Goal: Information Seeking & Learning: Learn about a topic

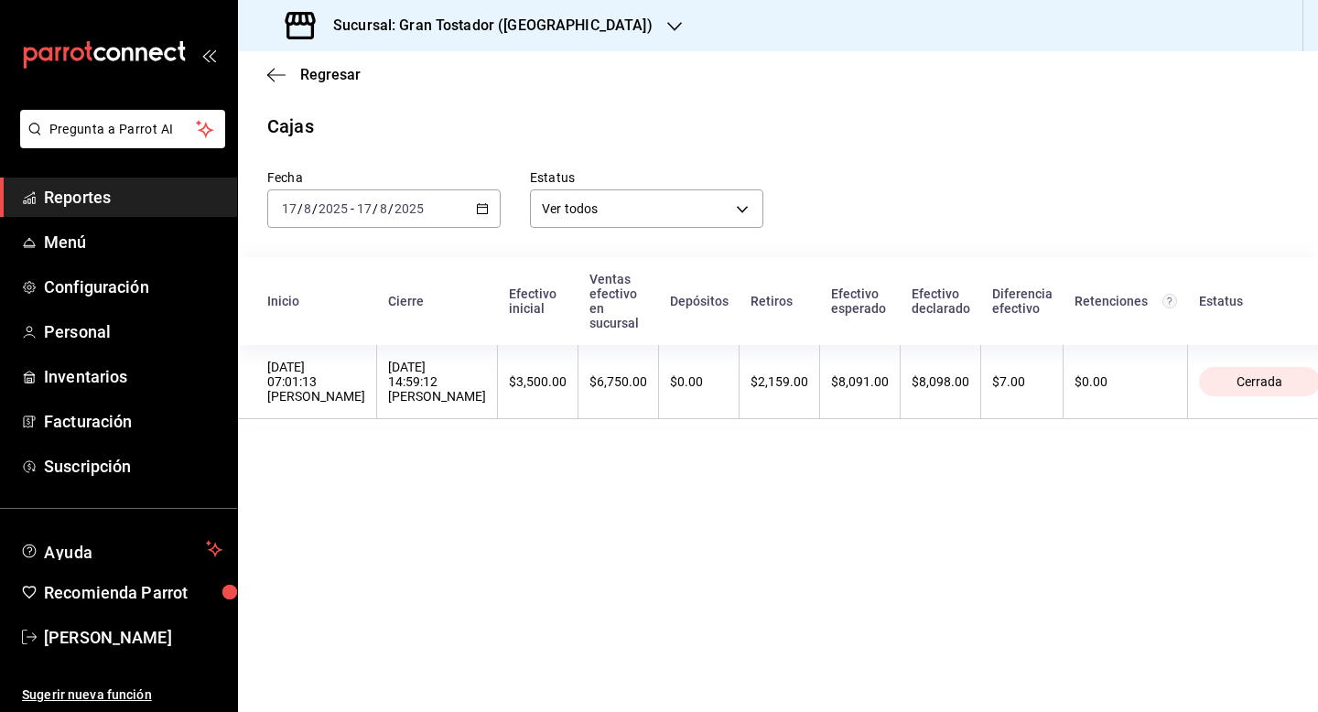
click at [483, 207] on icon "button" at bounding box center [482, 208] width 13 height 13
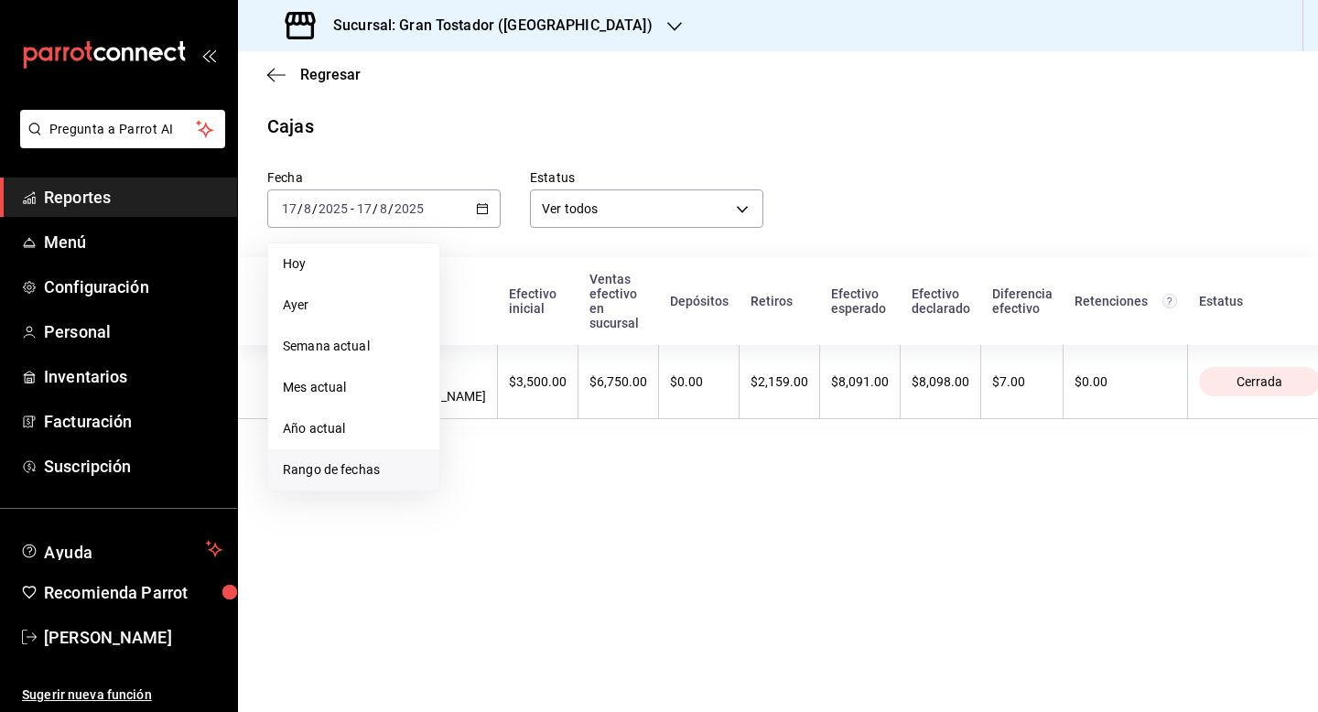
click at [313, 469] on span "Rango de fechas" at bounding box center [354, 469] width 142 height 19
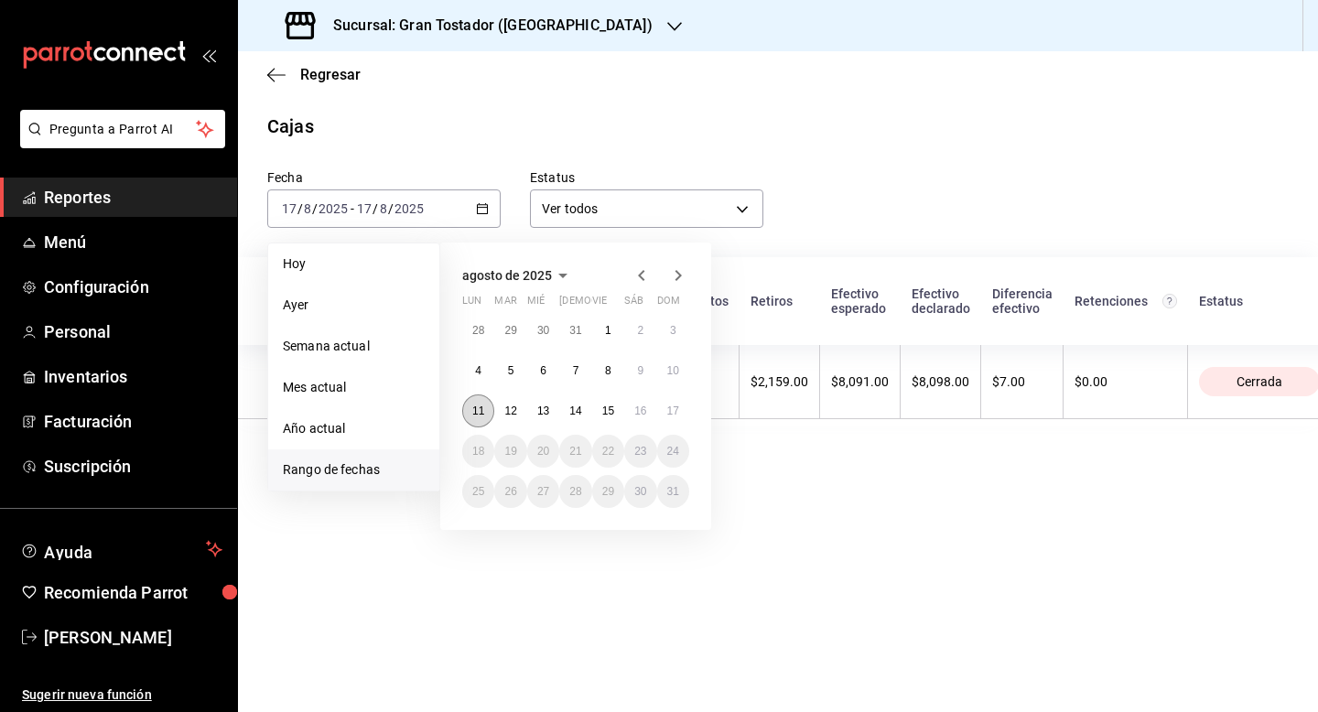
click at [479, 413] on abbr "11" at bounding box center [478, 410] width 12 height 13
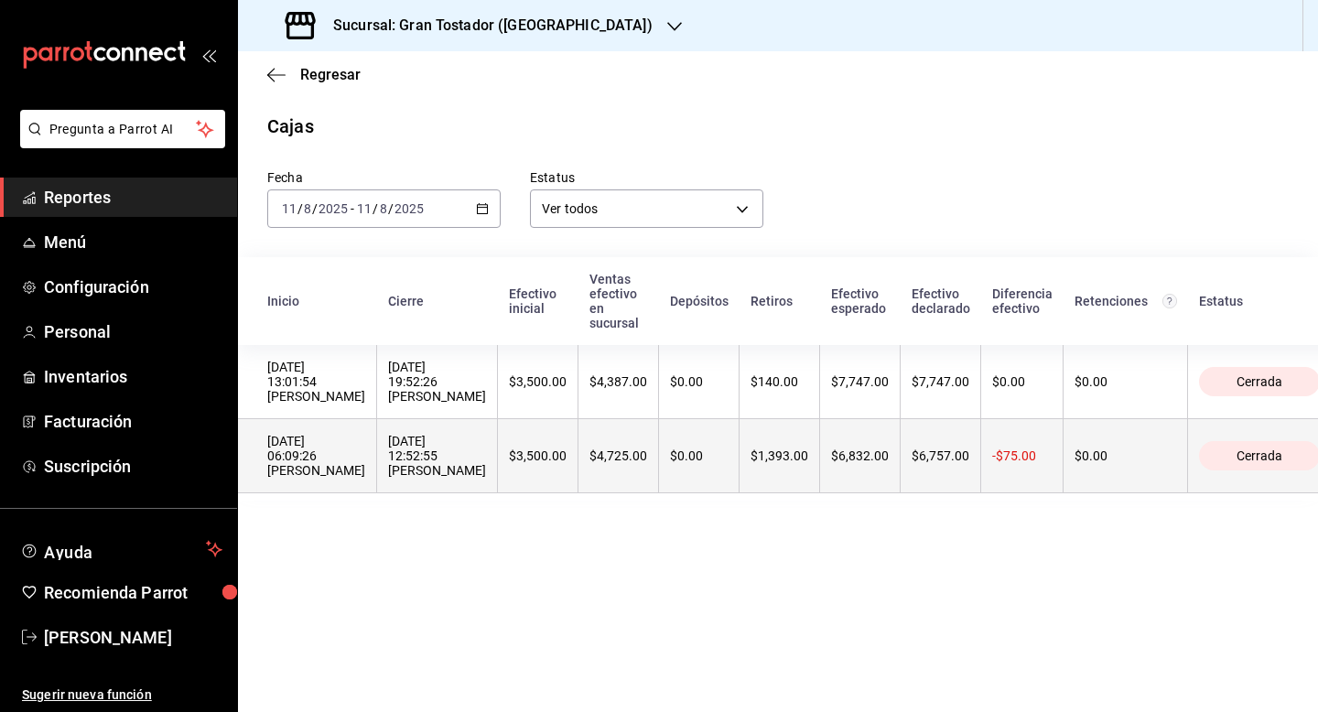
click at [519, 470] on th "$3,500.00" at bounding box center [538, 456] width 81 height 74
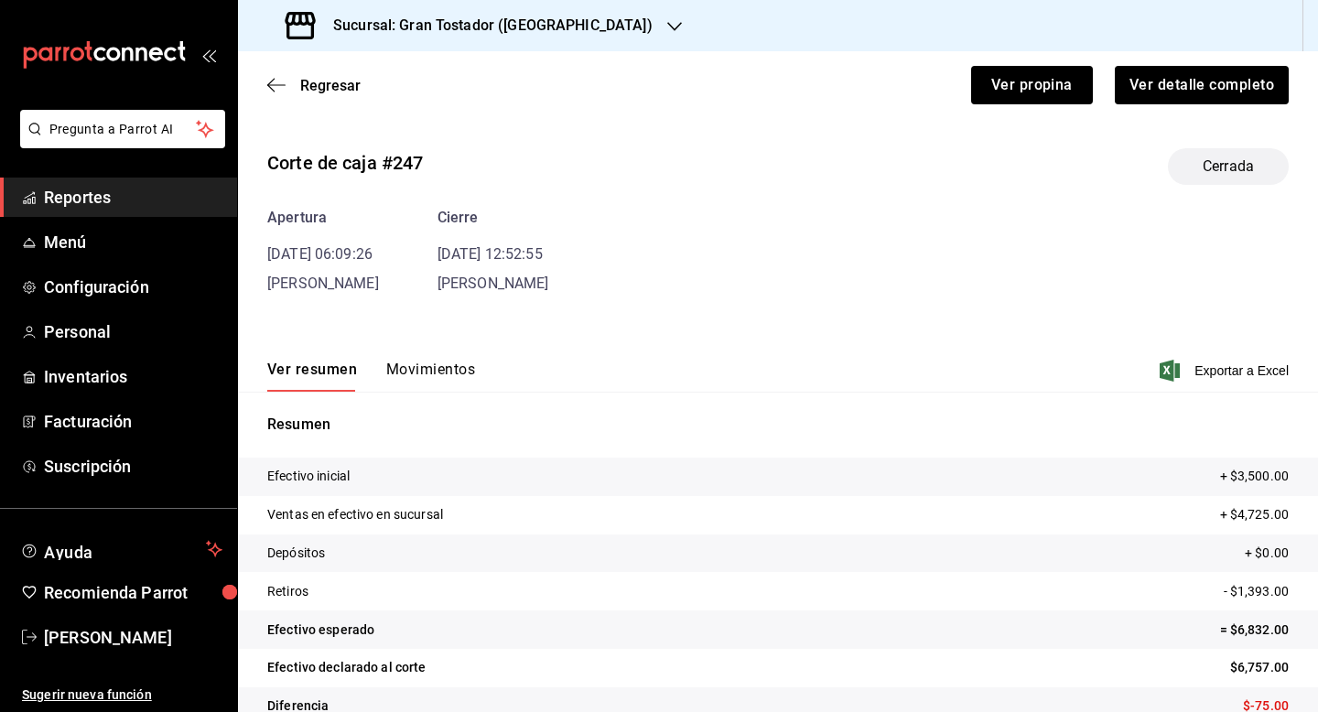
click at [431, 373] on button "Movimientos" at bounding box center [430, 376] width 89 height 31
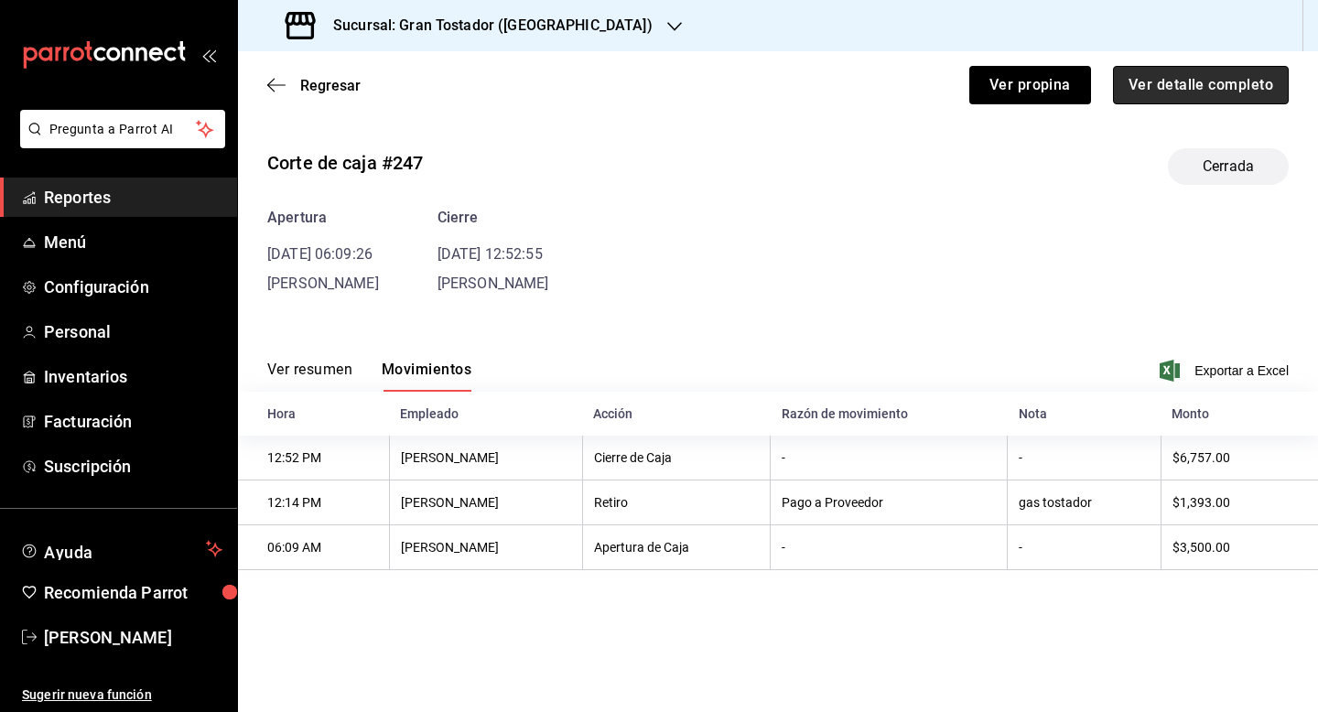
click at [1182, 89] on button "Ver detalle completo" at bounding box center [1201, 85] width 176 height 38
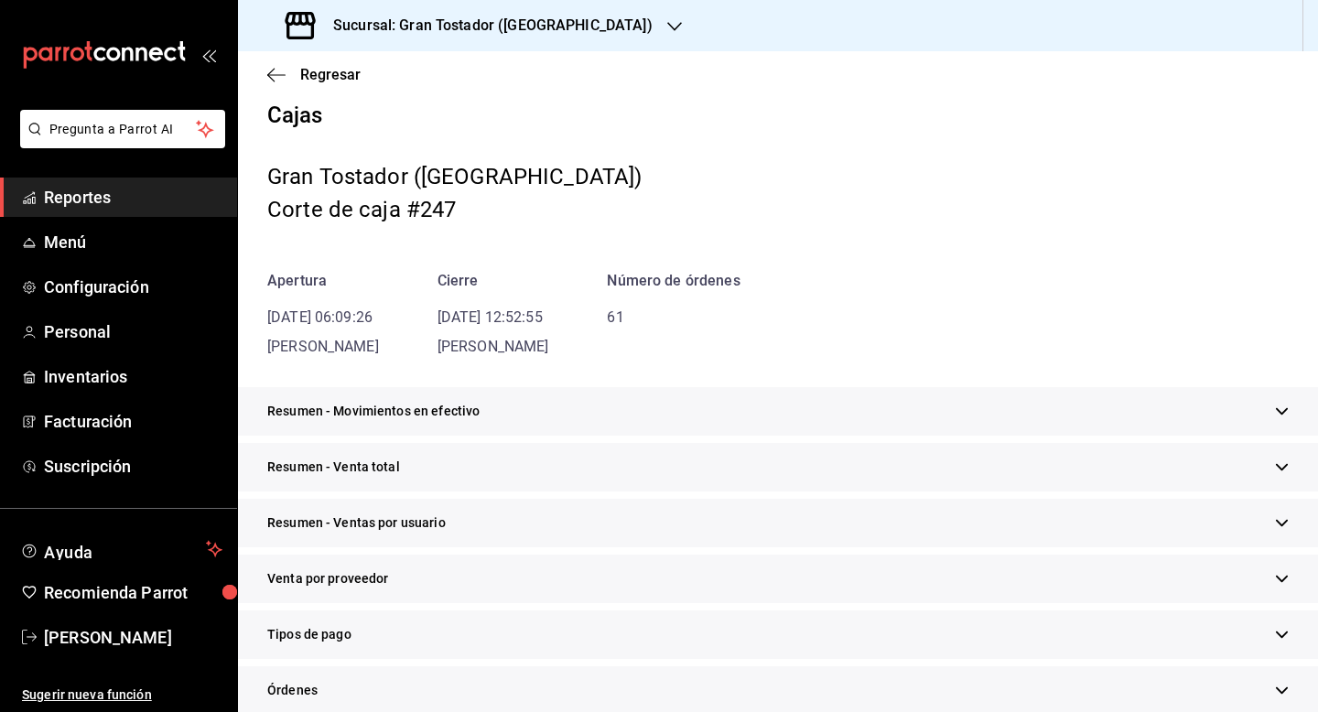
scroll to position [90, 0]
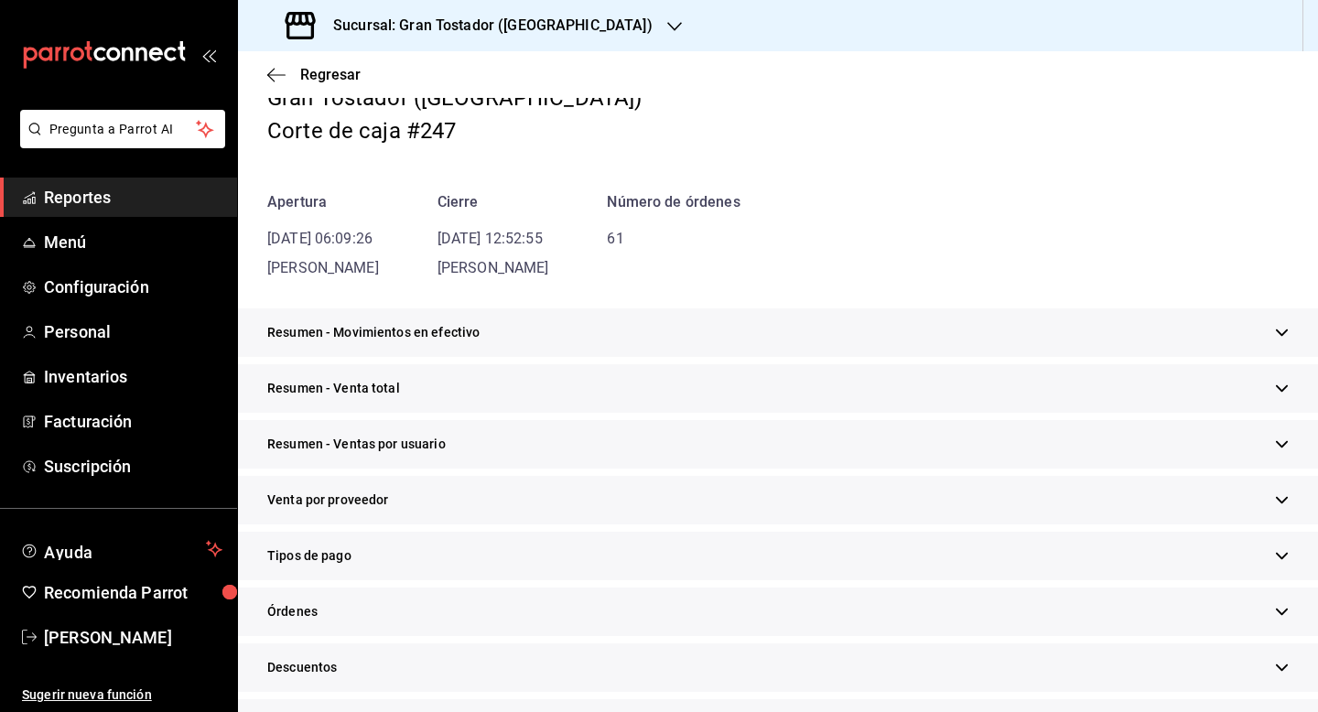
click at [401, 557] on div "Tipos de pago" at bounding box center [778, 556] width 1080 height 49
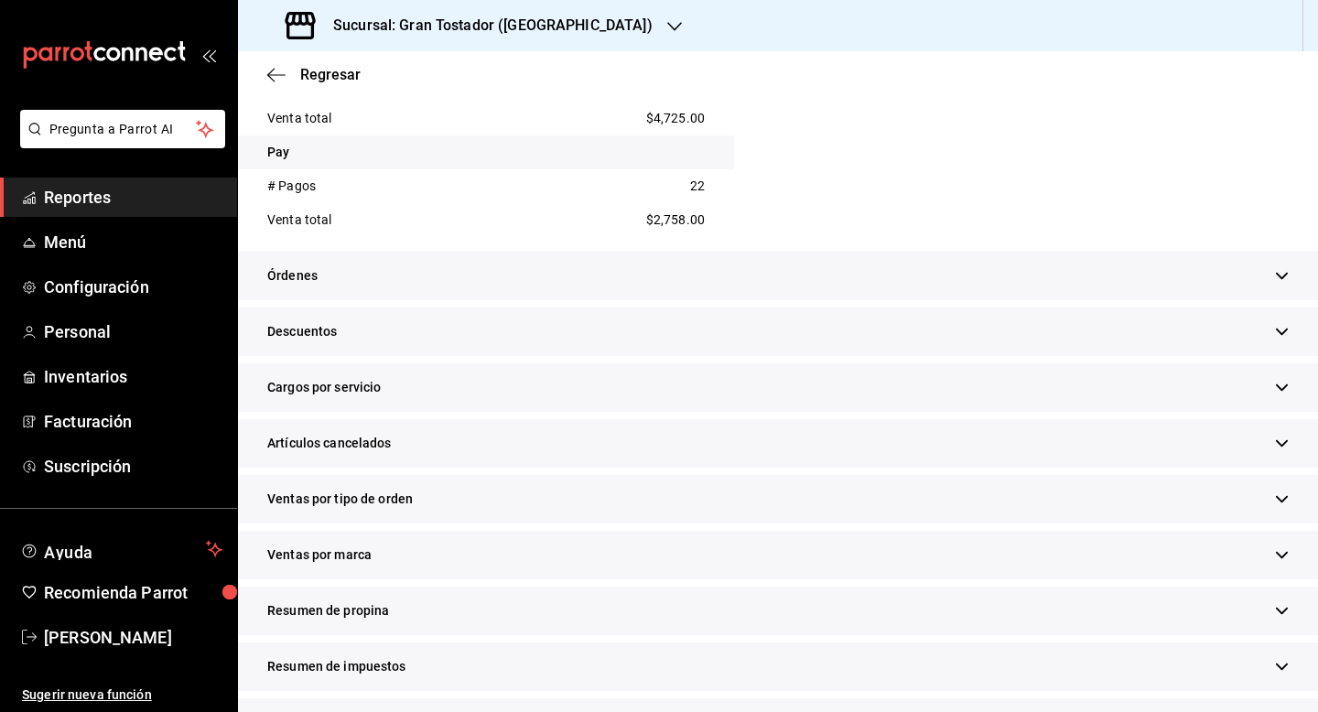
scroll to position [763, 0]
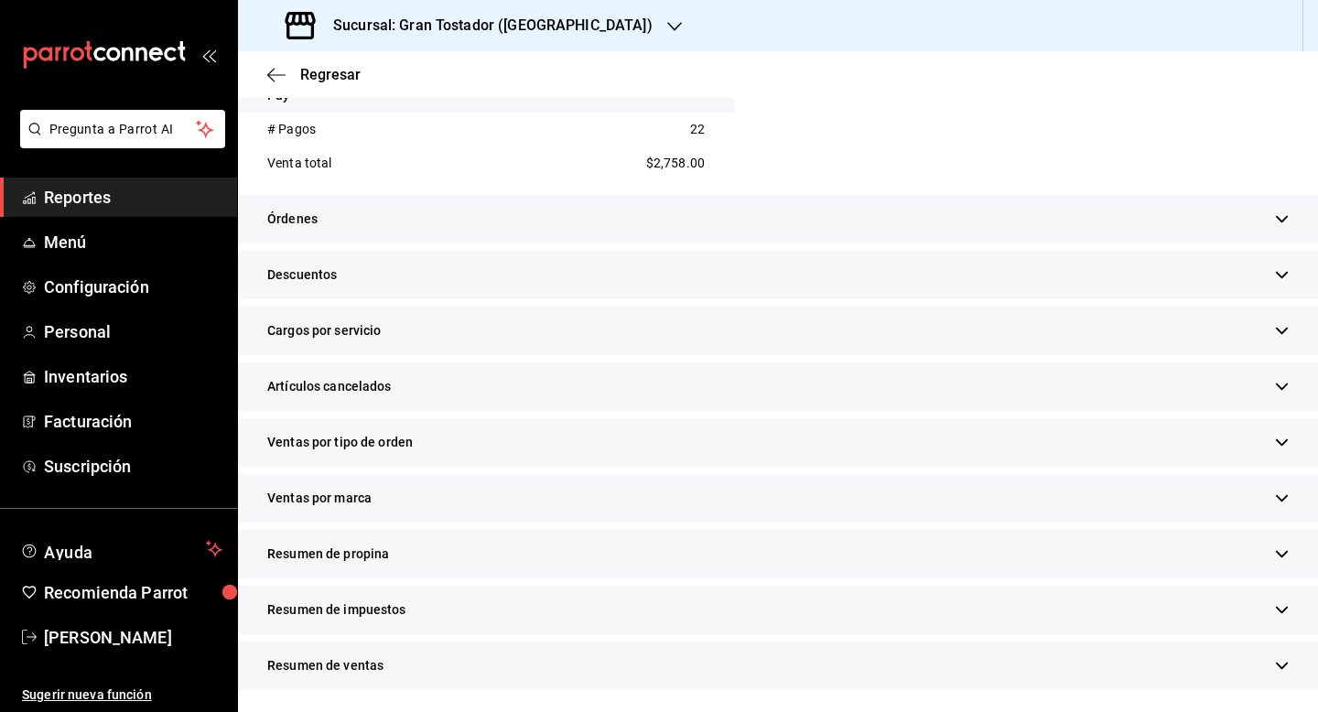
click at [418, 555] on div "Resumen de propina" at bounding box center [778, 554] width 1080 height 49
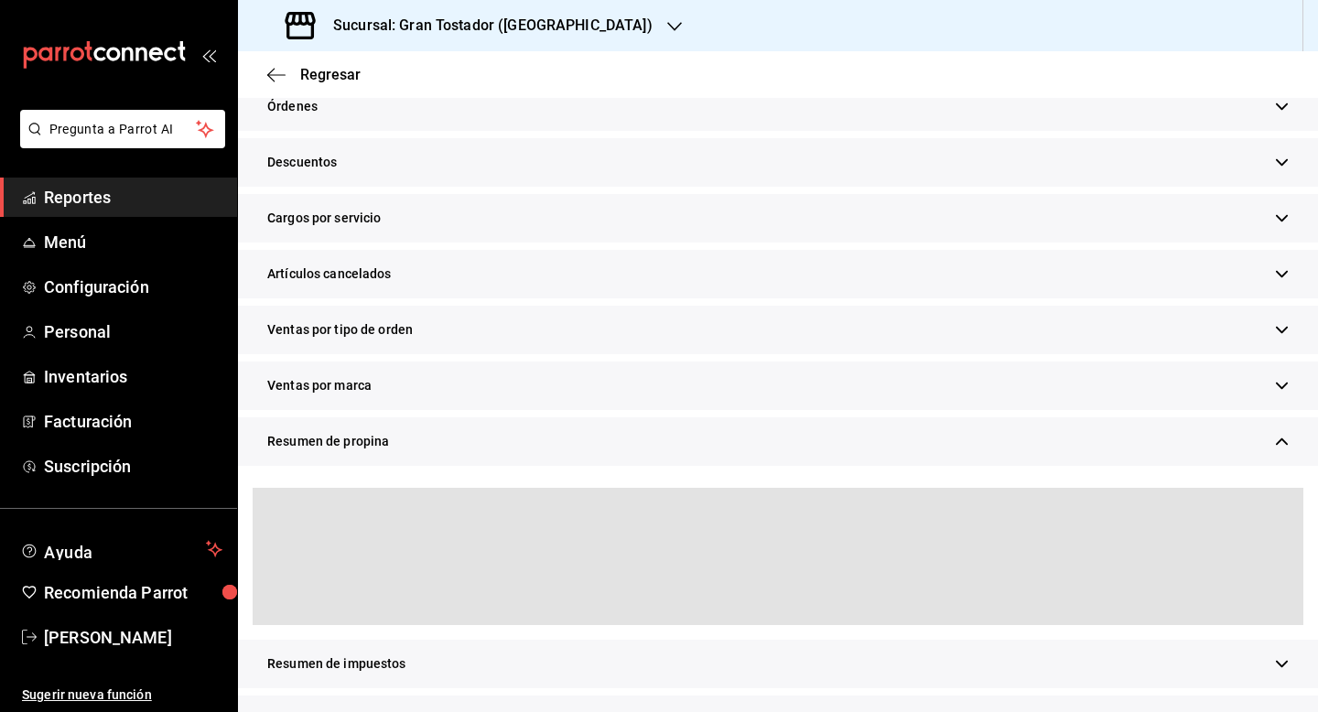
scroll to position [930, 0]
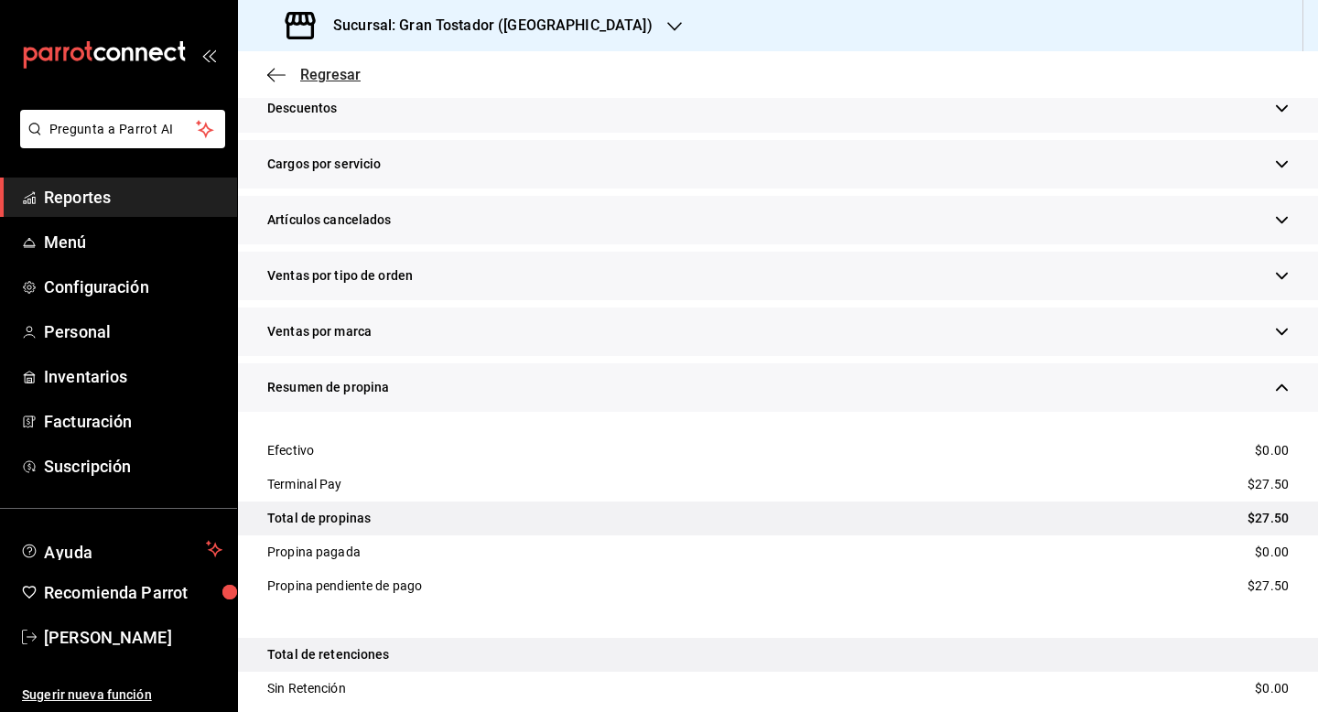
click at [327, 71] on span "Regresar" at bounding box center [330, 74] width 60 height 17
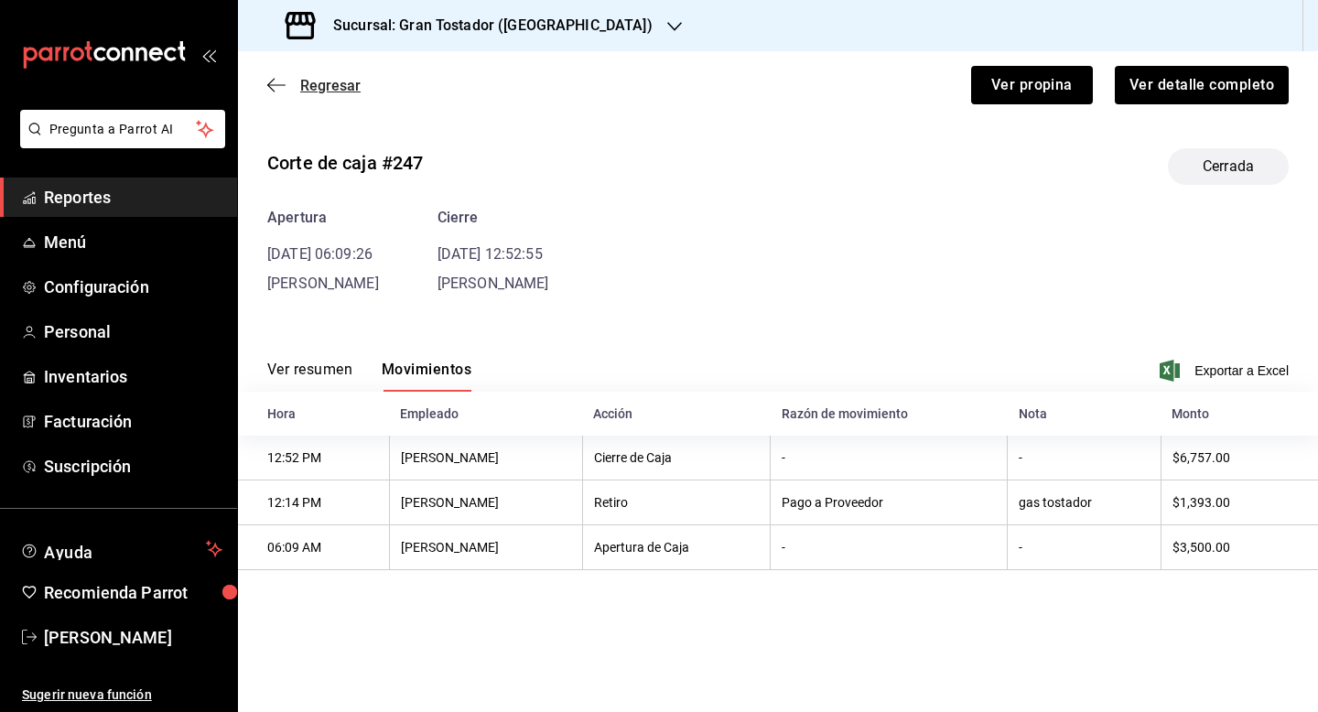
click at [336, 89] on span "Regresar" at bounding box center [330, 85] width 60 height 17
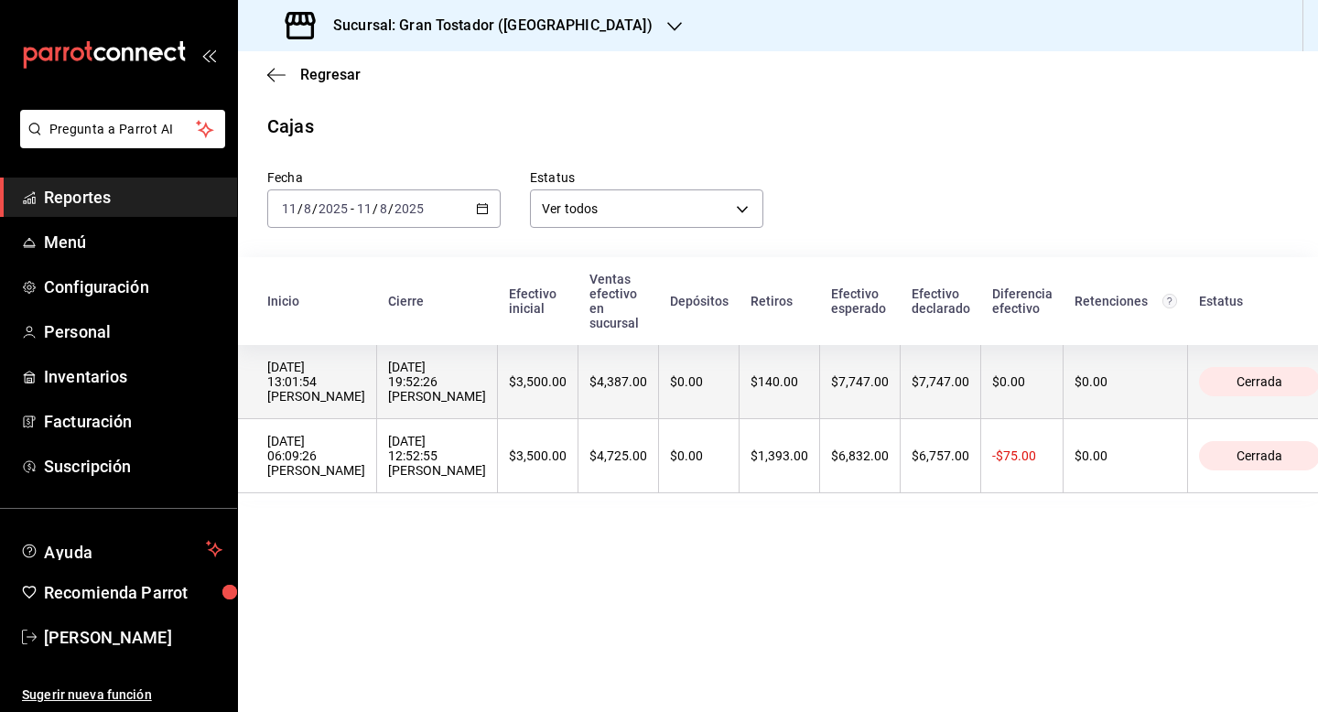
click at [628, 389] on div "$4,387.00" at bounding box center [618, 381] width 58 height 15
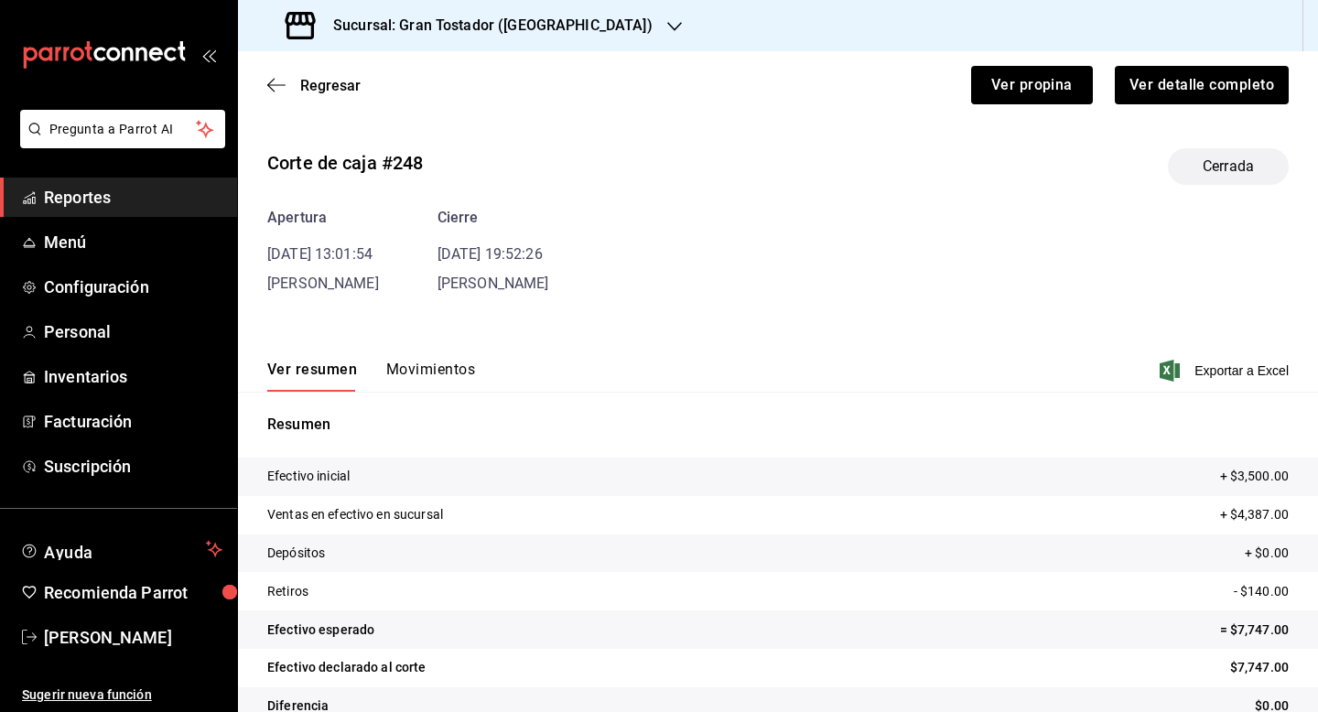
click at [397, 366] on button "Movimientos" at bounding box center [430, 376] width 89 height 31
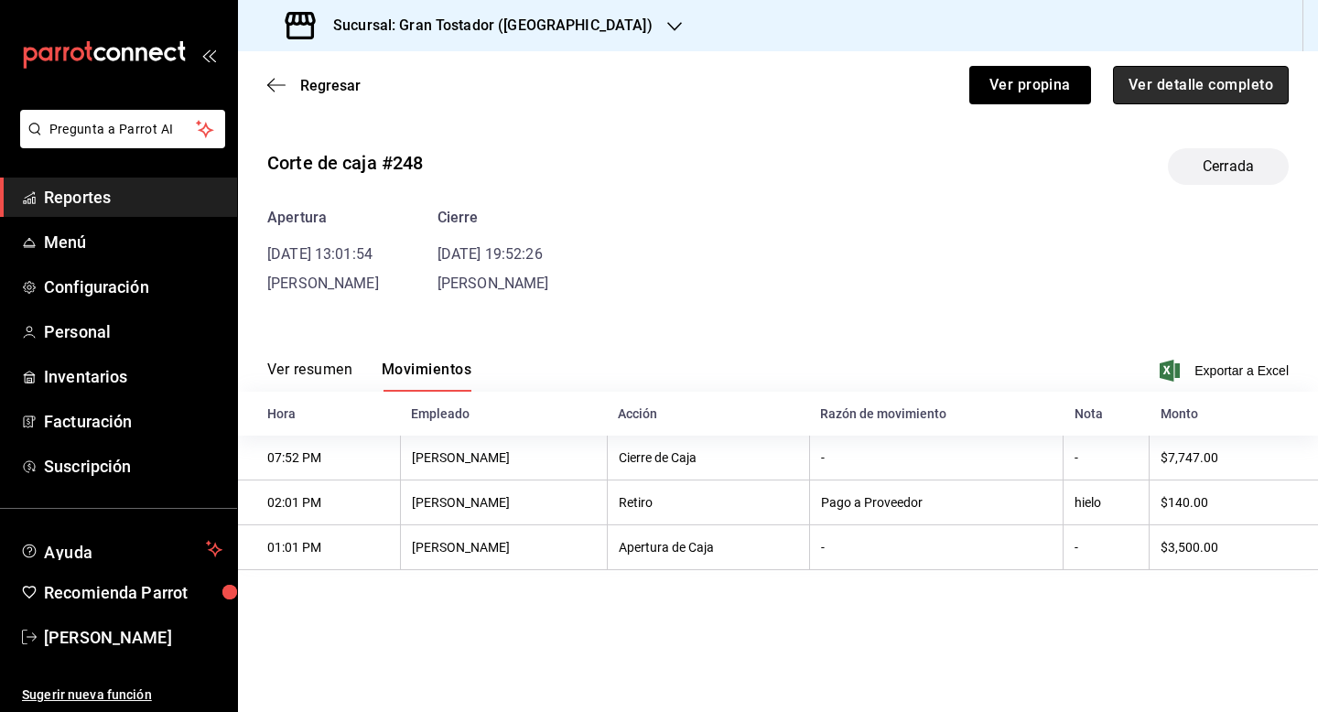
click at [1201, 83] on button "Ver detalle completo" at bounding box center [1201, 85] width 176 height 38
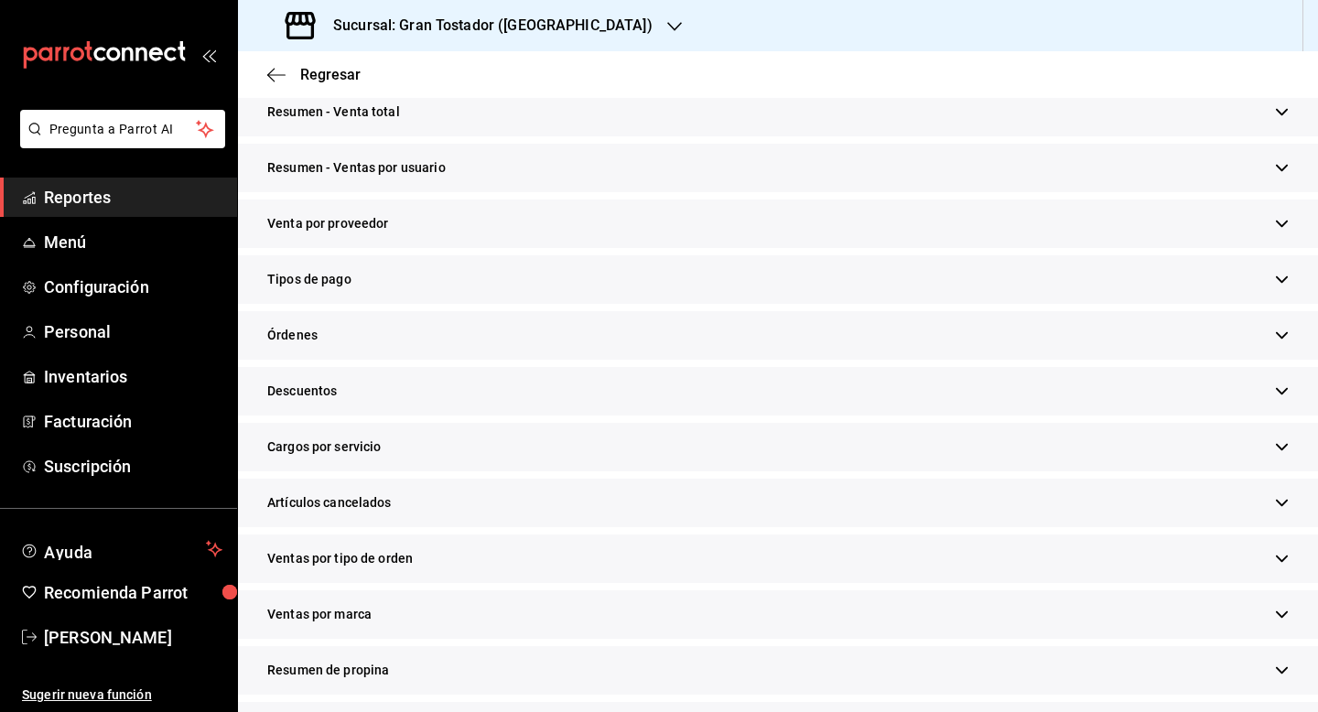
scroll to position [347, 0]
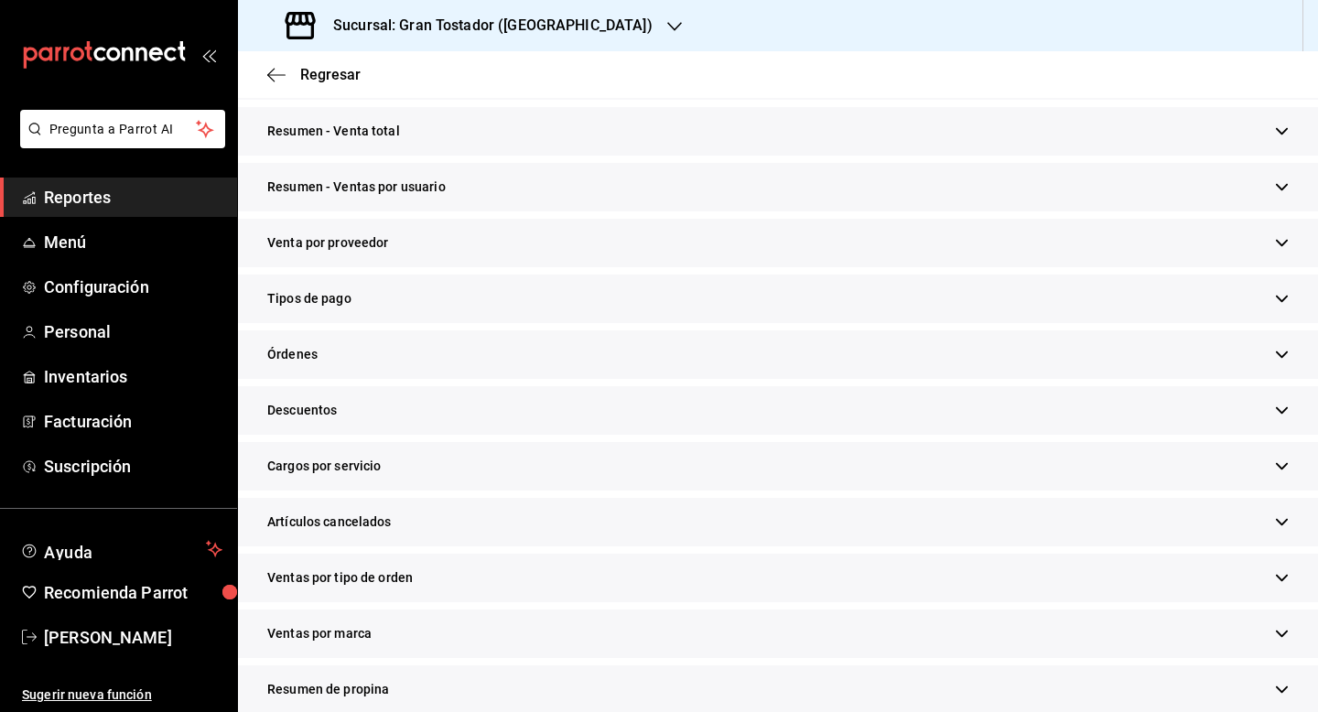
click at [473, 297] on div "Tipos de pago" at bounding box center [778, 299] width 1080 height 49
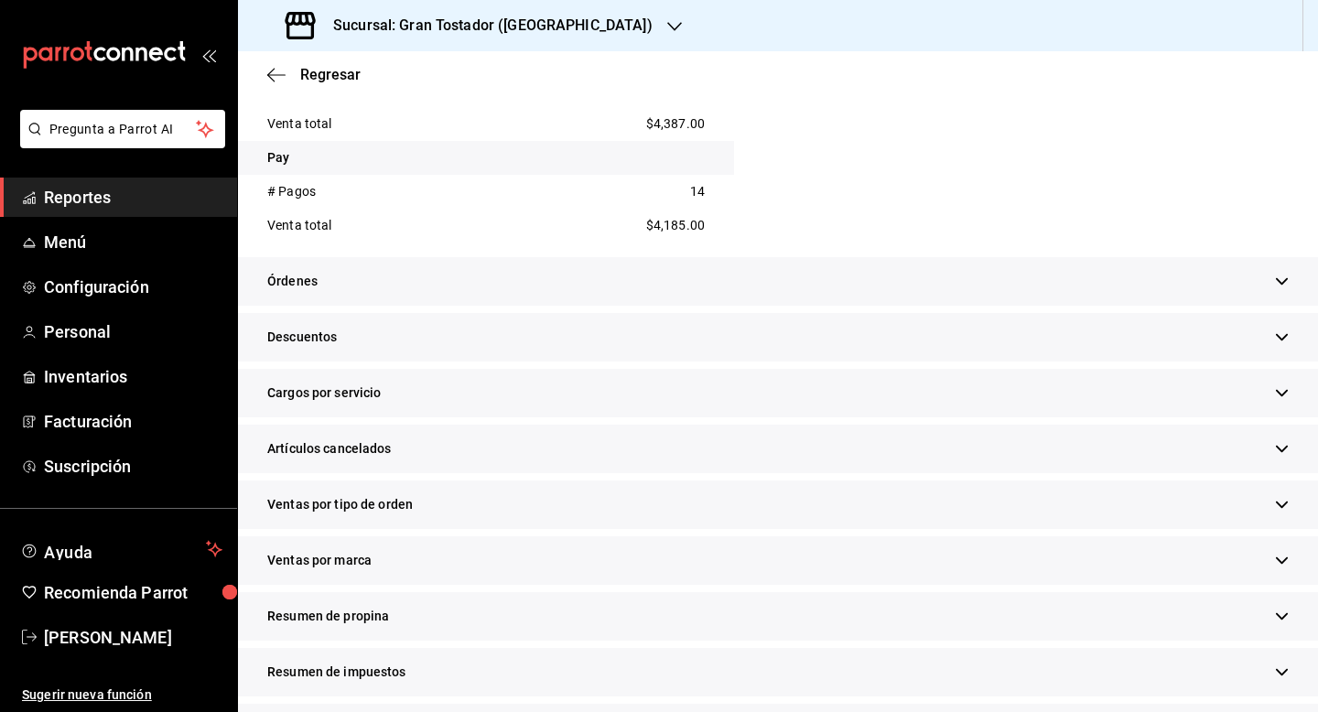
scroll to position [763, 0]
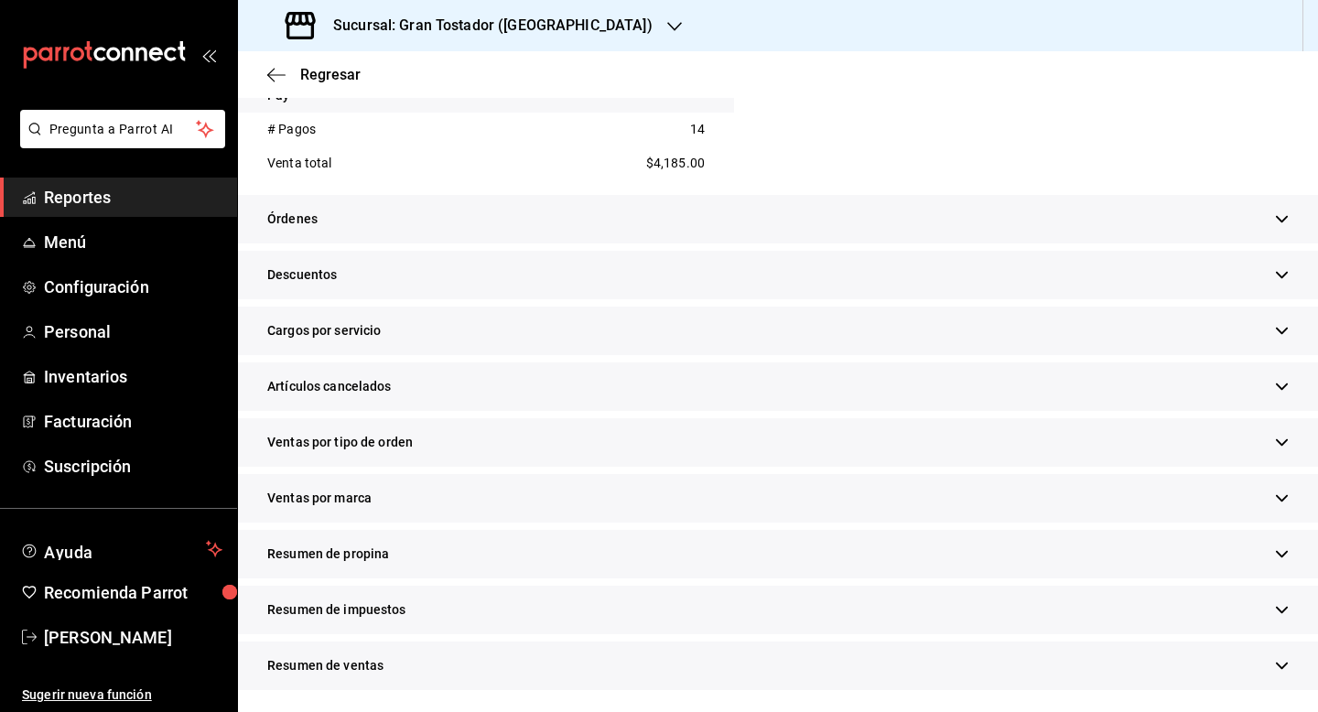
click at [401, 555] on div "Resumen de propina" at bounding box center [778, 554] width 1080 height 49
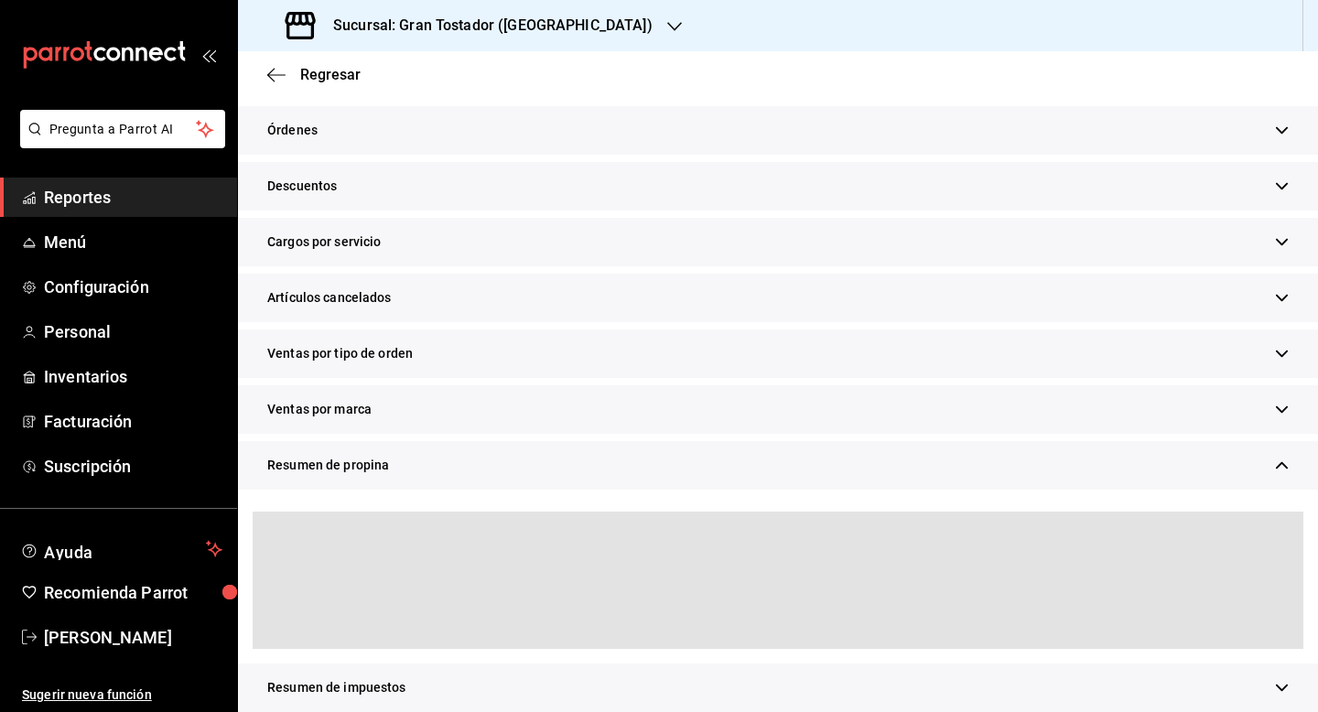
scroll to position [930, 0]
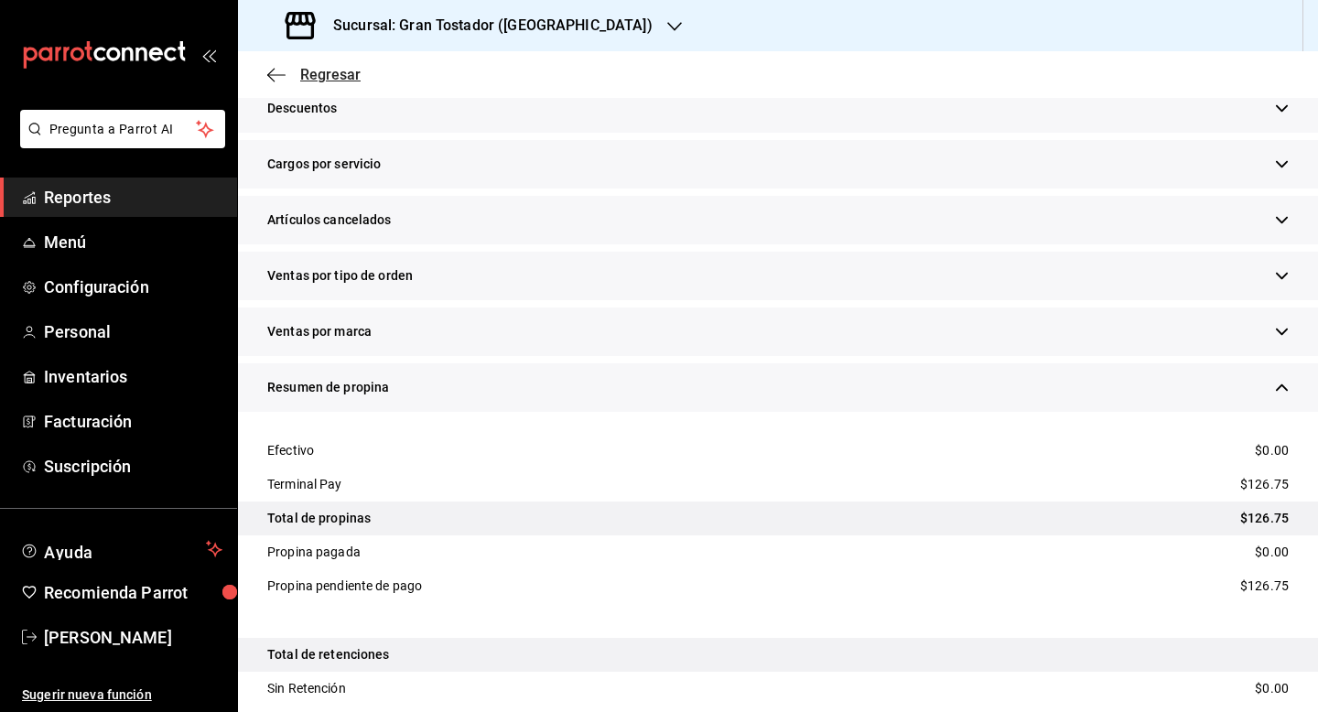
click at [337, 76] on span "Regresar" at bounding box center [330, 74] width 60 height 17
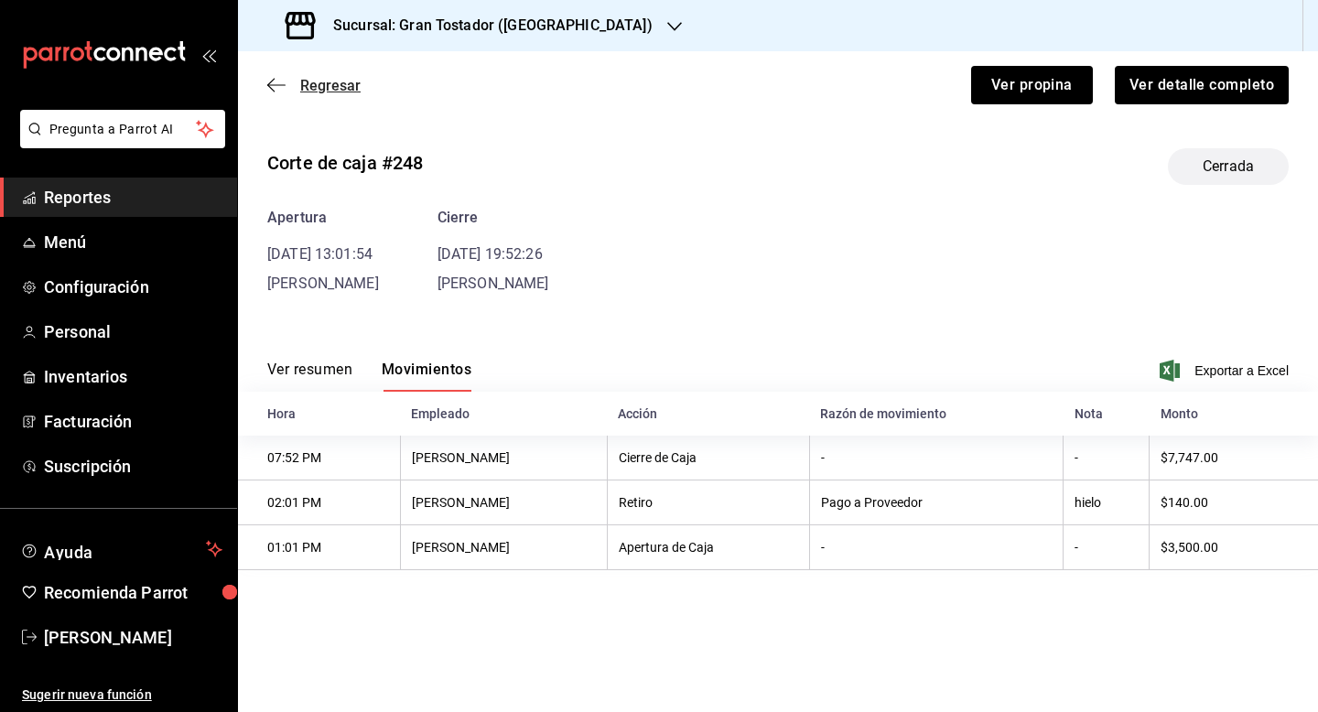
click at [335, 91] on span "Regresar" at bounding box center [330, 85] width 60 height 17
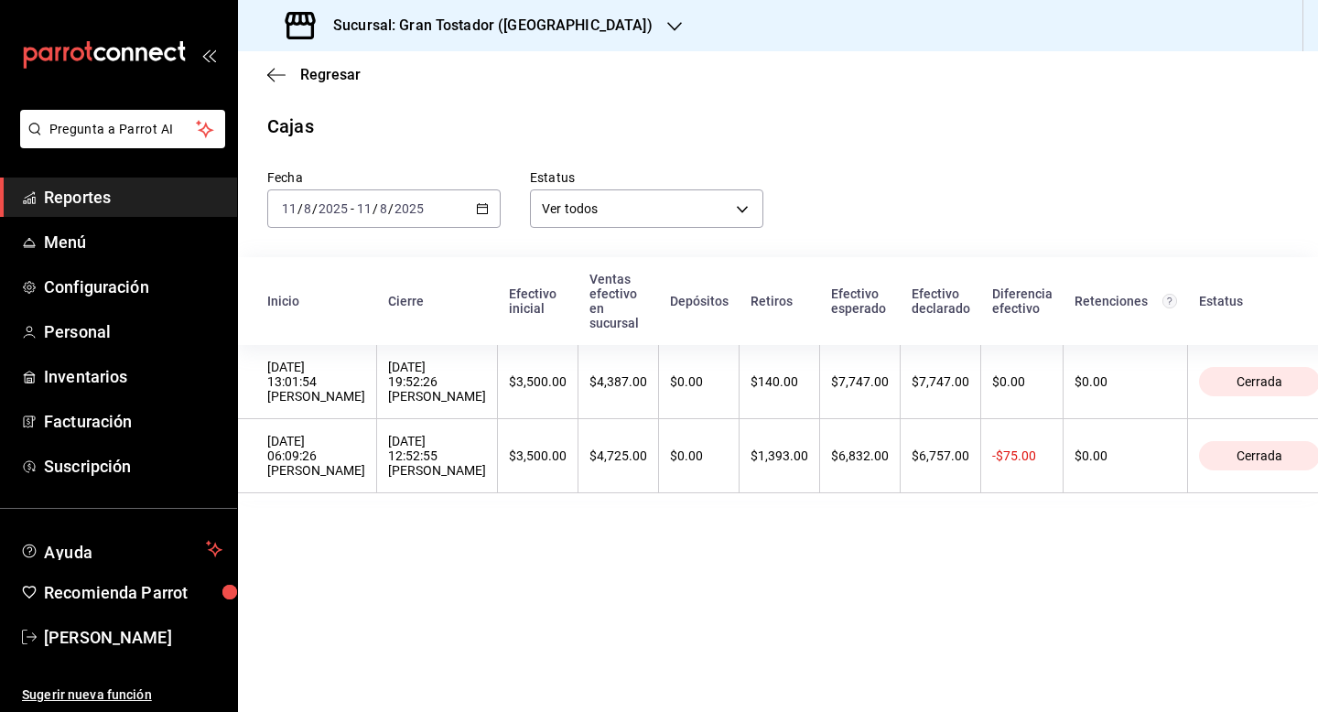
click at [482, 208] on icon "button" at bounding box center [482, 208] width 13 height 13
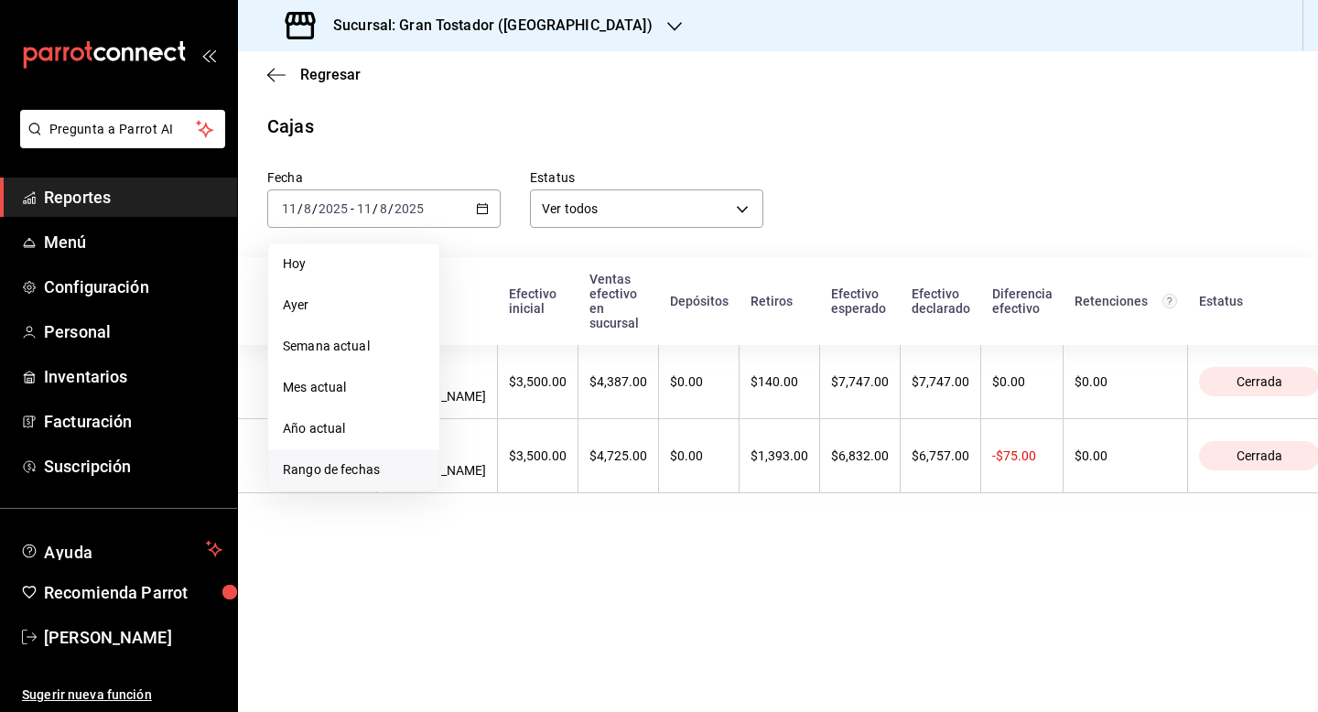
click at [345, 466] on span "Rango de fechas" at bounding box center [354, 469] width 142 height 19
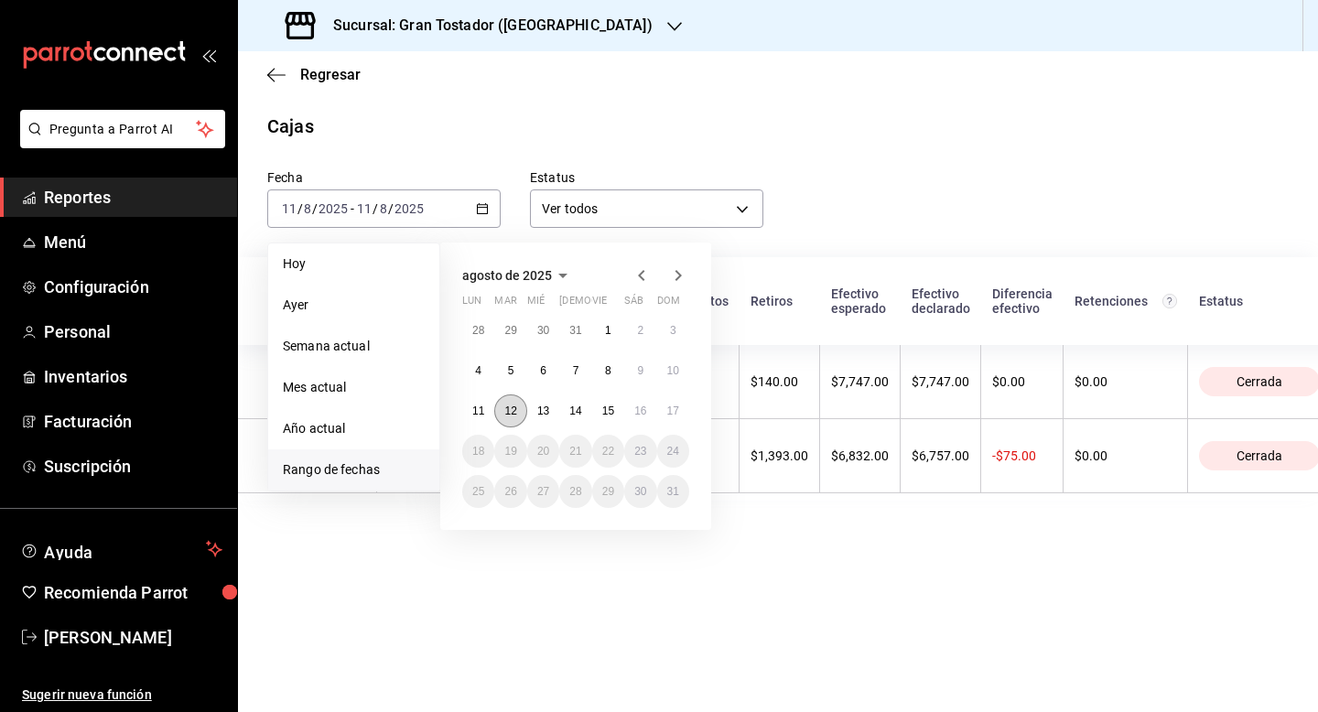
click at [509, 407] on abbr "12" at bounding box center [510, 410] width 12 height 13
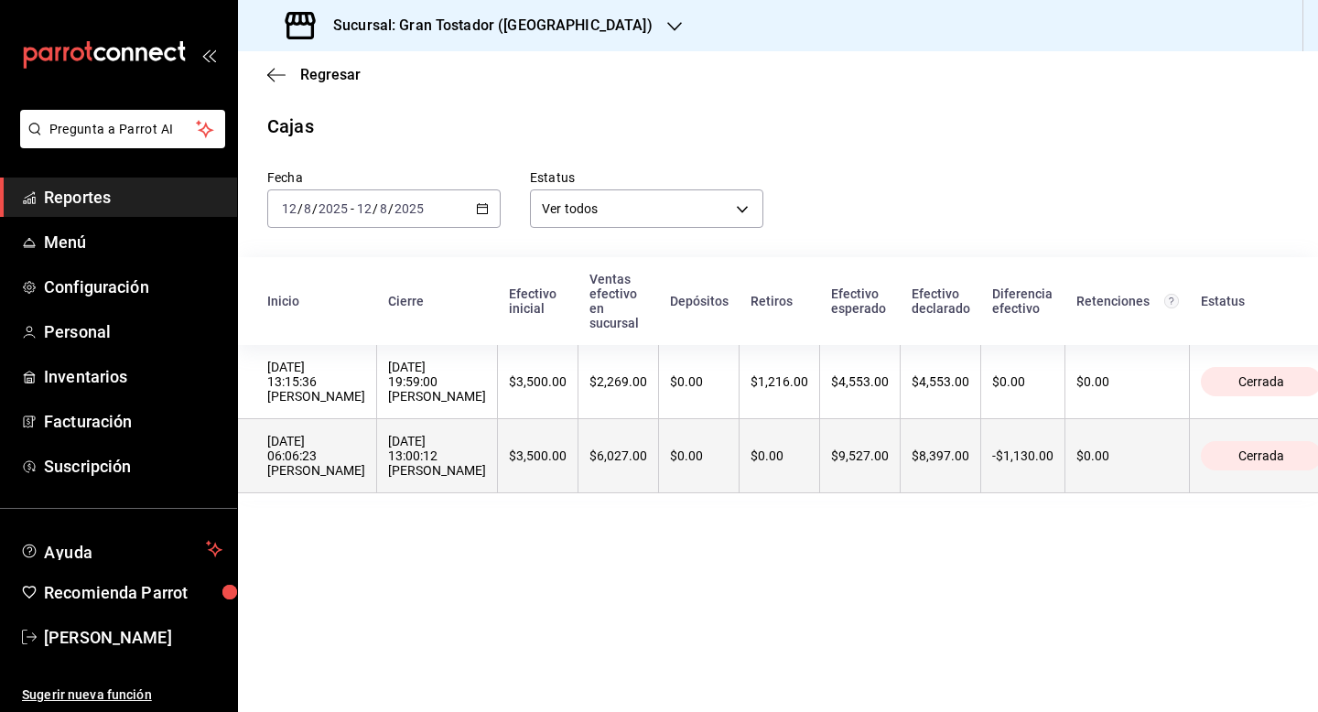
click at [555, 458] on div "$3,500.00" at bounding box center [538, 455] width 58 height 15
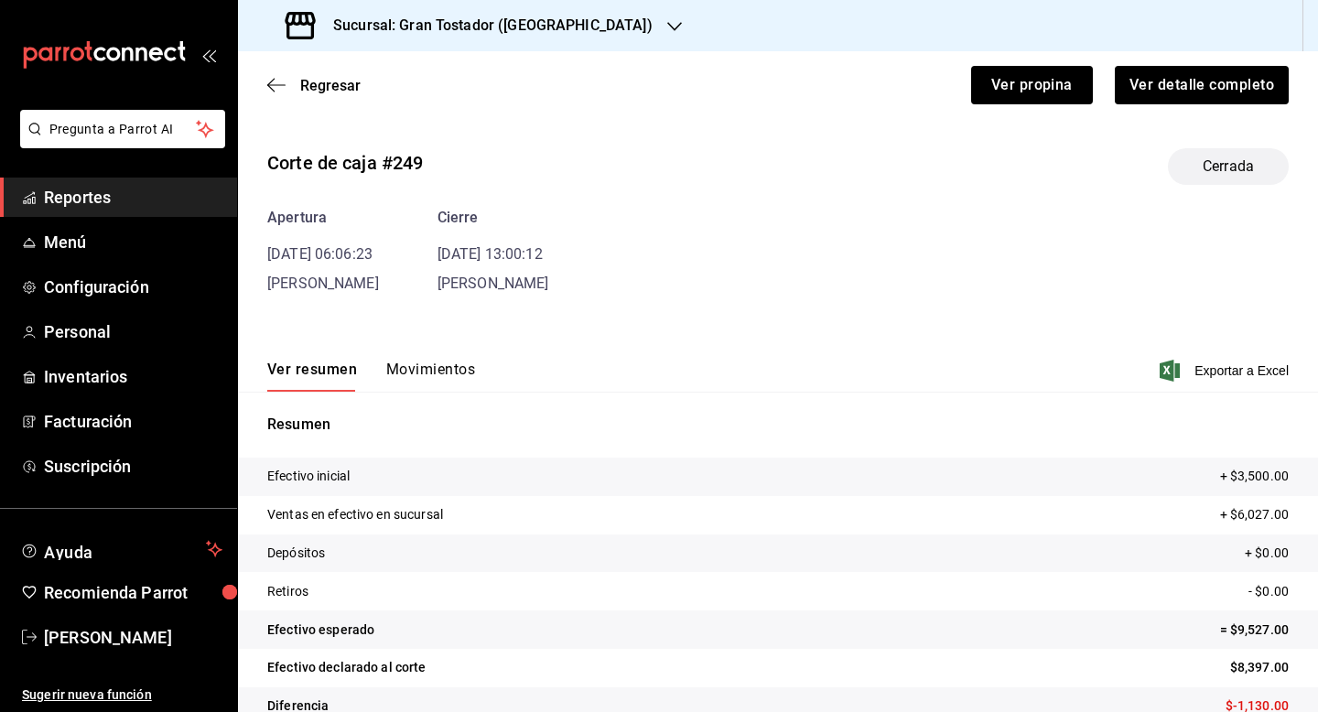
click at [447, 294] on div "Apertura [DATE] 06:06:23 [PERSON_NAME] [DATE] 13:00:12 [PERSON_NAME]" at bounding box center [777, 251] width 1021 height 88
click at [423, 361] on button "Movimientos" at bounding box center [430, 376] width 89 height 31
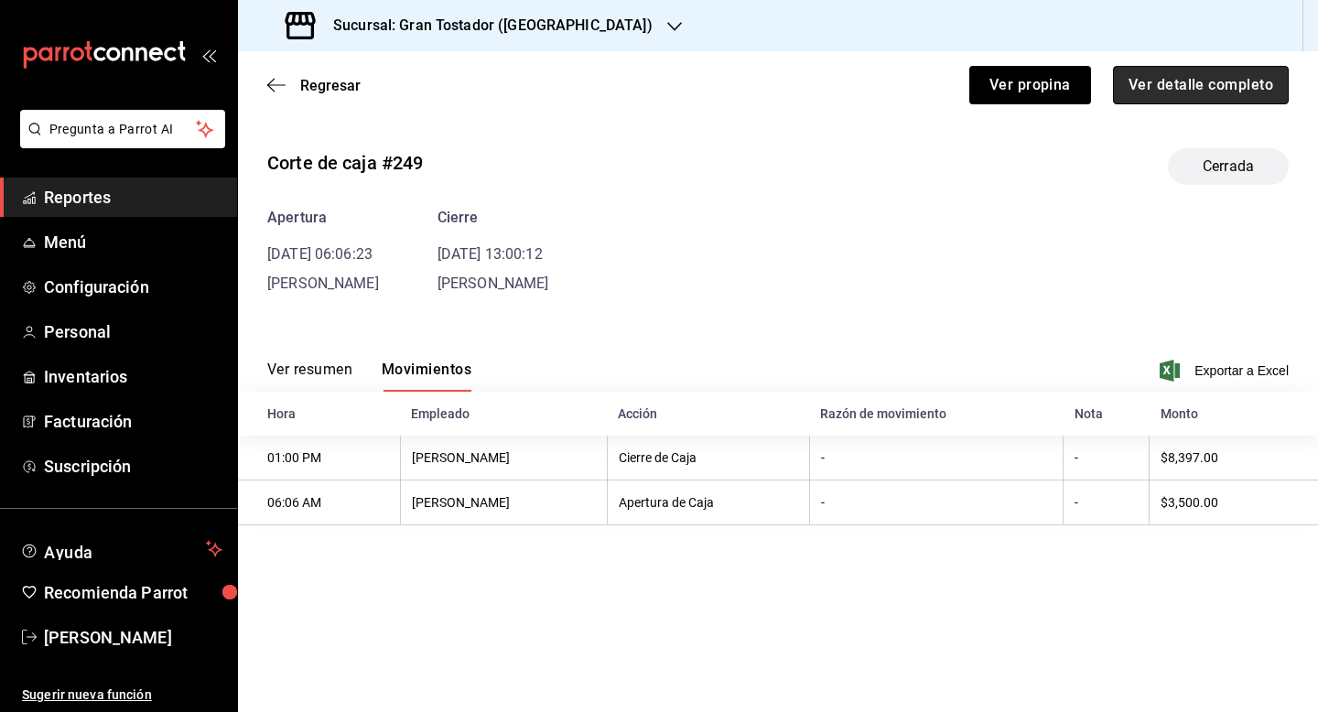
click at [1198, 93] on button "Ver detalle completo" at bounding box center [1201, 85] width 176 height 38
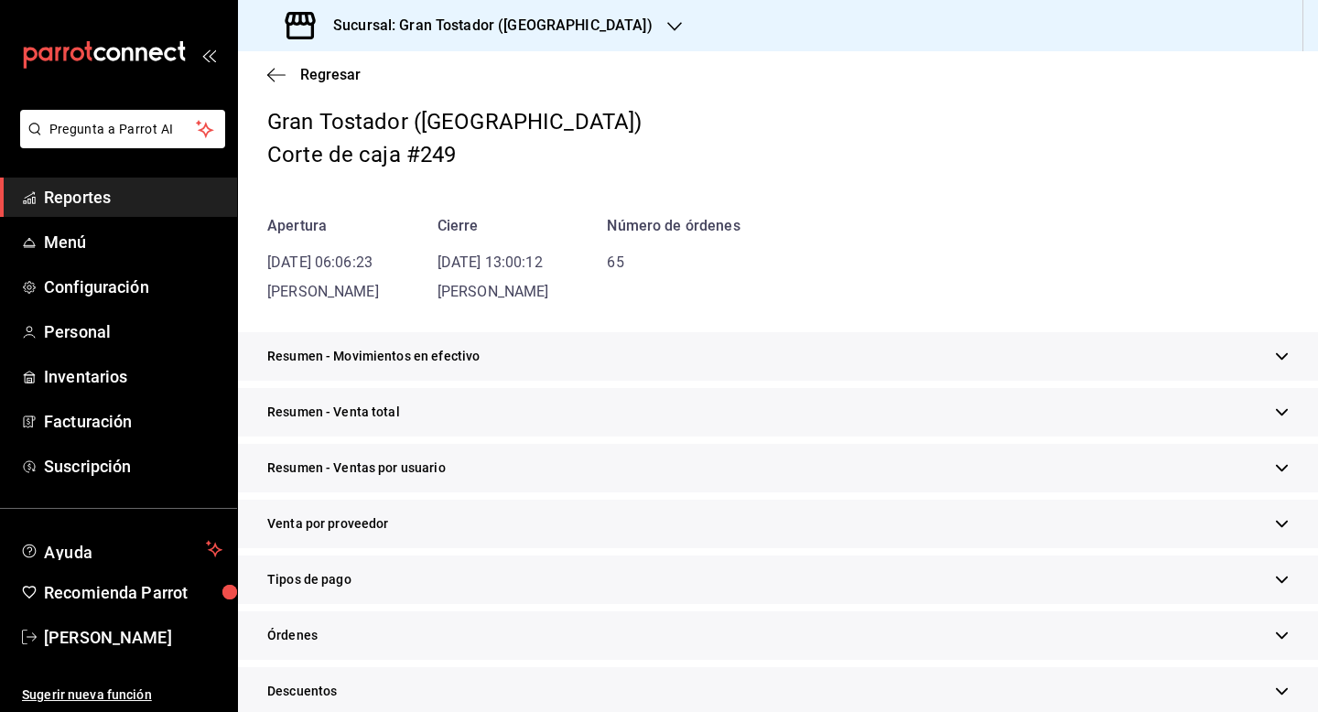
scroll to position [90, 0]
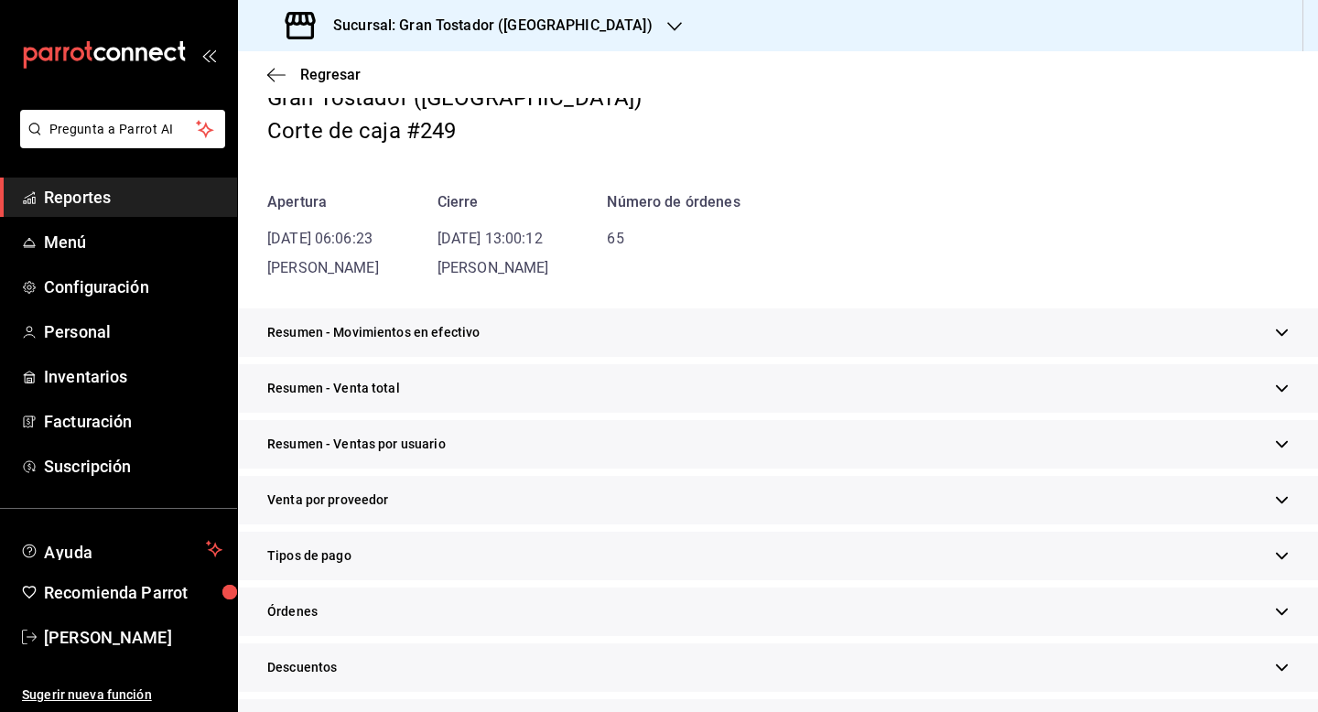
click at [440, 563] on div "Tipos de pago" at bounding box center [778, 556] width 1080 height 49
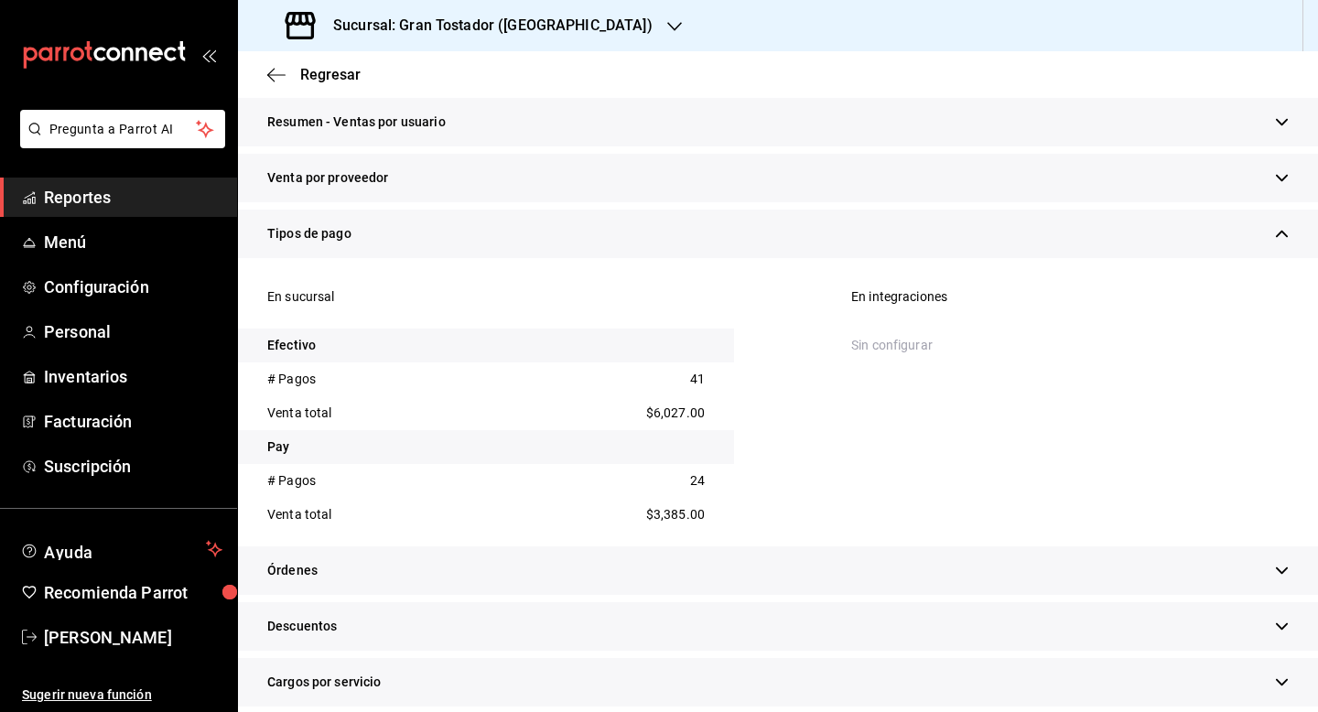
scroll to position [763, 0]
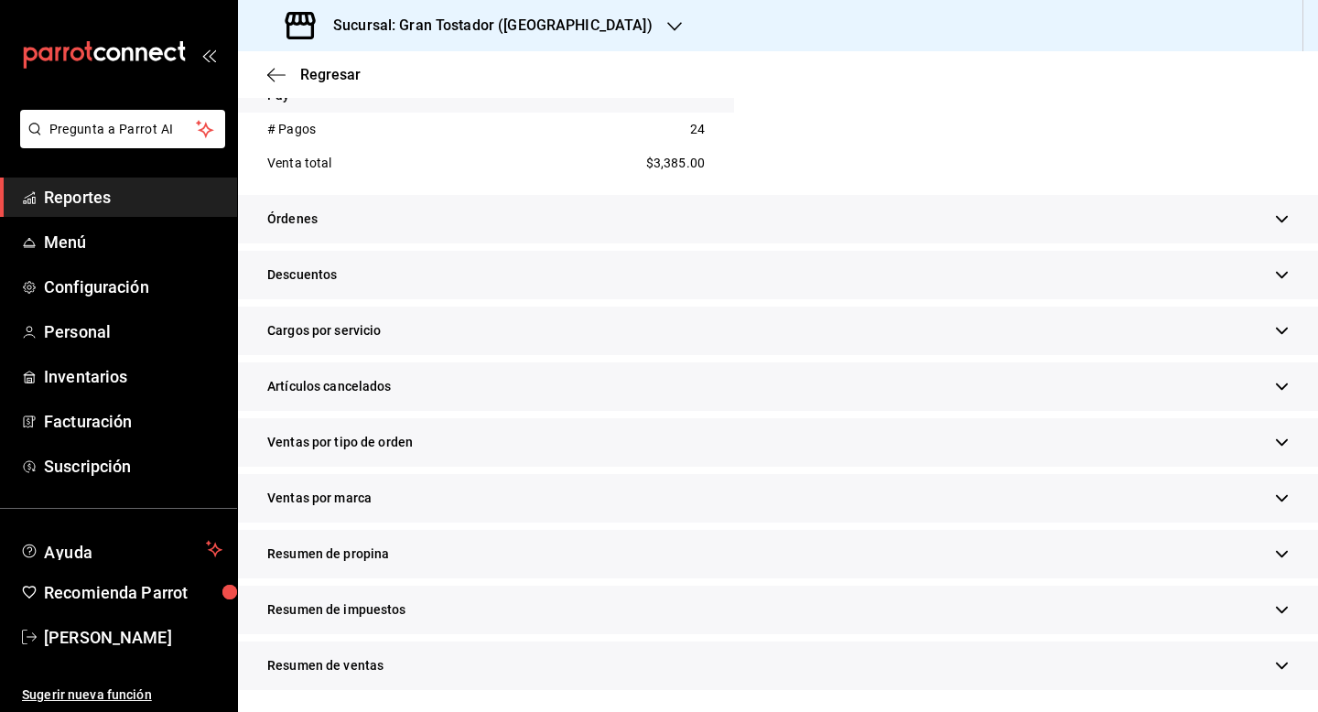
click at [467, 555] on div "Resumen de propina" at bounding box center [778, 554] width 1080 height 49
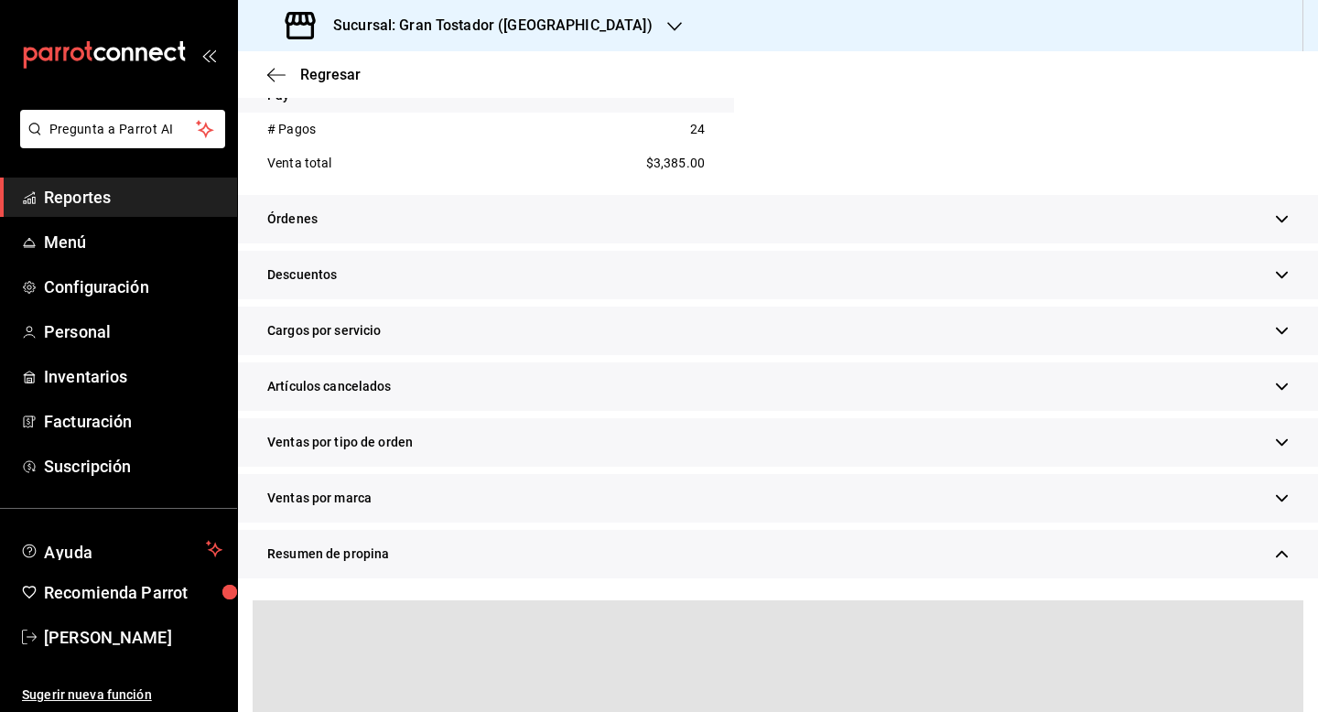
scroll to position [930, 0]
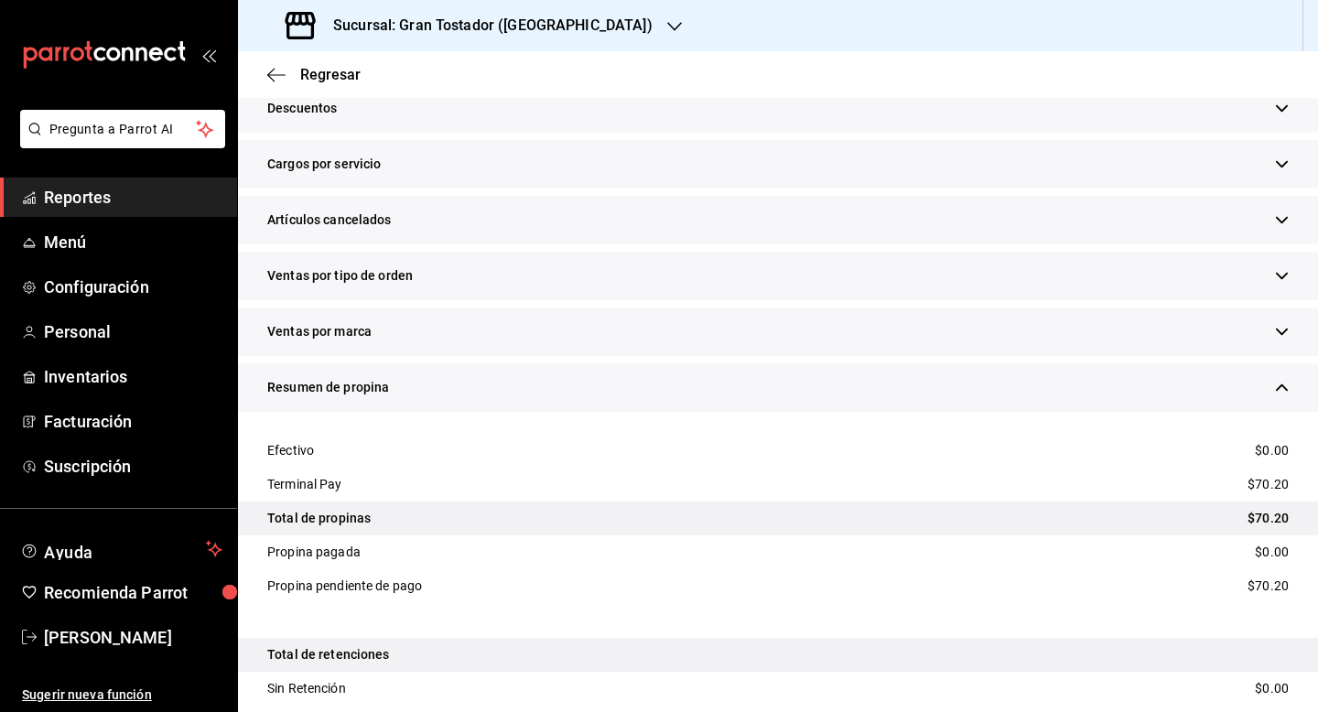
click at [329, 61] on div "Regresar" at bounding box center [778, 74] width 1080 height 47
click at [315, 78] on span "Regresar" at bounding box center [330, 74] width 60 height 17
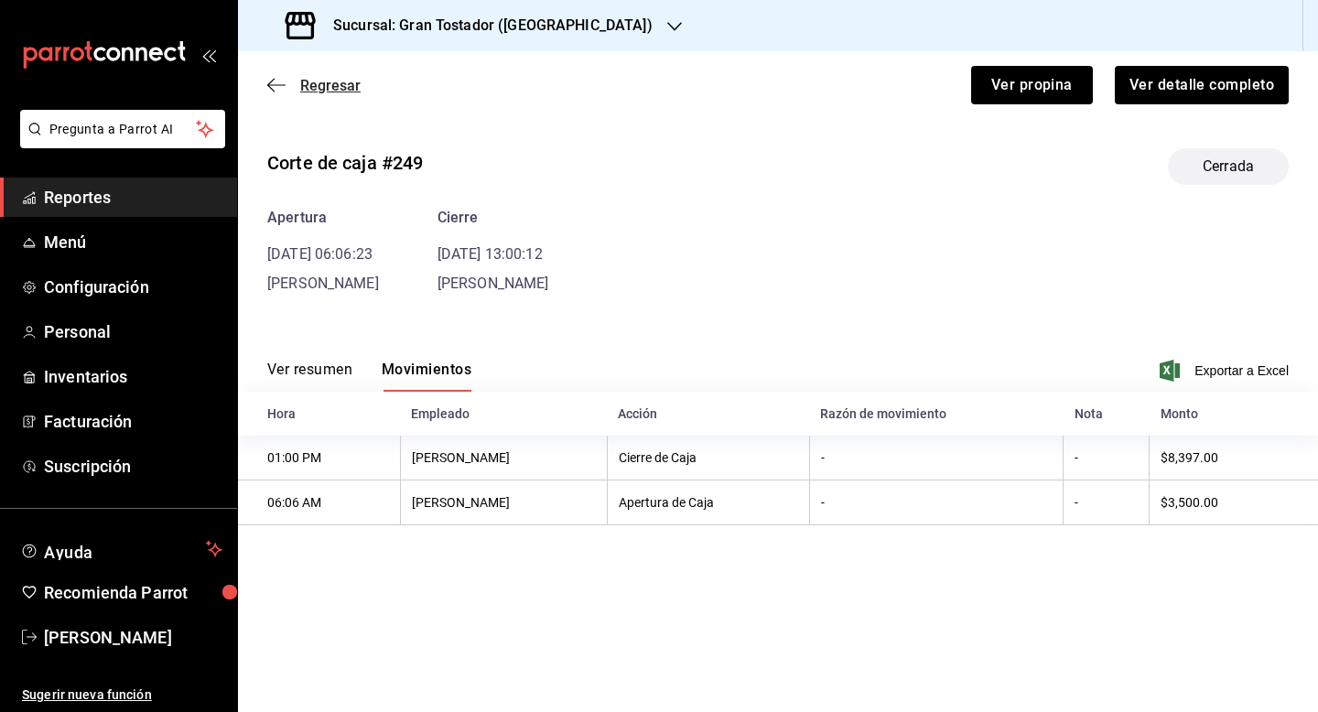
click at [332, 88] on span "Regresar" at bounding box center [330, 85] width 60 height 17
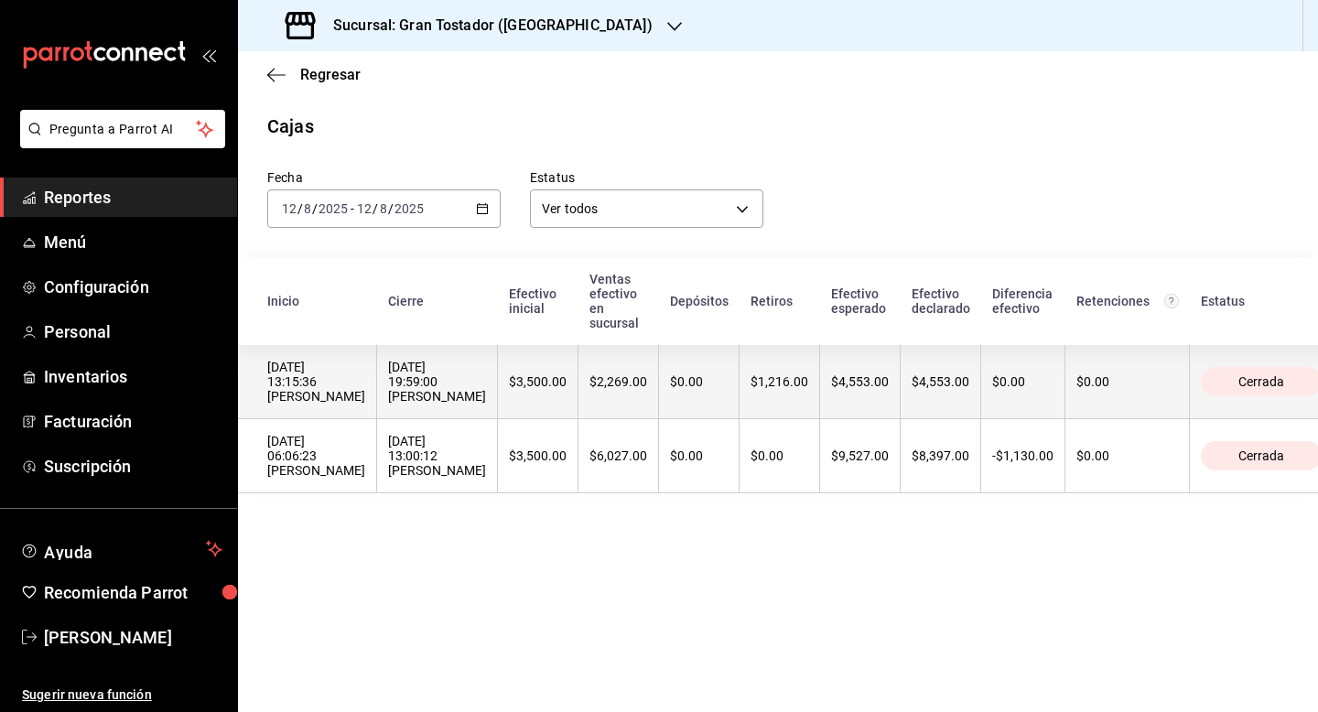
click at [706, 378] on div "$0.00" at bounding box center [699, 381] width 58 height 15
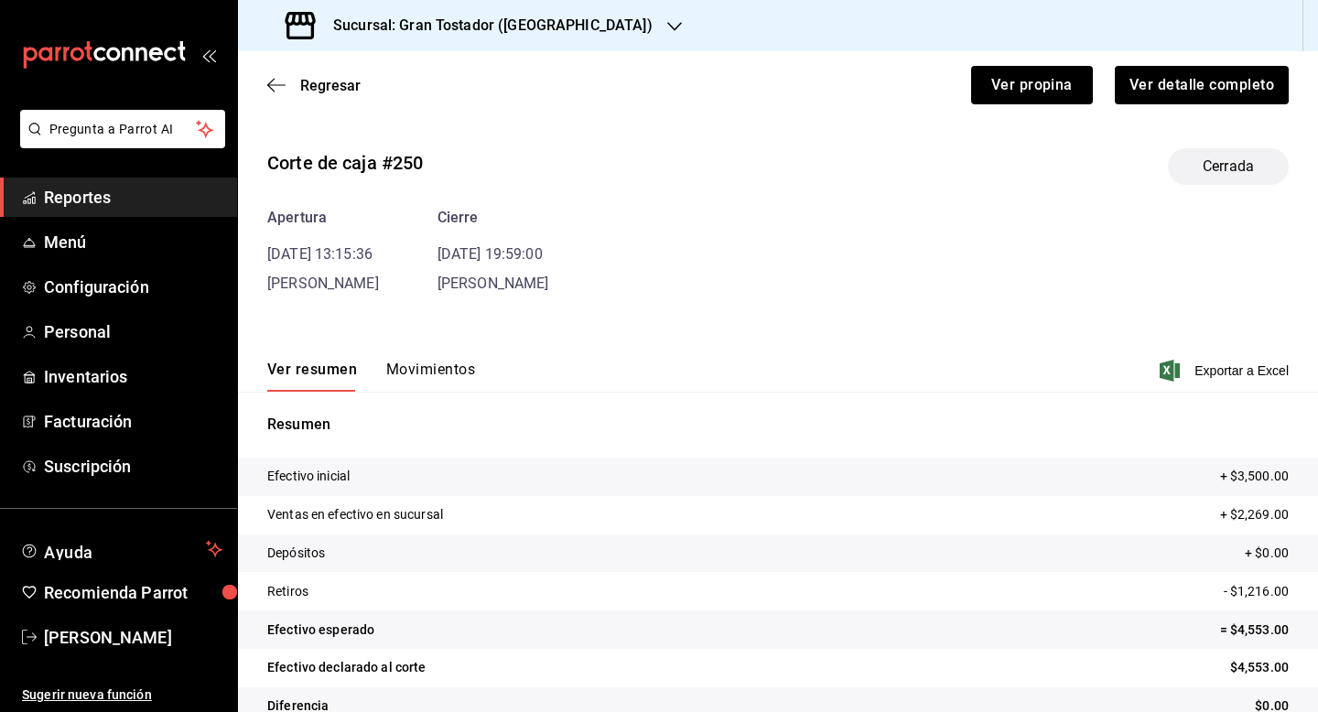
click at [434, 353] on div "Ver resumen Movimientos Exportar a Excel" at bounding box center [778, 365] width 1080 height 53
click at [412, 367] on button "Movimientos" at bounding box center [430, 376] width 89 height 31
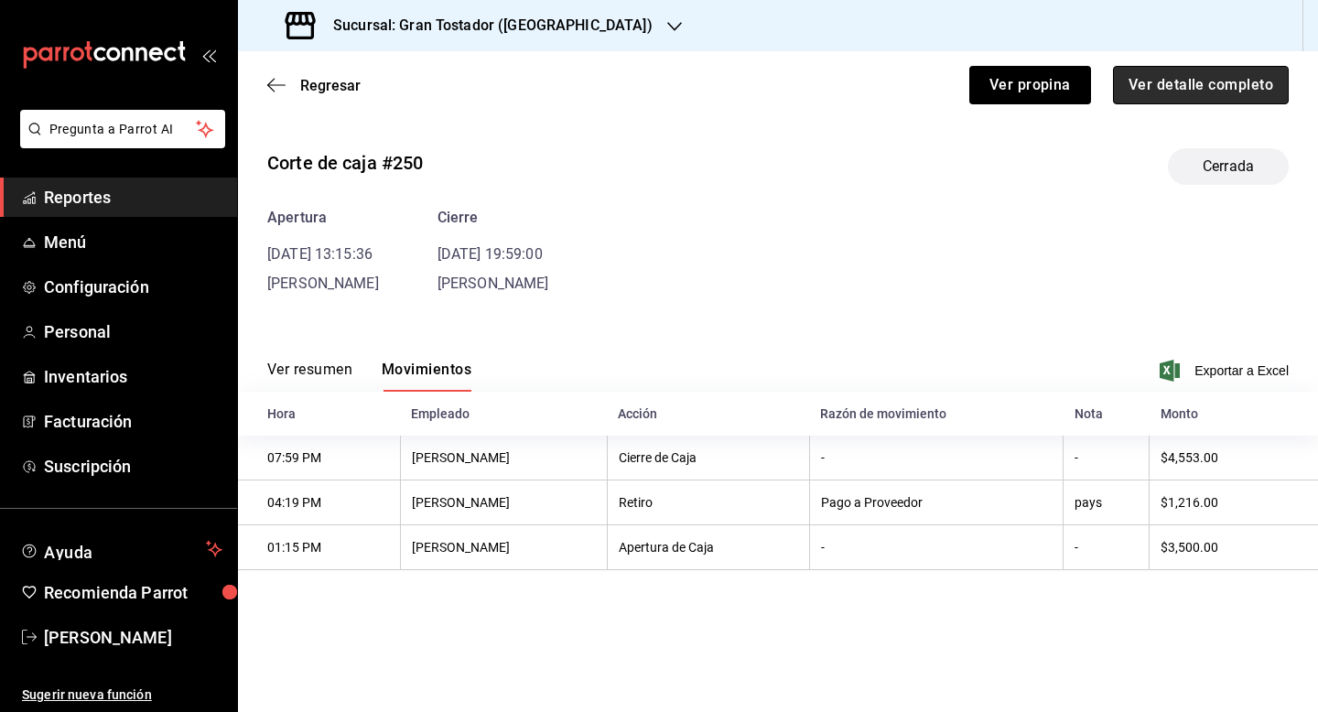
click at [1208, 89] on button "Ver detalle completo" at bounding box center [1201, 85] width 176 height 38
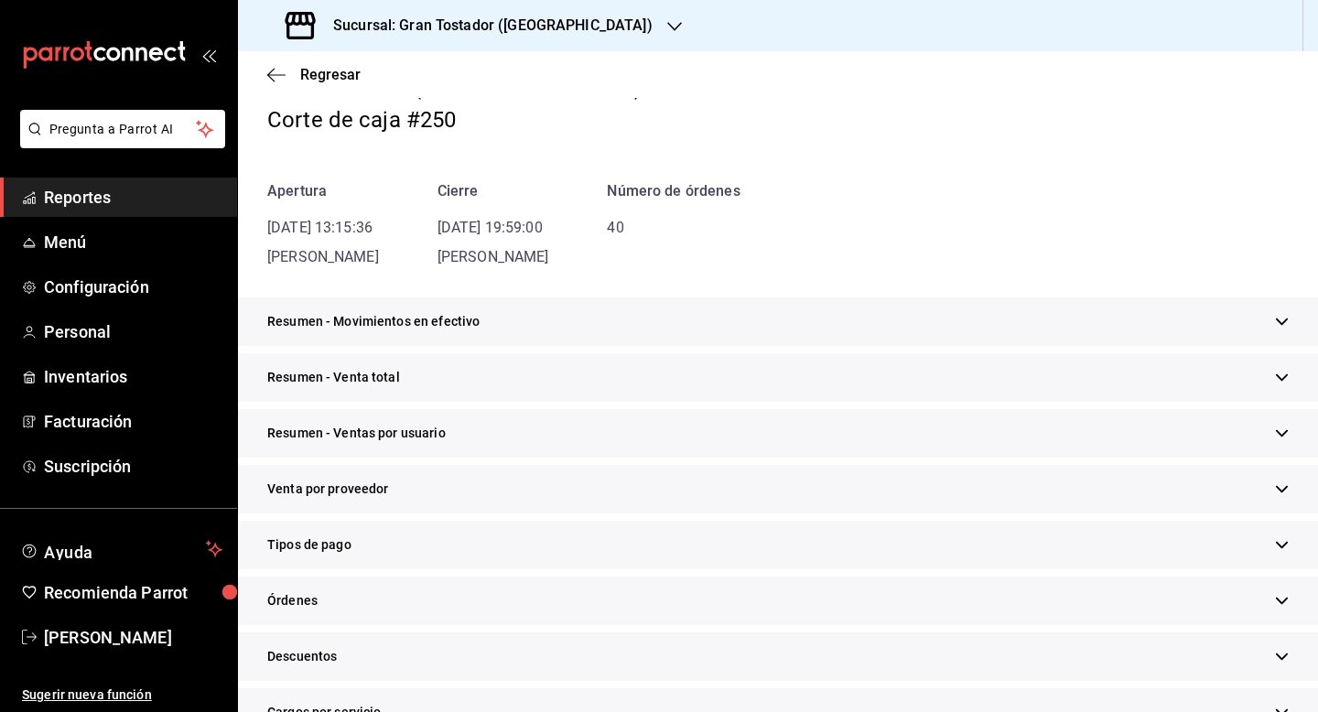
scroll to position [122, 0]
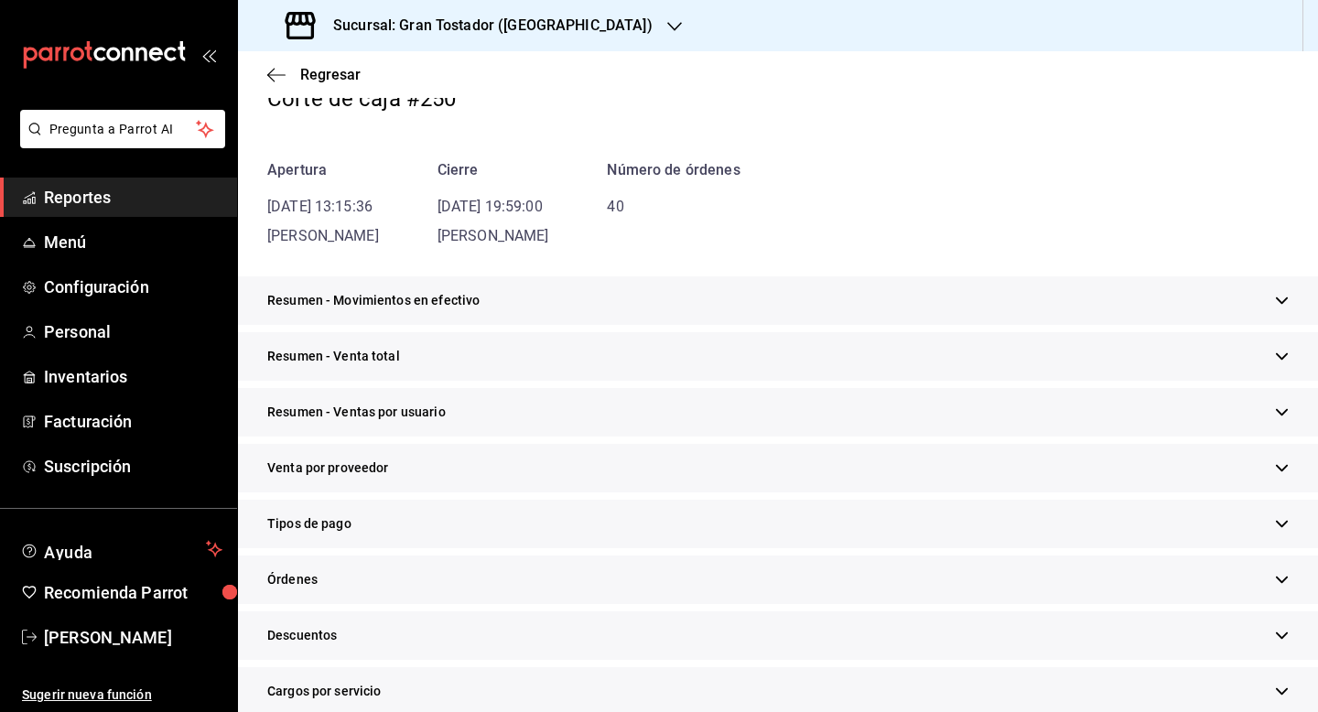
click at [359, 520] on div "Tipos de pago" at bounding box center [778, 524] width 1080 height 49
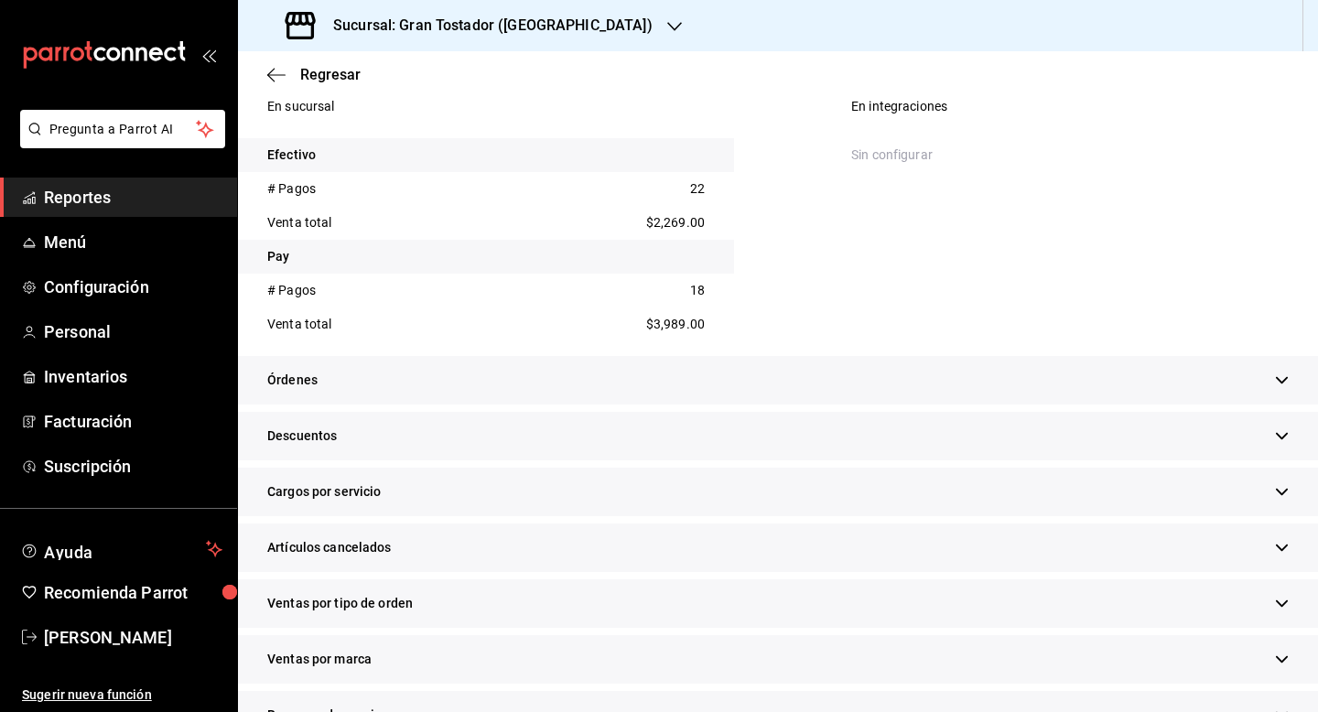
scroll to position [763, 0]
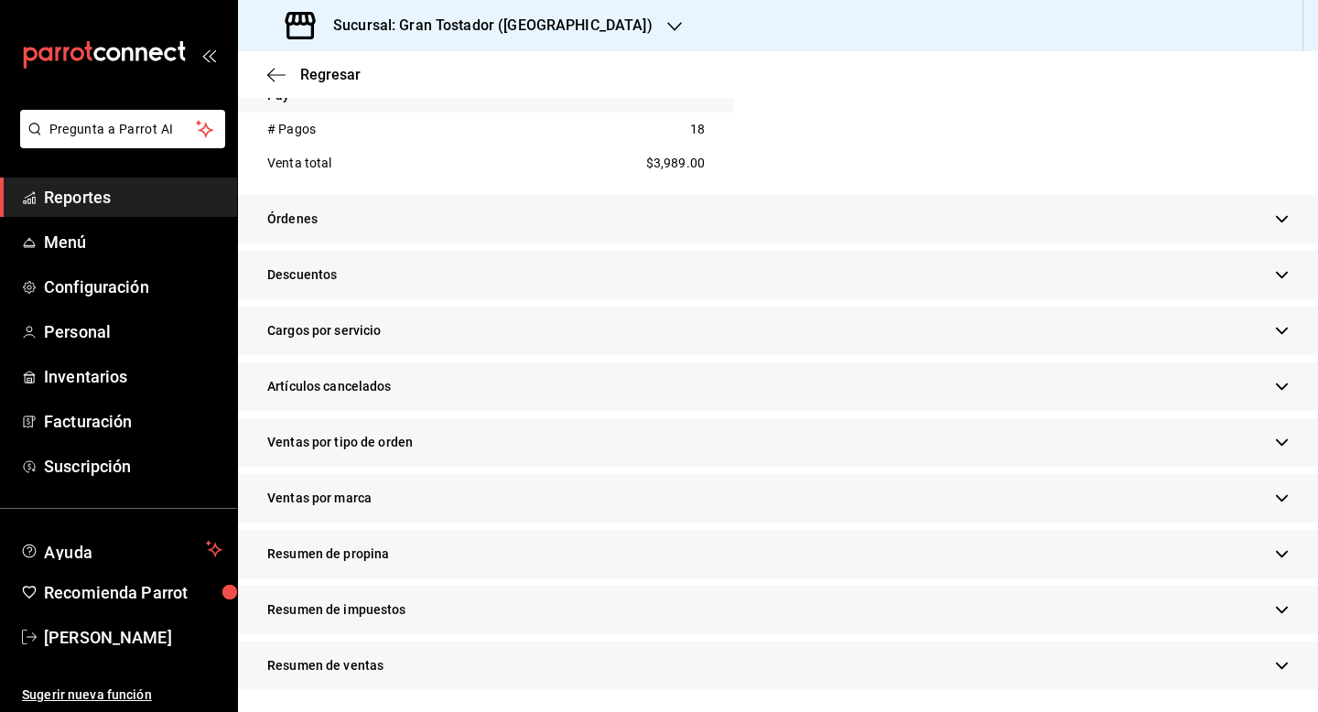
click at [481, 557] on div "Resumen de propina" at bounding box center [778, 554] width 1080 height 49
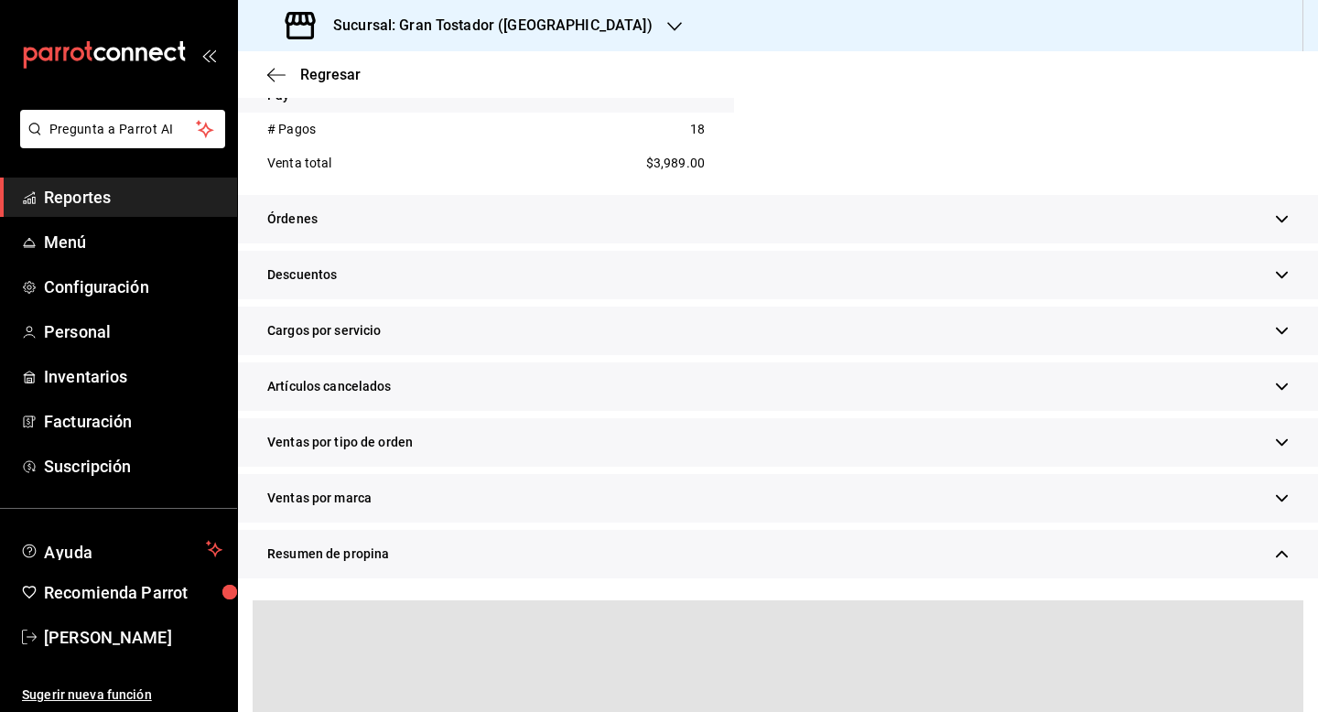
scroll to position [930, 0]
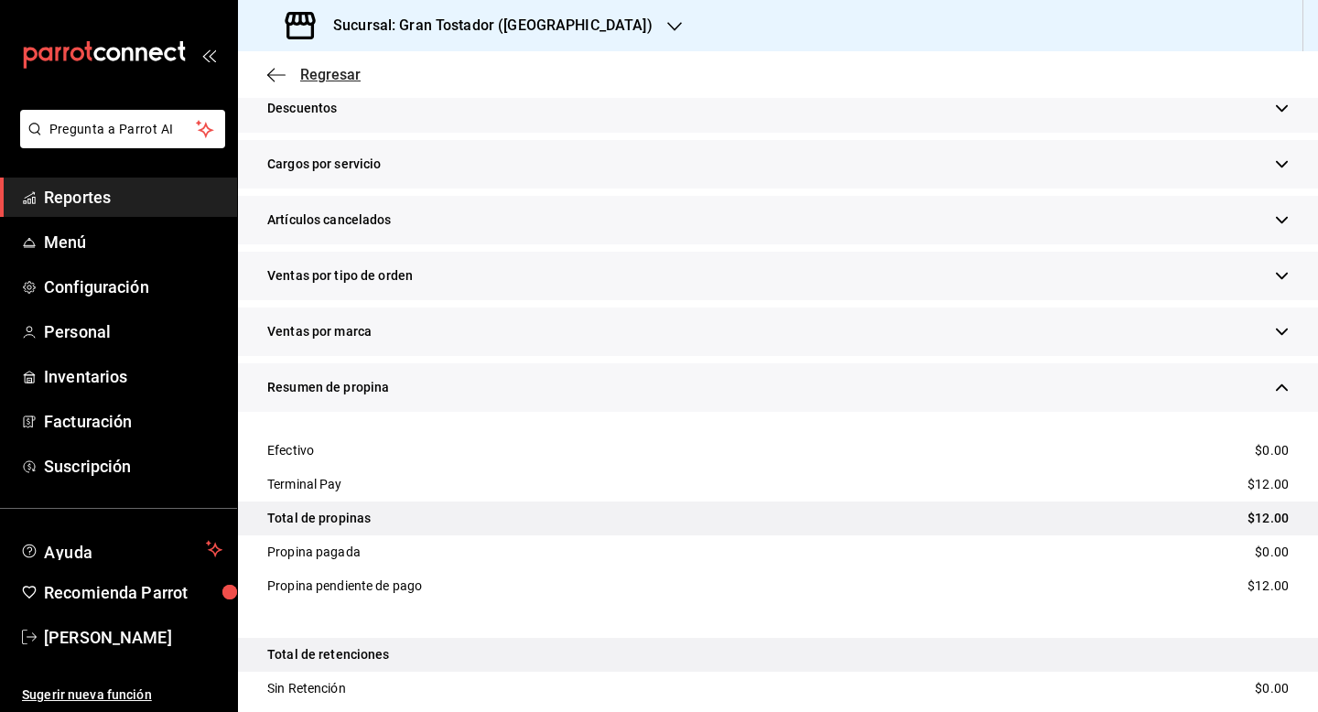
click at [338, 78] on span "Regresar" at bounding box center [330, 74] width 60 height 17
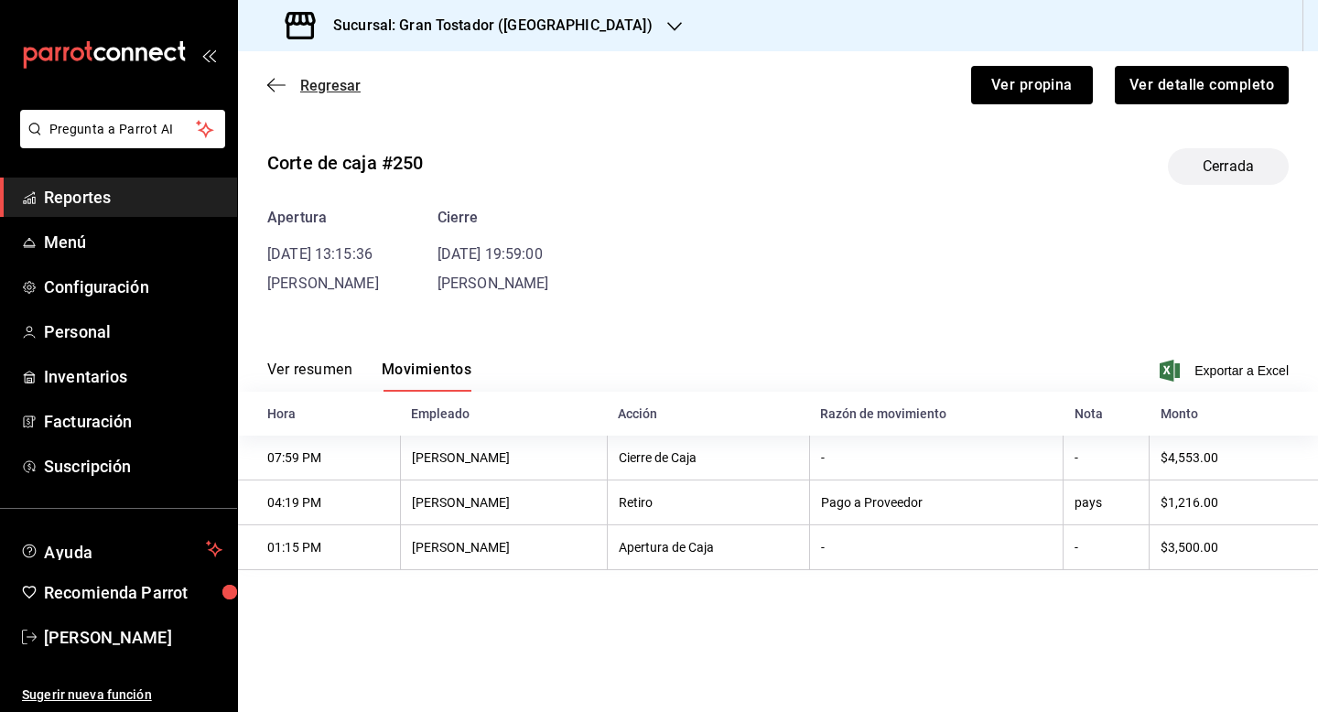
click at [336, 90] on span "Regresar" at bounding box center [330, 85] width 60 height 17
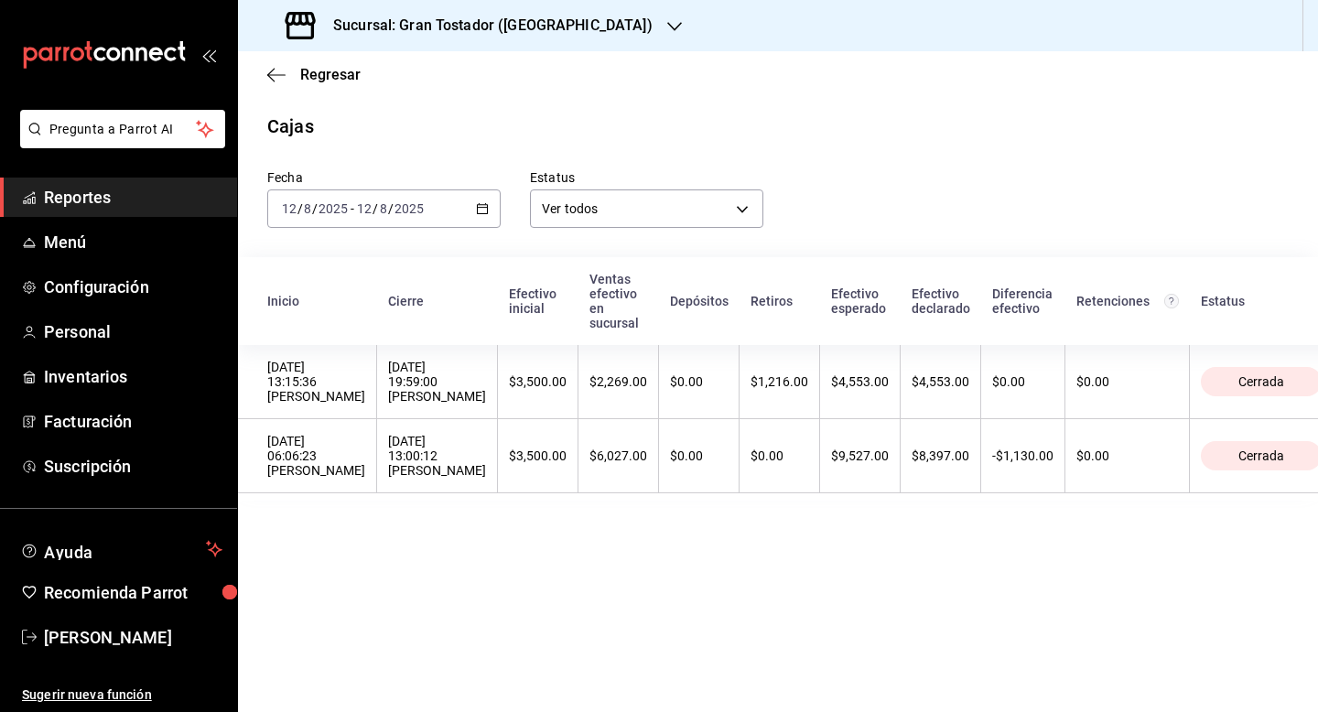
click at [482, 215] on div "[DATE] [DATE] - [DATE] [DATE]" at bounding box center [383, 208] width 233 height 38
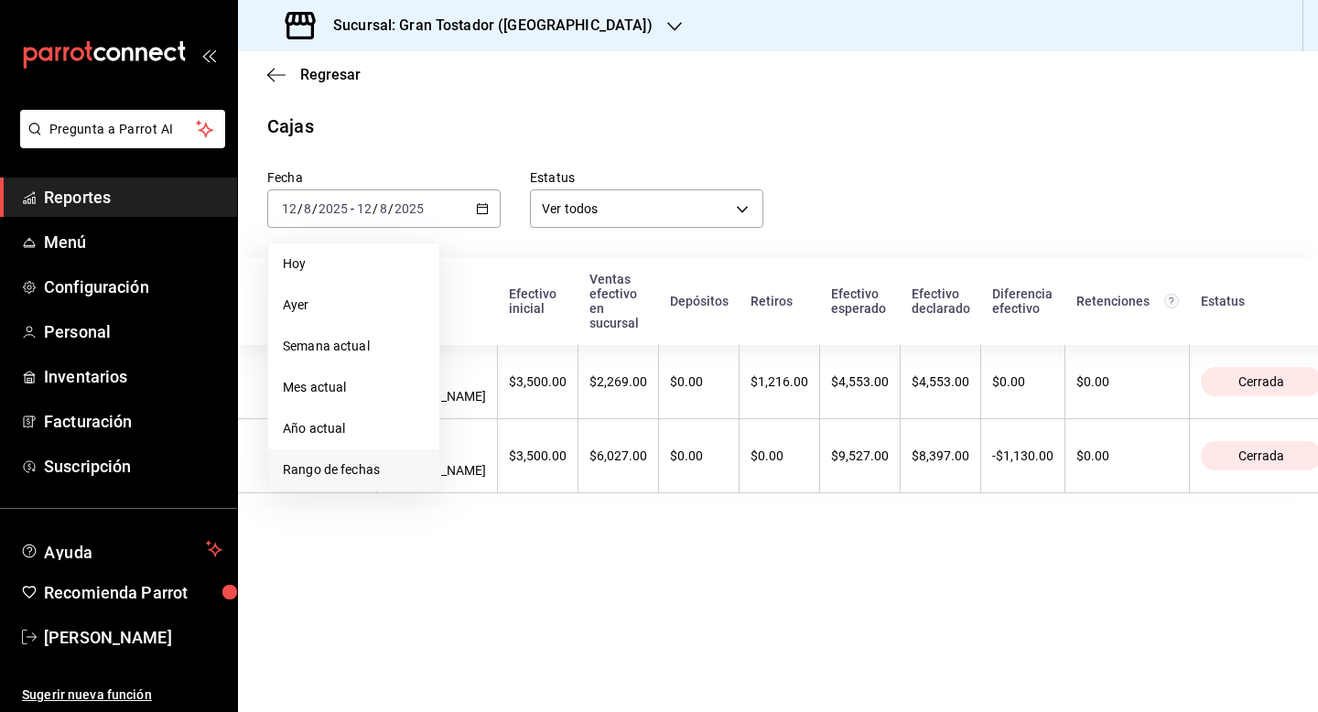
click at [358, 475] on span "Rango de fechas" at bounding box center [354, 469] width 142 height 19
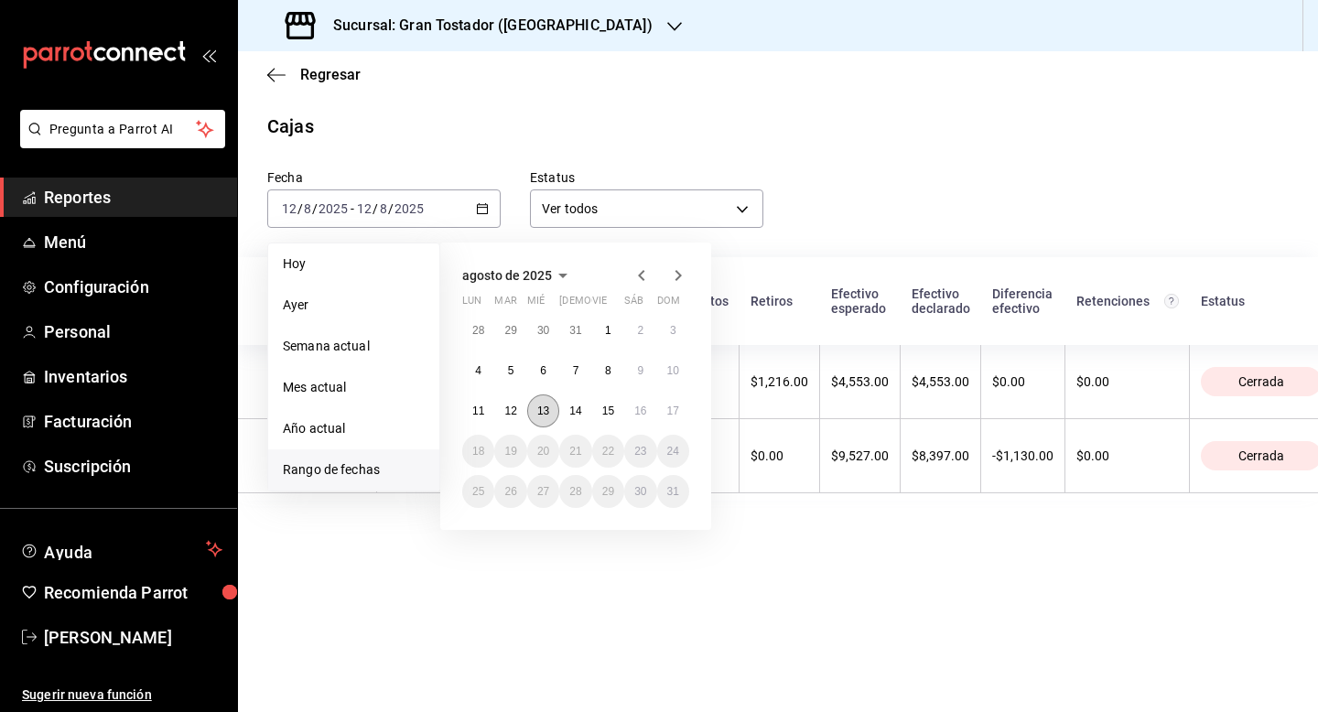
click at [546, 408] on abbr "13" at bounding box center [543, 410] width 12 height 13
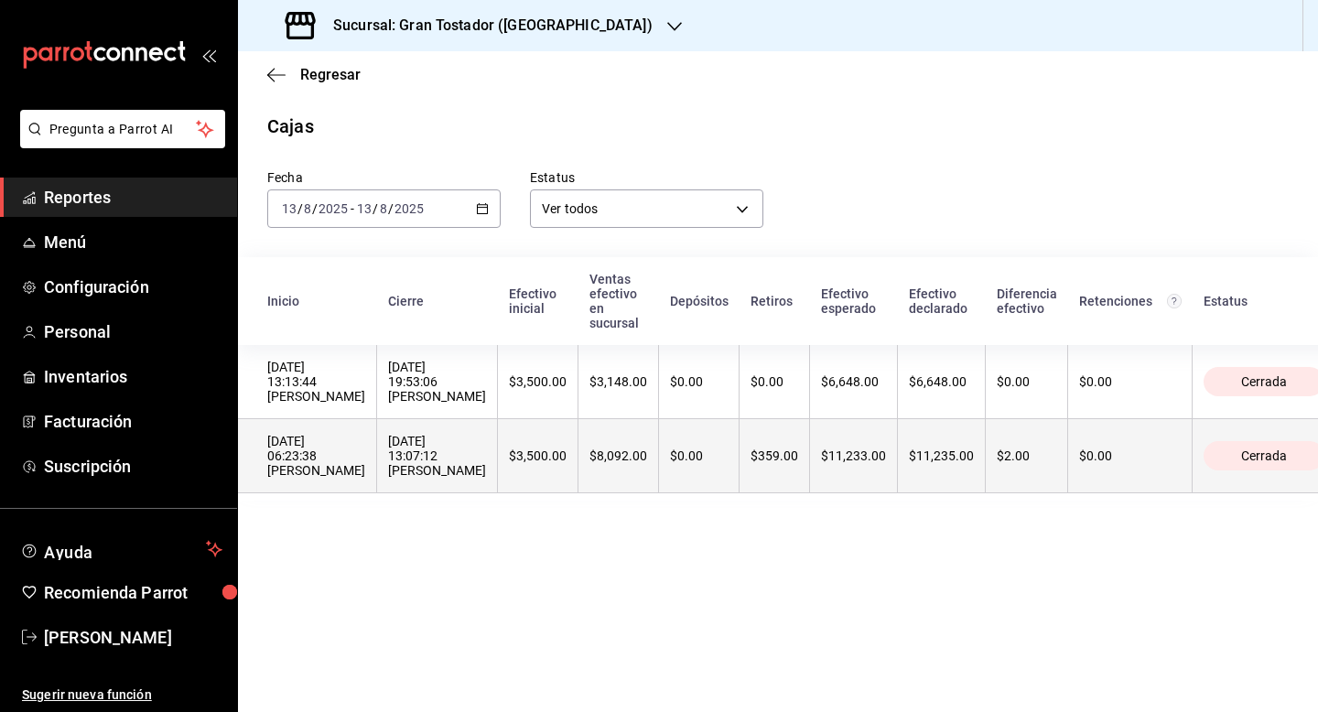
click at [552, 444] on th "$3,500.00" at bounding box center [538, 456] width 81 height 74
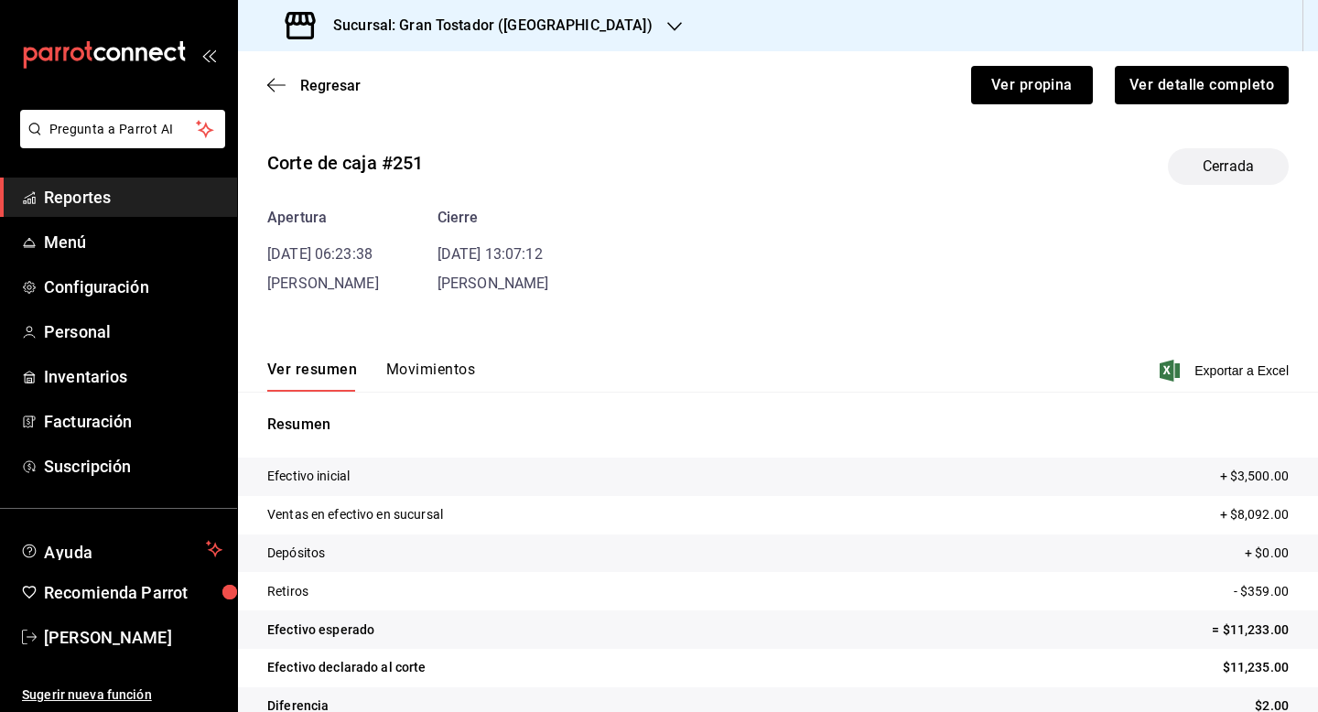
click at [435, 359] on div "Ver resumen Movimientos Exportar a Excel" at bounding box center [778, 365] width 1080 height 53
click at [425, 373] on button "Movimientos" at bounding box center [430, 376] width 89 height 31
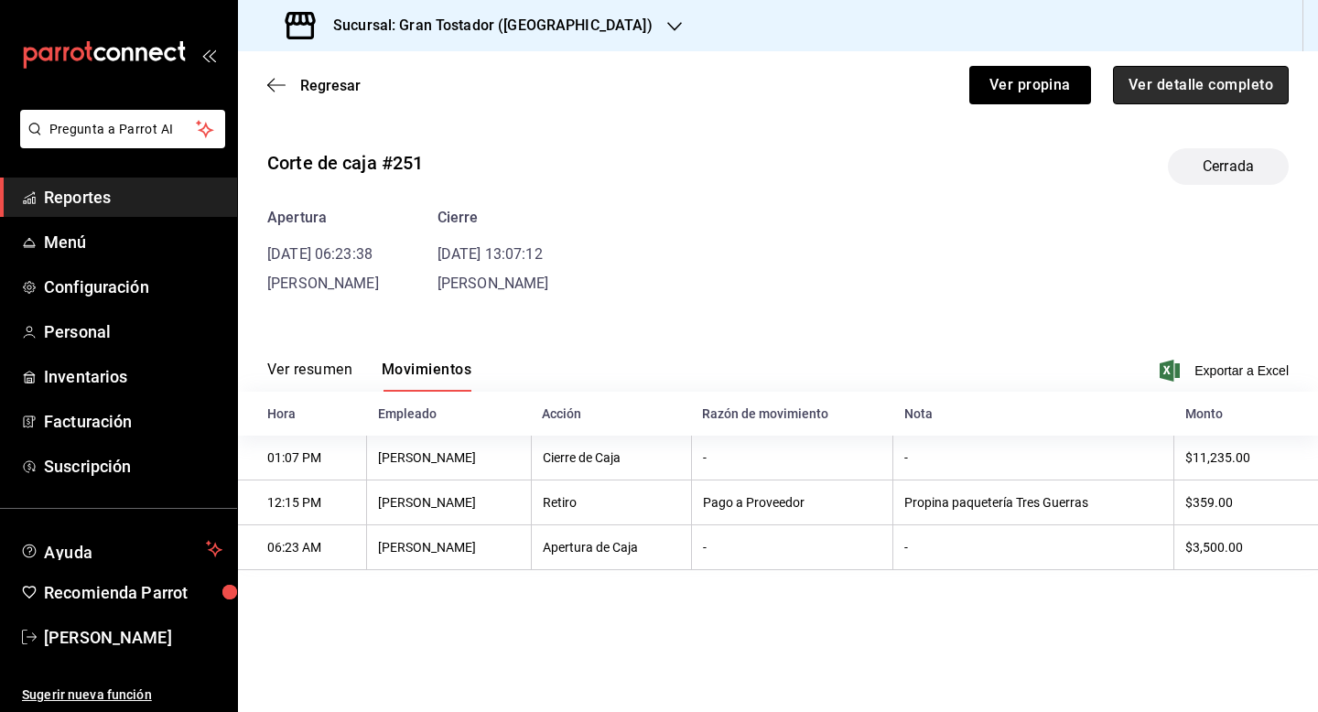
click at [1162, 91] on button "Ver detalle completo" at bounding box center [1201, 85] width 176 height 38
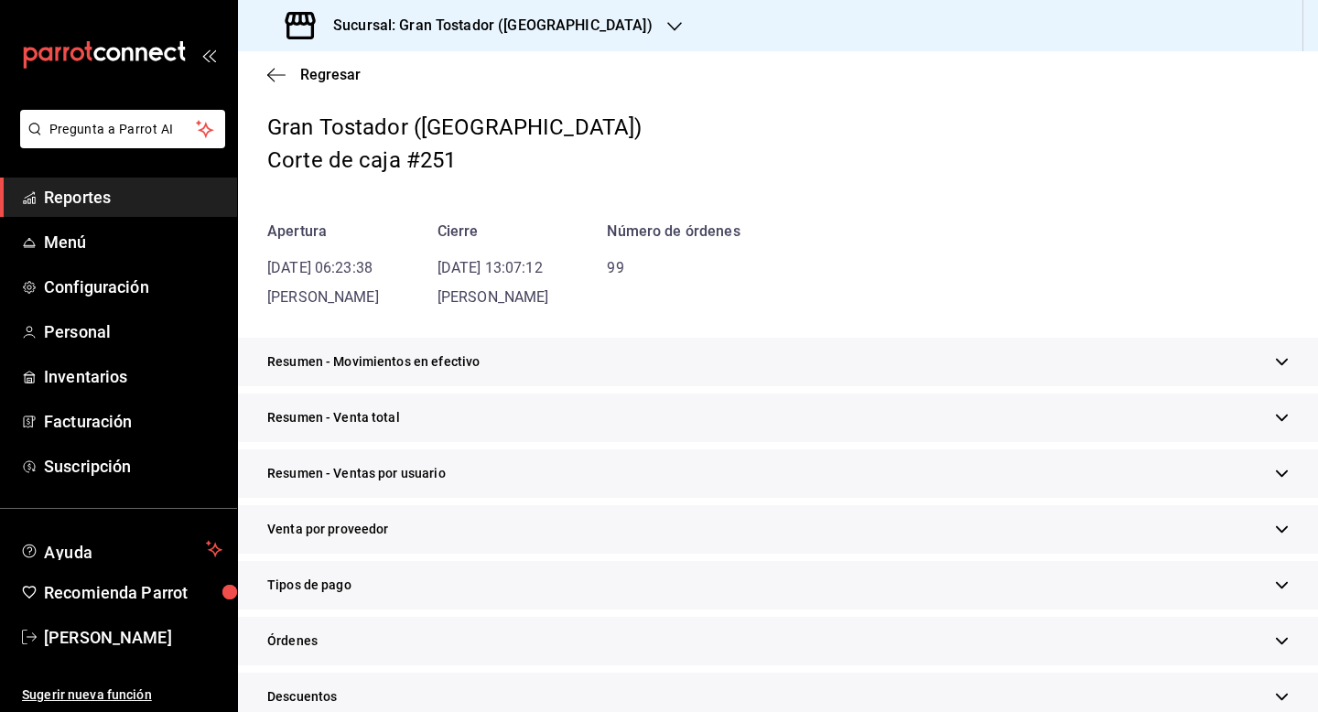
scroll to position [124, 0]
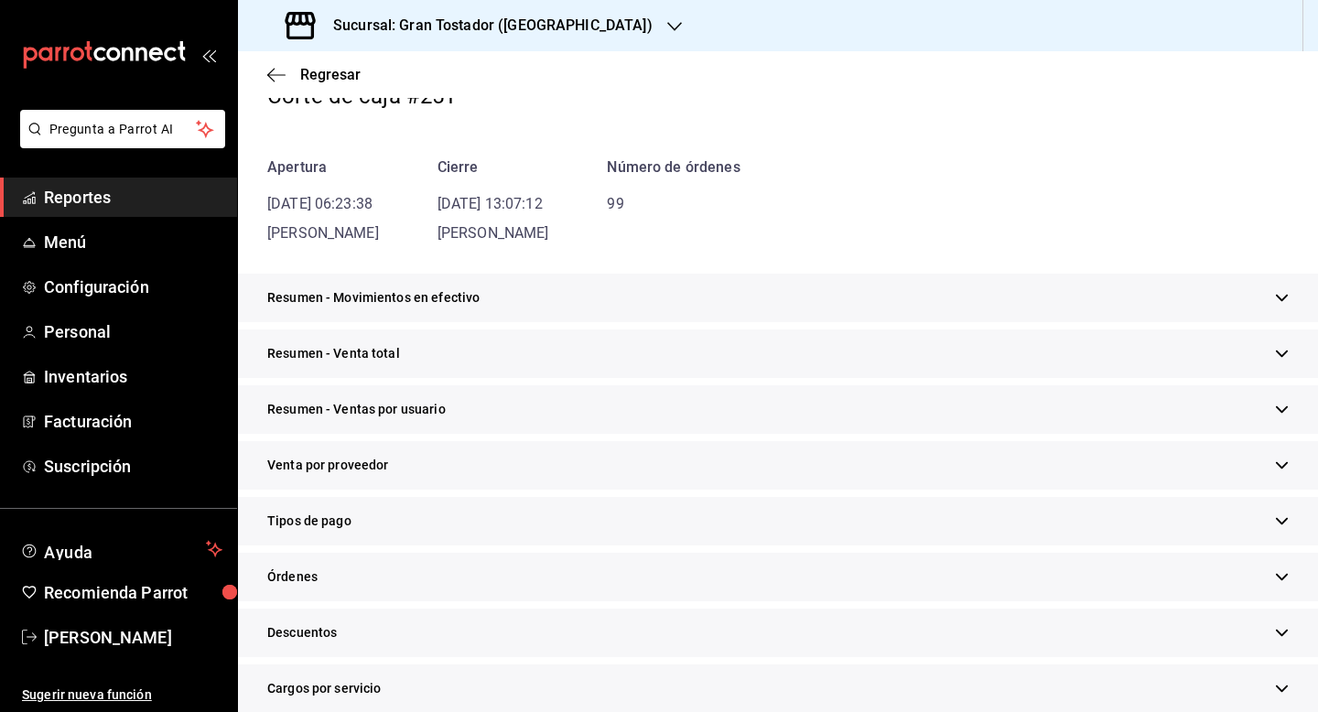
click at [493, 530] on div "Tipos de pago" at bounding box center [778, 521] width 1080 height 49
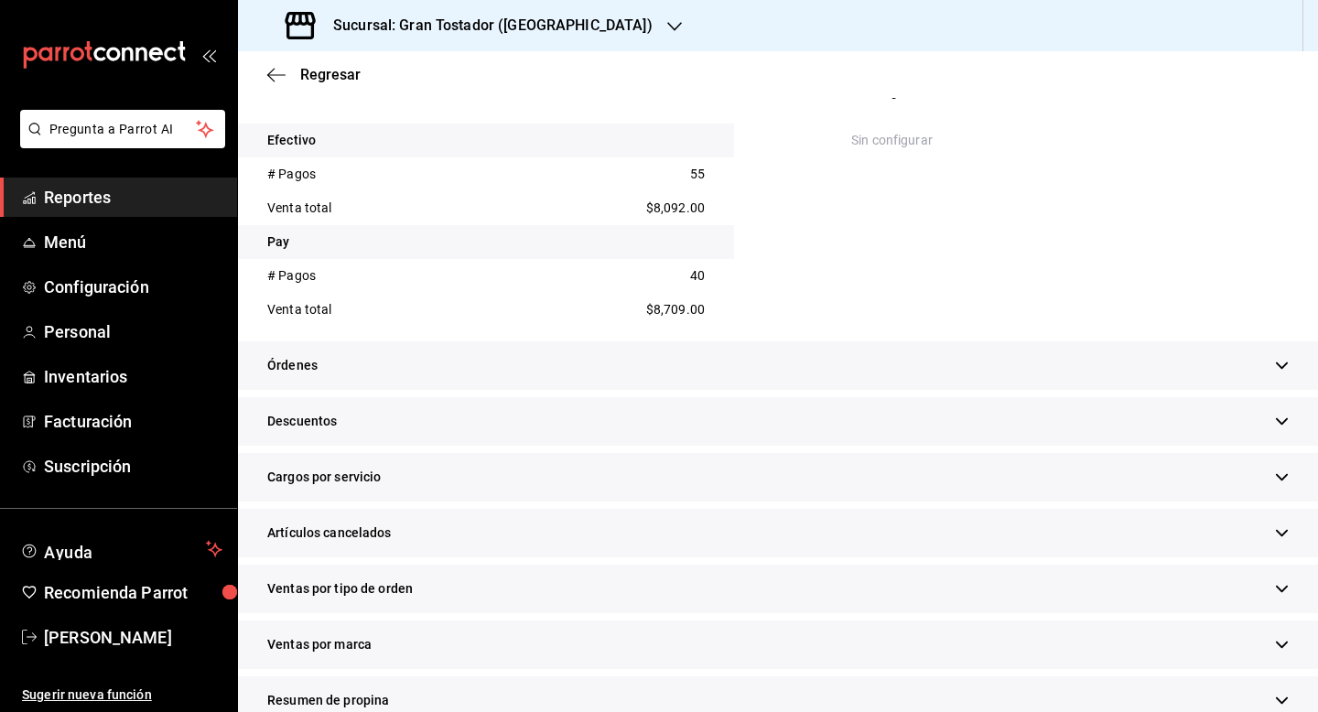
scroll to position [763, 0]
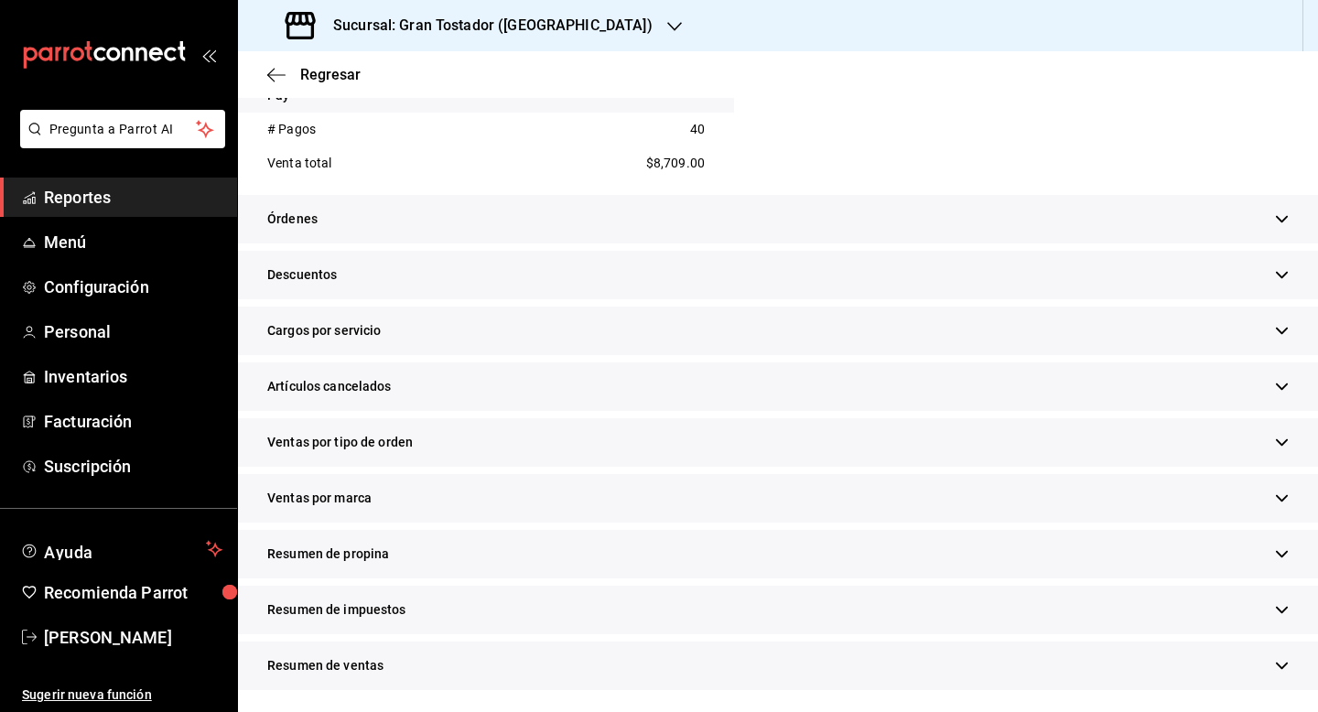
click at [389, 556] on div "Resumen de propina" at bounding box center [778, 554] width 1080 height 49
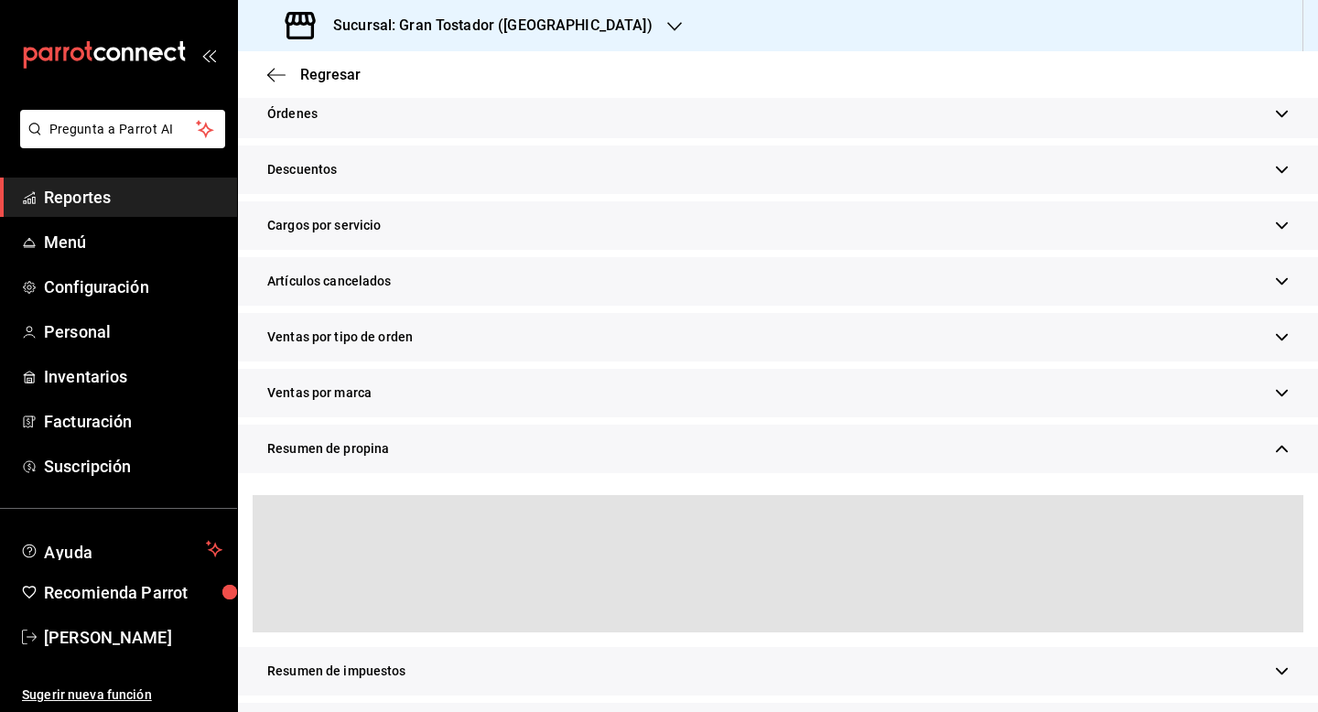
scroll to position [930, 0]
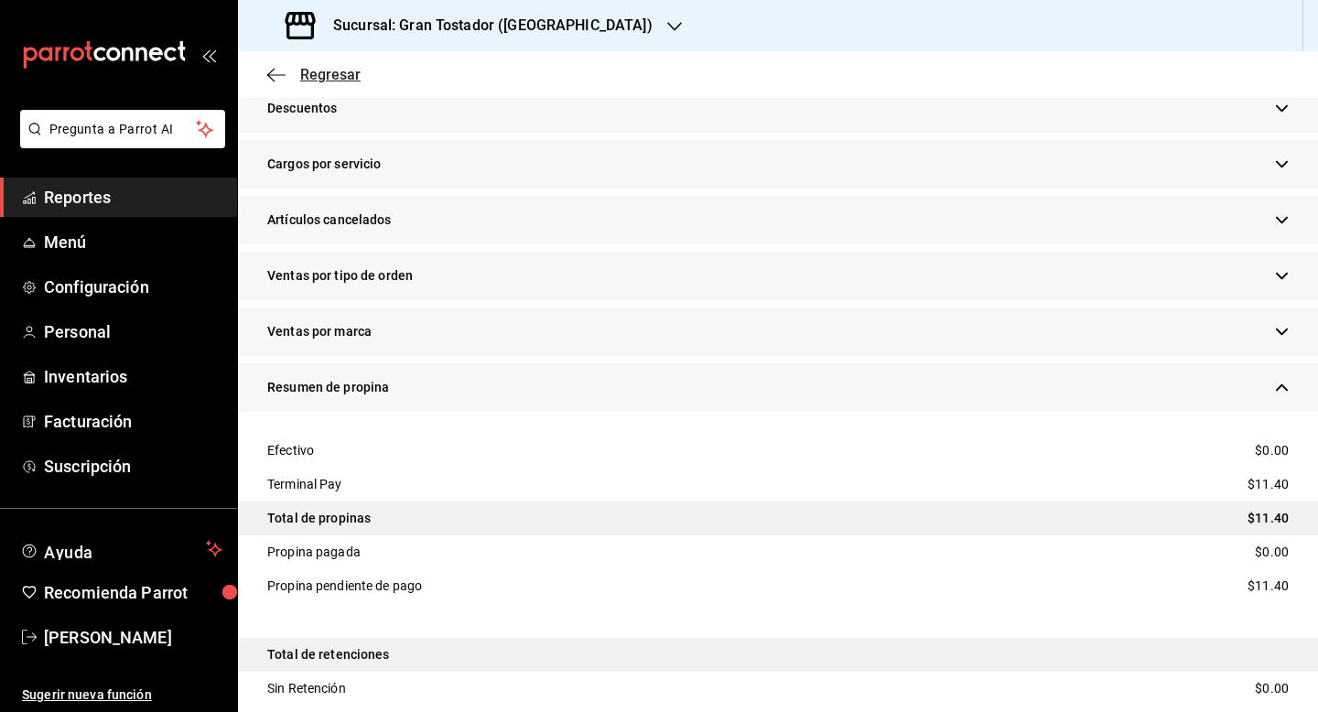
click at [327, 75] on span "Regresar" at bounding box center [330, 74] width 60 height 17
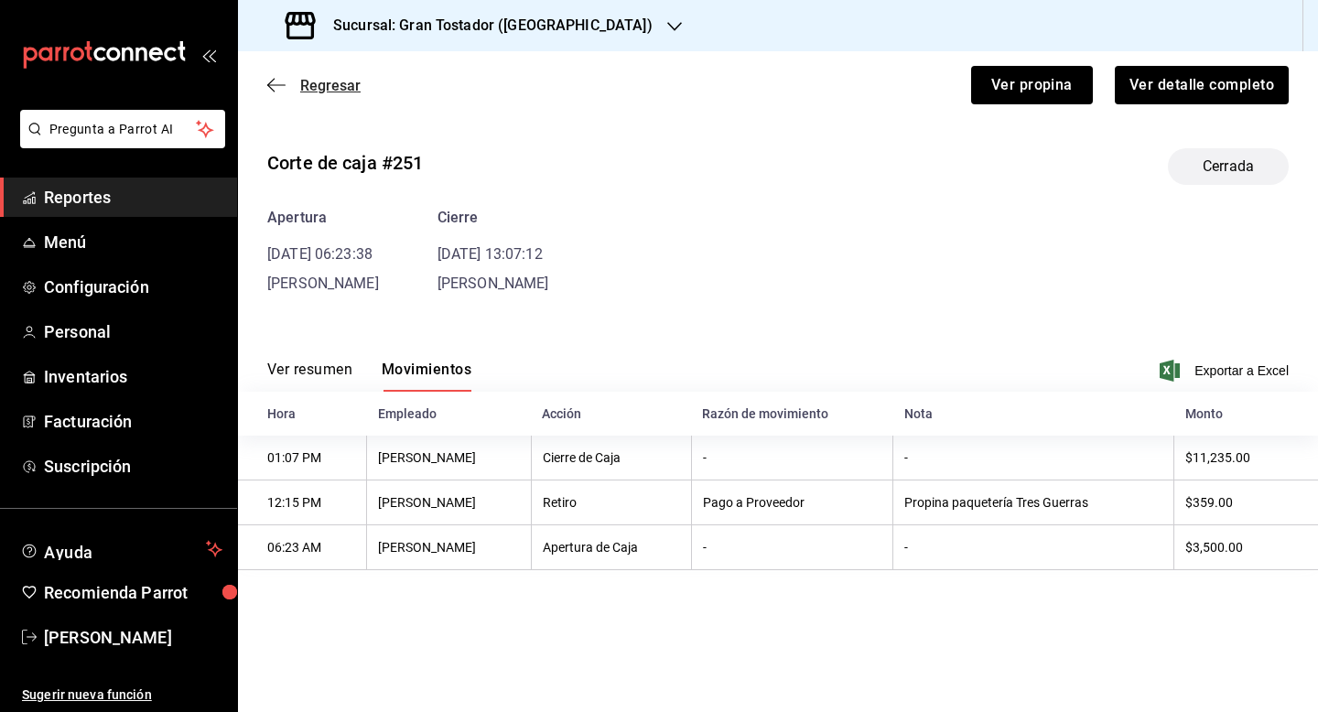
click at [341, 87] on span "Regresar" at bounding box center [330, 85] width 60 height 17
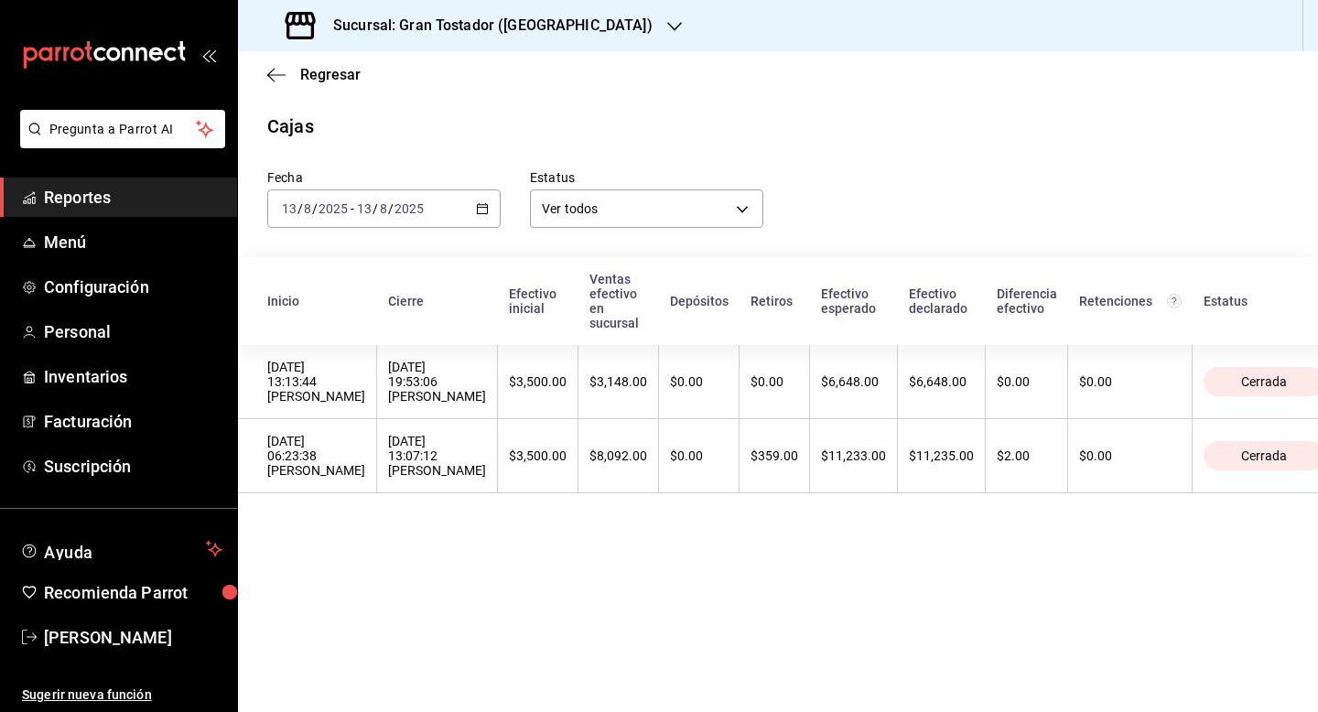
click at [739, 380] on th "$0.00" at bounding box center [774, 382] width 70 height 74
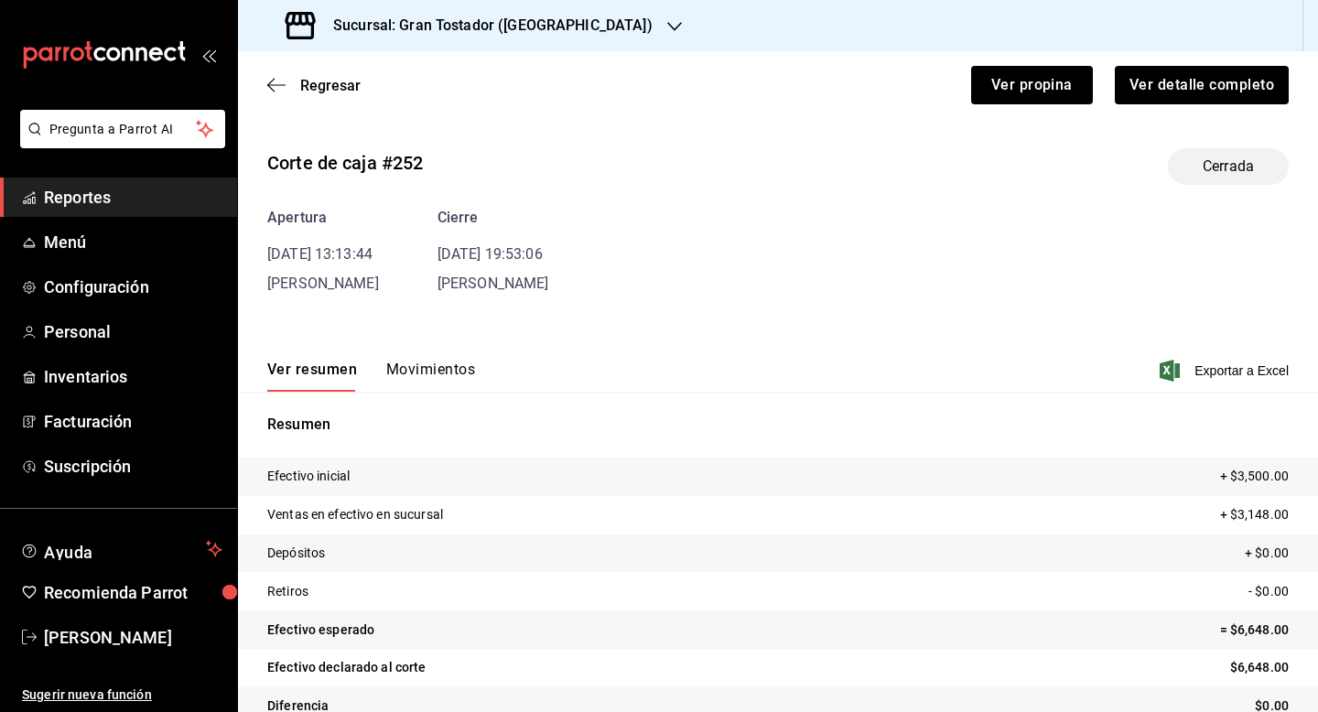
click at [432, 371] on button "Movimientos" at bounding box center [430, 376] width 89 height 31
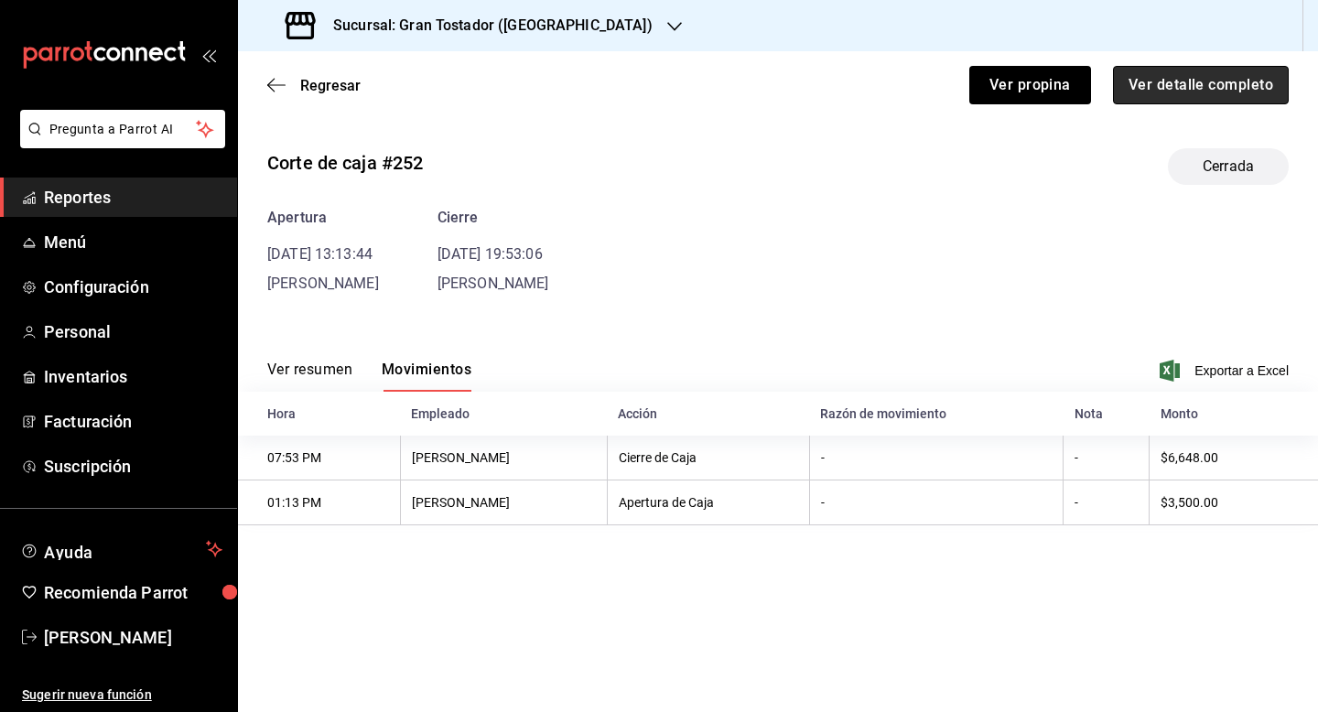
click at [1181, 81] on button "Ver detalle completo" at bounding box center [1201, 85] width 176 height 38
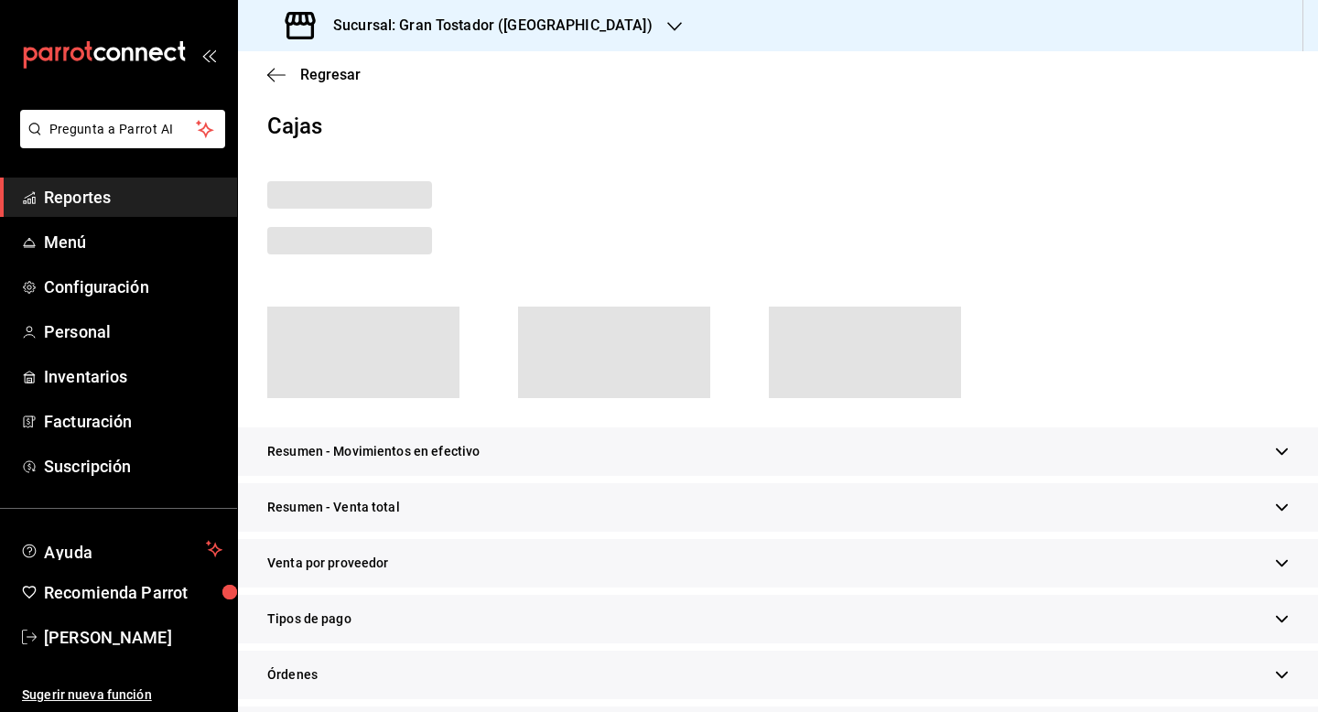
scroll to position [73, 0]
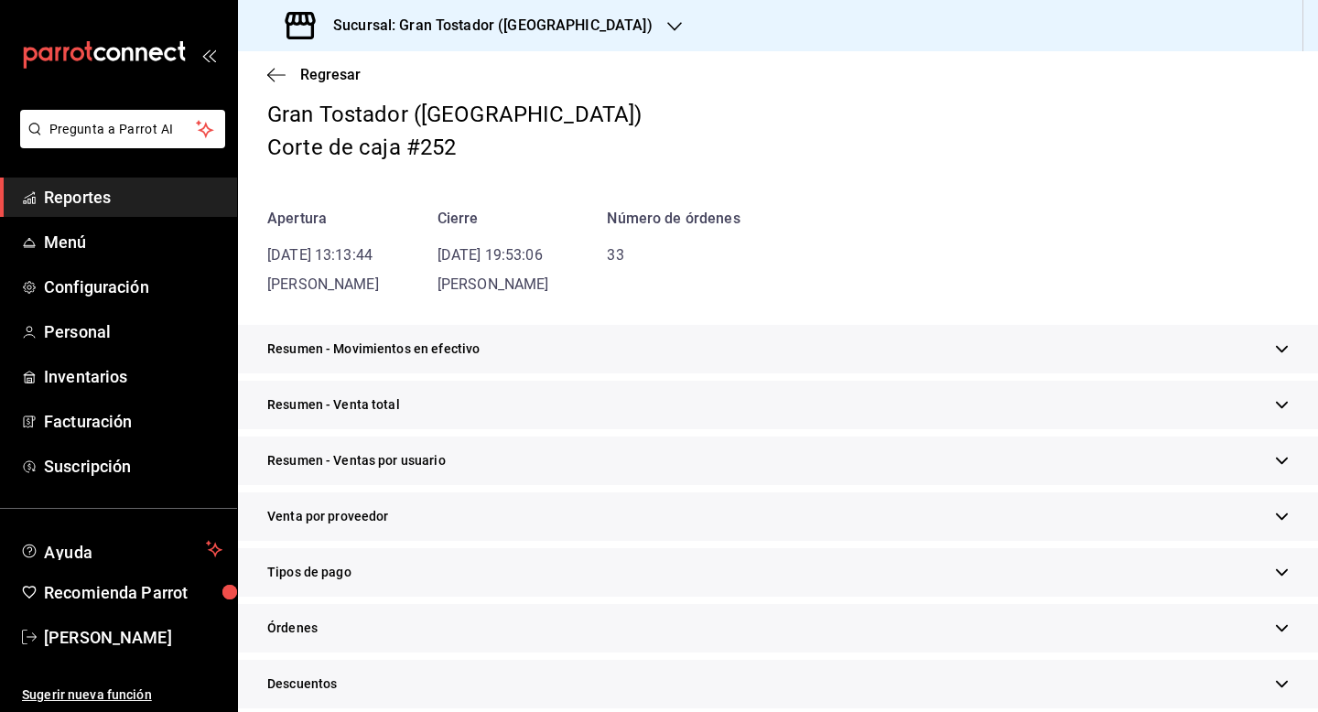
click at [421, 560] on div "Tipos de pago" at bounding box center [778, 572] width 1080 height 49
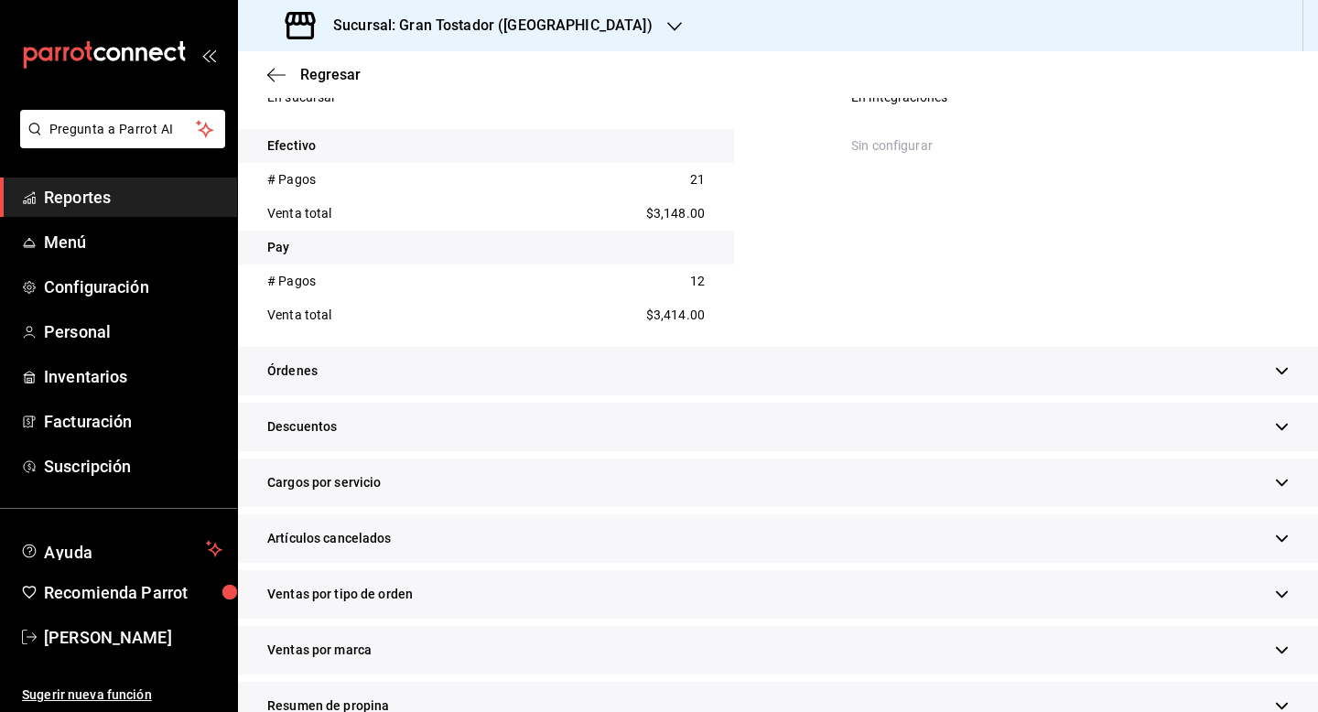
scroll to position [763, 0]
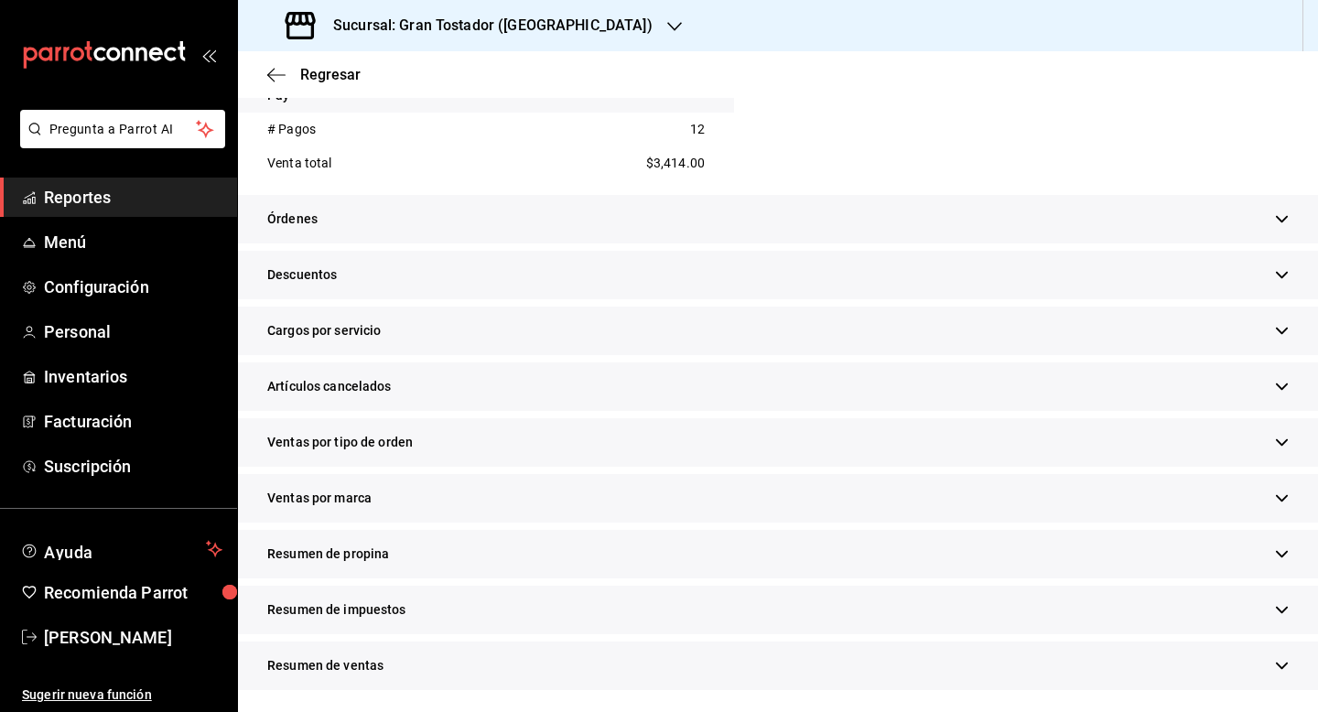
click at [470, 558] on div "Resumen de propina" at bounding box center [778, 554] width 1080 height 49
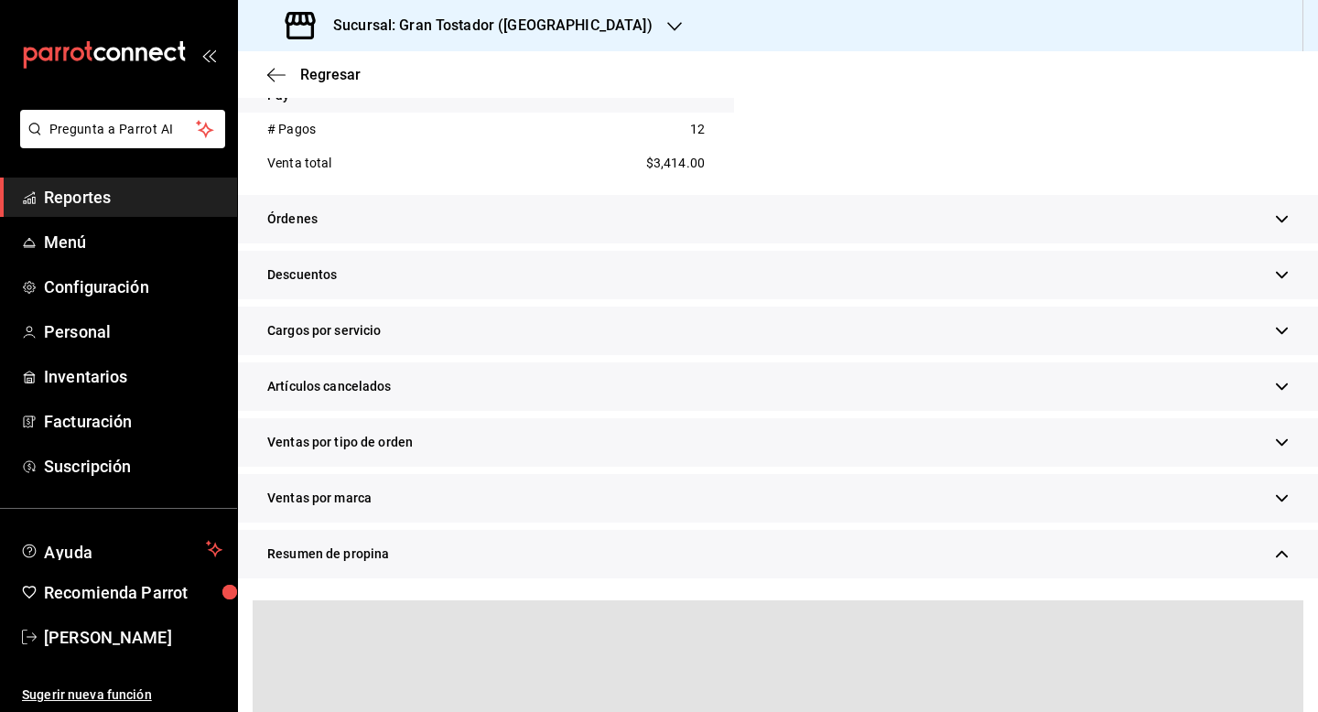
scroll to position [930, 0]
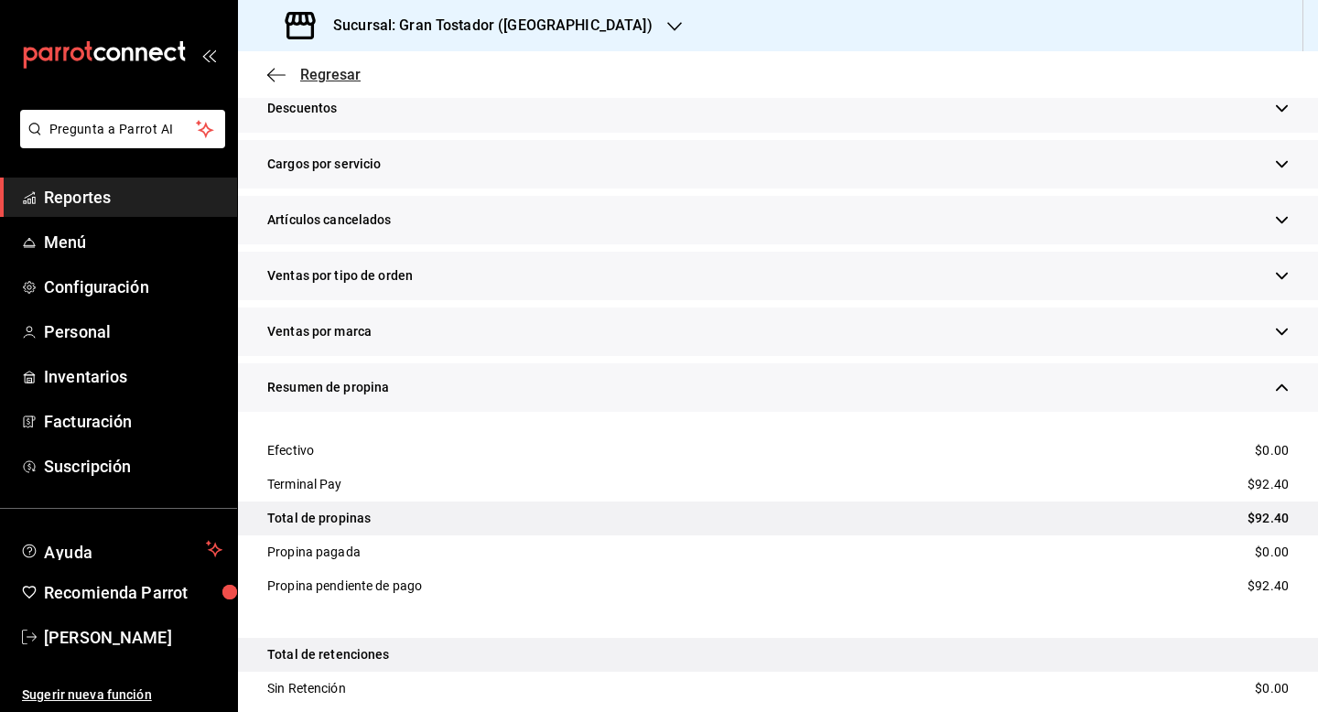
click at [318, 68] on span "Regresar" at bounding box center [330, 74] width 60 height 17
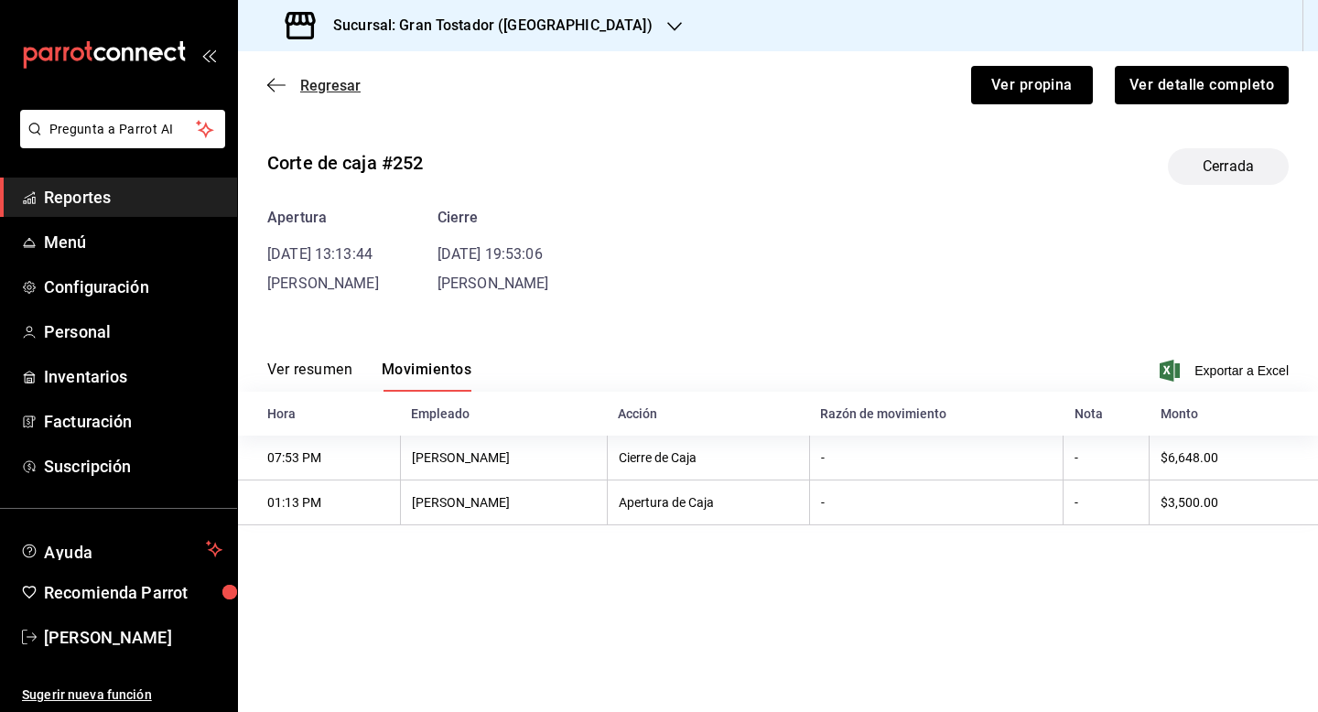
click at [338, 87] on span "Regresar" at bounding box center [330, 85] width 60 height 17
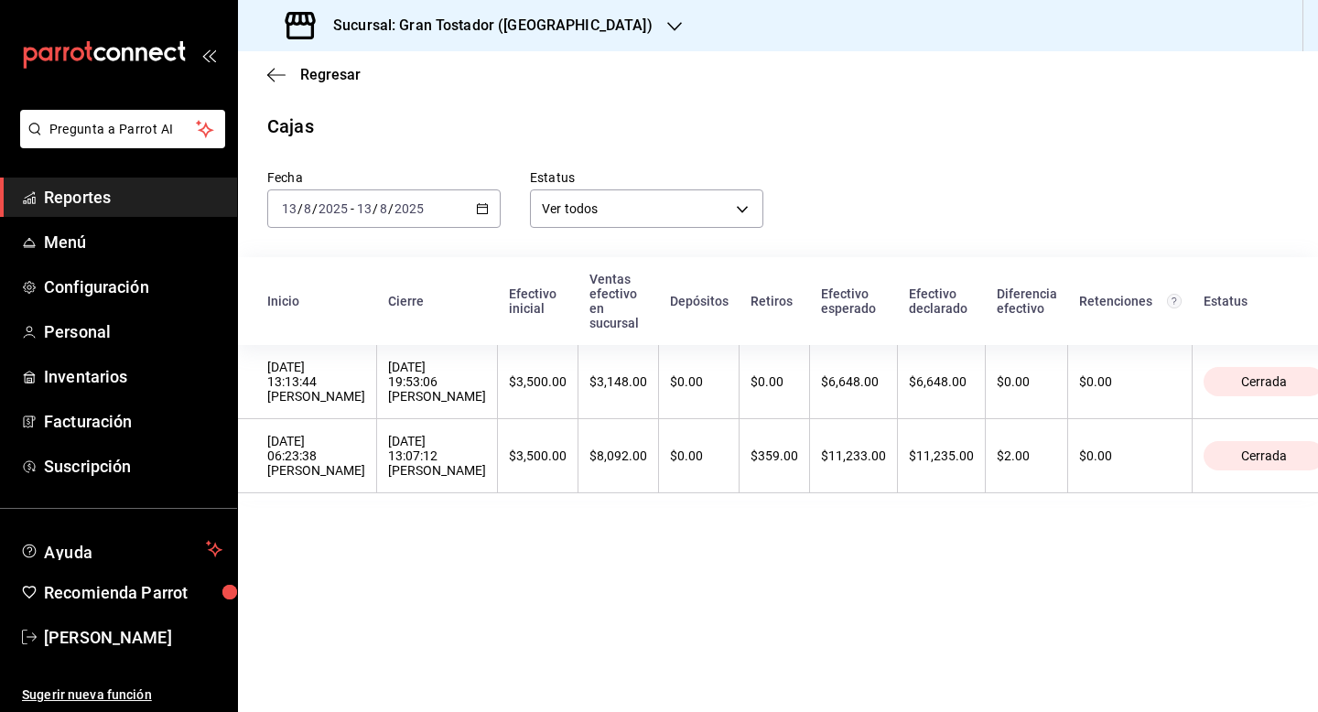
click at [481, 209] on icon "button" at bounding box center [482, 208] width 13 height 13
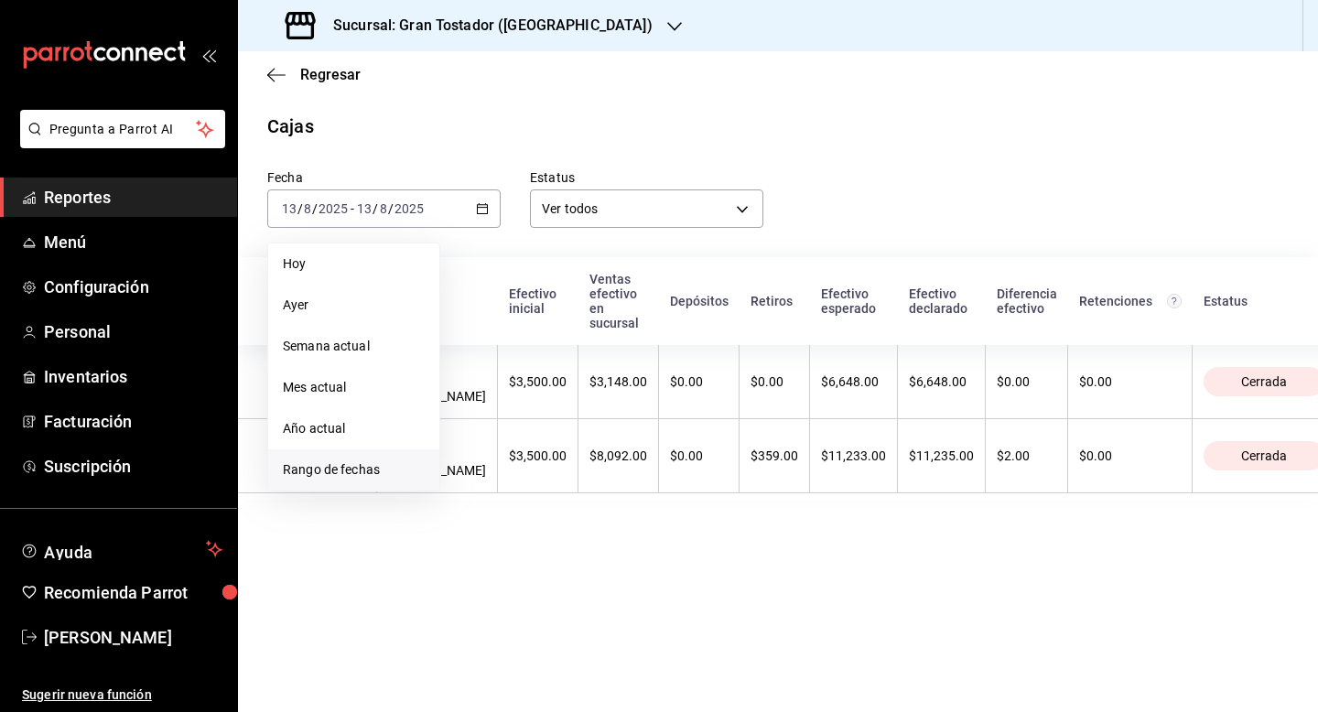
click at [337, 464] on span "Rango de fechas" at bounding box center [354, 469] width 142 height 19
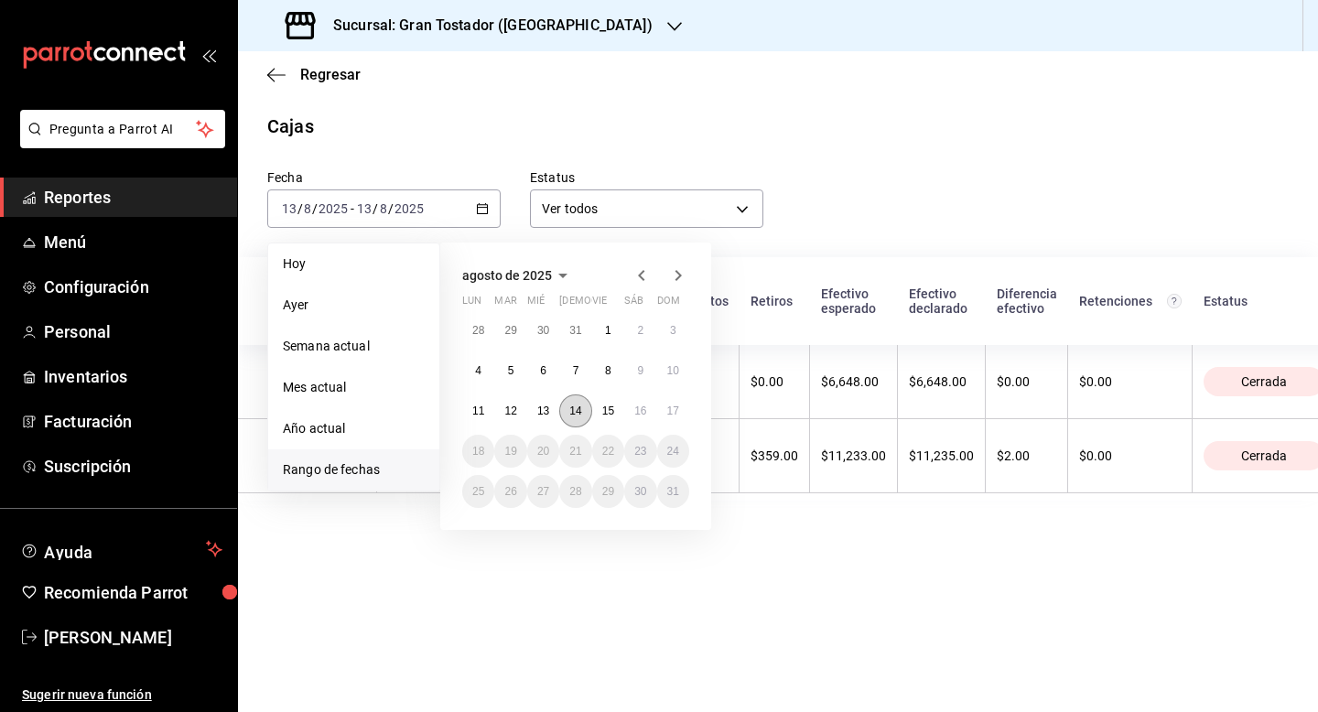
click at [575, 408] on abbr "14" at bounding box center [575, 410] width 12 height 13
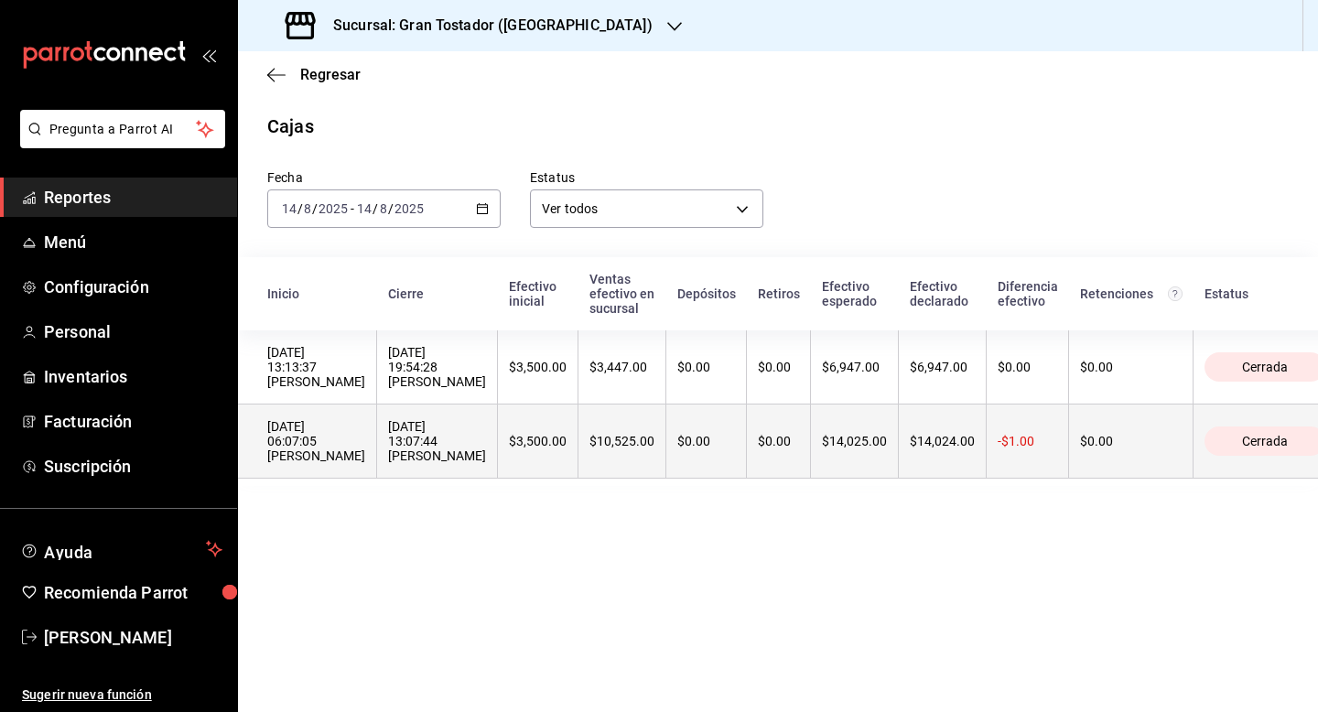
click at [600, 444] on div "$10,525.00" at bounding box center [621, 441] width 65 height 15
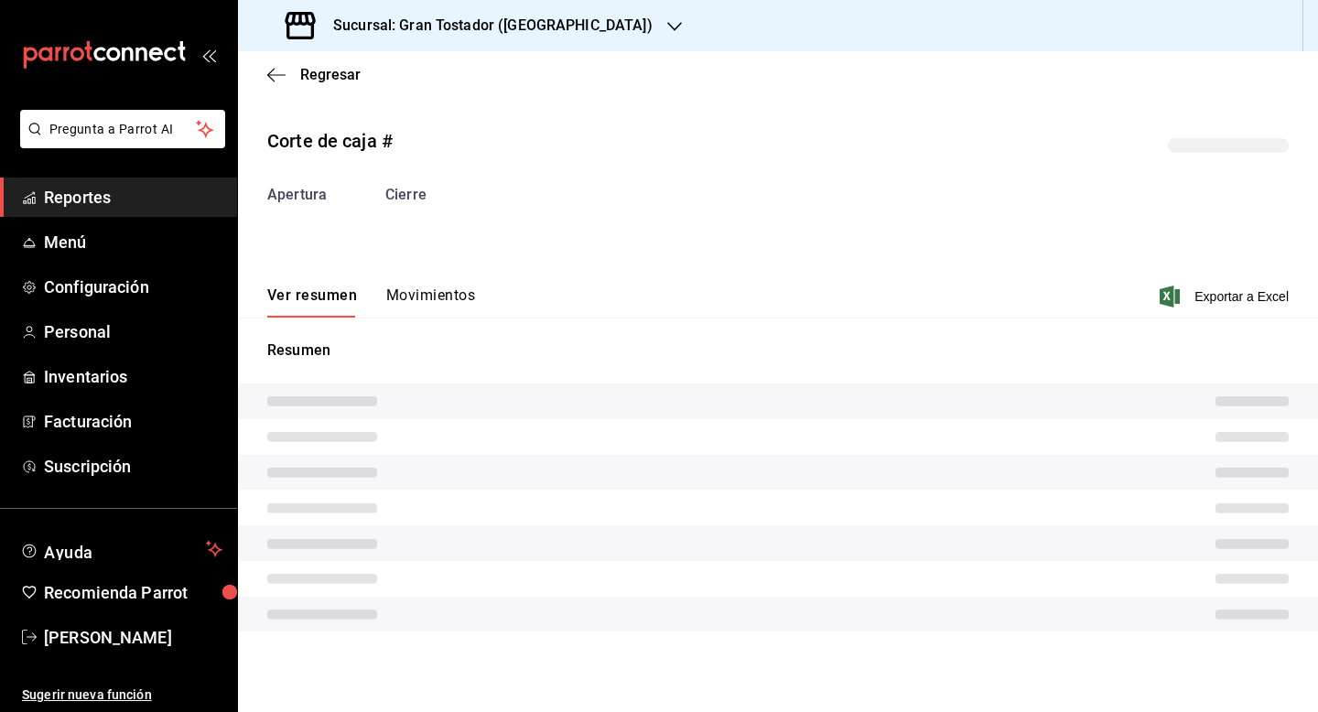
click at [422, 294] on button "Movimientos" at bounding box center [430, 301] width 89 height 31
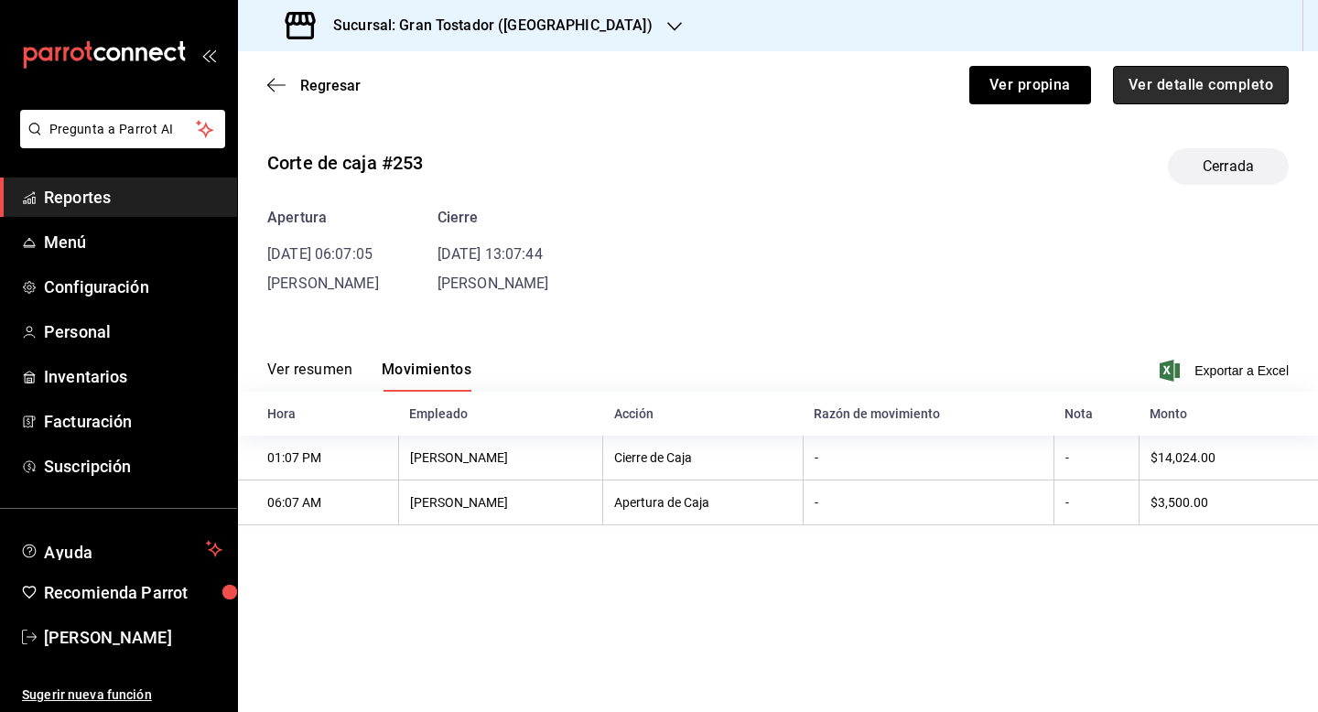
click at [1206, 82] on button "Ver detalle completo" at bounding box center [1201, 85] width 176 height 38
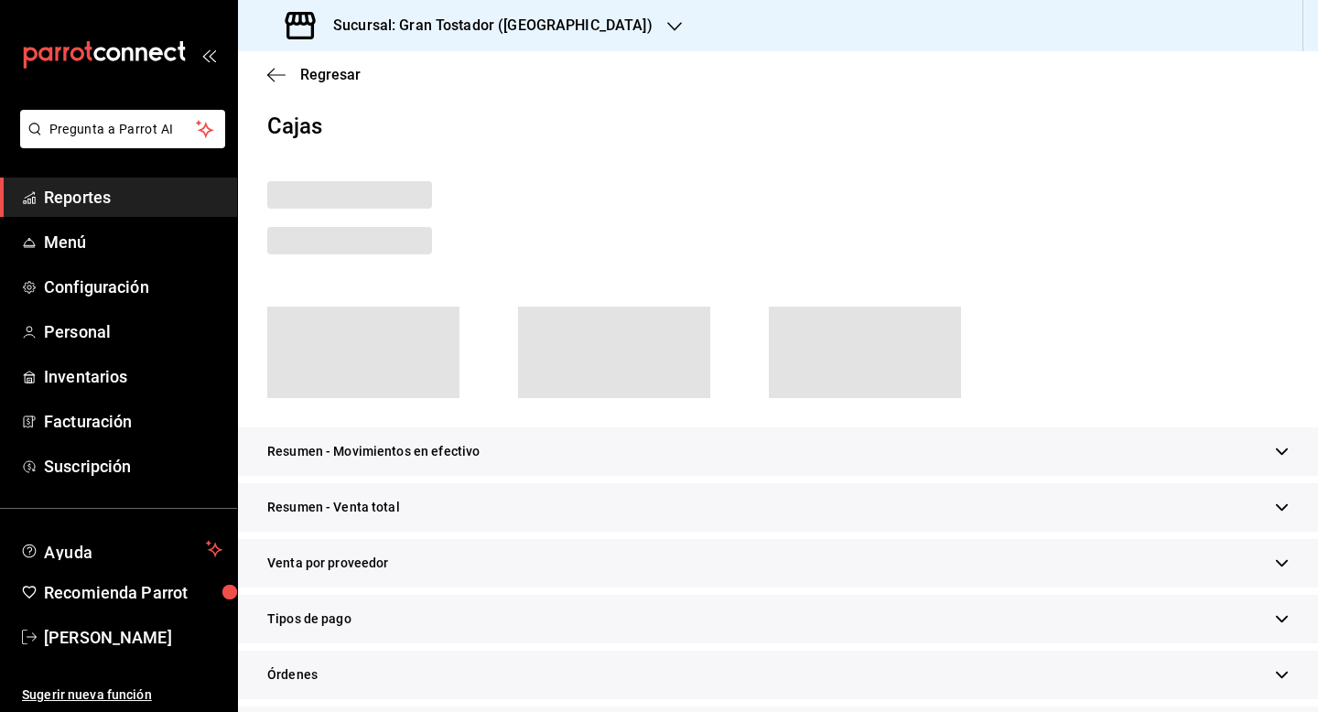
scroll to position [78, 0]
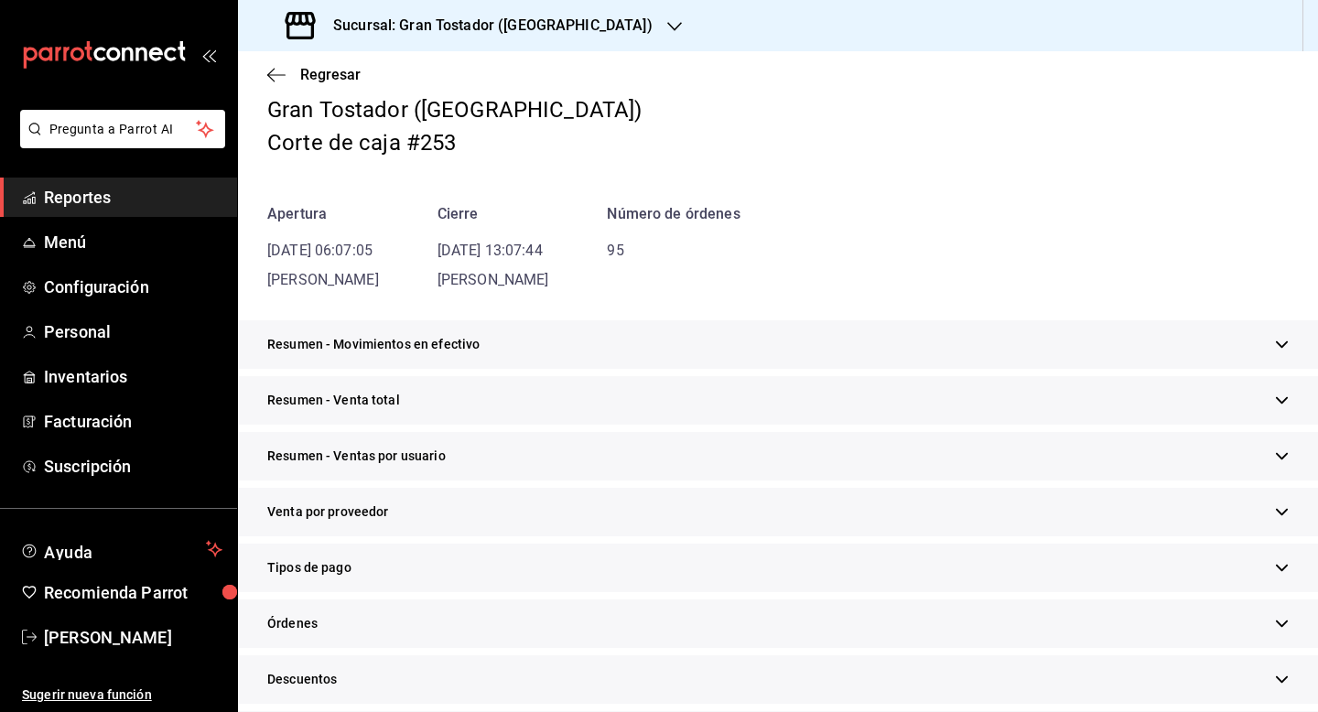
click at [379, 558] on div "Tipos de pago" at bounding box center [778, 568] width 1080 height 49
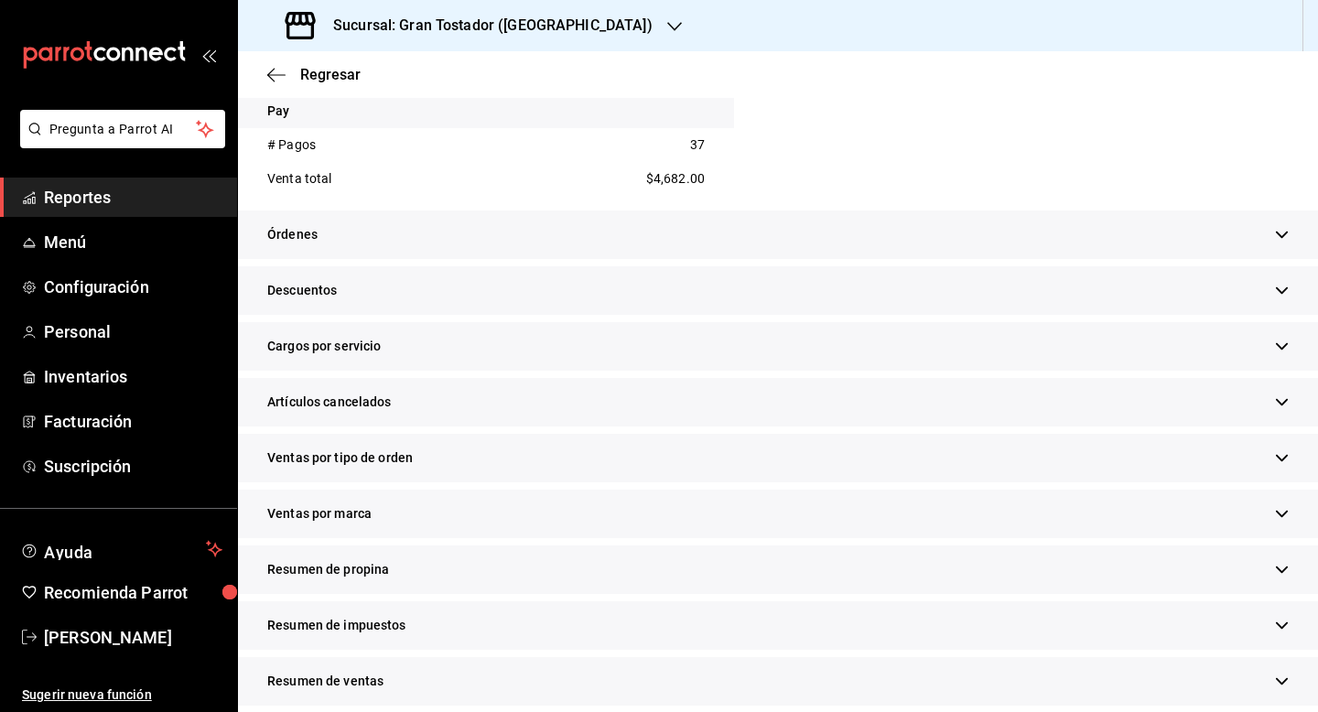
scroll to position [763, 0]
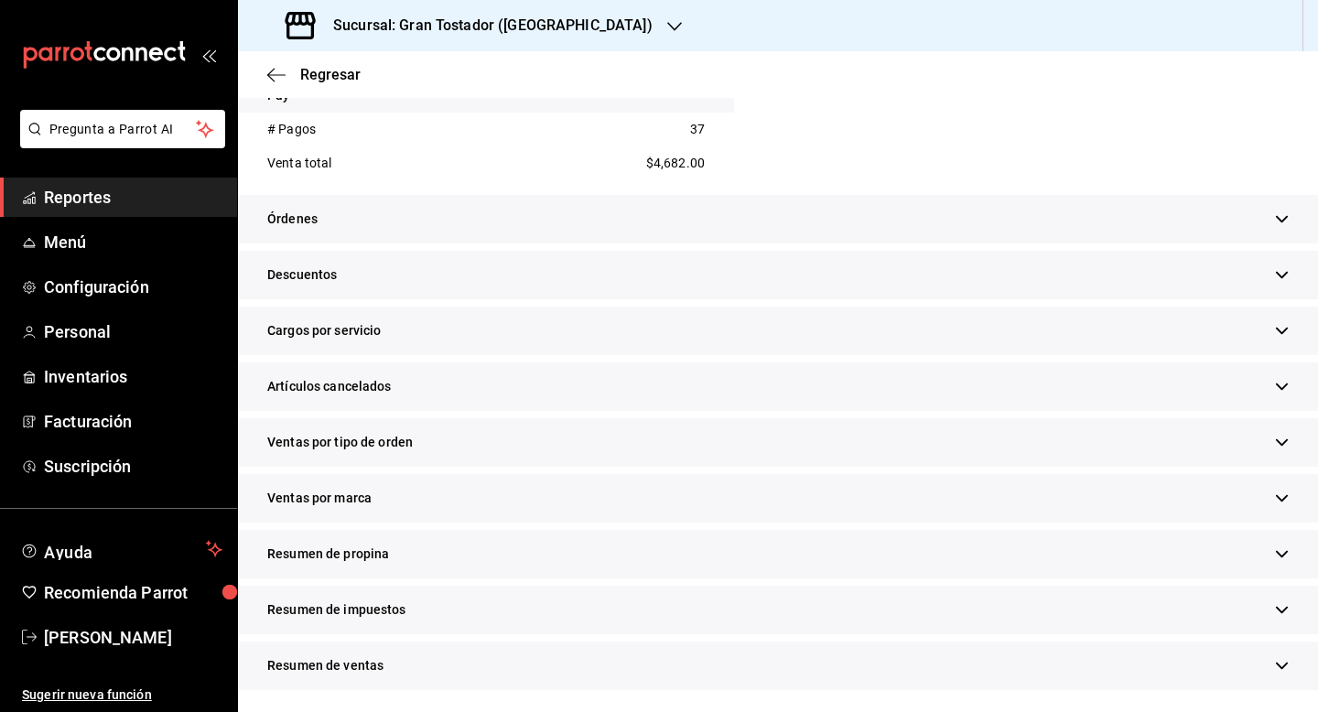
click at [525, 552] on div "Resumen de propina" at bounding box center [778, 554] width 1080 height 49
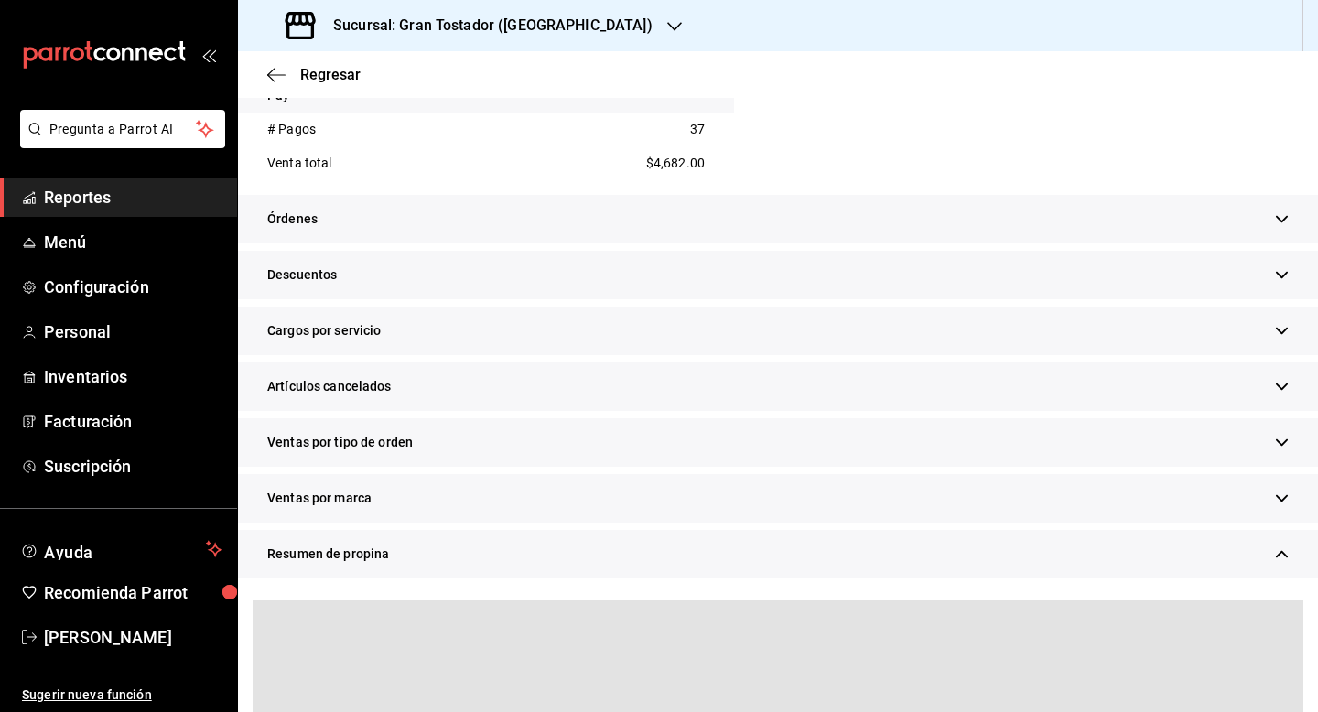
scroll to position [930, 0]
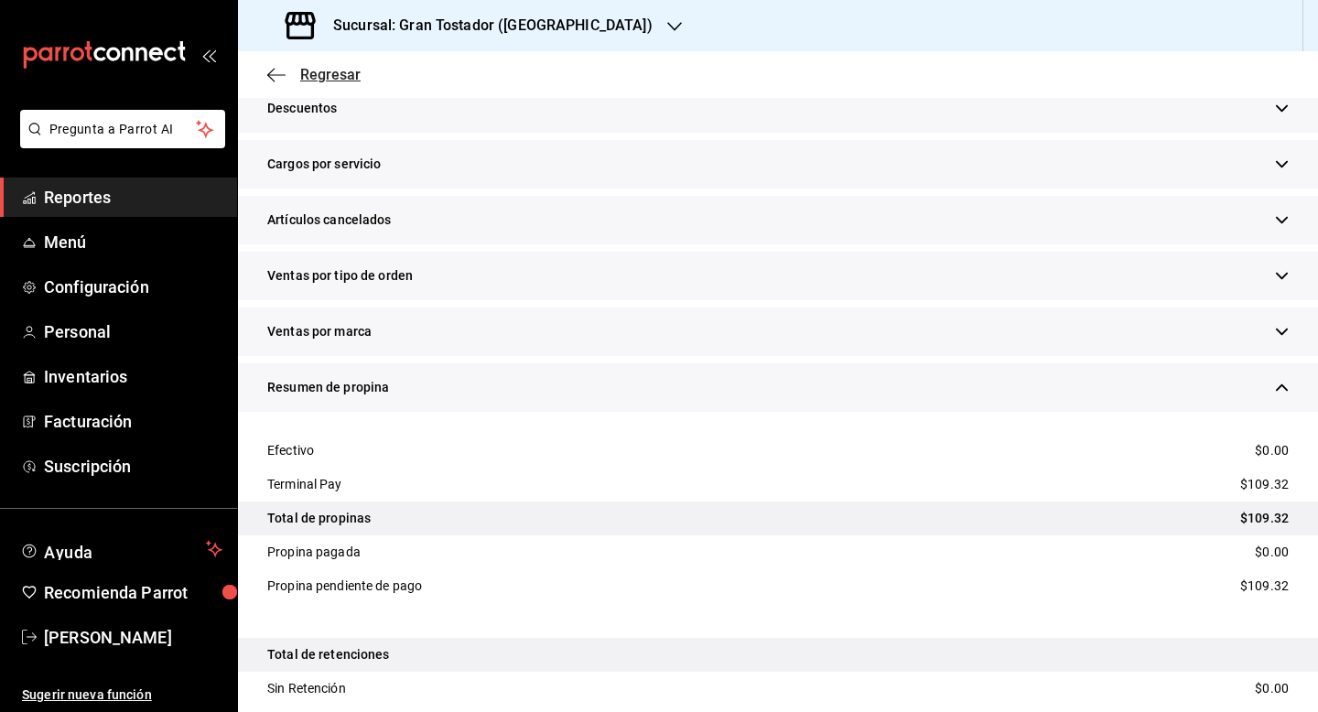
click at [329, 71] on span "Regresar" at bounding box center [330, 74] width 60 height 17
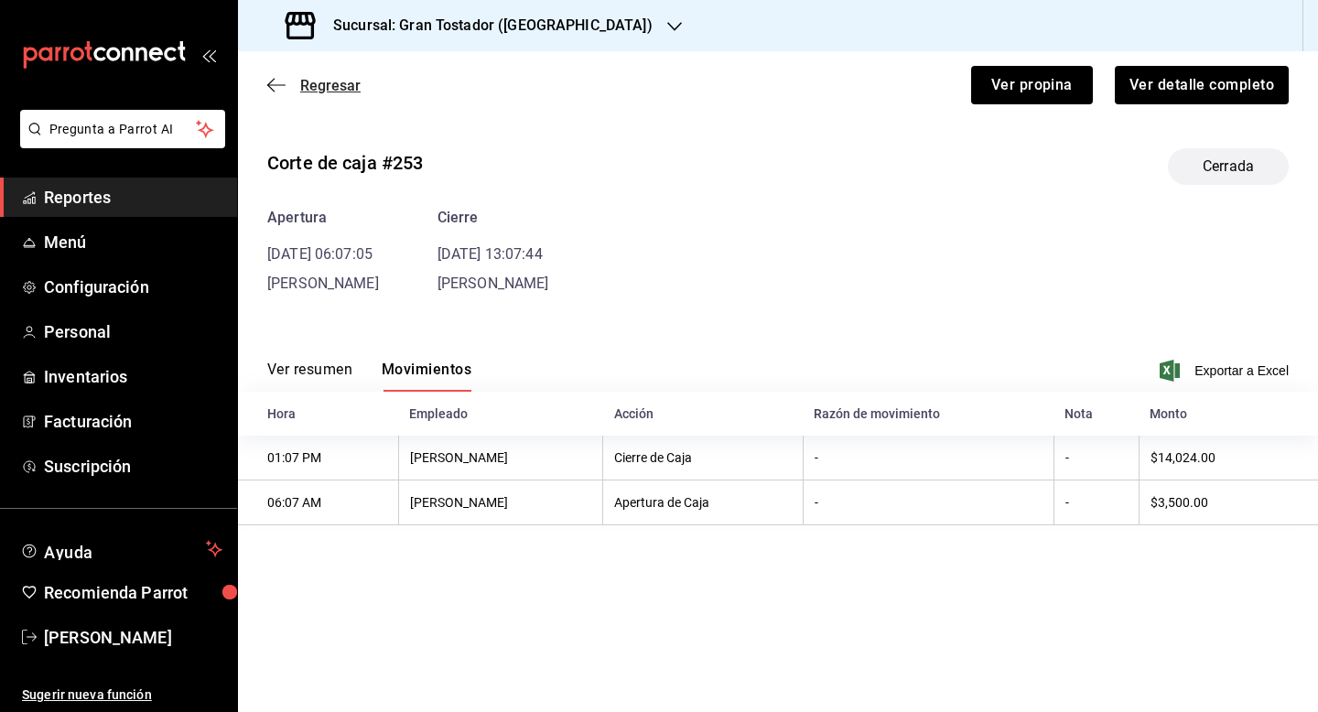
click at [324, 93] on span "Regresar" at bounding box center [330, 85] width 60 height 17
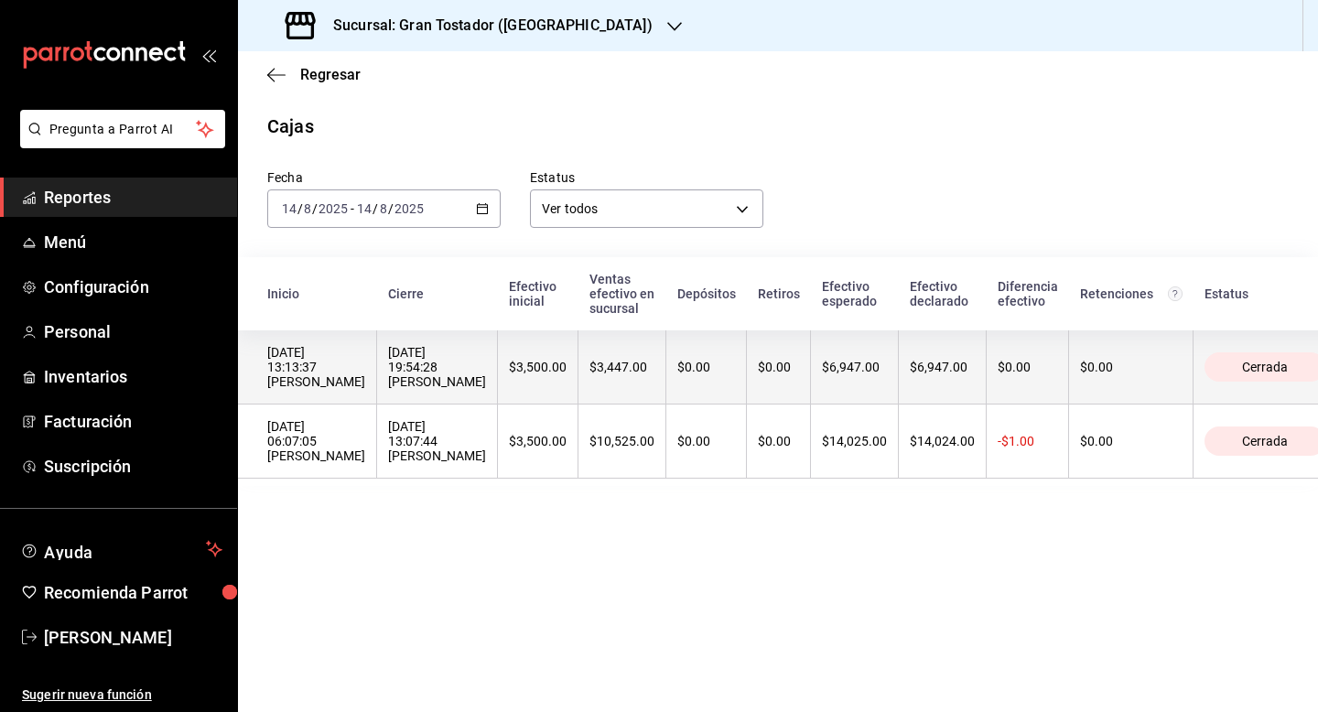
click at [612, 366] on div "$3,447.00" at bounding box center [621, 367] width 65 height 15
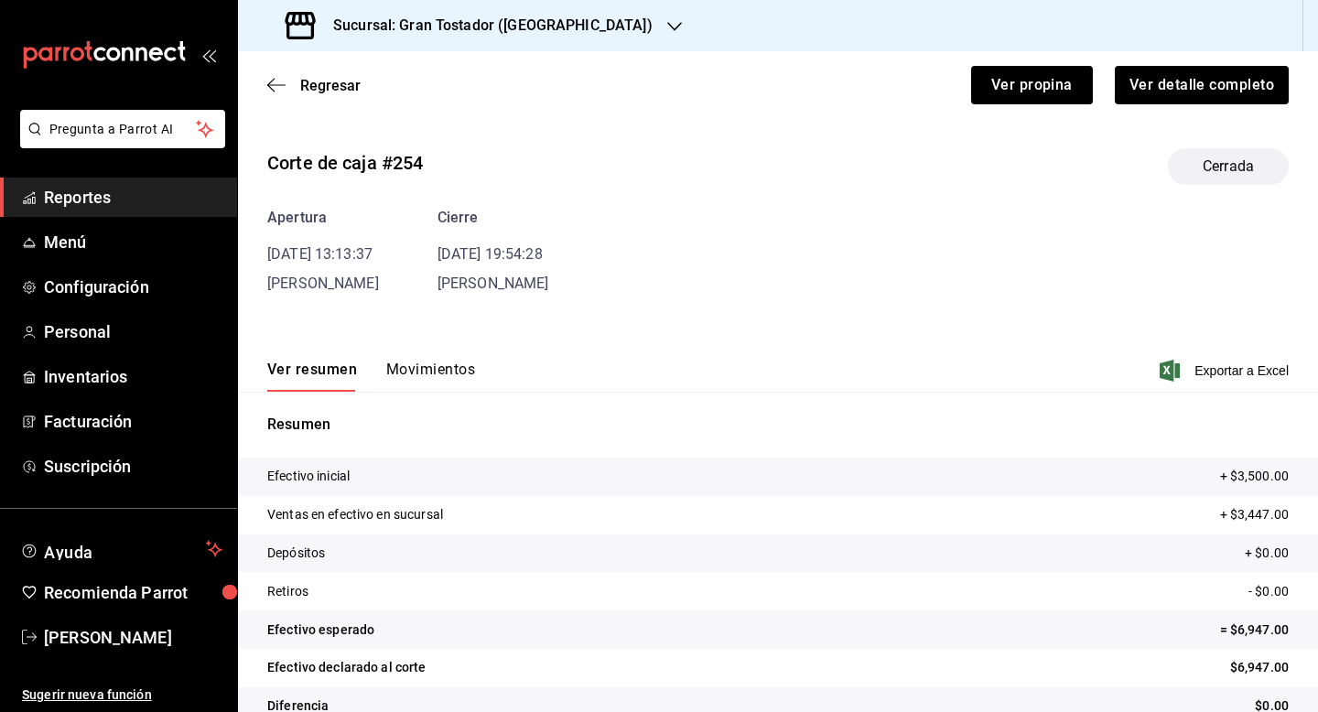
click at [434, 373] on button "Movimientos" at bounding box center [430, 376] width 89 height 31
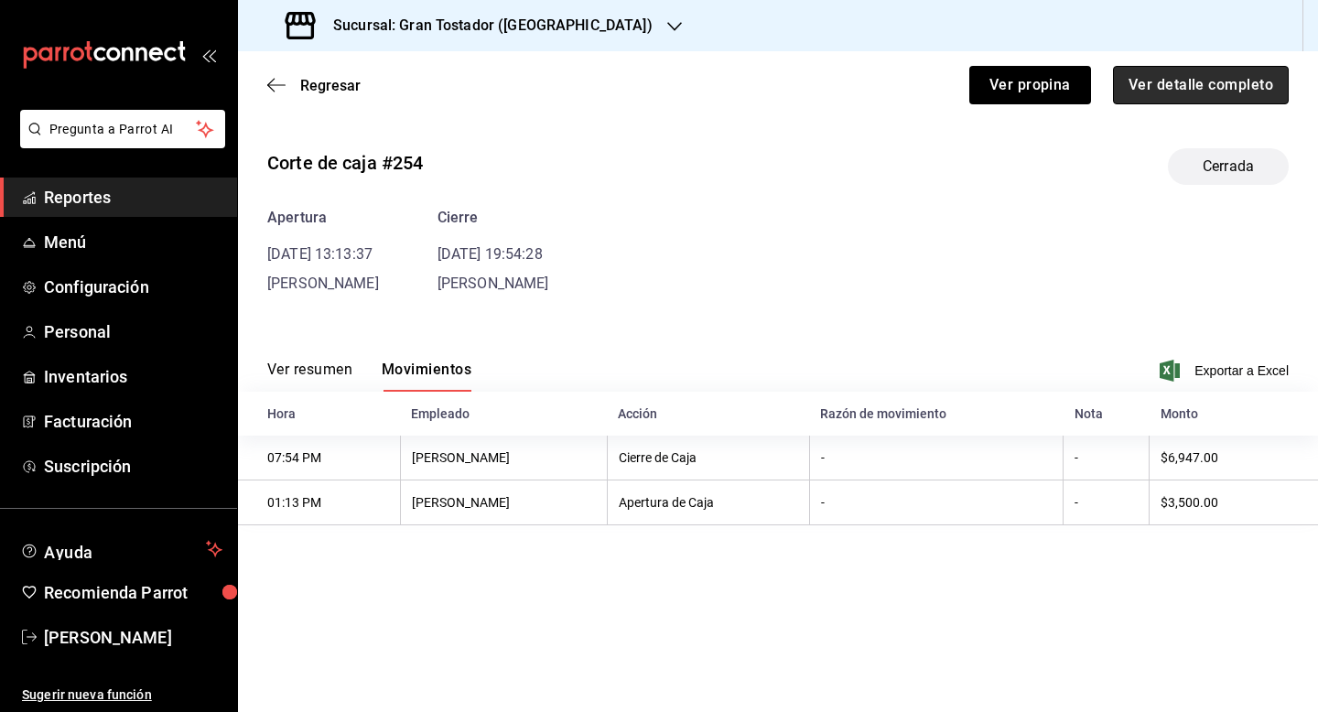
click at [1182, 94] on button "Ver detalle completo" at bounding box center [1201, 85] width 176 height 38
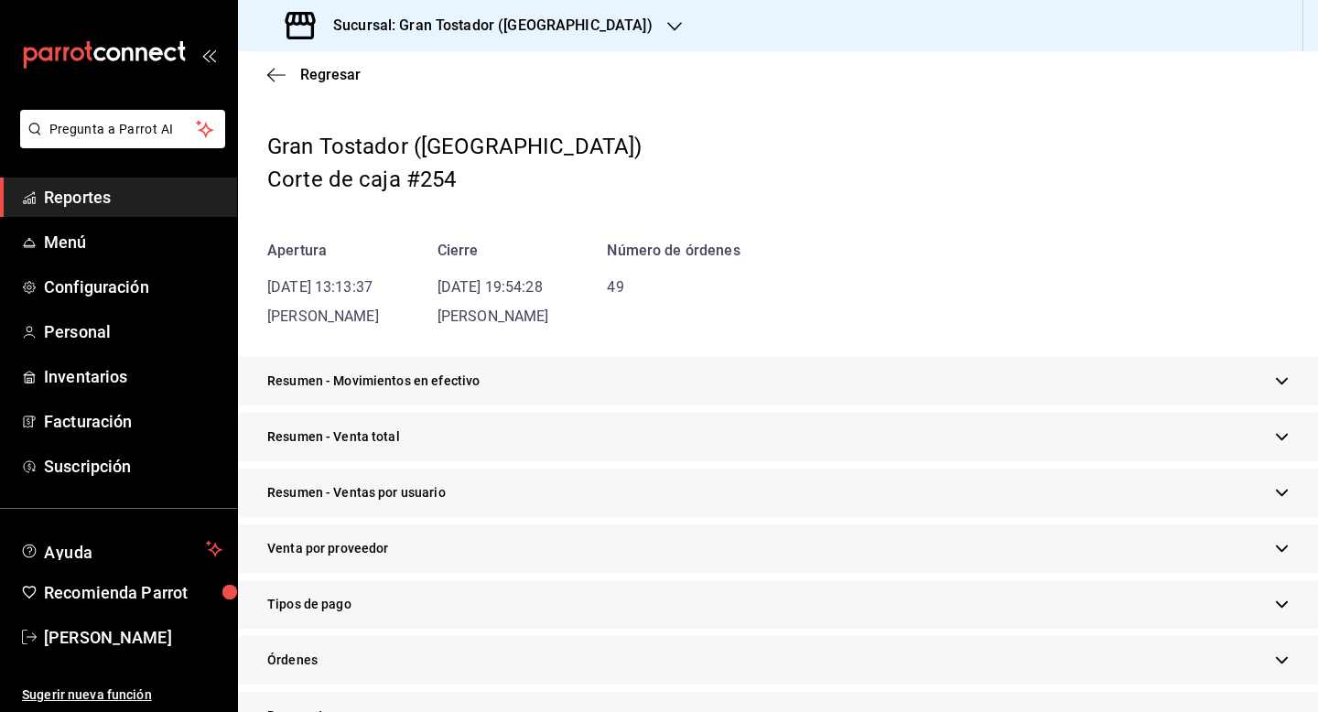
scroll to position [58, 0]
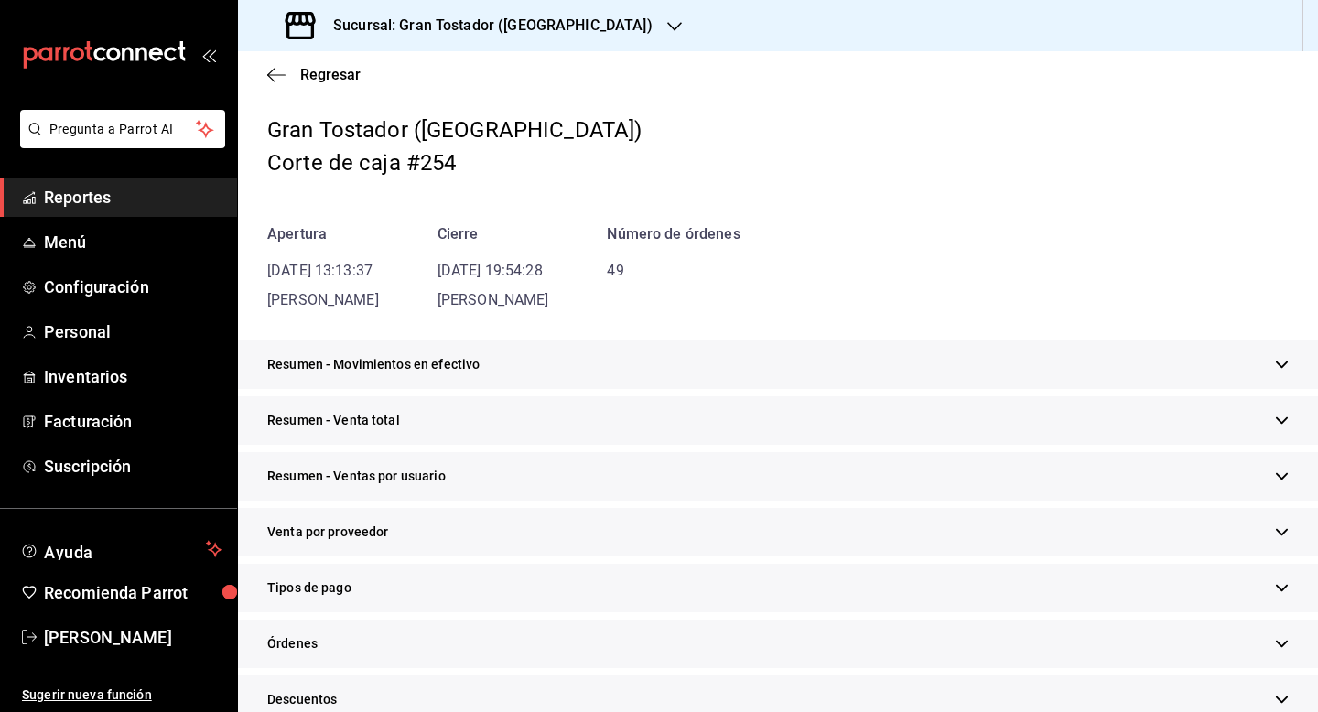
click at [406, 580] on div "Tipos de pago" at bounding box center [778, 588] width 1080 height 49
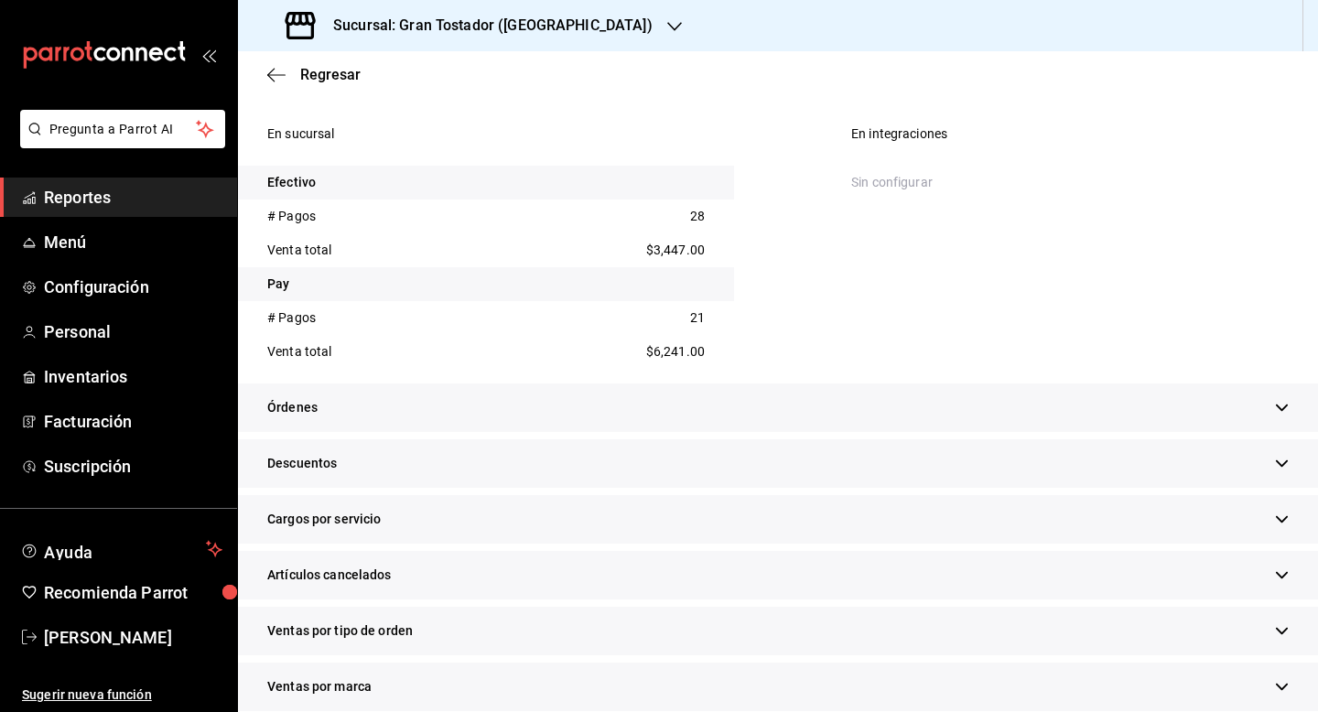
scroll to position [763, 0]
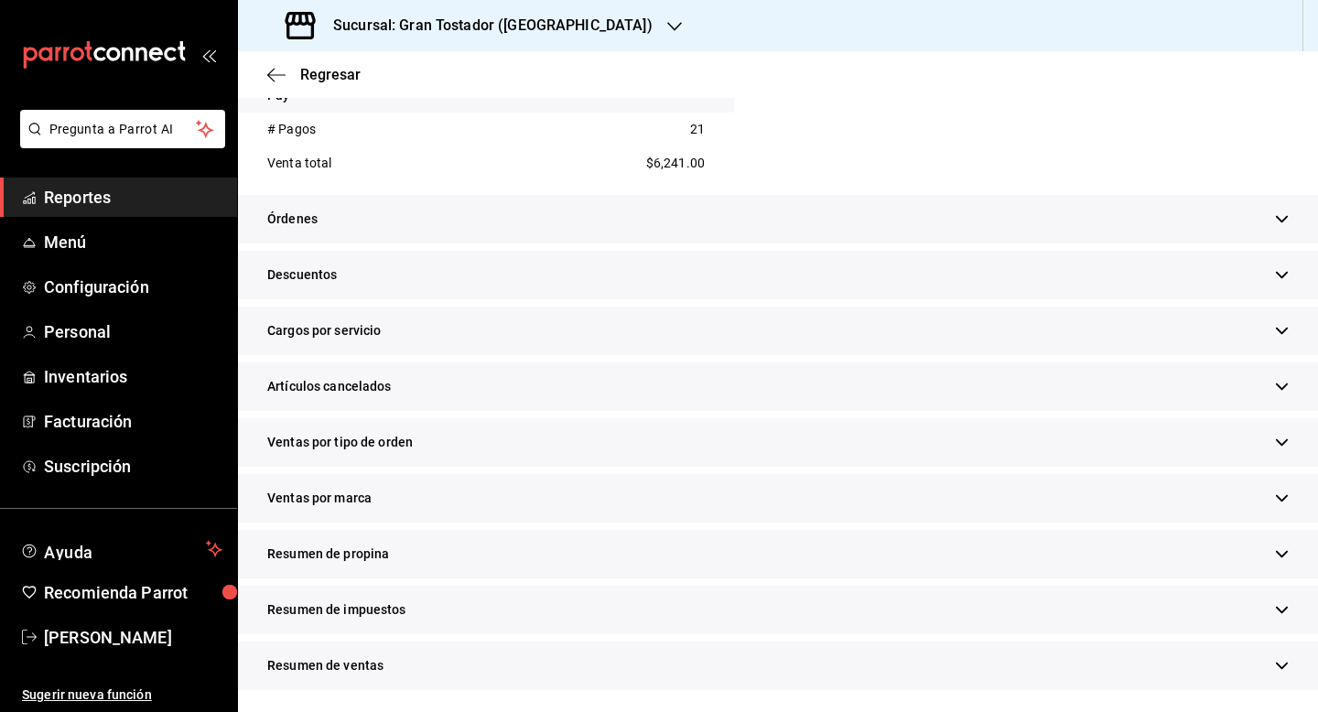
click at [406, 563] on div "Resumen de propina" at bounding box center [778, 554] width 1080 height 49
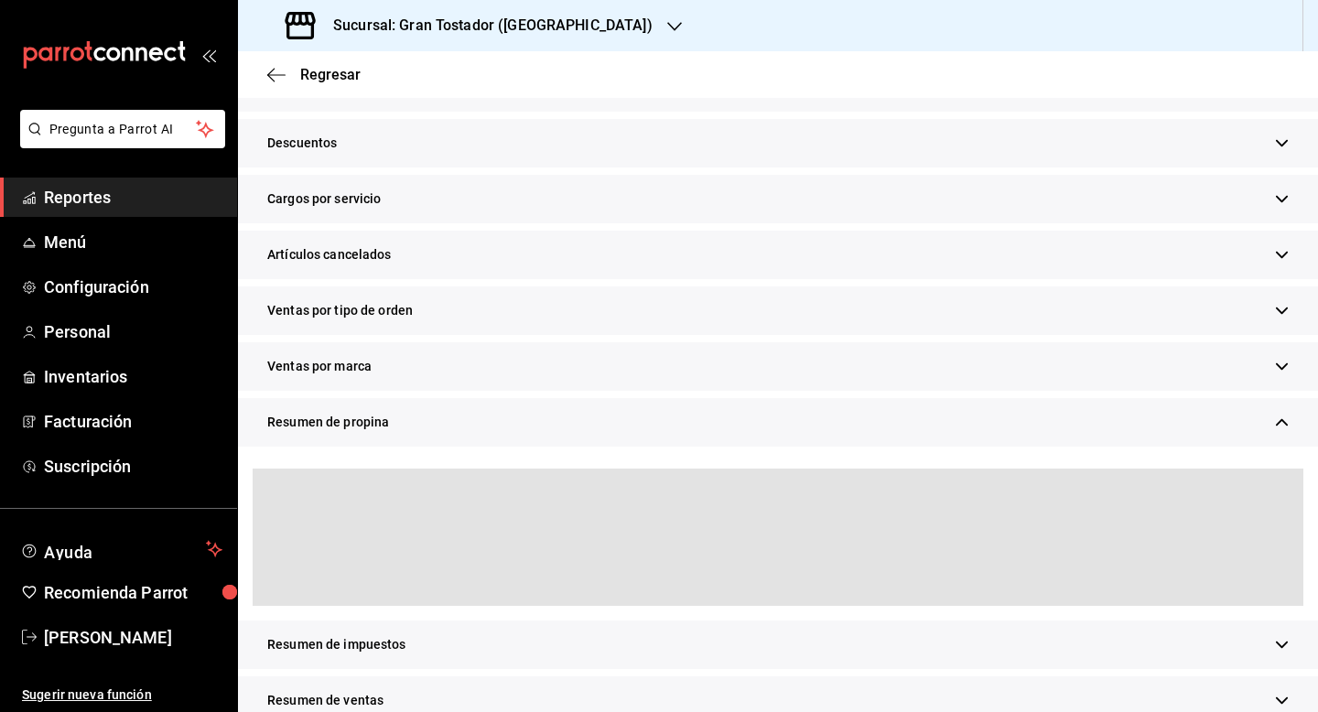
scroll to position [930, 0]
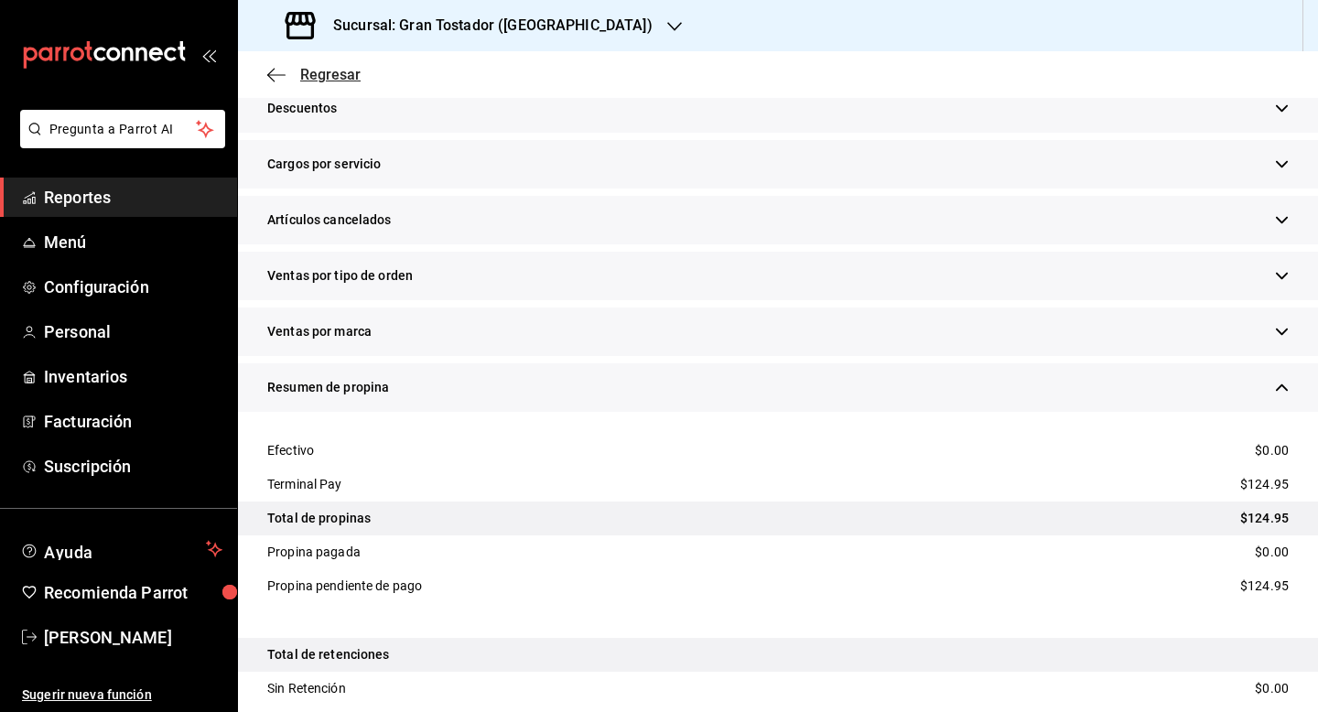
click at [341, 70] on span "Regresar" at bounding box center [330, 74] width 60 height 17
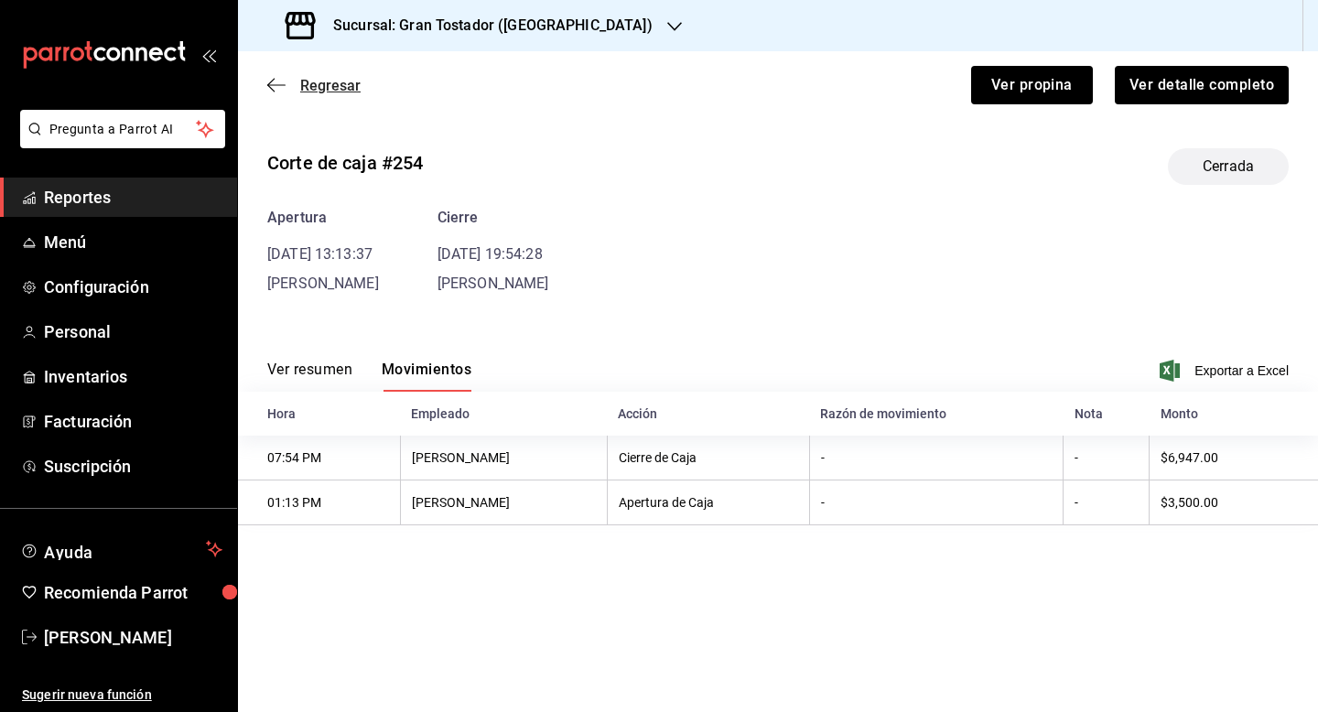
click at [331, 91] on span "Regresar" at bounding box center [330, 85] width 60 height 17
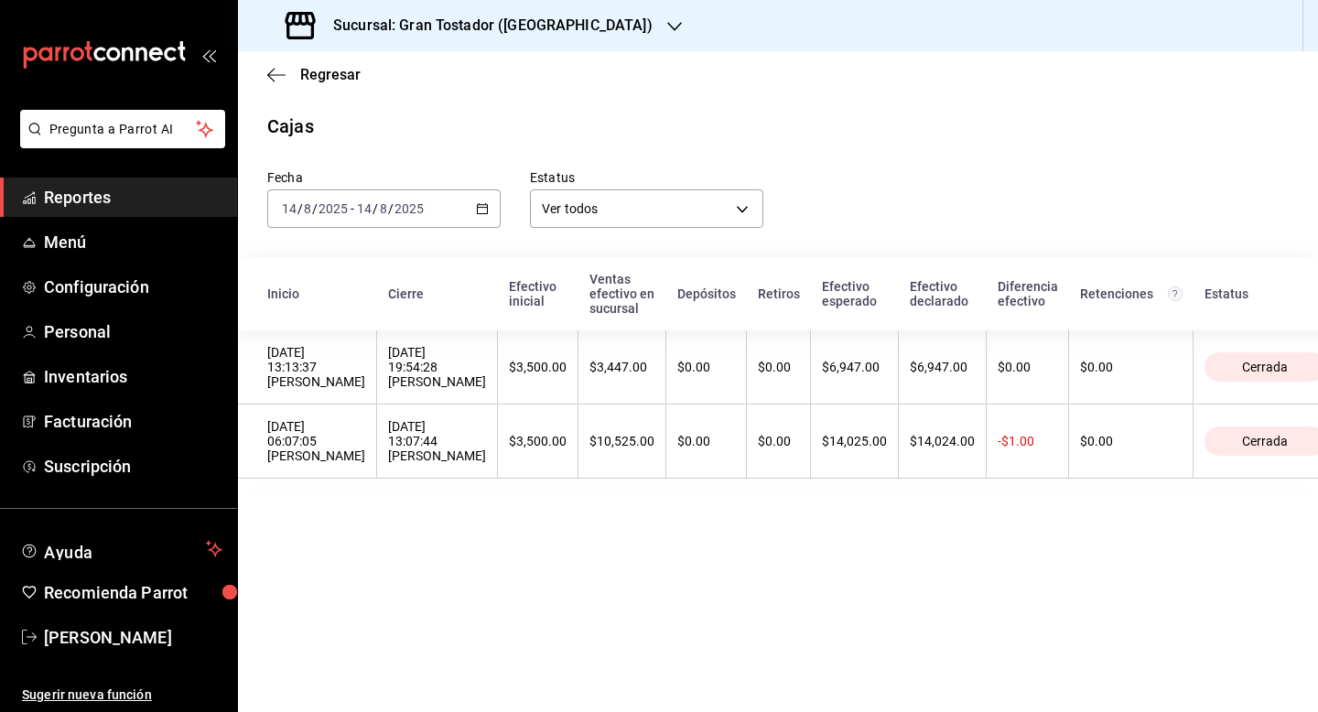
click at [482, 212] on icon "button" at bounding box center [482, 208] width 13 height 13
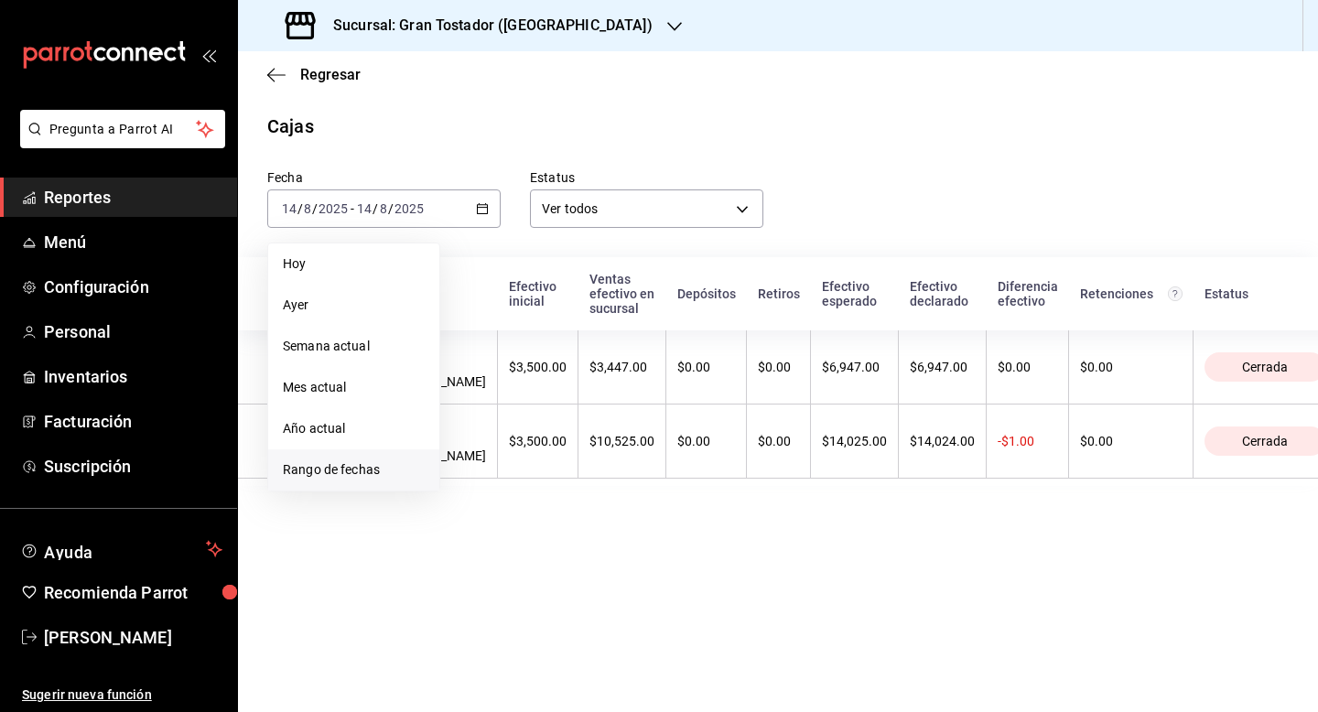
click at [335, 463] on span "Rango de fechas" at bounding box center [354, 469] width 142 height 19
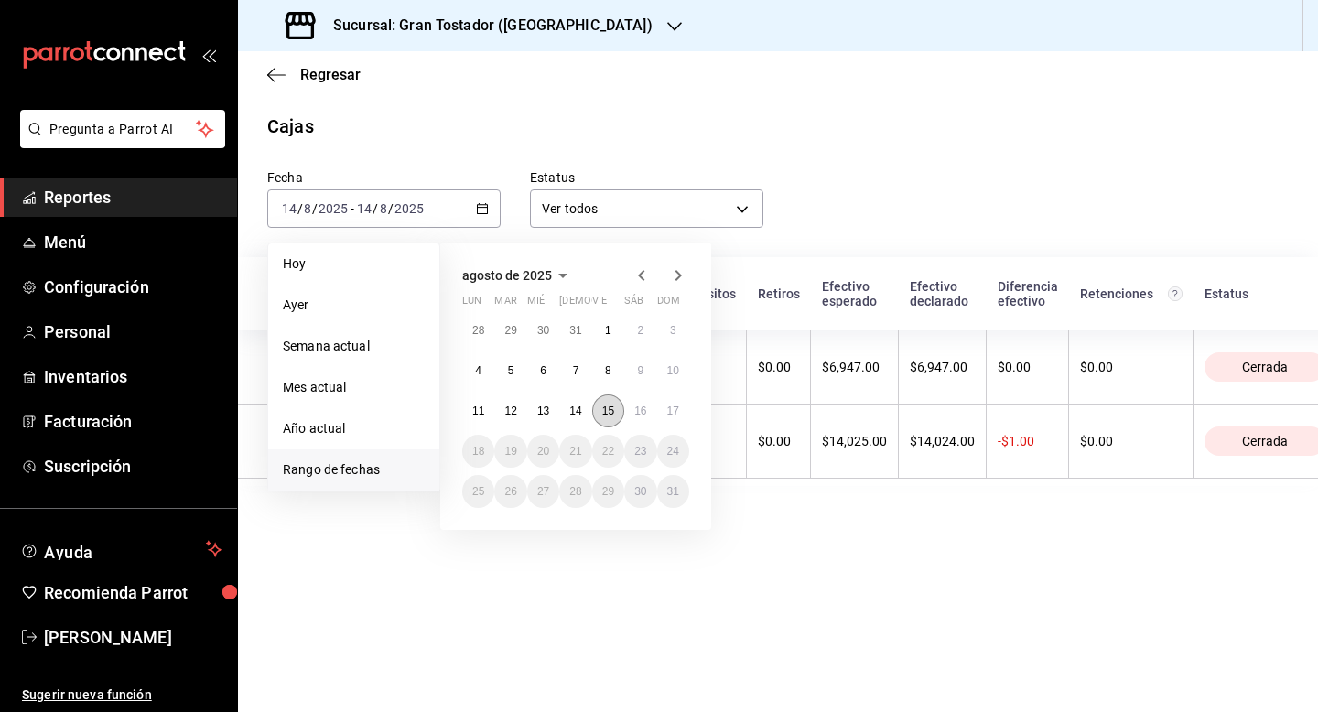
click at [607, 410] on abbr "15" at bounding box center [608, 410] width 12 height 13
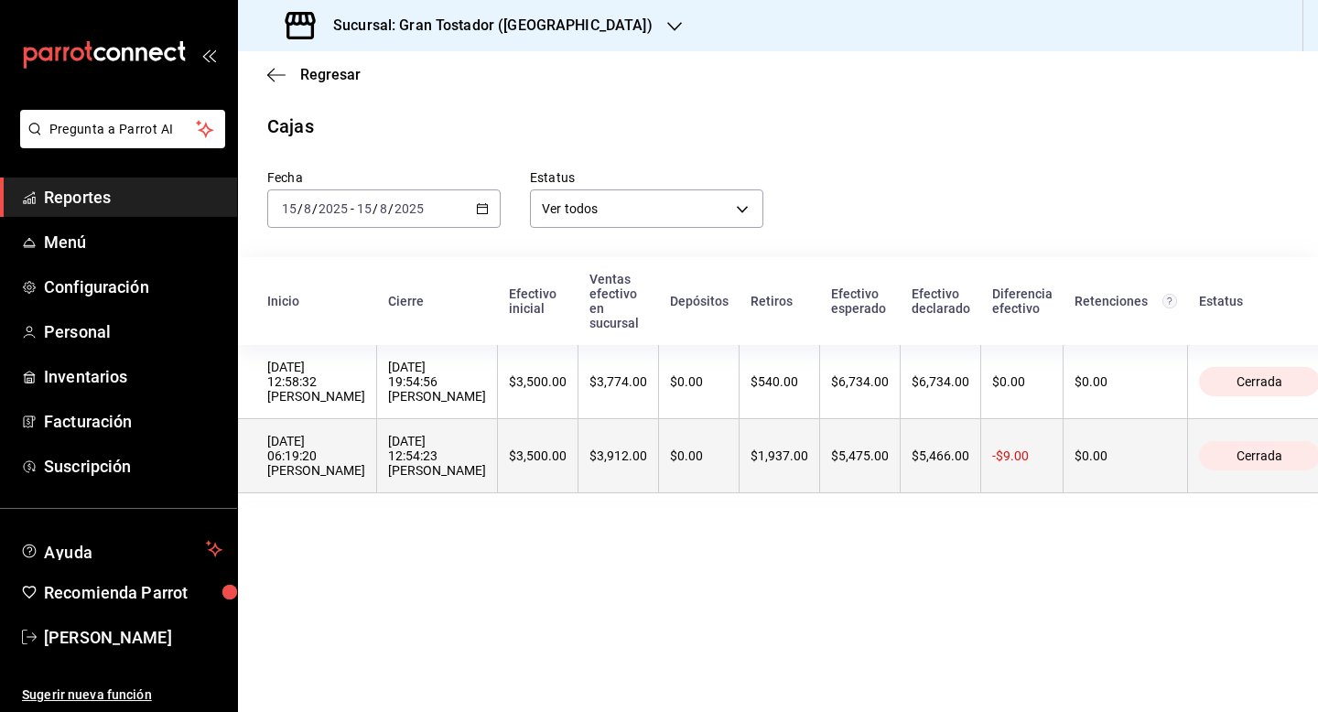
click at [515, 459] on div "$3,500.00" at bounding box center [538, 455] width 58 height 15
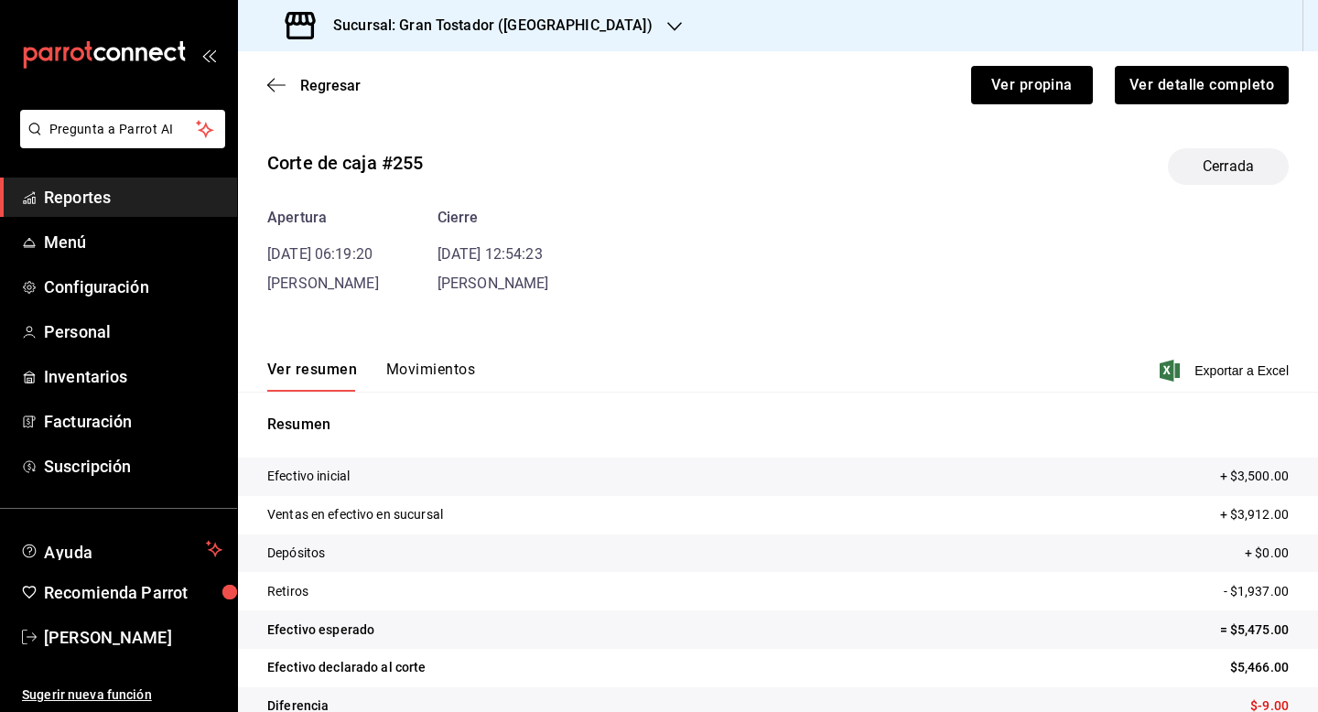
scroll to position [35, 0]
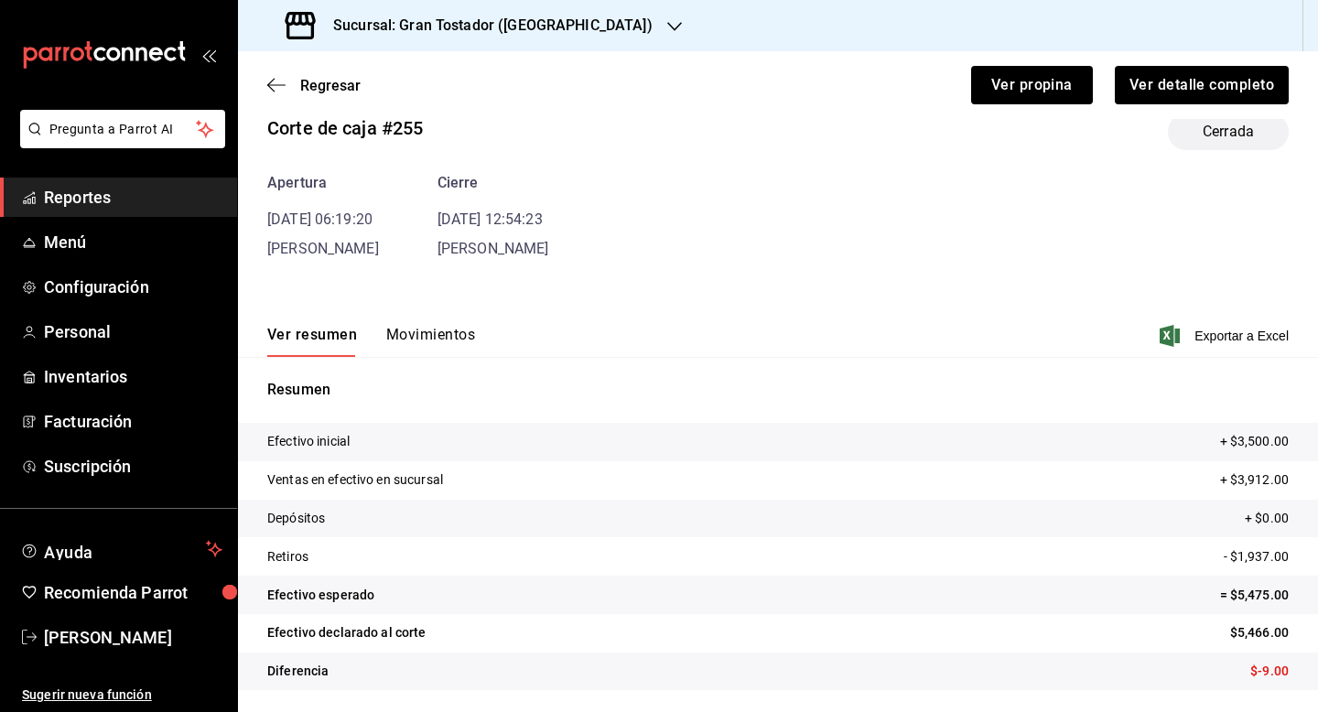
click at [443, 322] on div "Ver resumen Movimientos Exportar a Excel" at bounding box center [778, 330] width 1080 height 53
click at [426, 334] on button "Movimientos" at bounding box center [430, 341] width 89 height 31
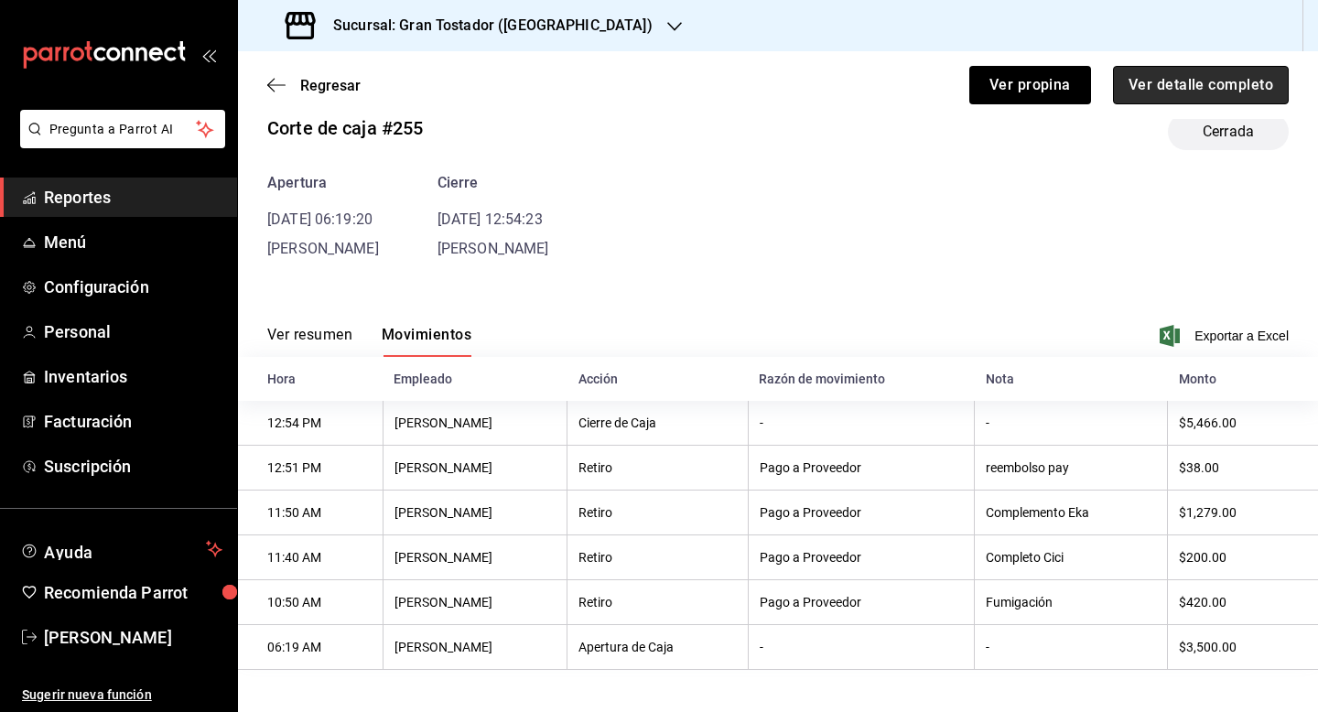
click at [1174, 84] on button "Ver detalle completo" at bounding box center [1201, 85] width 176 height 38
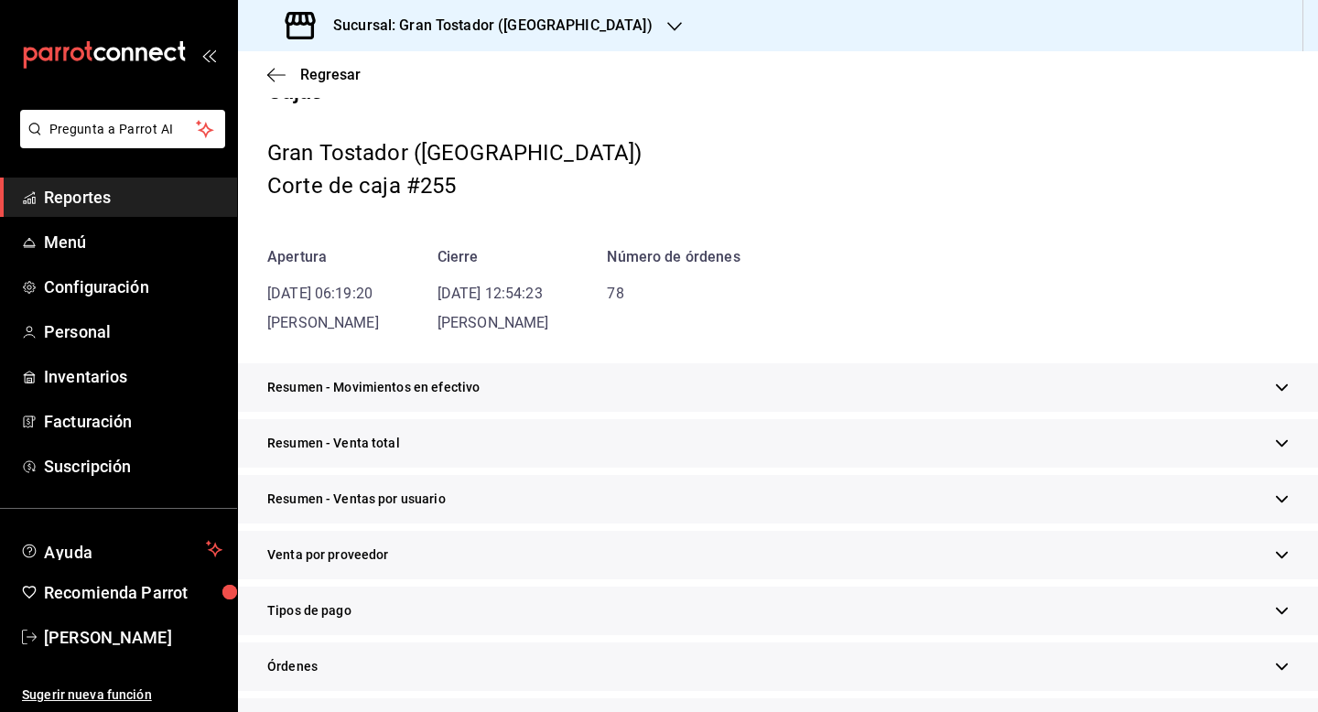
click at [350, 612] on div "Tipos de pago" at bounding box center [778, 611] width 1080 height 49
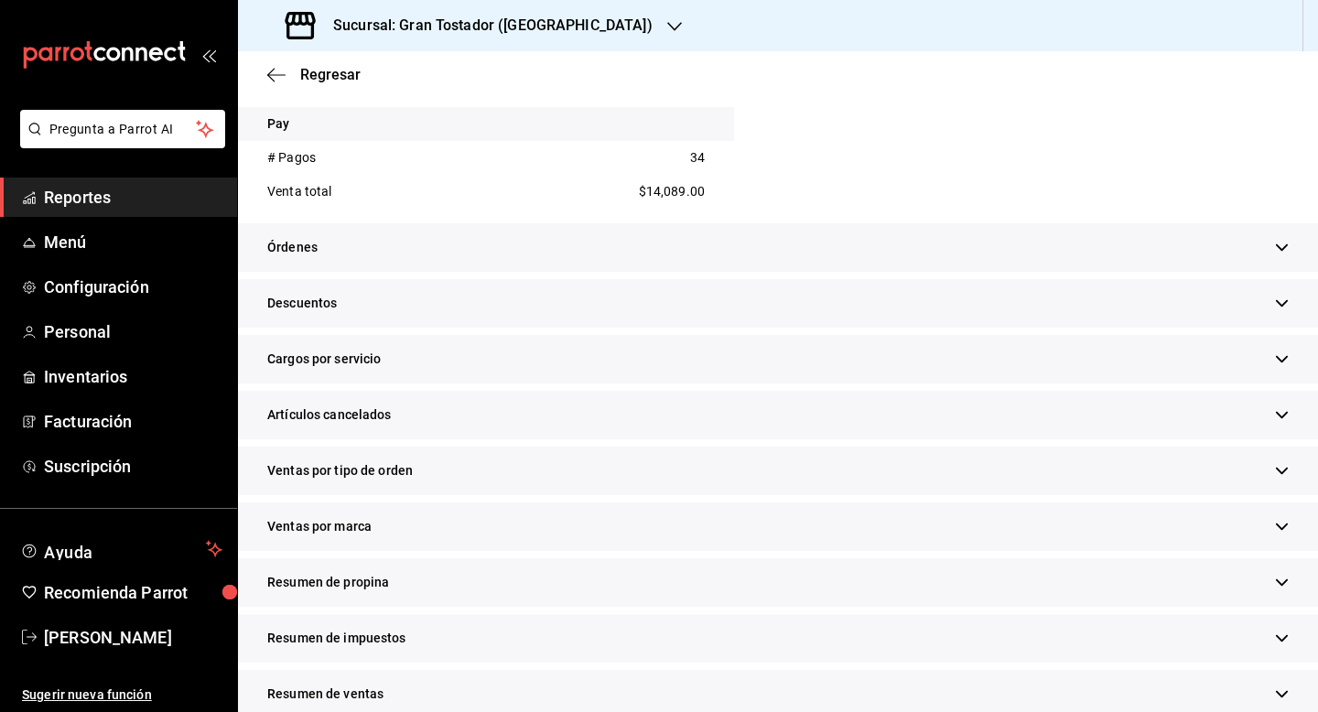
scroll to position [763, 0]
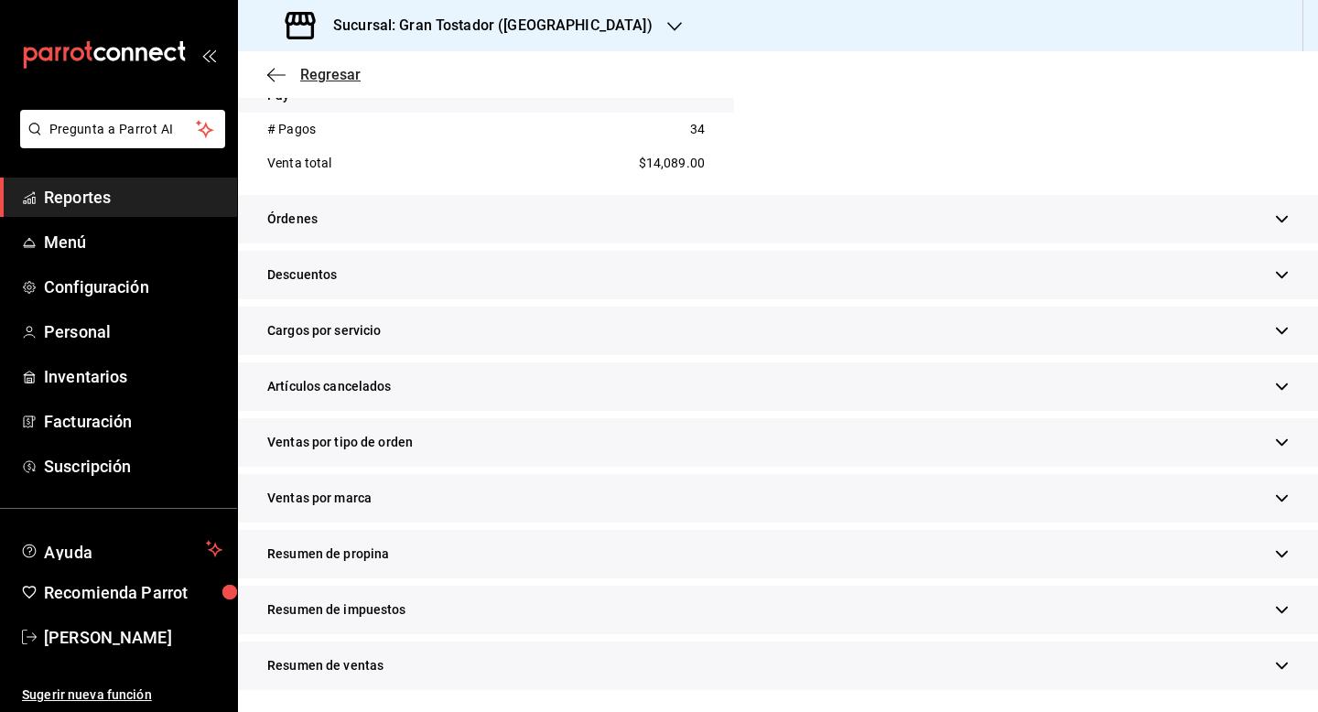
click at [332, 68] on span "Regresar" at bounding box center [330, 74] width 60 height 17
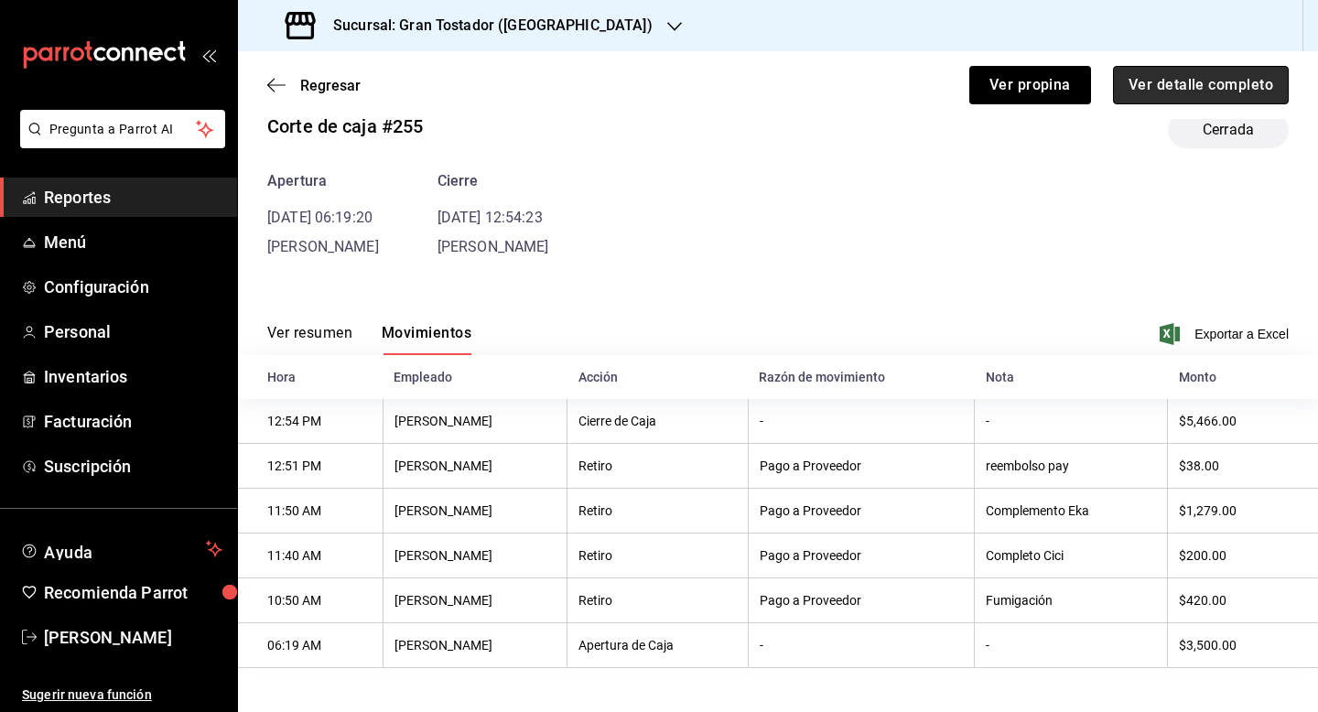
click at [1224, 84] on button "Ver detalle completo" at bounding box center [1201, 85] width 176 height 38
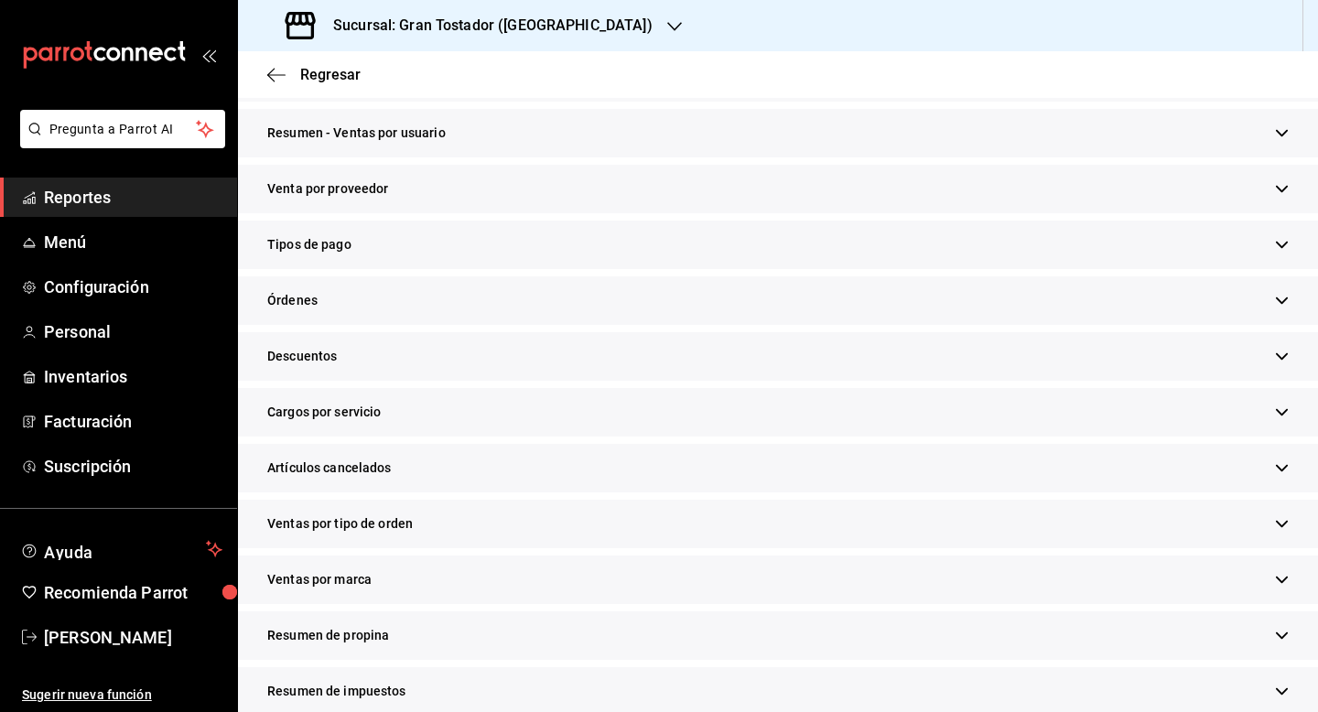
scroll to position [429, 0]
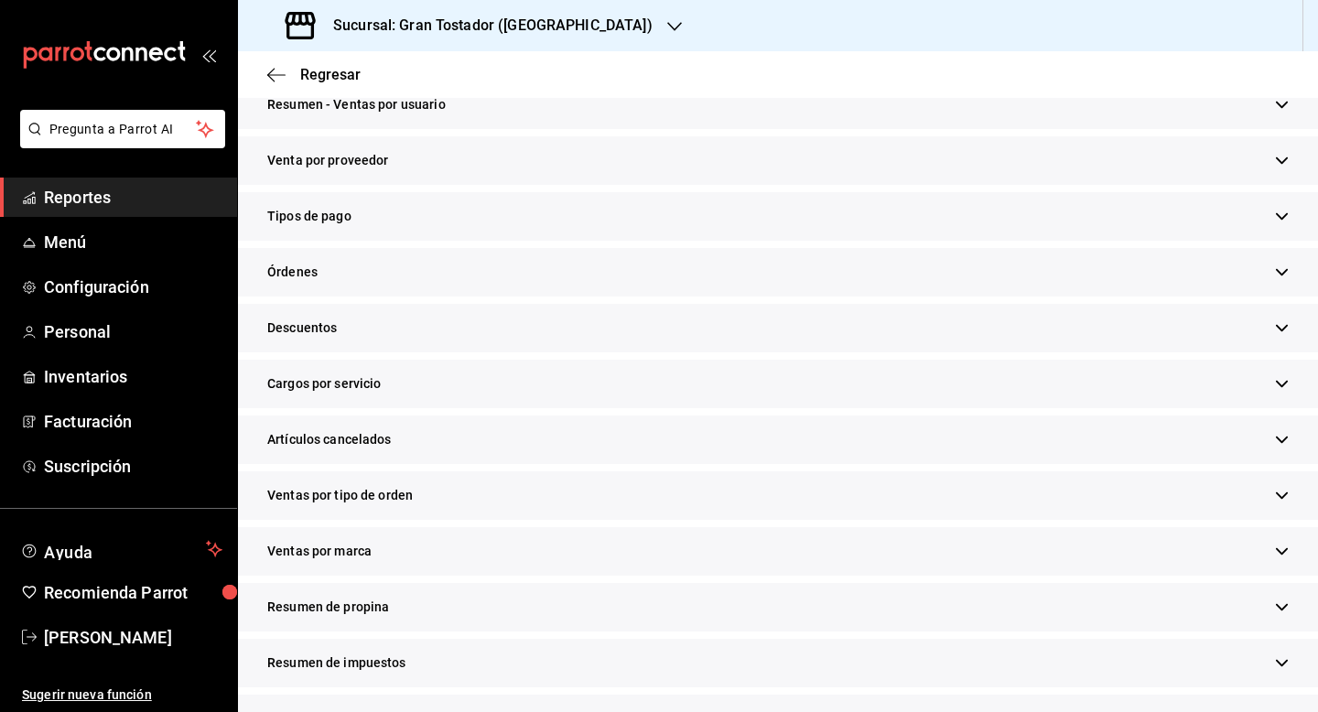
click at [610, 601] on div "Resumen de propina" at bounding box center [778, 607] width 1080 height 49
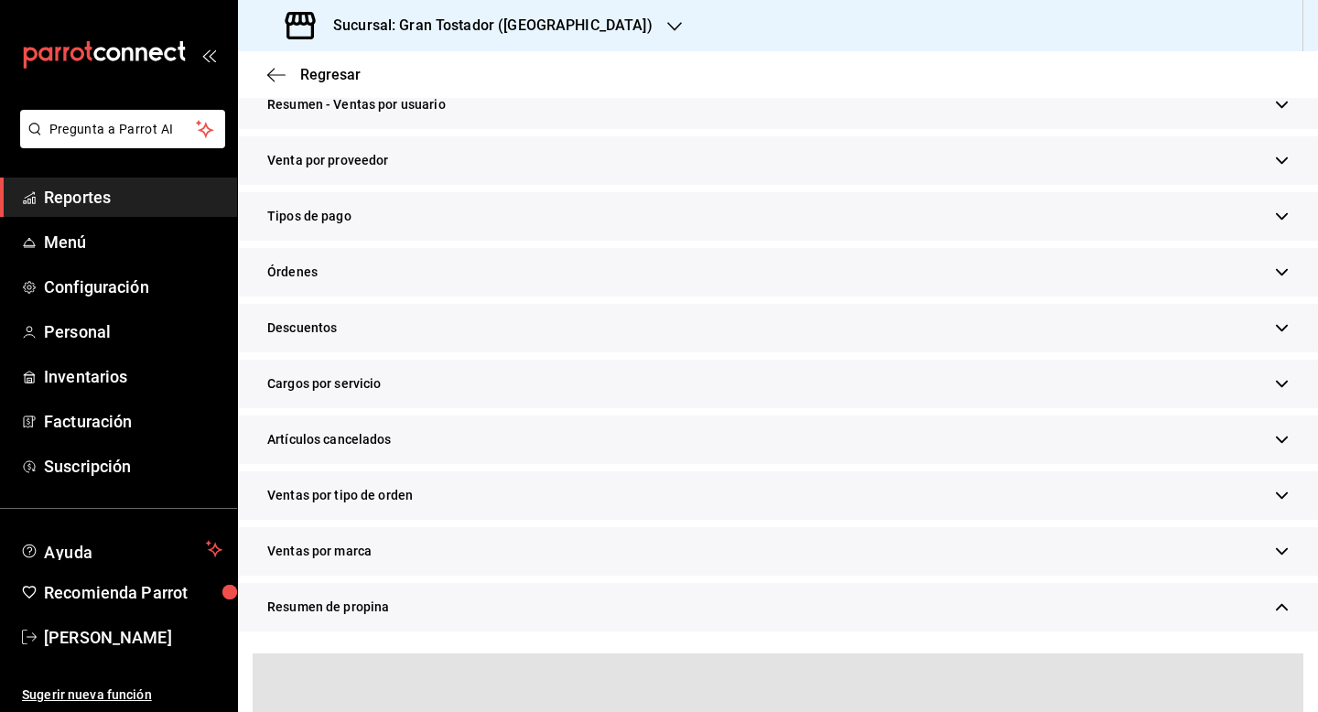
scroll to position [649, 0]
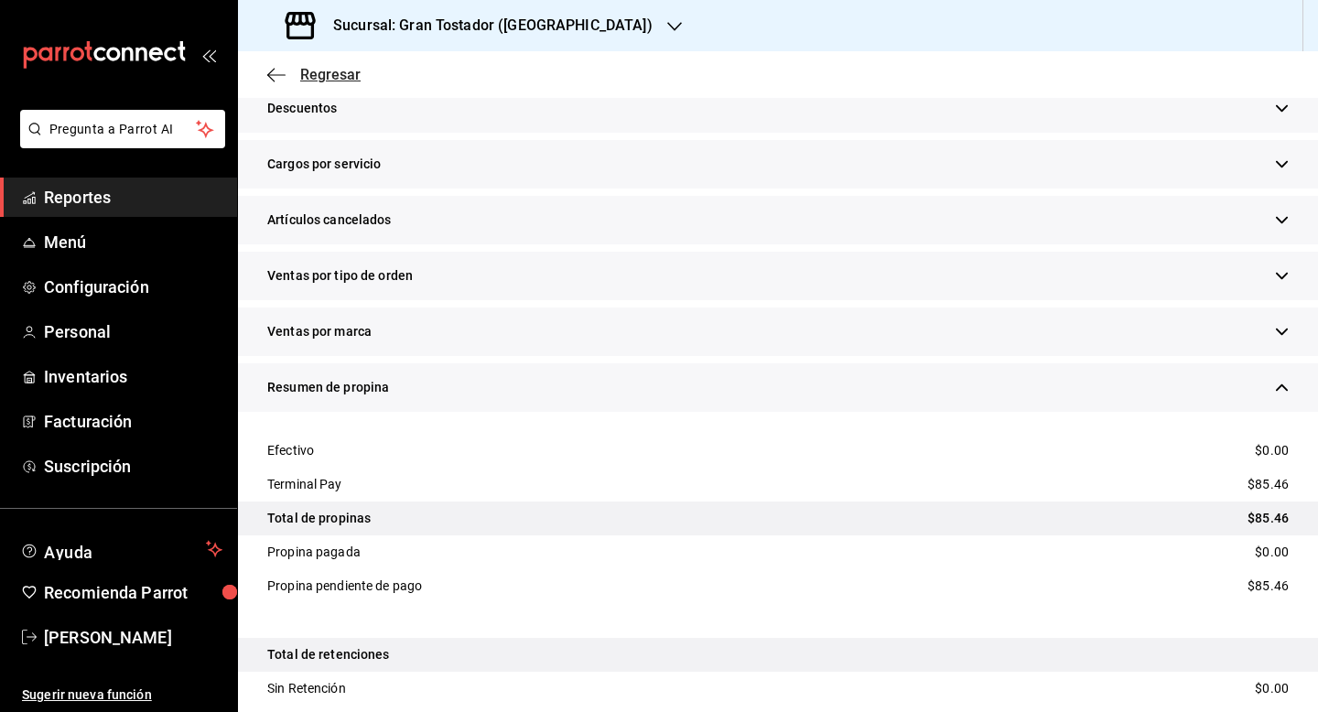
click at [328, 75] on span "Regresar" at bounding box center [330, 74] width 60 height 17
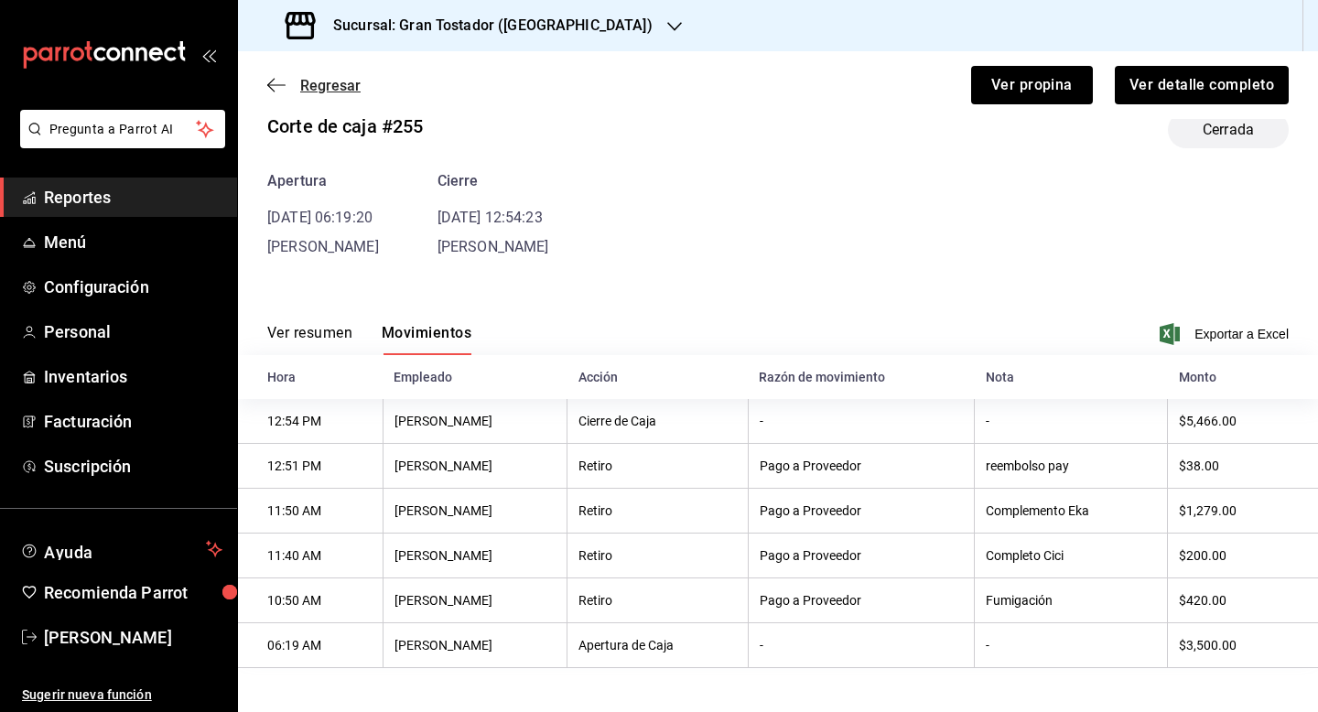
click at [353, 92] on span "Regresar" at bounding box center [330, 85] width 60 height 17
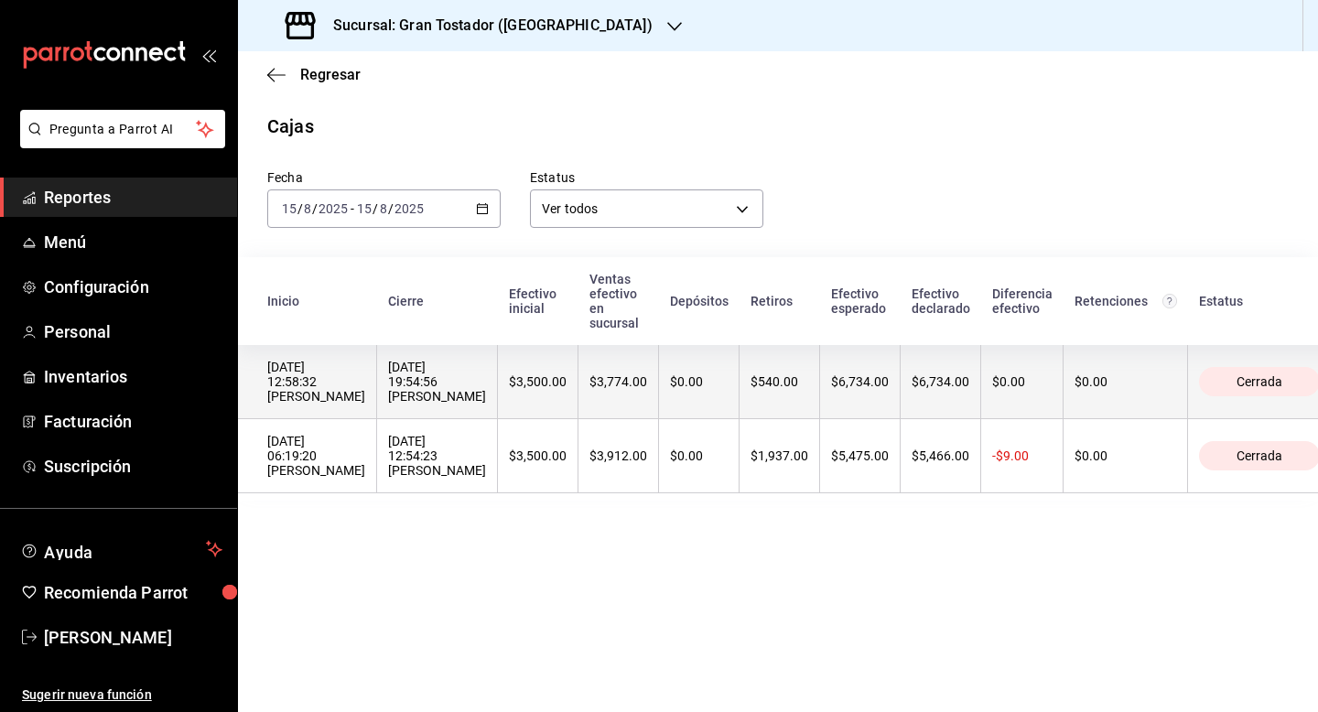
click at [626, 393] on th "$3,774.00" at bounding box center [618, 382] width 81 height 74
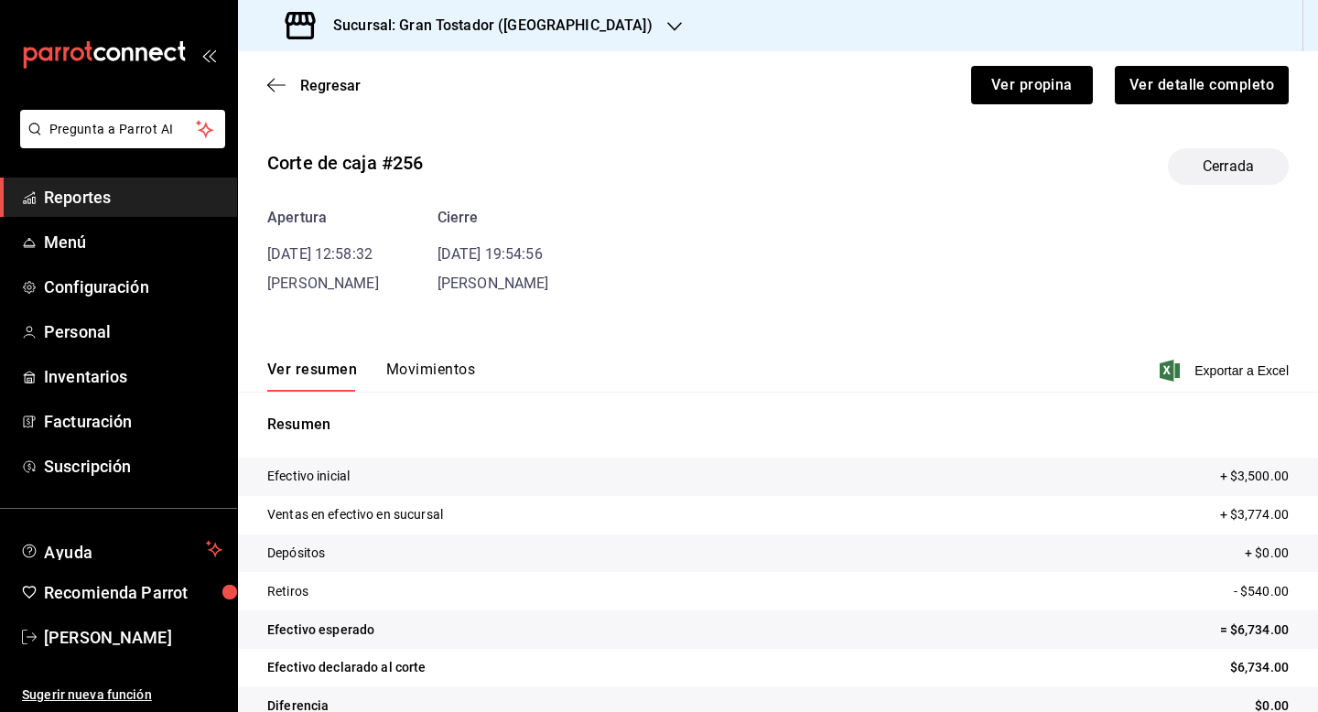
click at [417, 364] on button "Movimientos" at bounding box center [430, 376] width 89 height 31
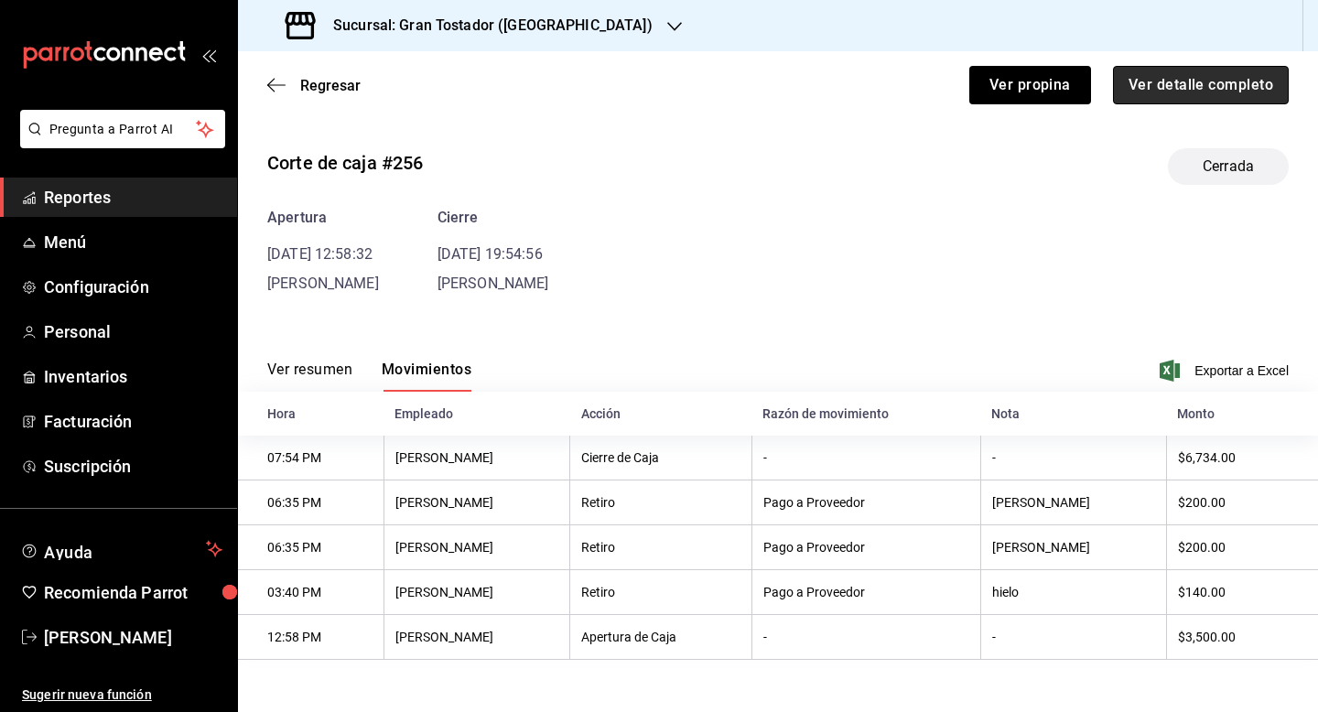
click at [1225, 83] on button "Ver detalle completo" at bounding box center [1201, 85] width 176 height 38
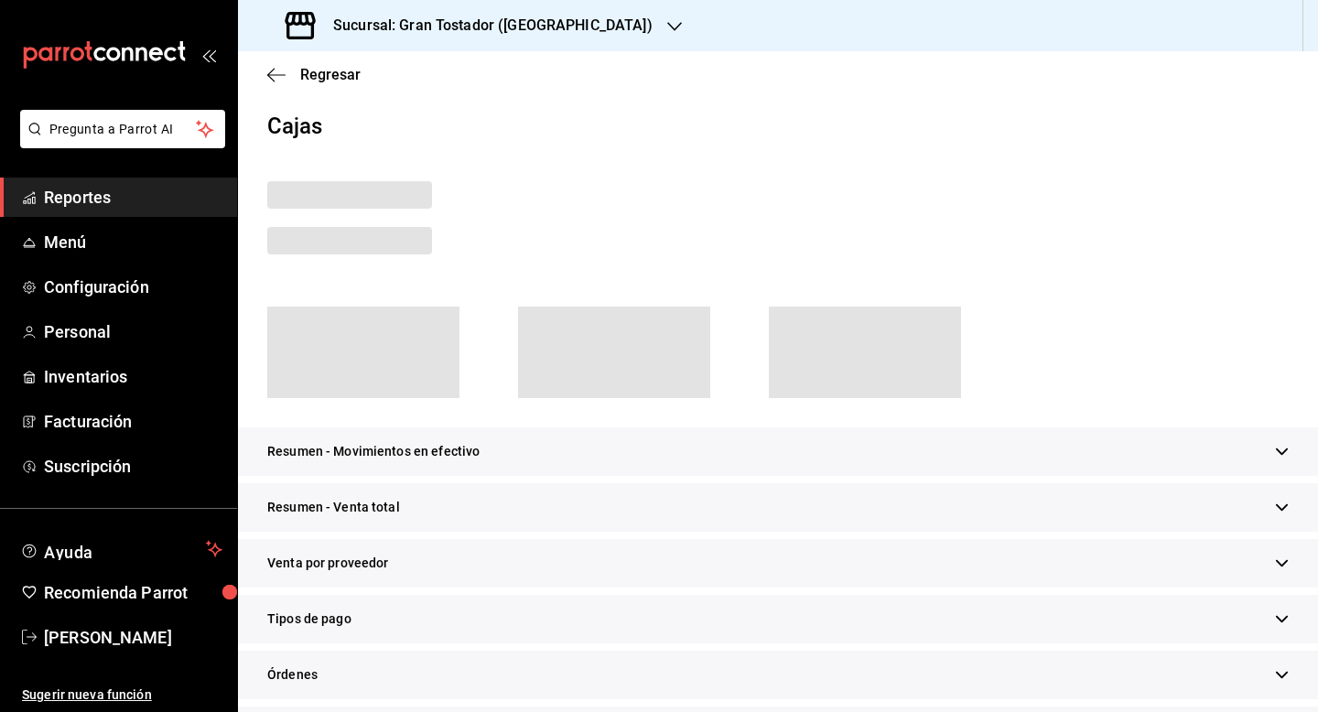
scroll to position [89, 0]
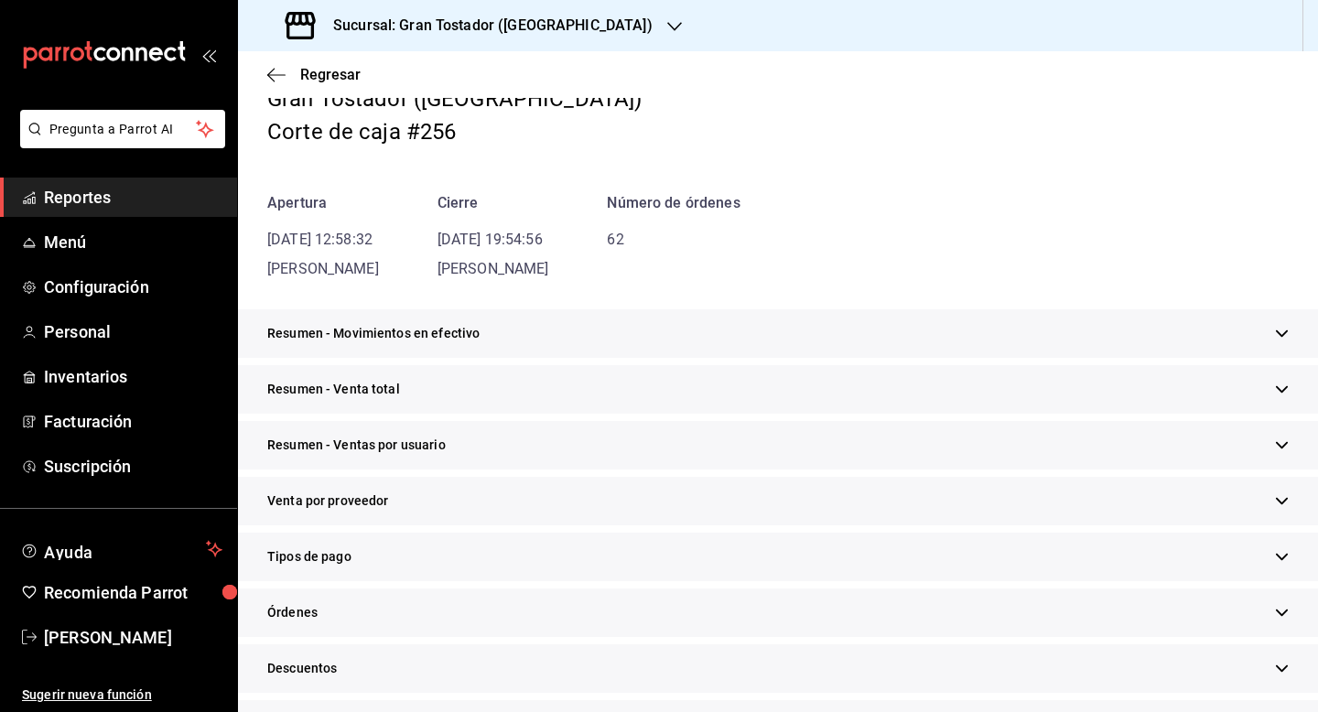
click at [425, 562] on div "Tipos de pago" at bounding box center [778, 557] width 1080 height 49
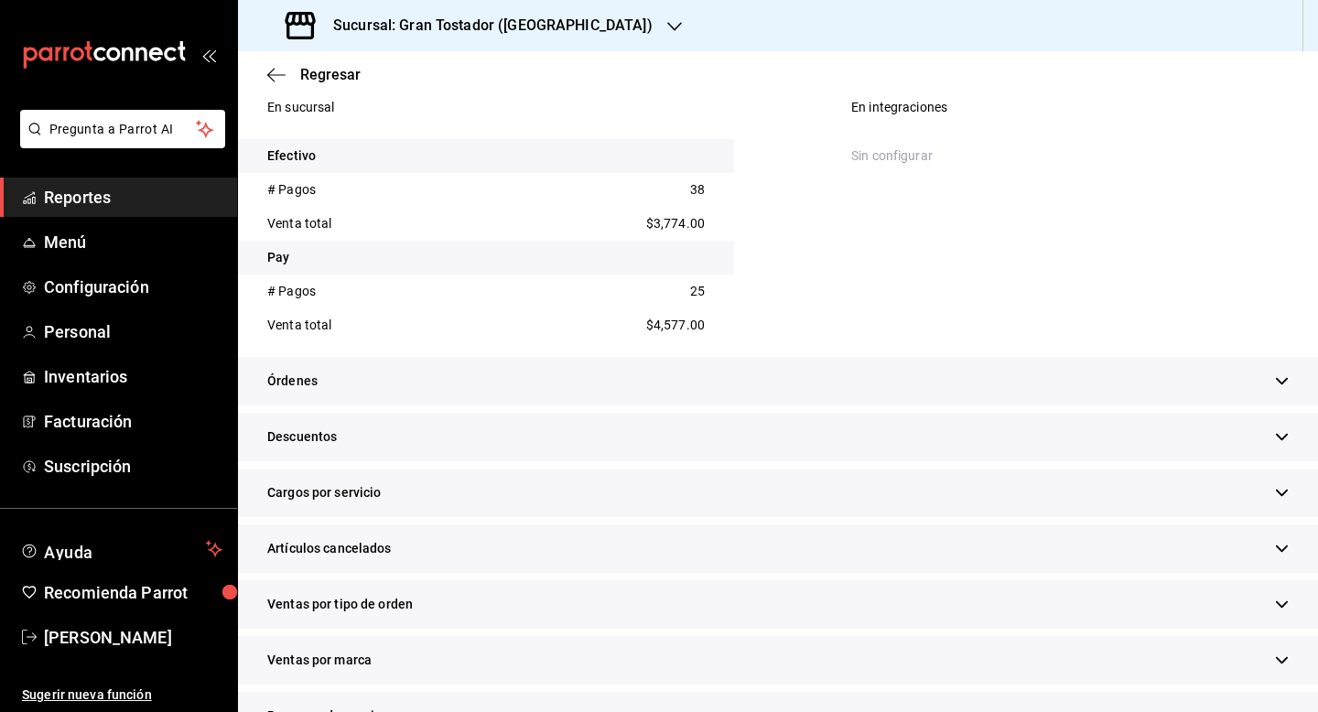
scroll to position [763, 0]
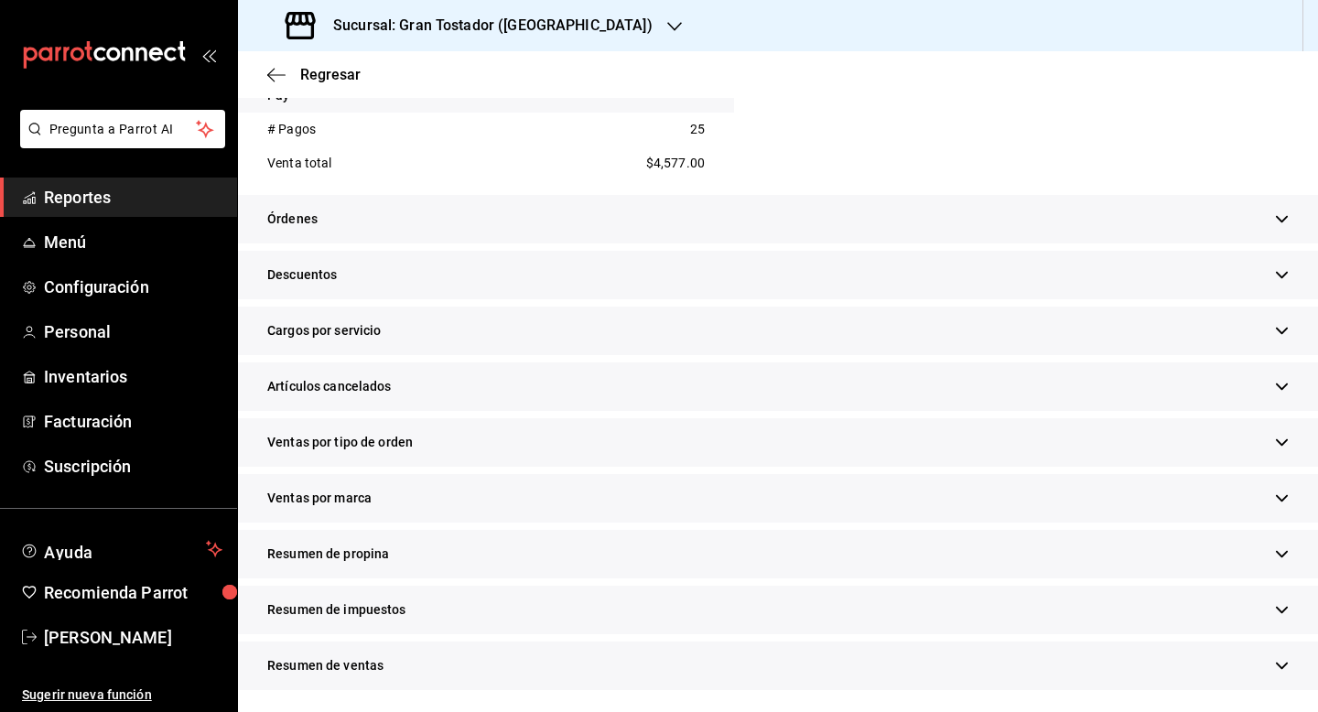
click at [404, 554] on div "Resumen de propina" at bounding box center [778, 554] width 1080 height 49
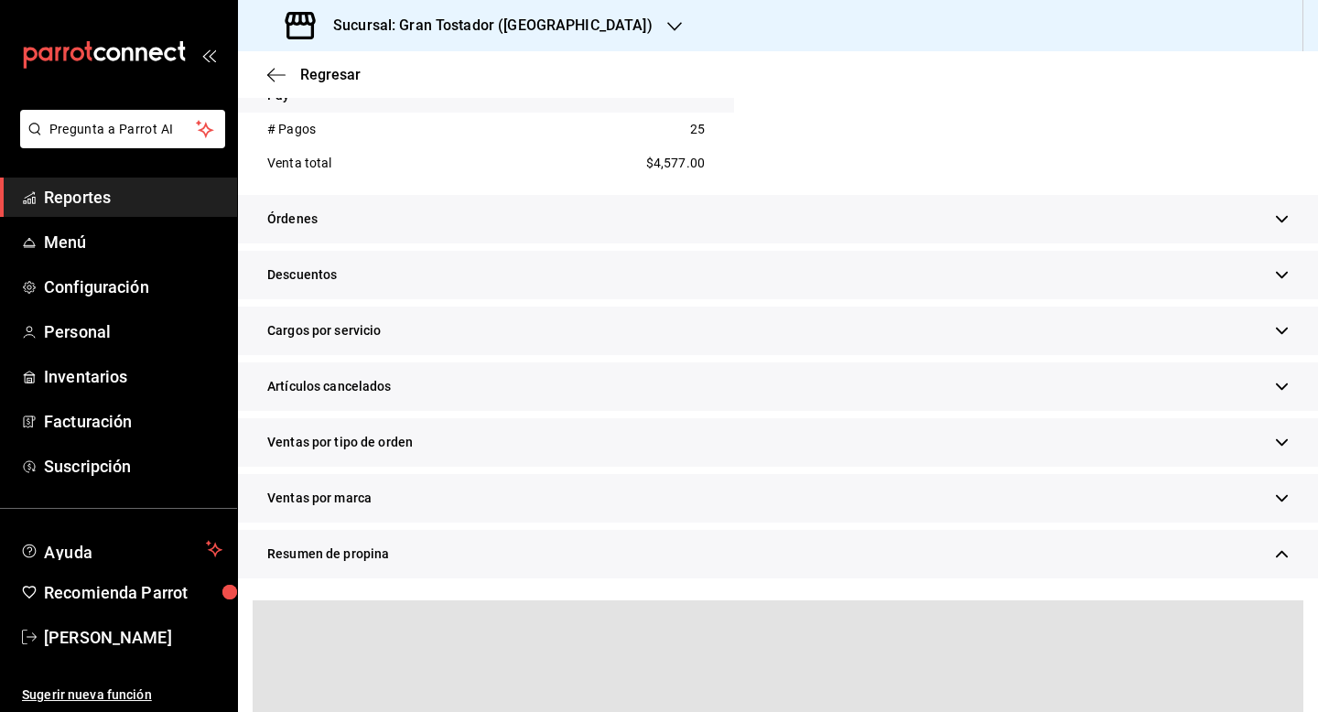
scroll to position [930, 0]
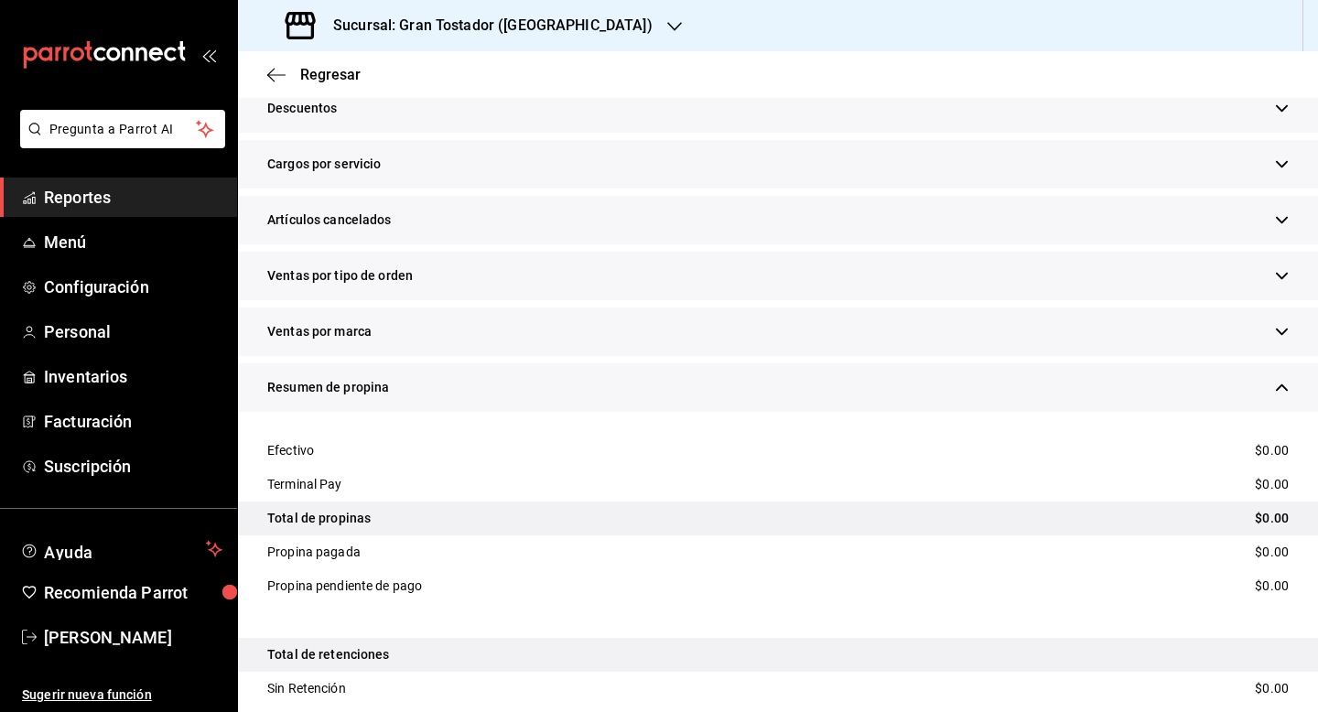
click at [344, 61] on div "Regresar" at bounding box center [778, 74] width 1080 height 47
click at [324, 69] on span "Regresar" at bounding box center [330, 74] width 60 height 17
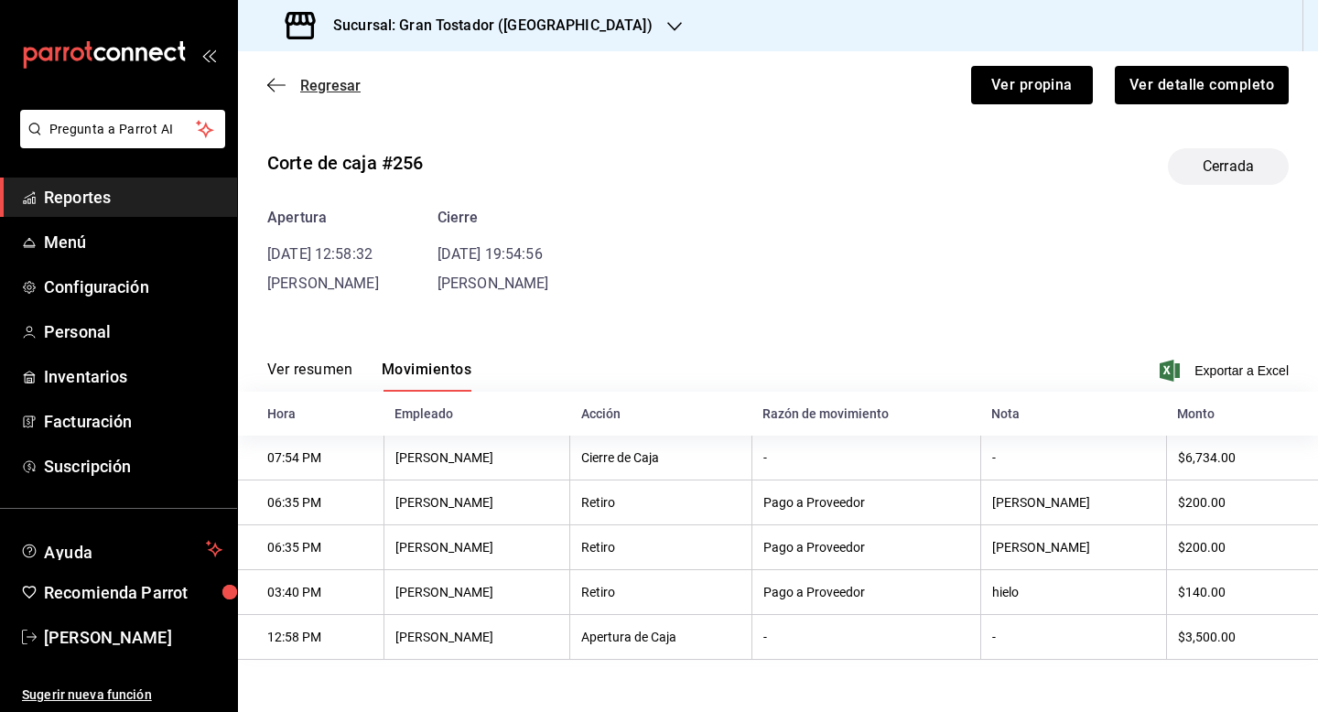
click at [316, 91] on span "Regresar" at bounding box center [330, 85] width 60 height 17
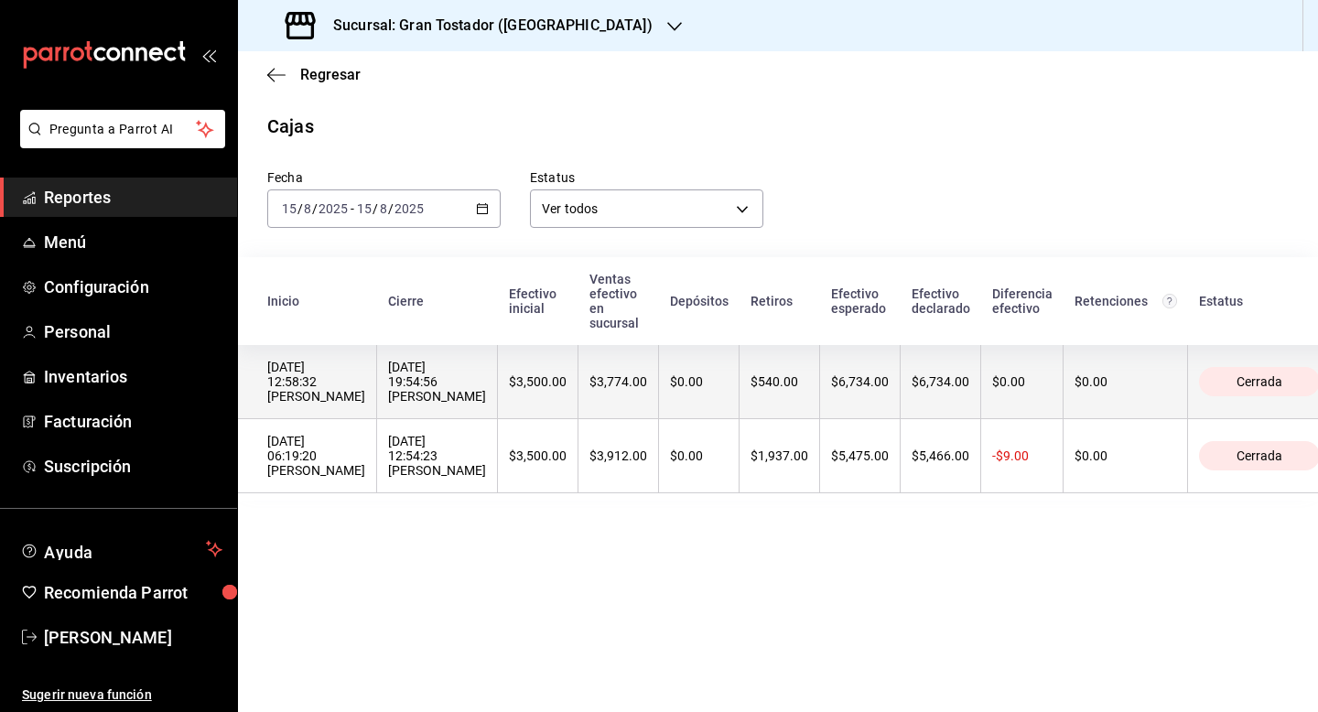
click at [631, 376] on div "$3,774.00" at bounding box center [618, 381] width 58 height 15
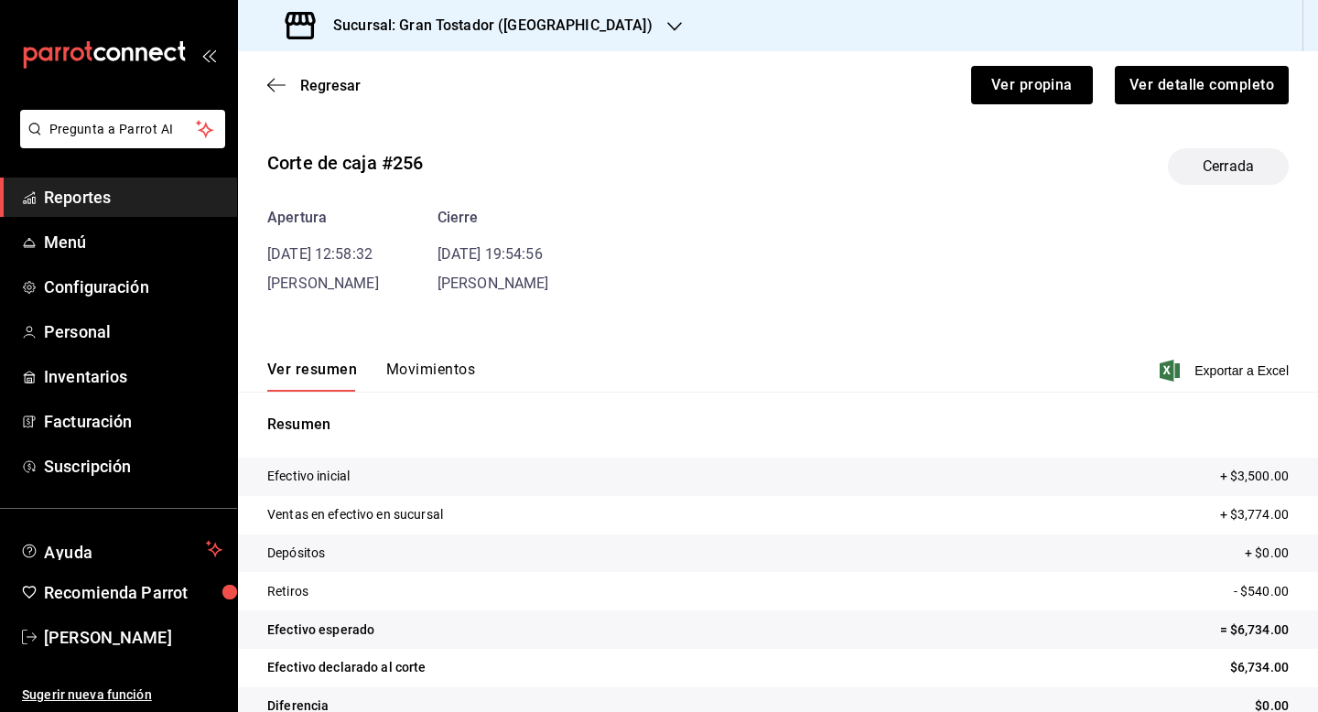
click at [442, 372] on button "Movimientos" at bounding box center [430, 376] width 89 height 31
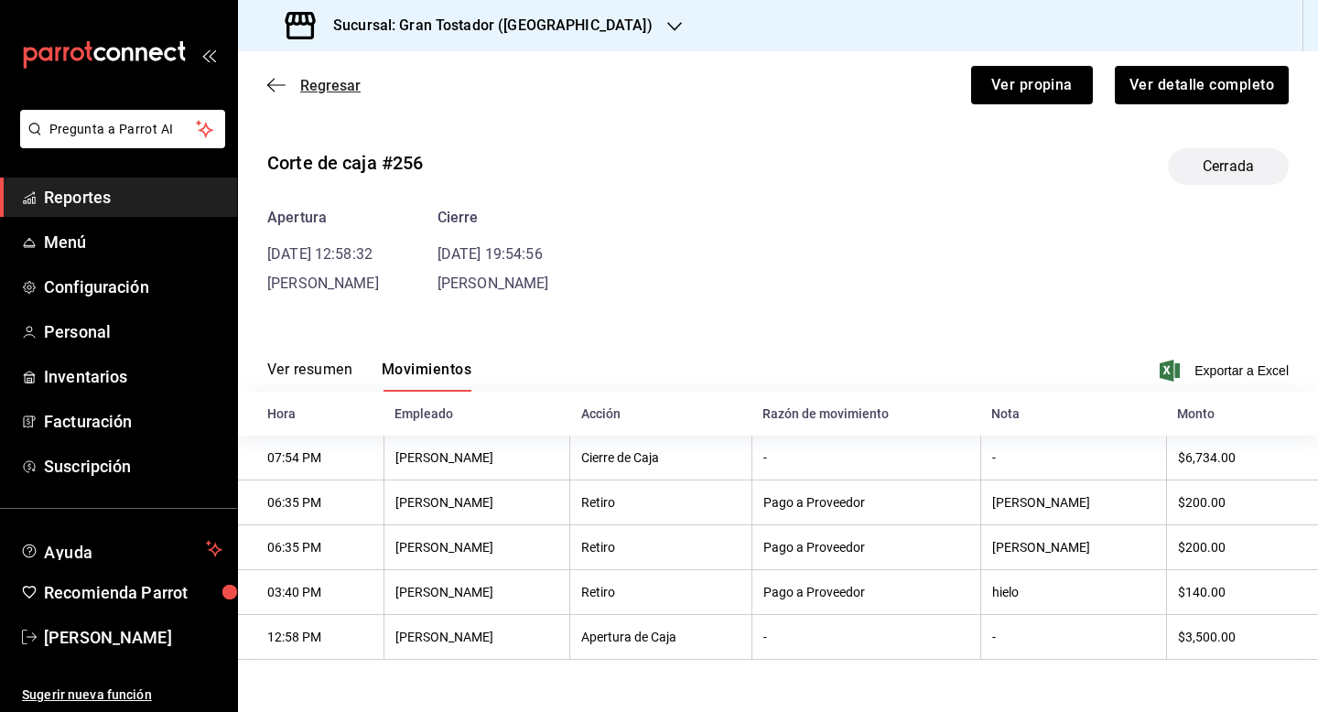
click at [305, 83] on span "Regresar" at bounding box center [330, 85] width 60 height 17
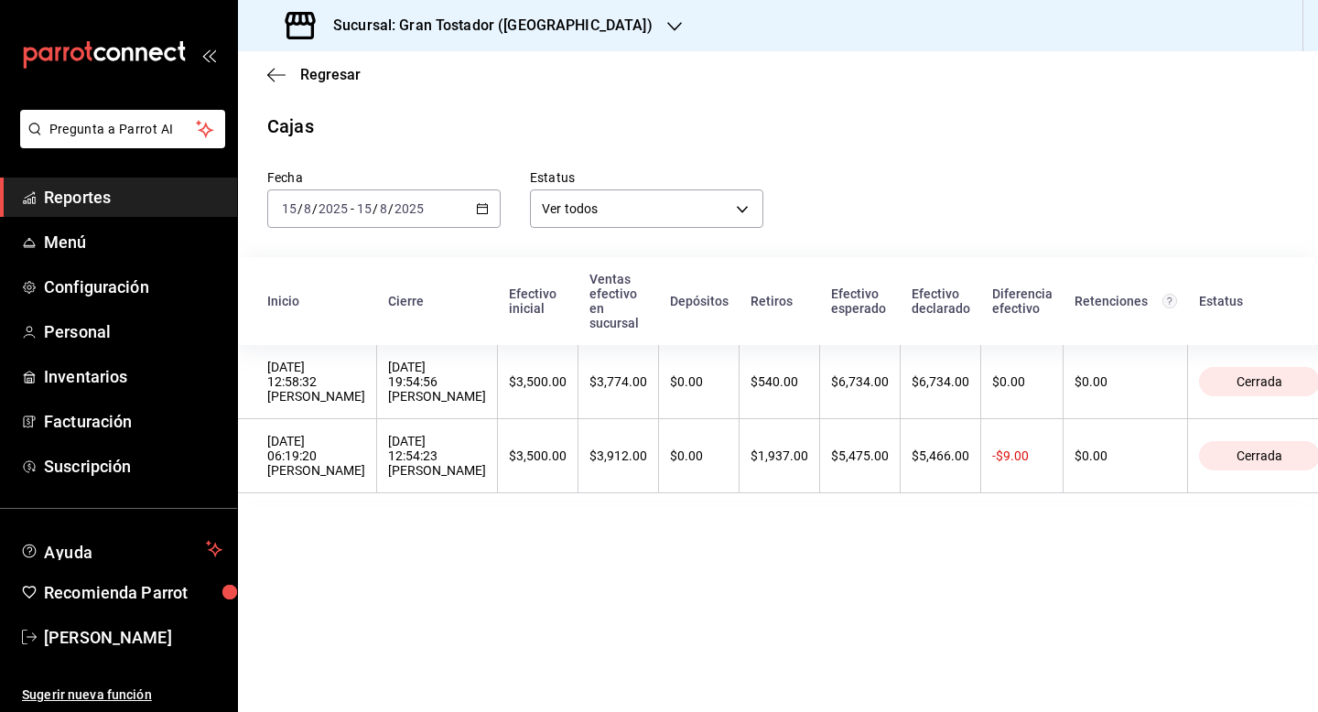
click at [626, 453] on div "$3,912.00" at bounding box center [618, 455] width 58 height 15
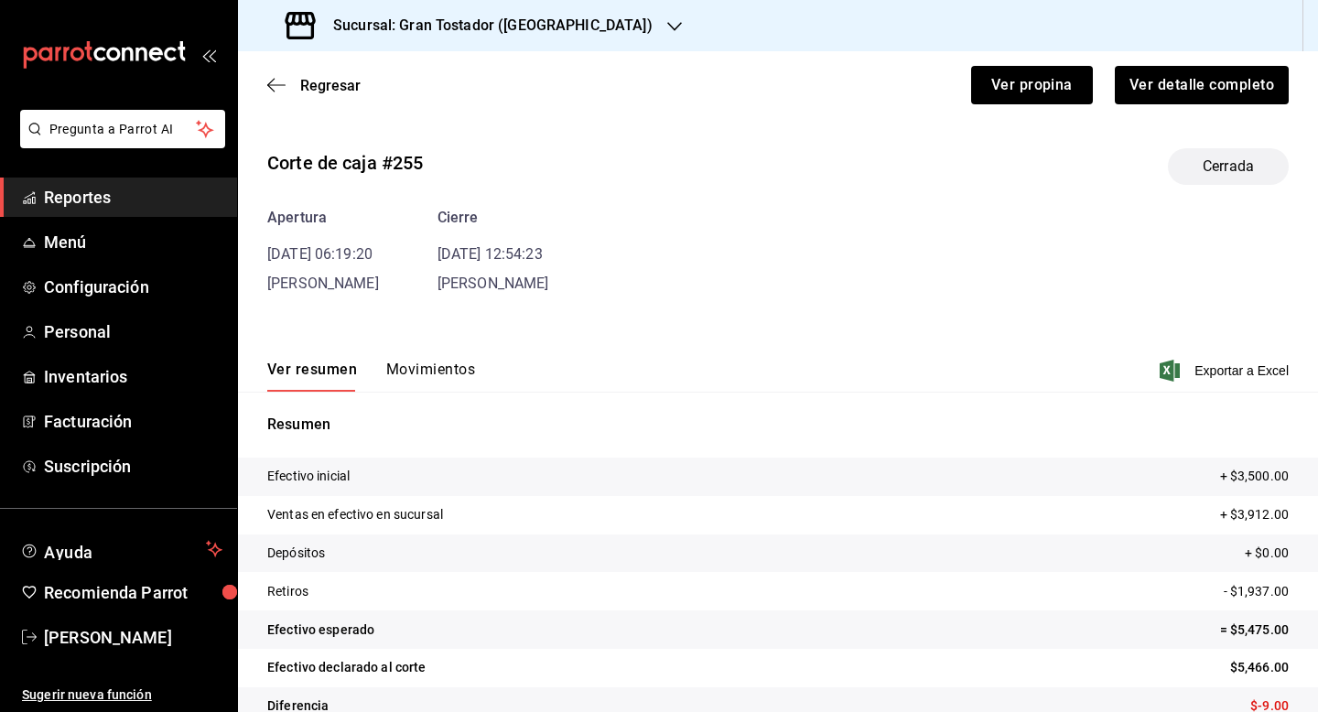
click at [449, 375] on button "Movimientos" at bounding box center [430, 376] width 89 height 31
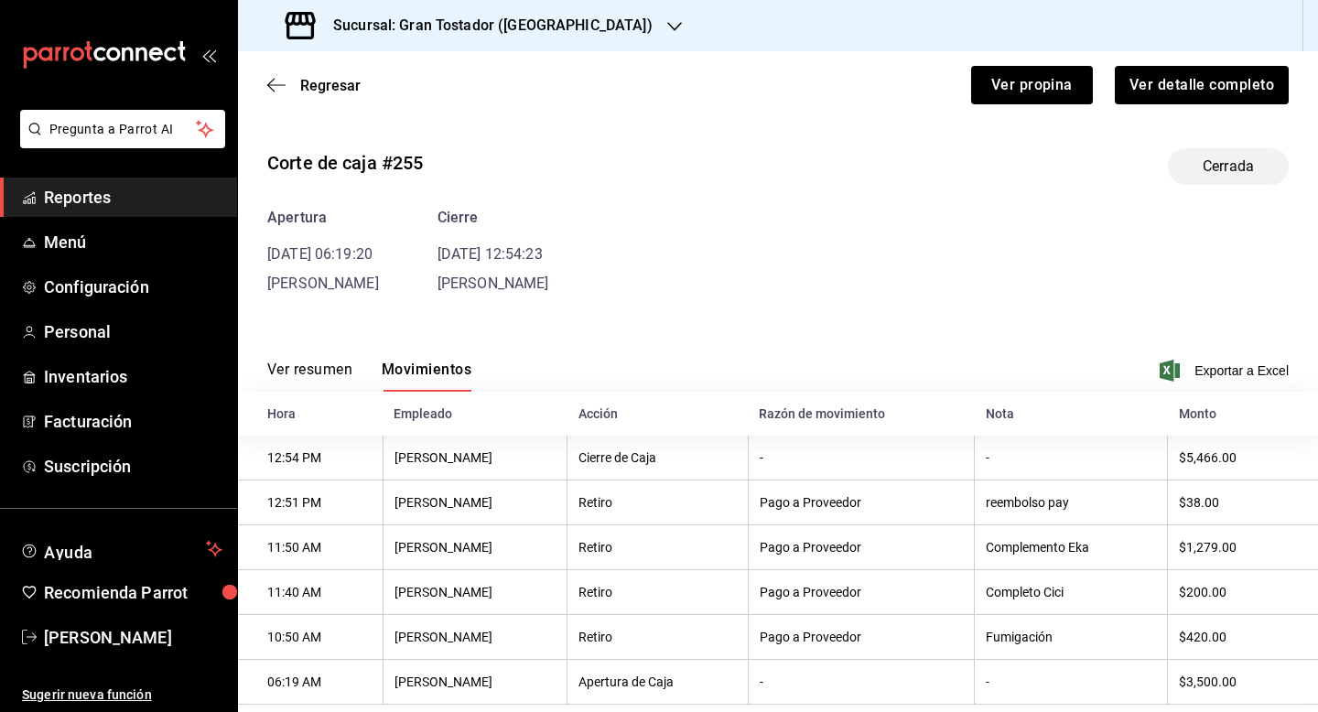
scroll to position [39, 0]
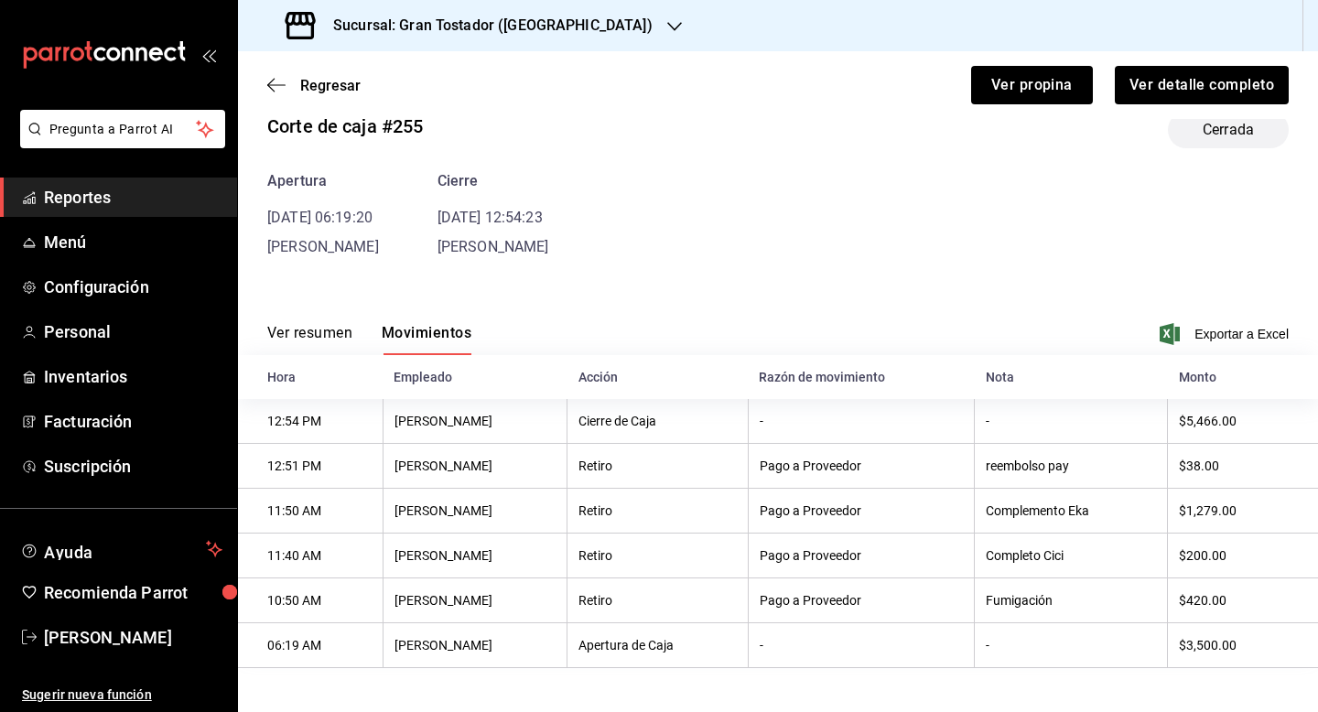
click at [314, 337] on button "Ver resumen" at bounding box center [309, 339] width 85 height 31
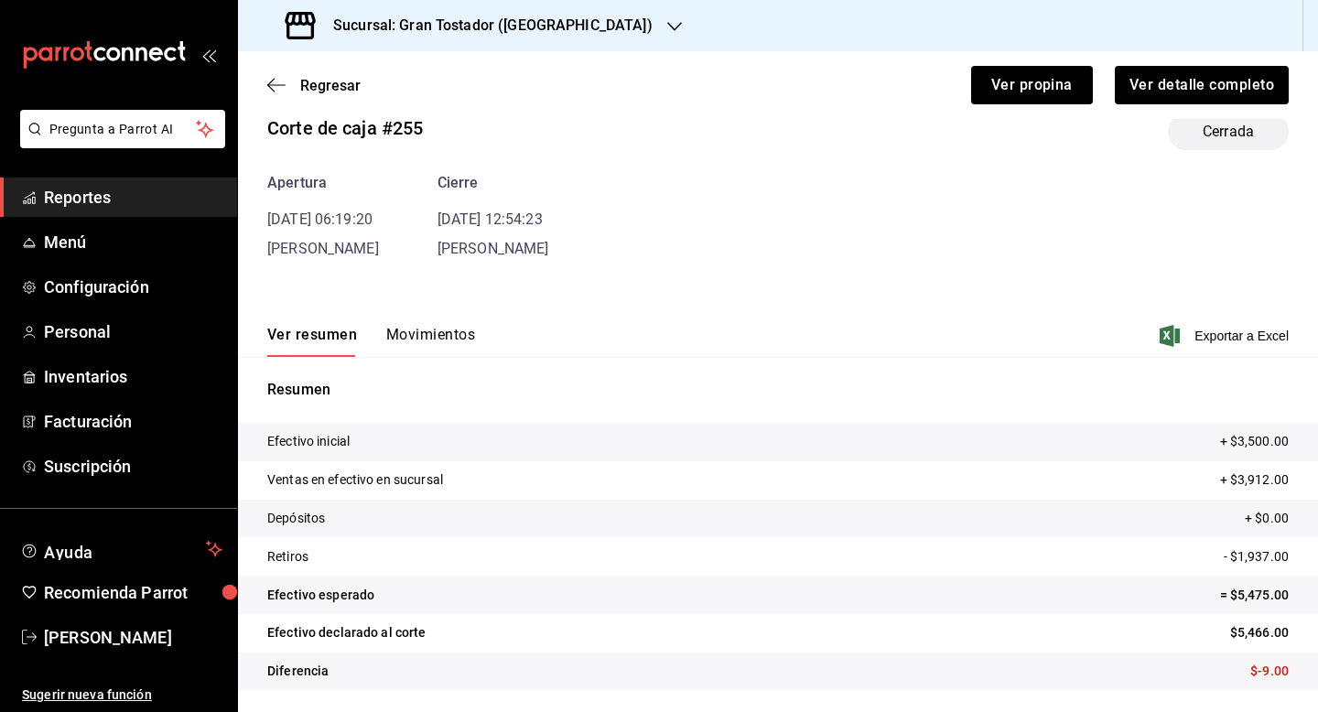
scroll to position [35, 0]
click at [1163, 91] on button "Ver detalle completo" at bounding box center [1201, 85] width 176 height 38
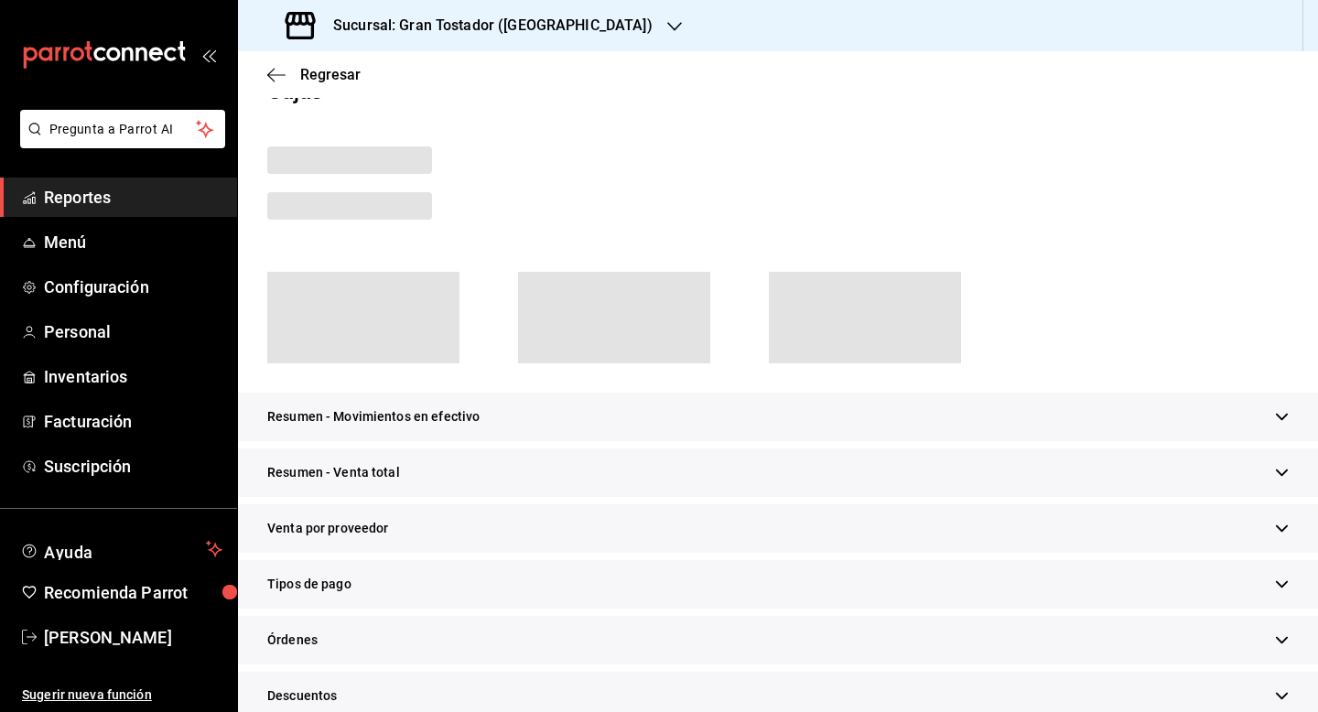
click at [350, 574] on div "Tipos de pago" at bounding box center [778, 584] width 1080 height 49
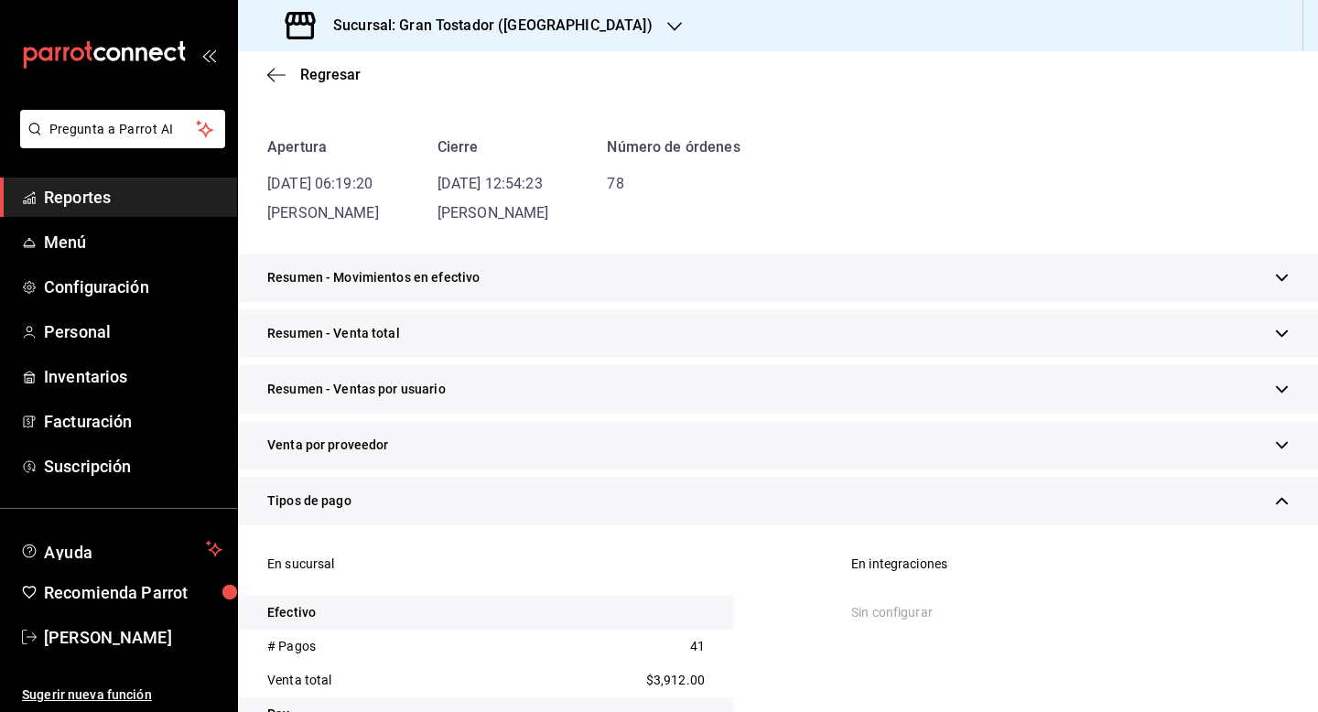
scroll to position [119, 0]
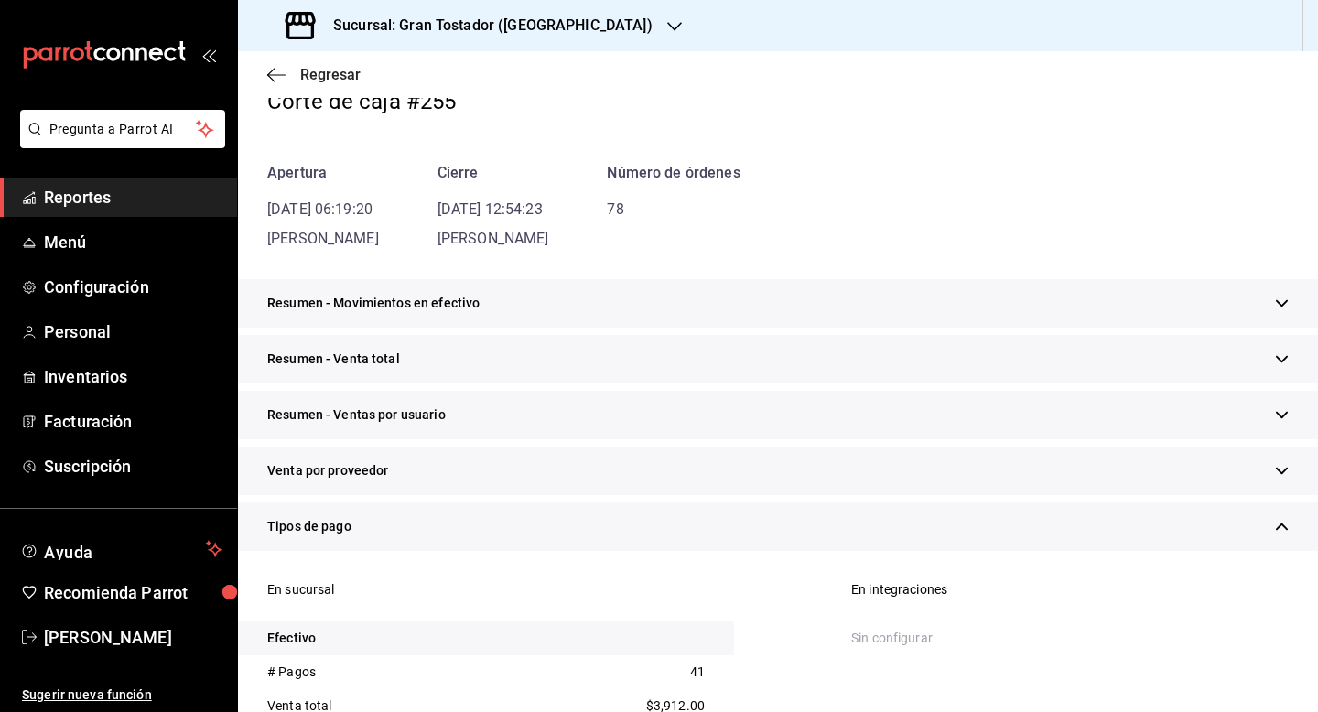
click at [322, 78] on span "Regresar" at bounding box center [330, 74] width 60 height 17
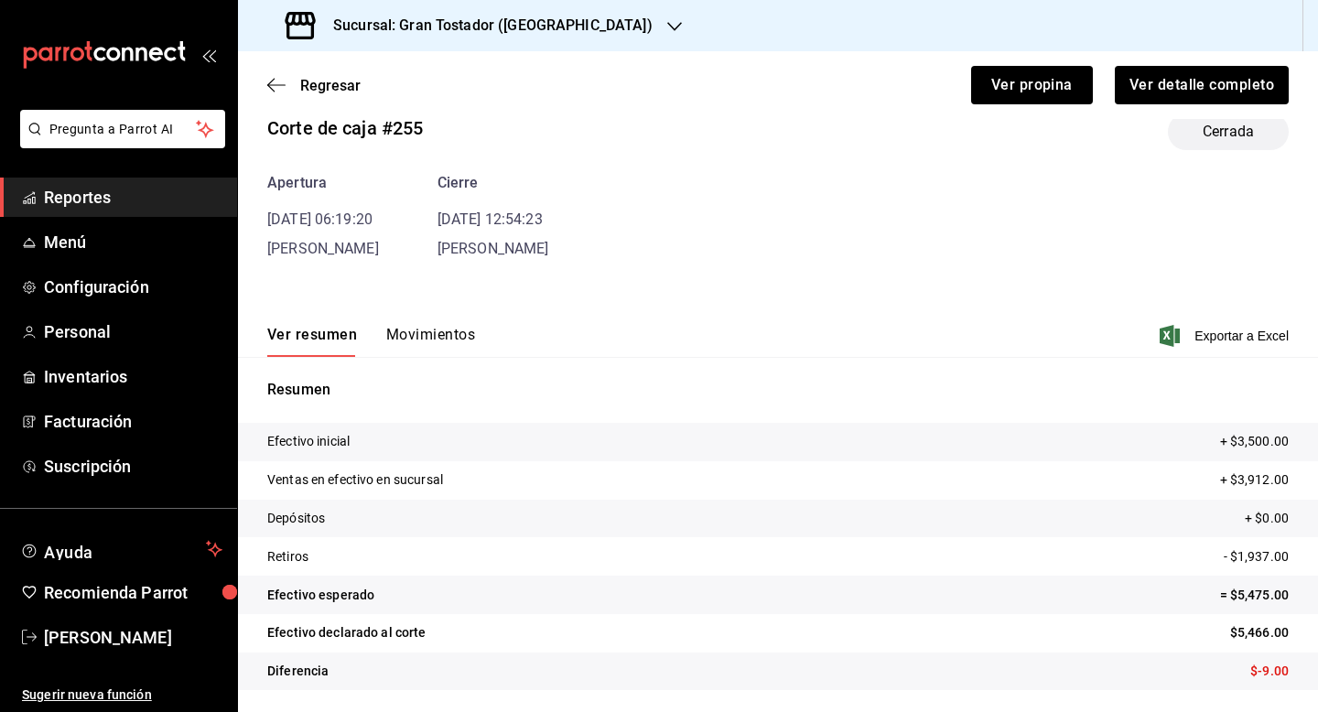
scroll to position [35, 0]
click at [428, 340] on button "Movimientos" at bounding box center [430, 341] width 89 height 31
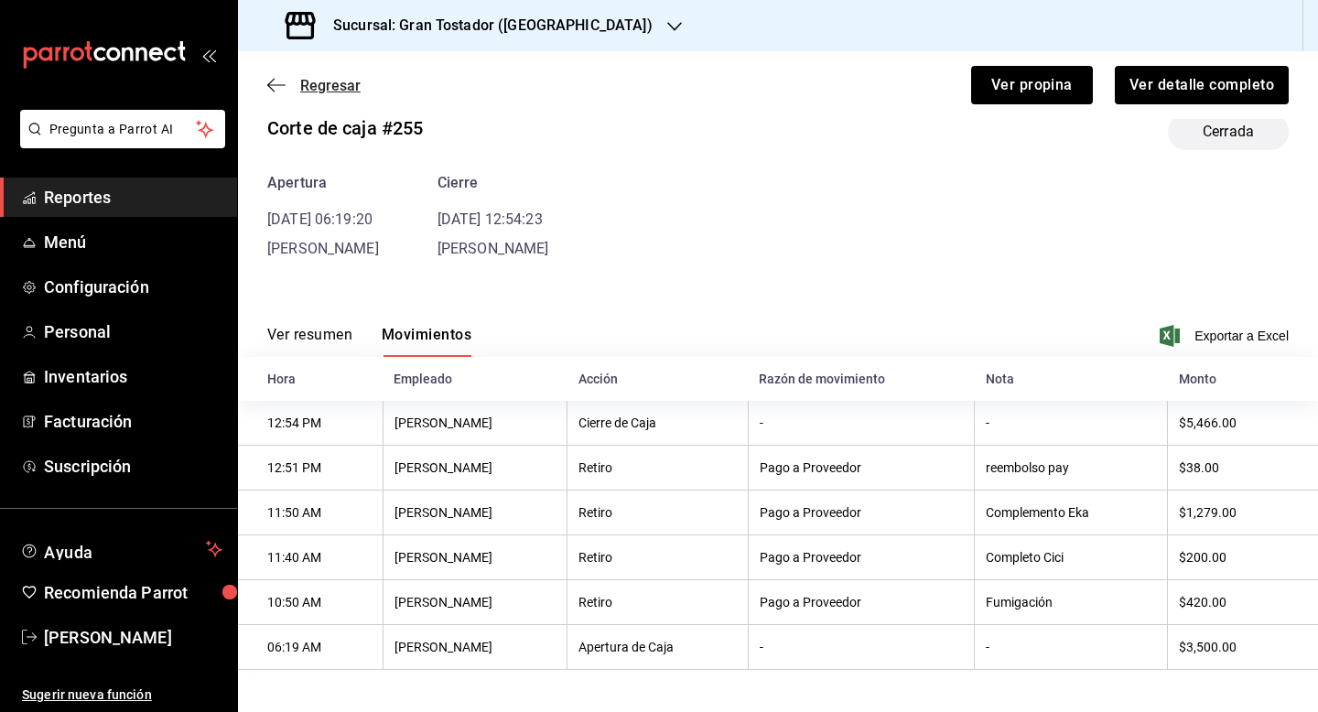
click at [317, 79] on span "Regresar" at bounding box center [330, 85] width 60 height 17
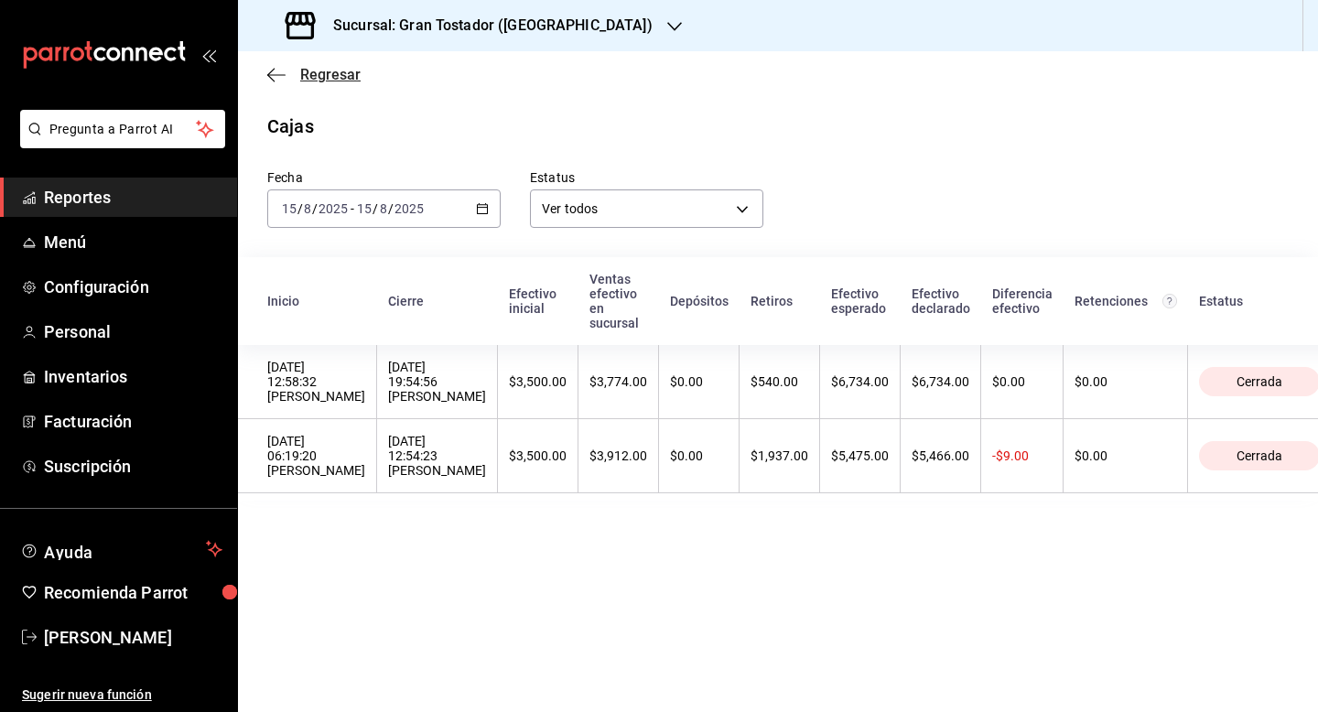
click at [339, 73] on span "Regresar" at bounding box center [330, 74] width 60 height 17
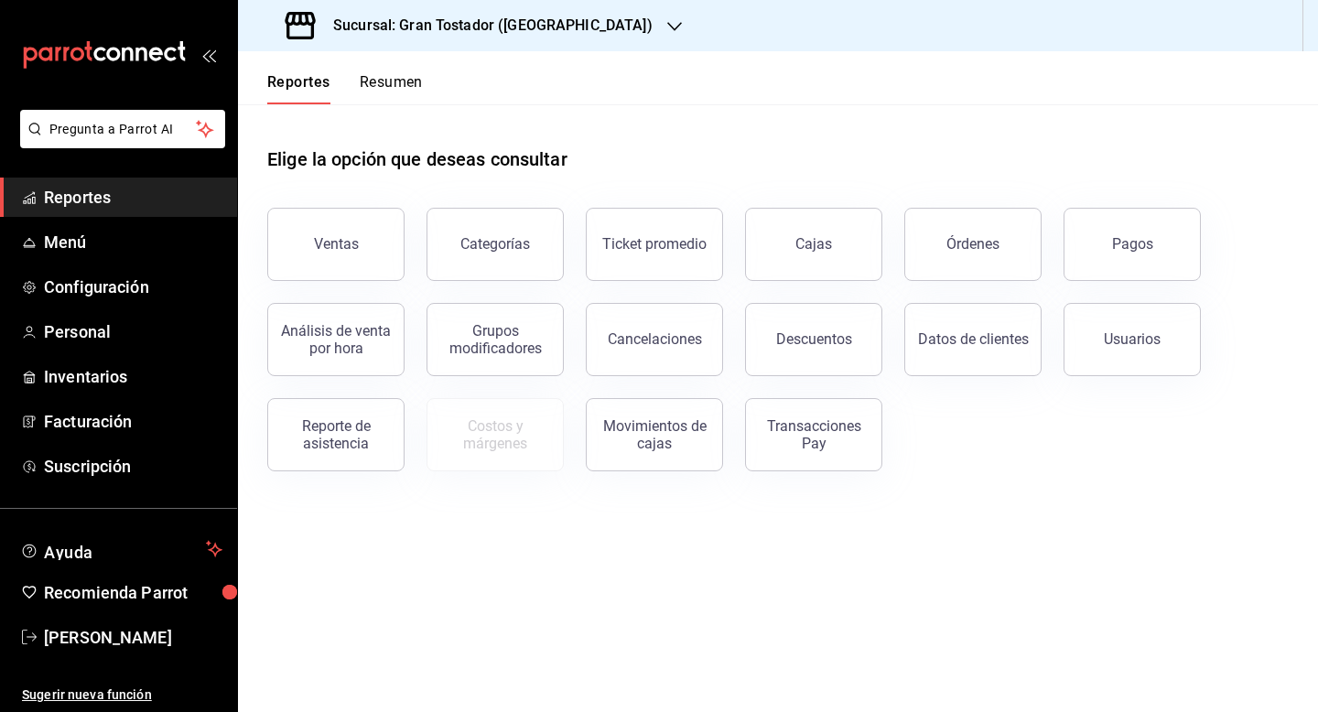
click at [578, 25] on h3 "Sucursal: Gran Tostador ([GEOGRAPHIC_DATA])" at bounding box center [485, 26] width 334 height 22
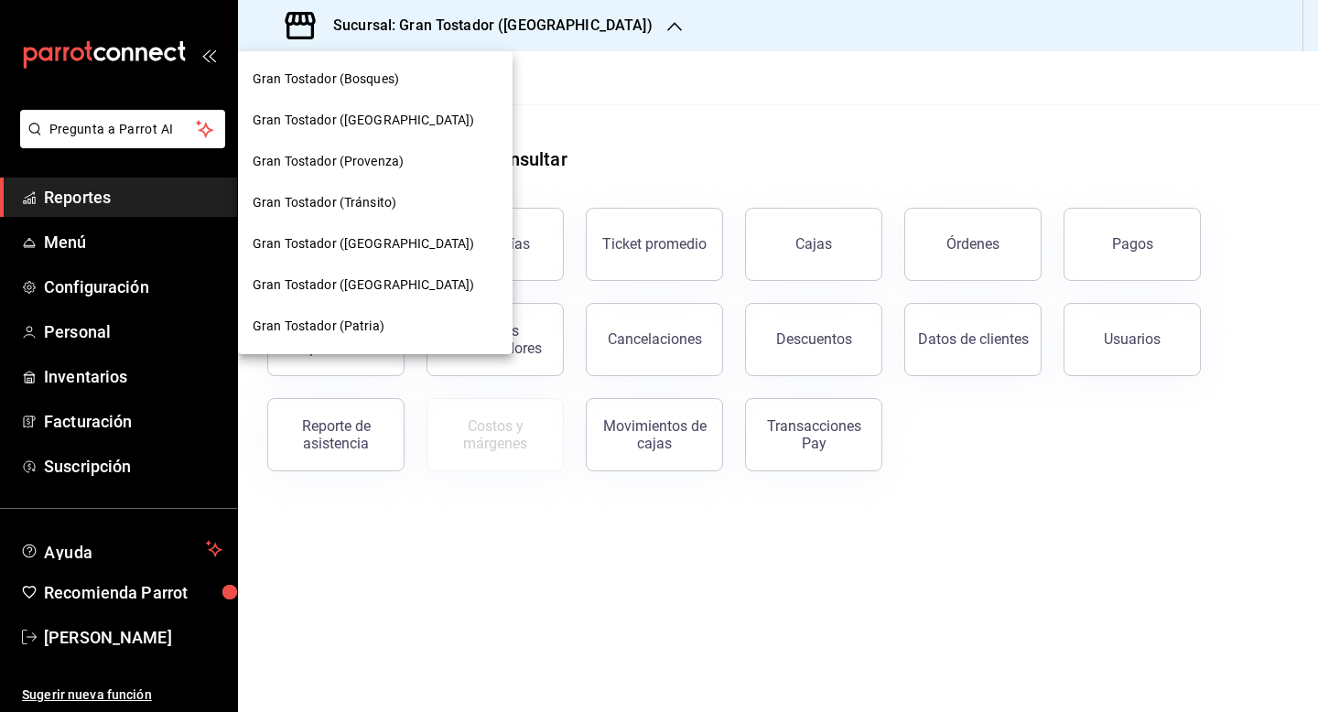
click at [373, 197] on span "Gran Tostador (Tránsito)" at bounding box center [325, 202] width 144 height 19
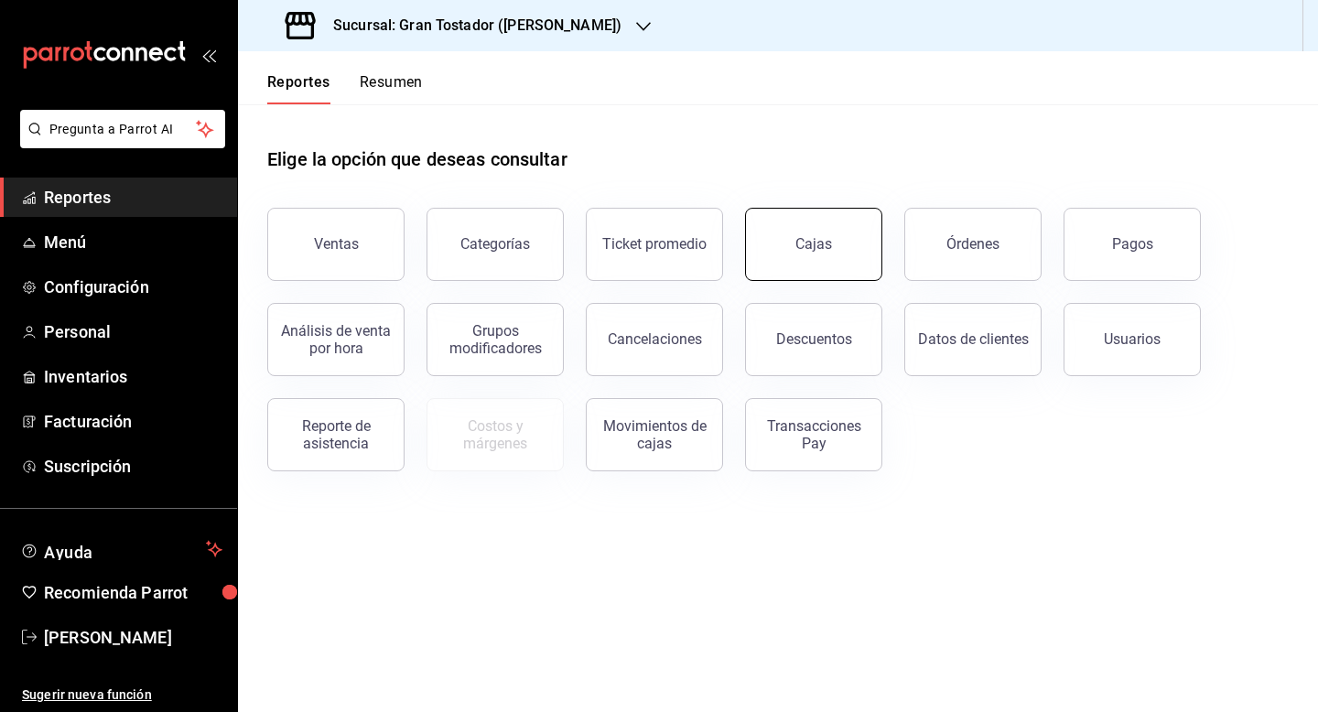
click at [784, 253] on button "Cajas" at bounding box center [813, 244] width 137 height 73
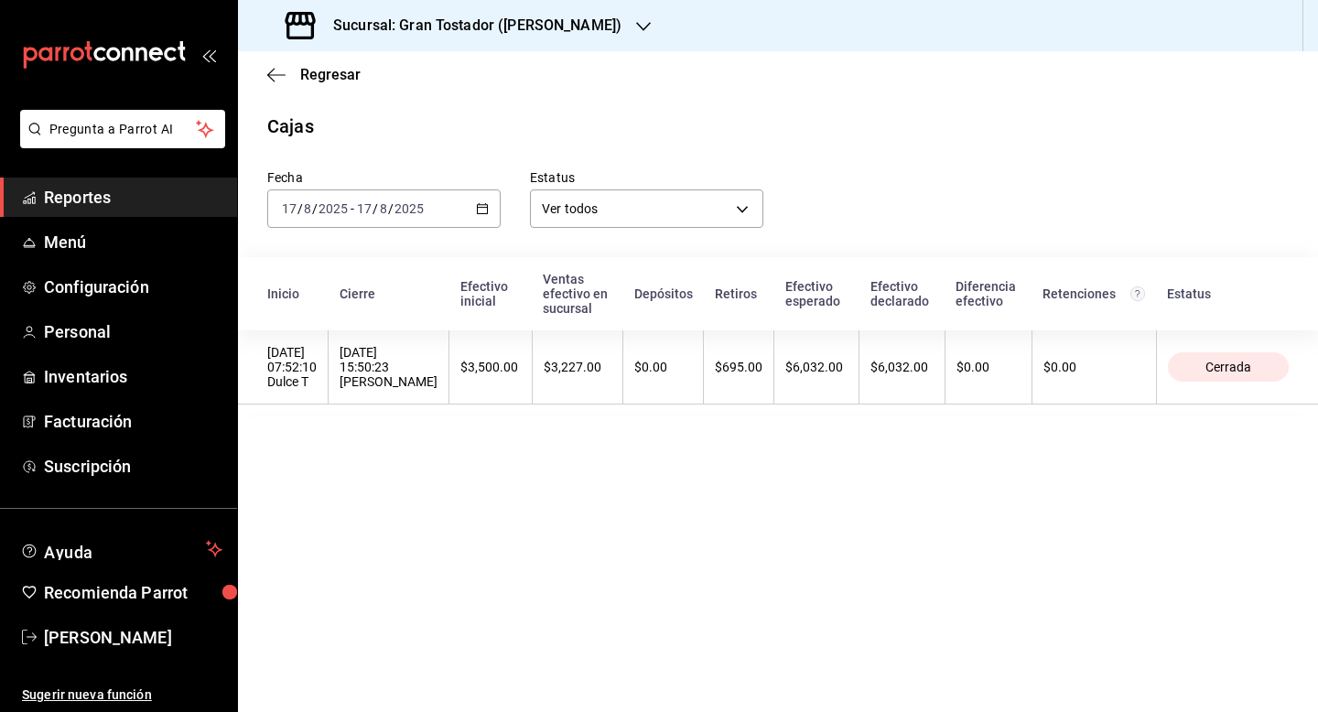
click at [480, 210] on icon "button" at bounding box center [482, 208] width 13 height 13
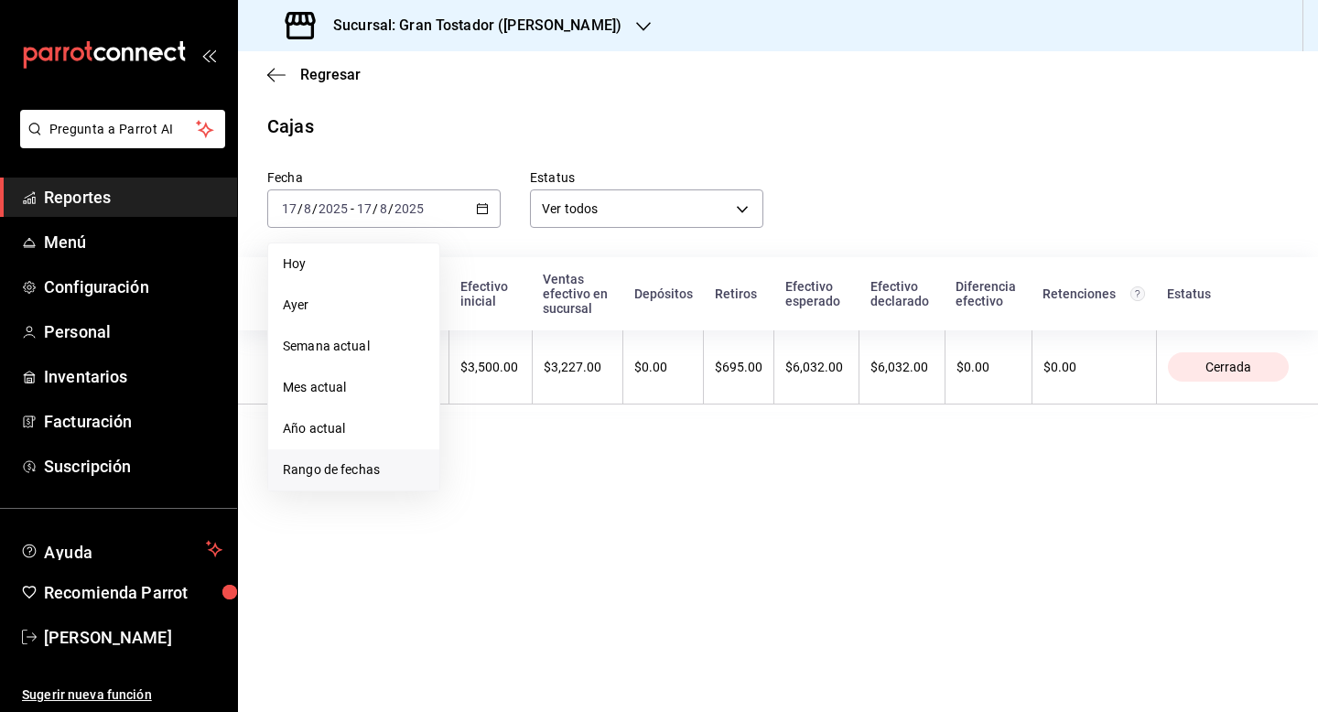
click at [350, 473] on span "Rango de fechas" at bounding box center [354, 469] width 142 height 19
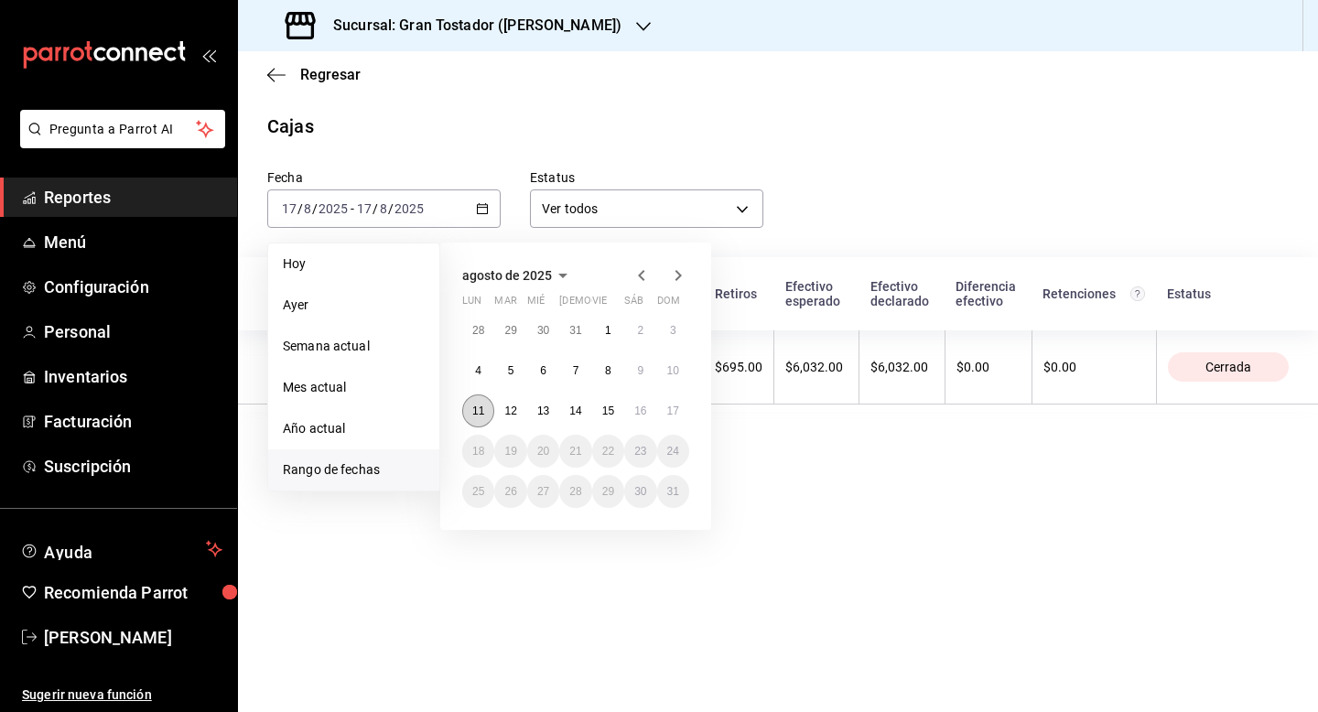
click at [481, 412] on abbr "11" at bounding box center [478, 410] width 12 height 13
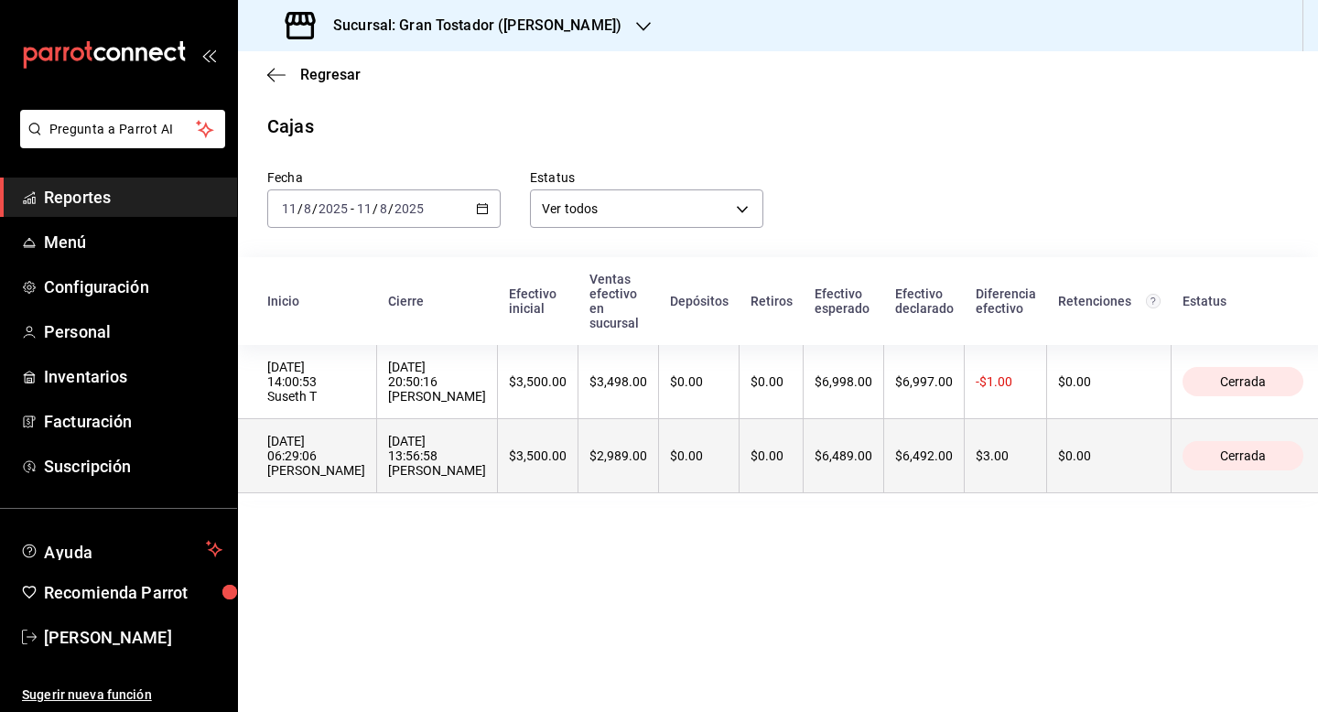
click at [509, 448] on div "$3,500.00" at bounding box center [538, 455] width 58 height 15
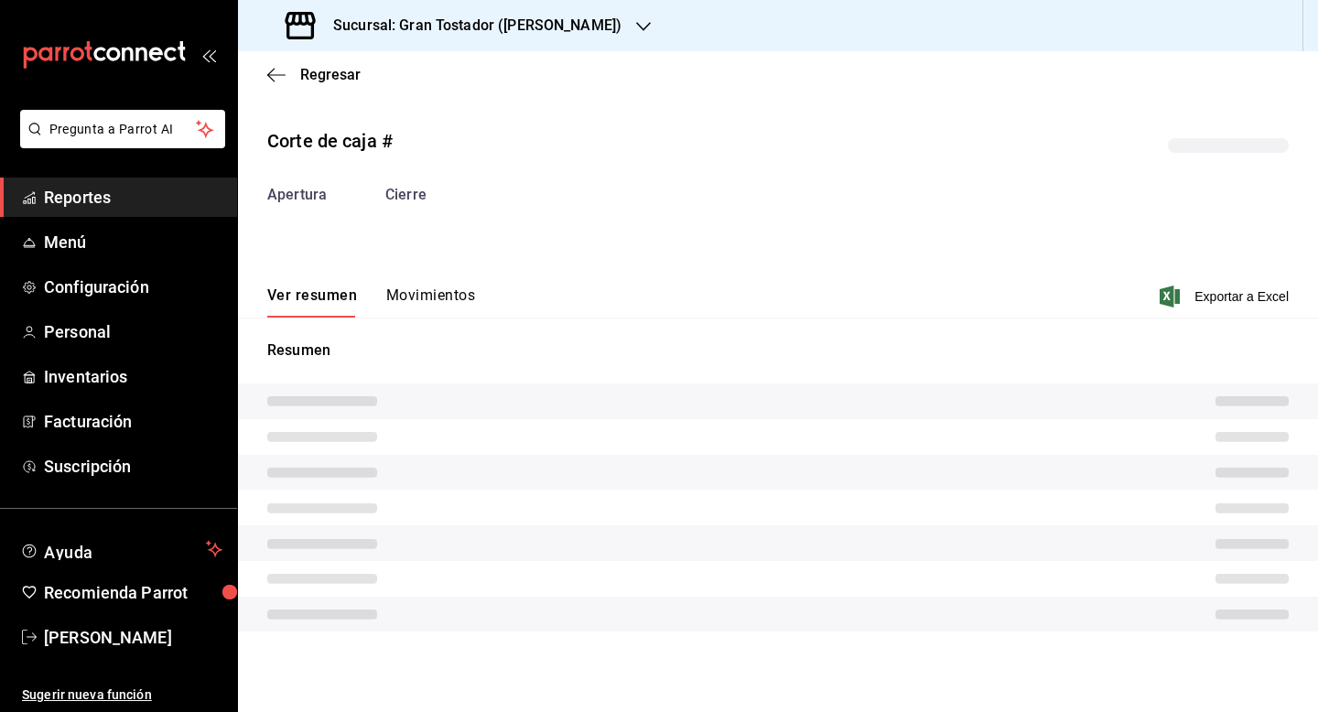
click at [449, 301] on button "Movimientos" at bounding box center [430, 301] width 89 height 31
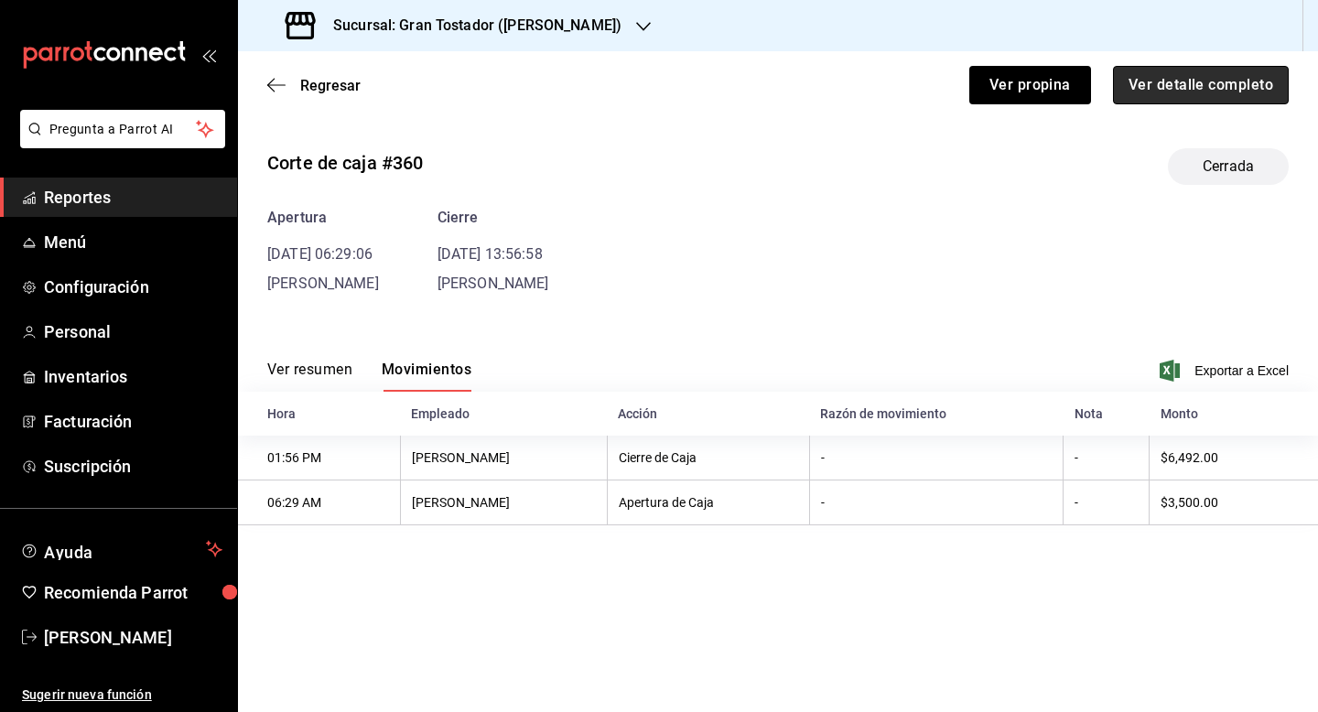
click at [1253, 92] on button "Ver detalle completo" at bounding box center [1201, 85] width 176 height 38
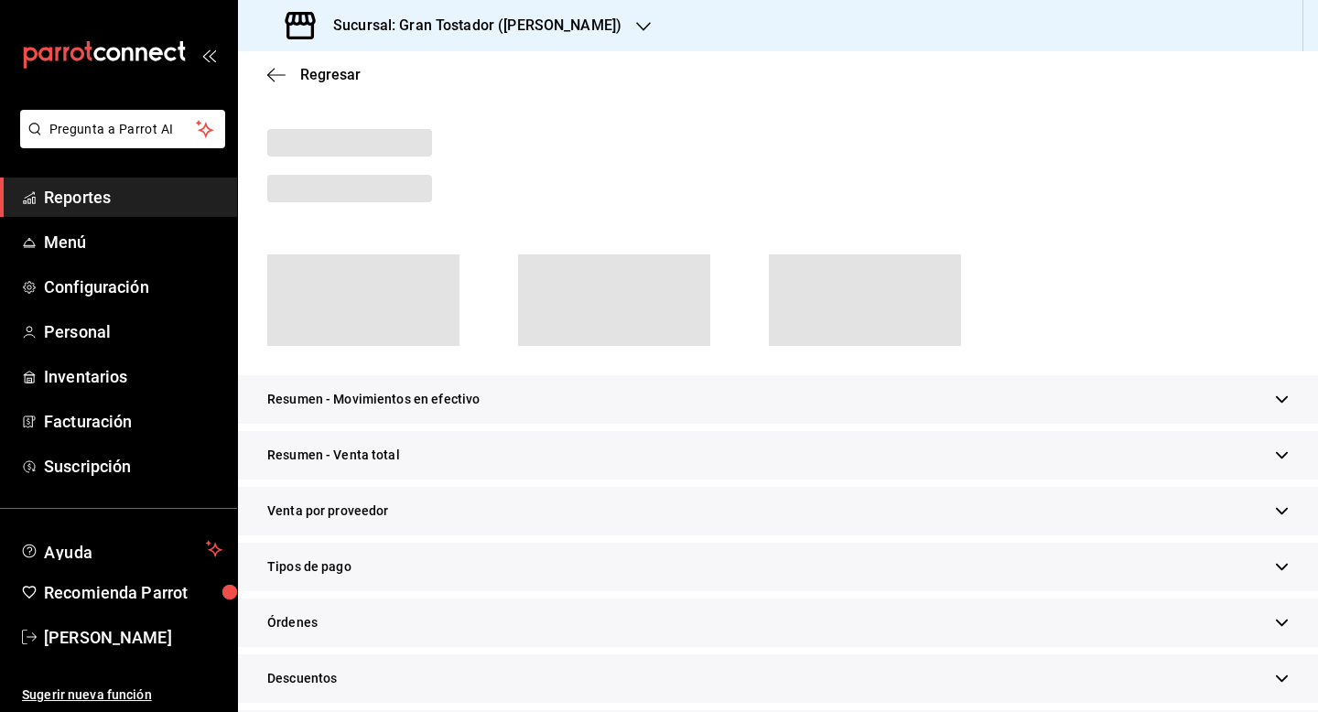
scroll to position [72, 0]
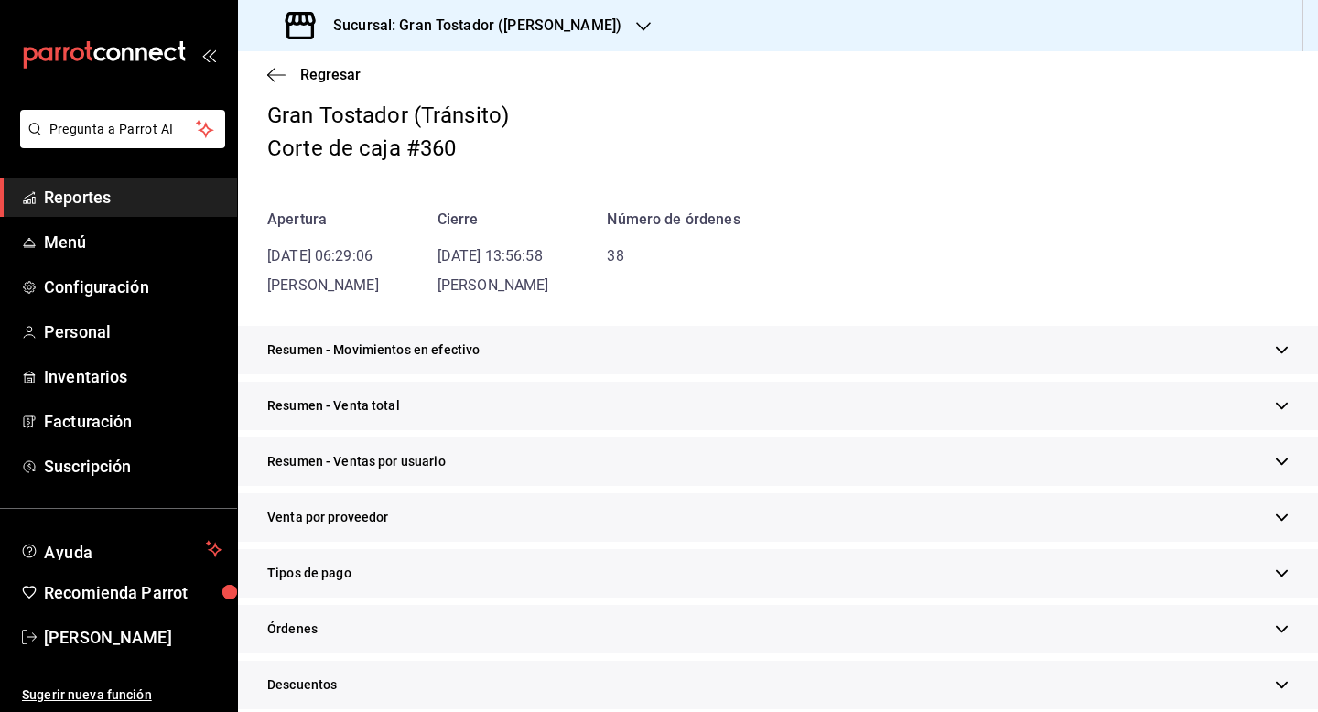
click at [471, 582] on div "Tipos de pago" at bounding box center [778, 573] width 1080 height 49
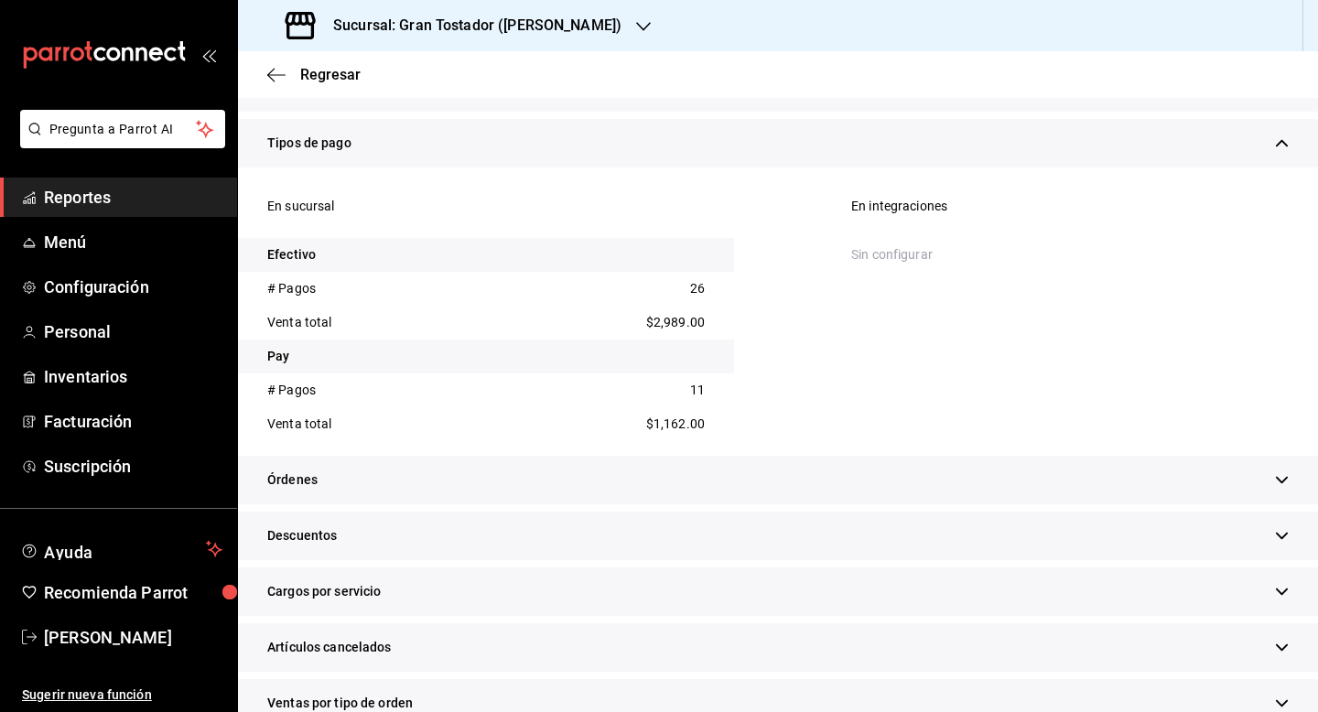
scroll to position [763, 0]
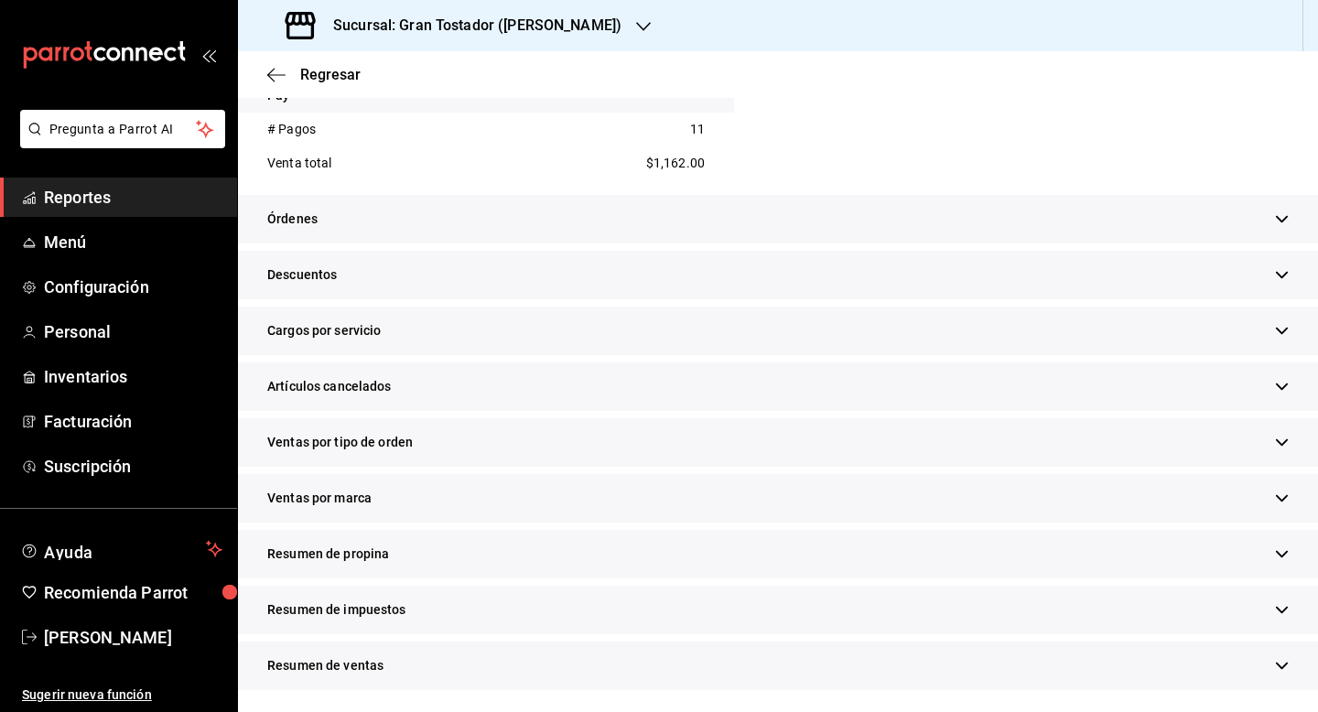
click at [417, 607] on div "Resumen de impuestos" at bounding box center [778, 610] width 1080 height 49
click at [396, 555] on div "Resumen de propina" at bounding box center [778, 554] width 1080 height 49
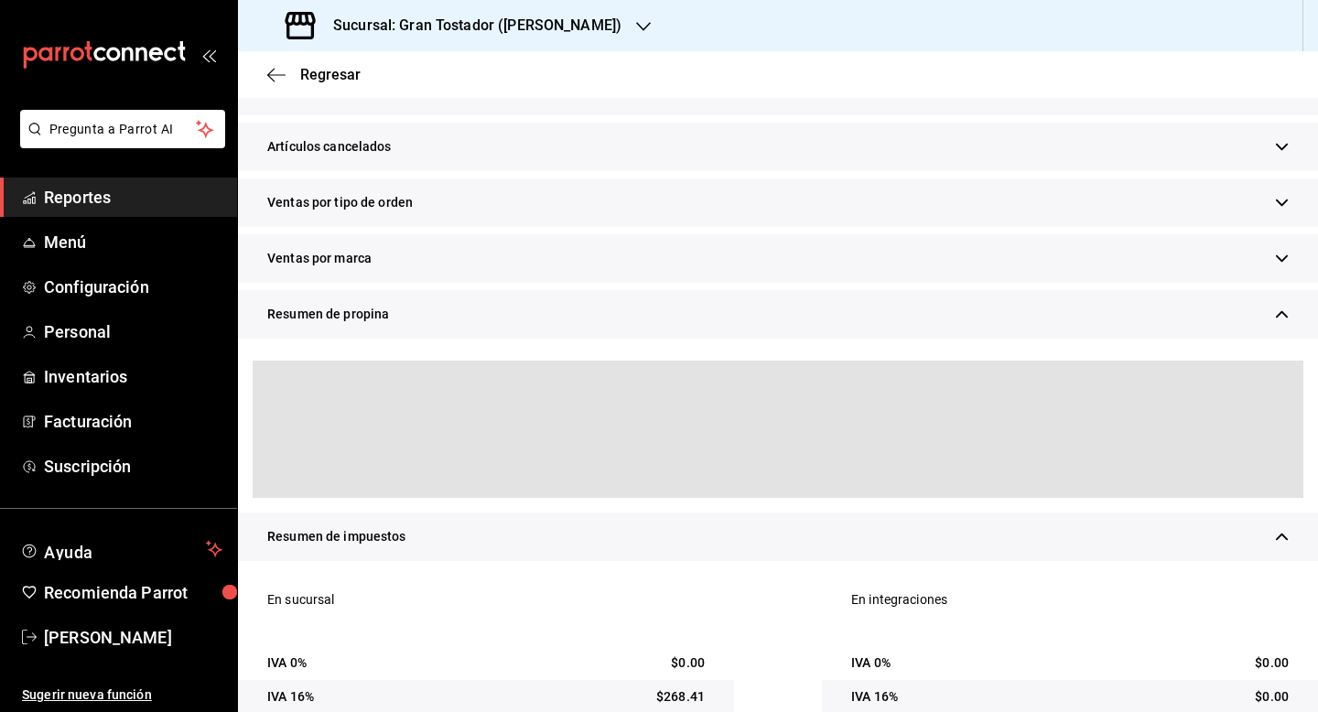
scroll to position [1128, 0]
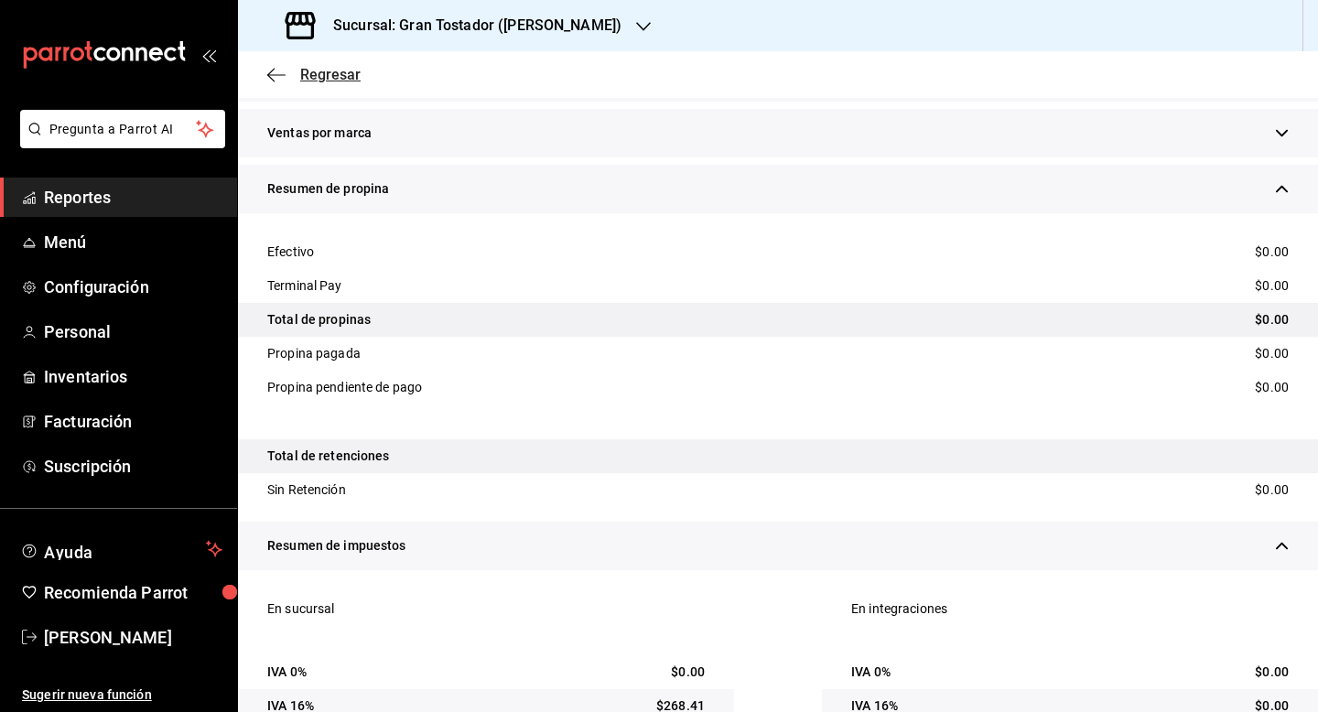
click at [330, 74] on span "Regresar" at bounding box center [330, 74] width 60 height 17
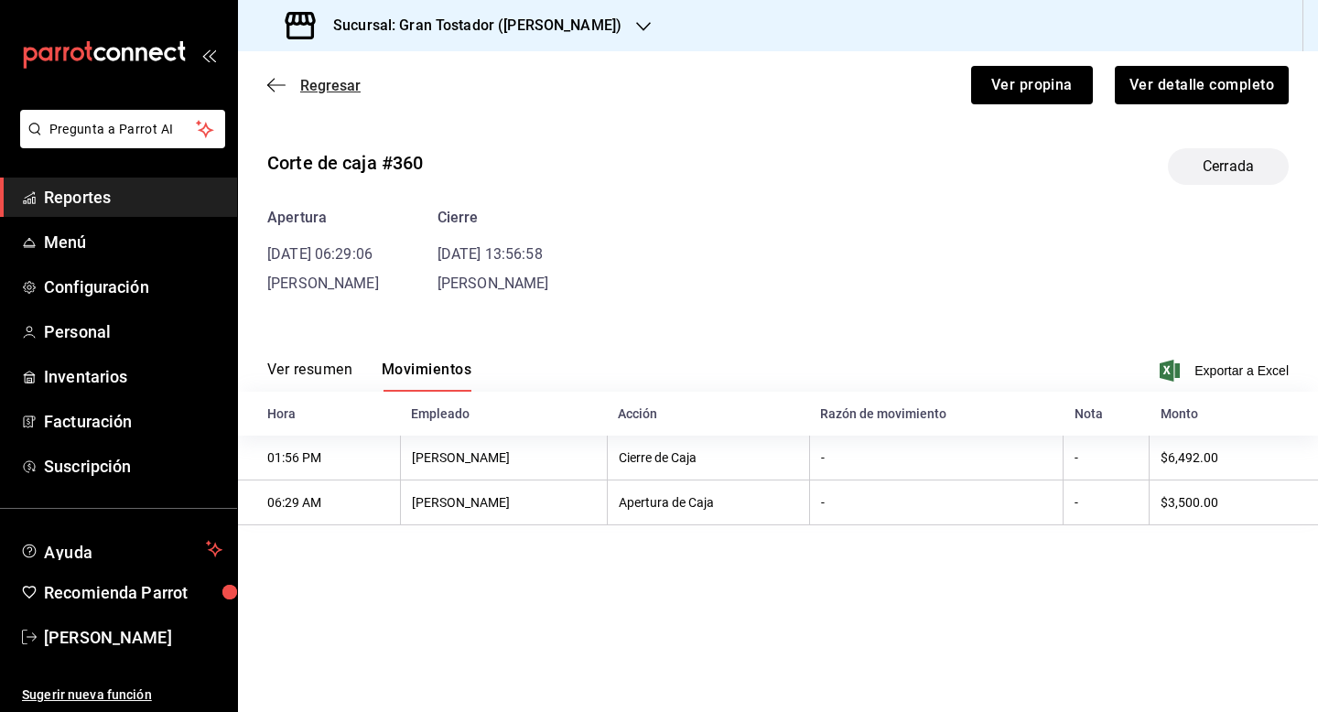
click at [325, 81] on span "Regresar" at bounding box center [330, 85] width 60 height 17
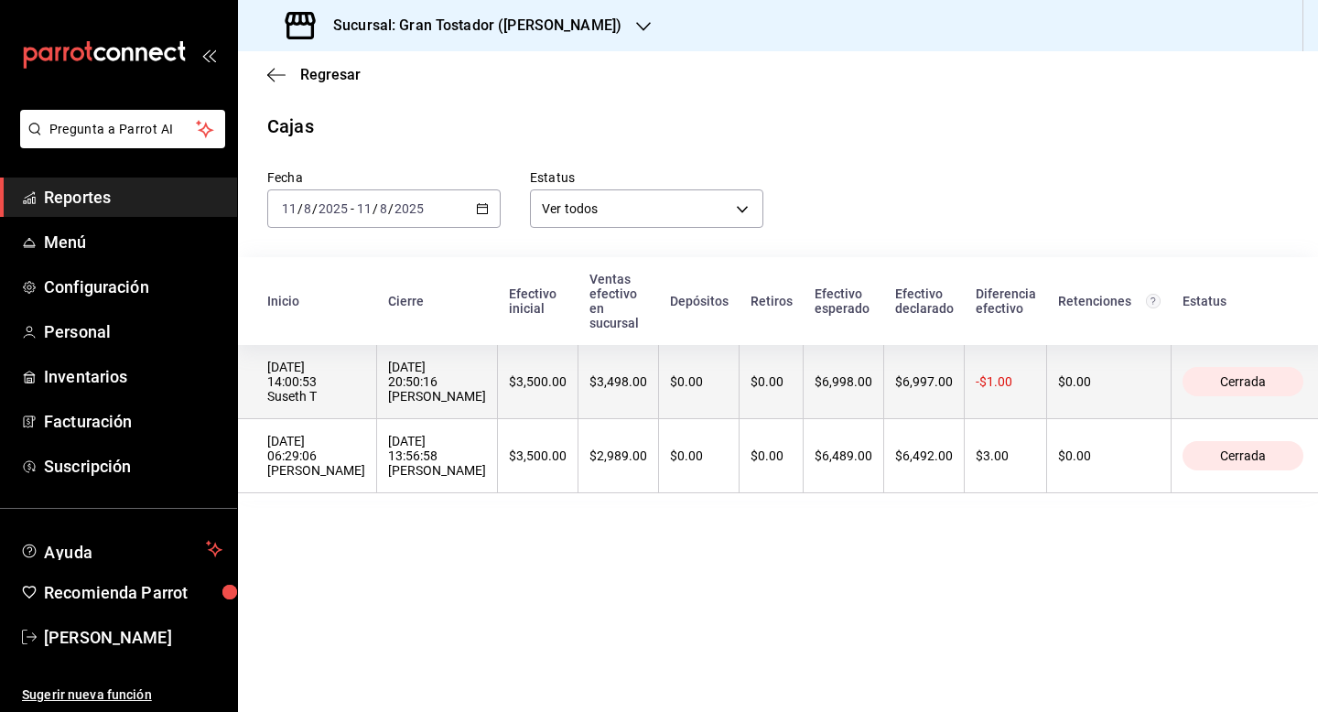
click at [589, 374] on div "$3,498.00" at bounding box center [618, 381] width 58 height 15
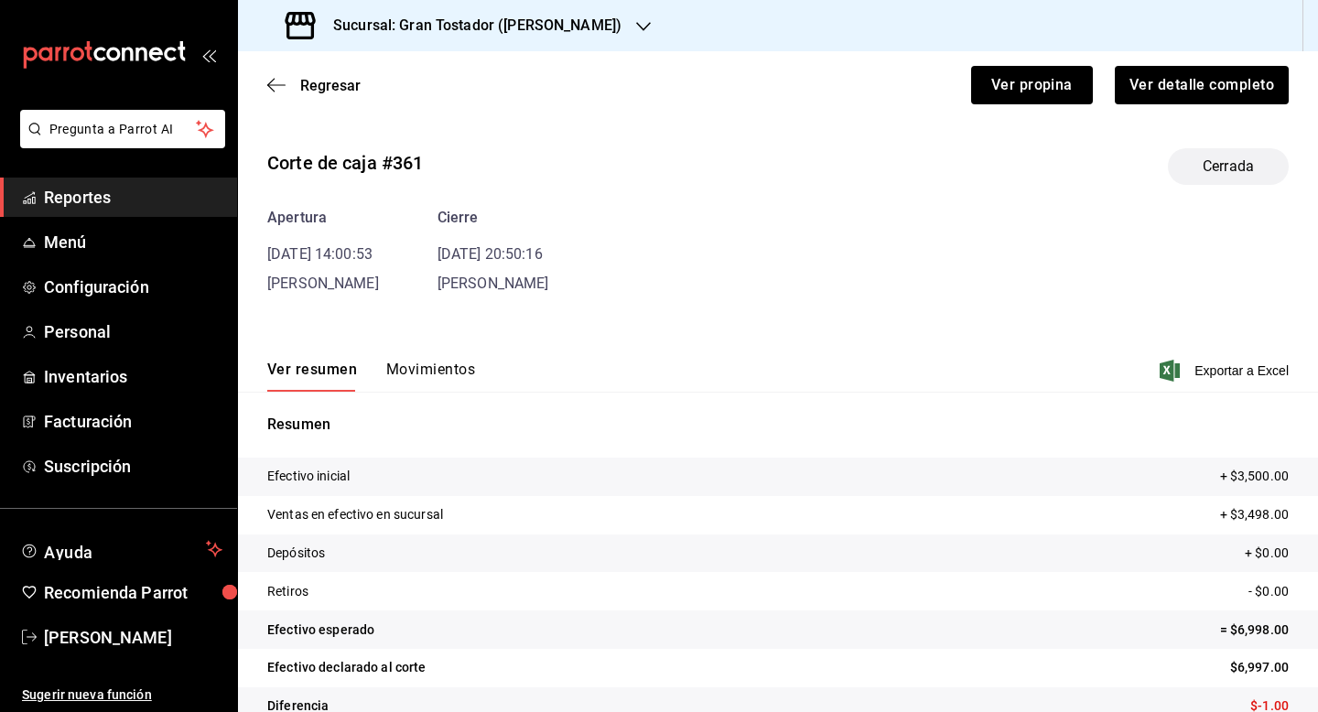
click at [425, 367] on button "Movimientos" at bounding box center [430, 376] width 89 height 31
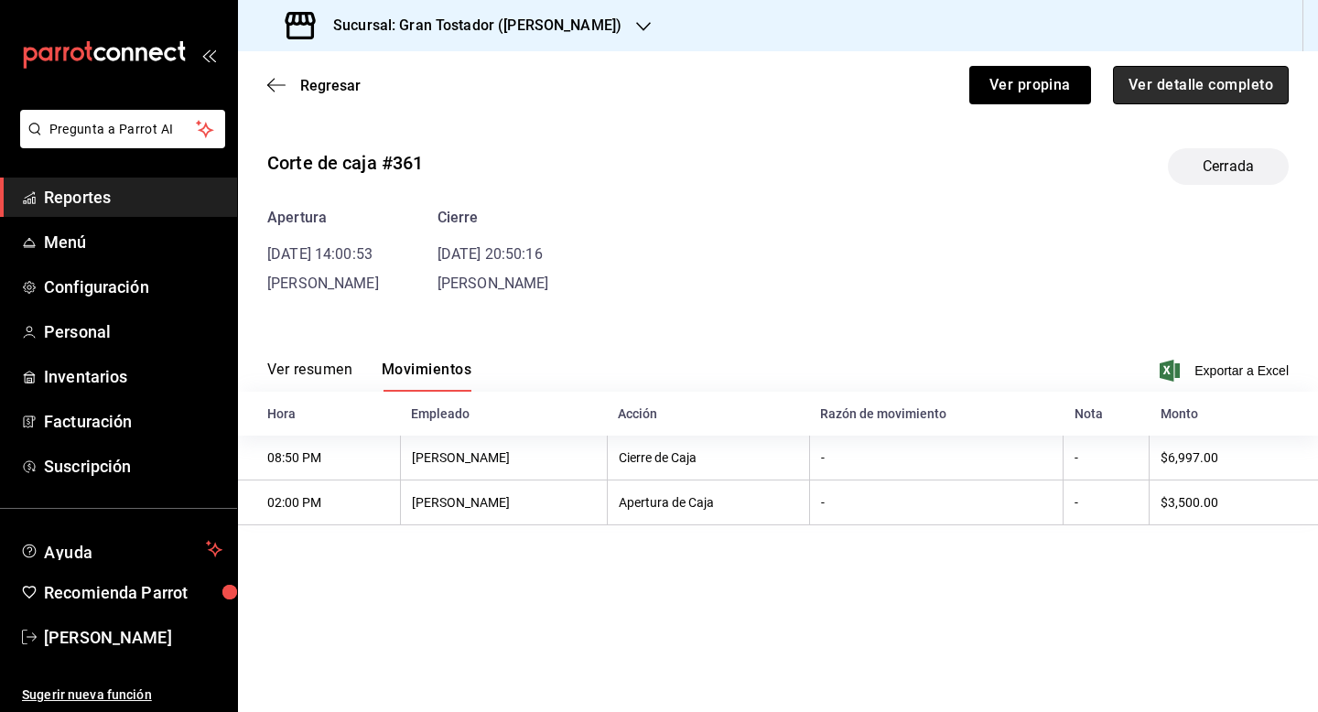
click at [1189, 79] on button "Ver detalle completo" at bounding box center [1201, 85] width 176 height 38
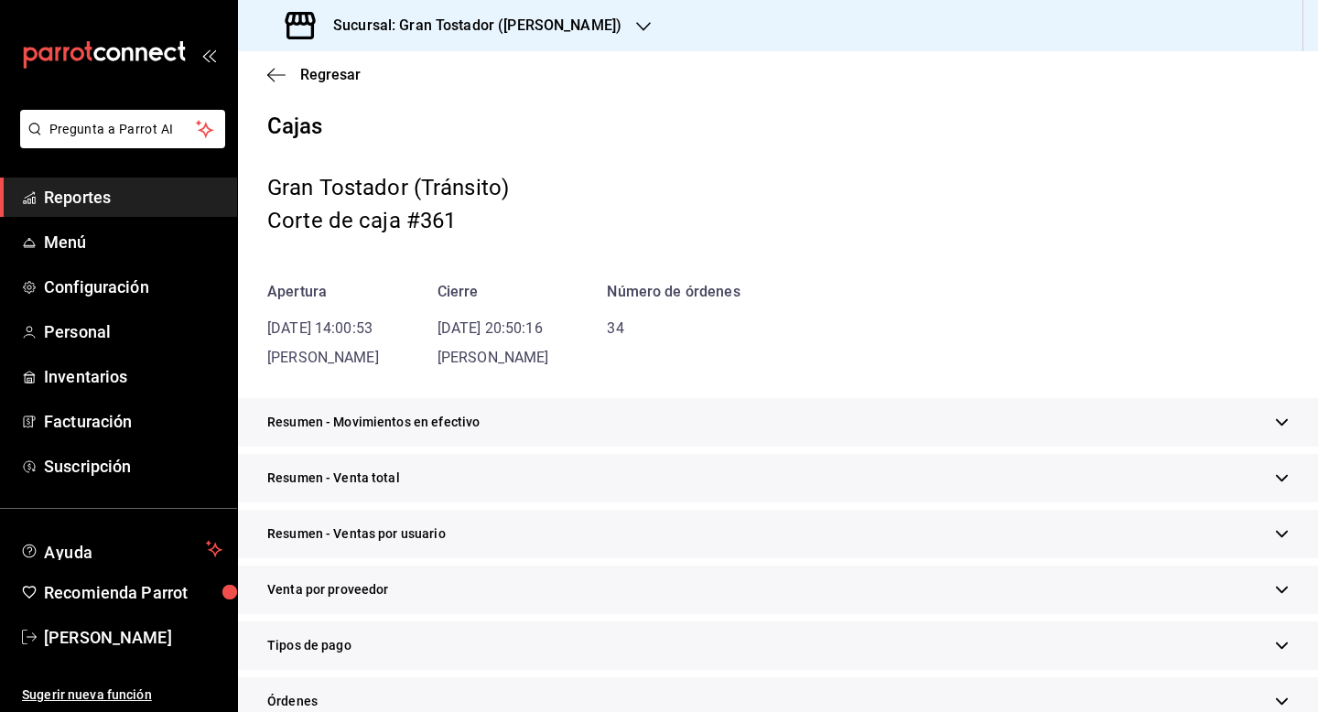
scroll to position [102, 0]
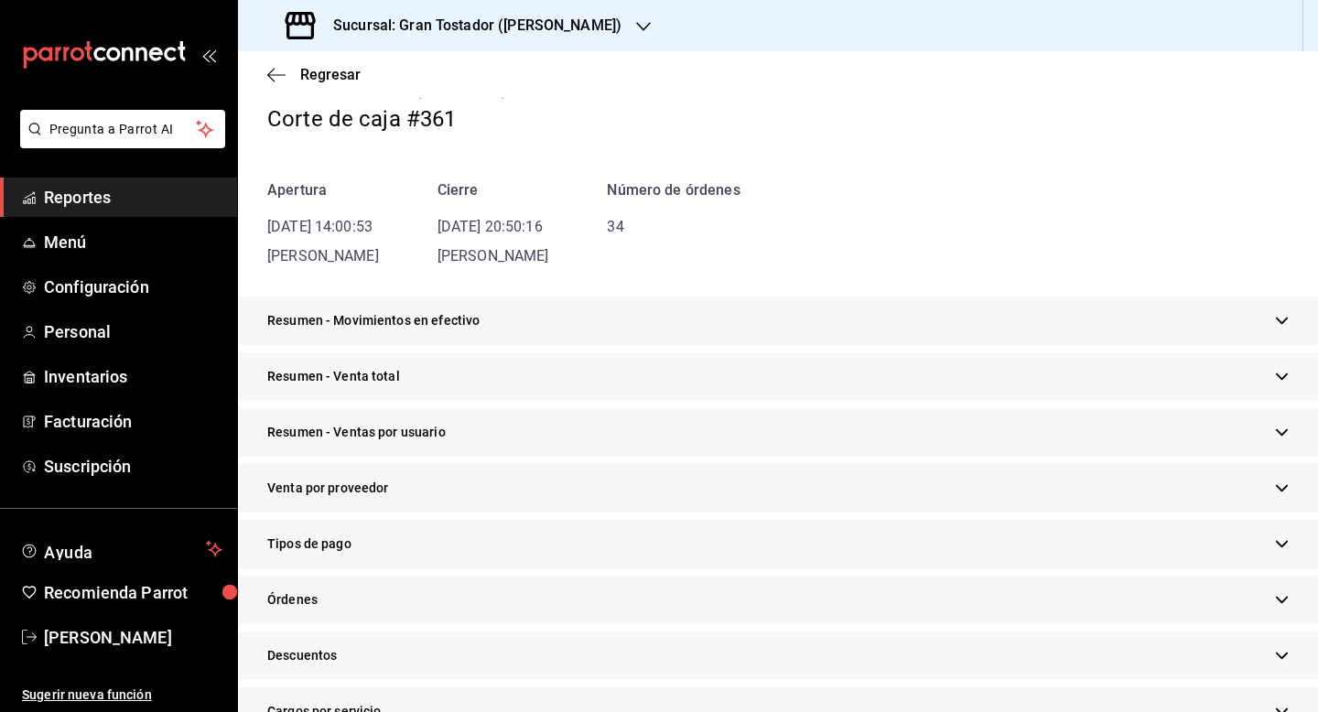
click at [412, 553] on div "Tipos de pago" at bounding box center [778, 544] width 1080 height 49
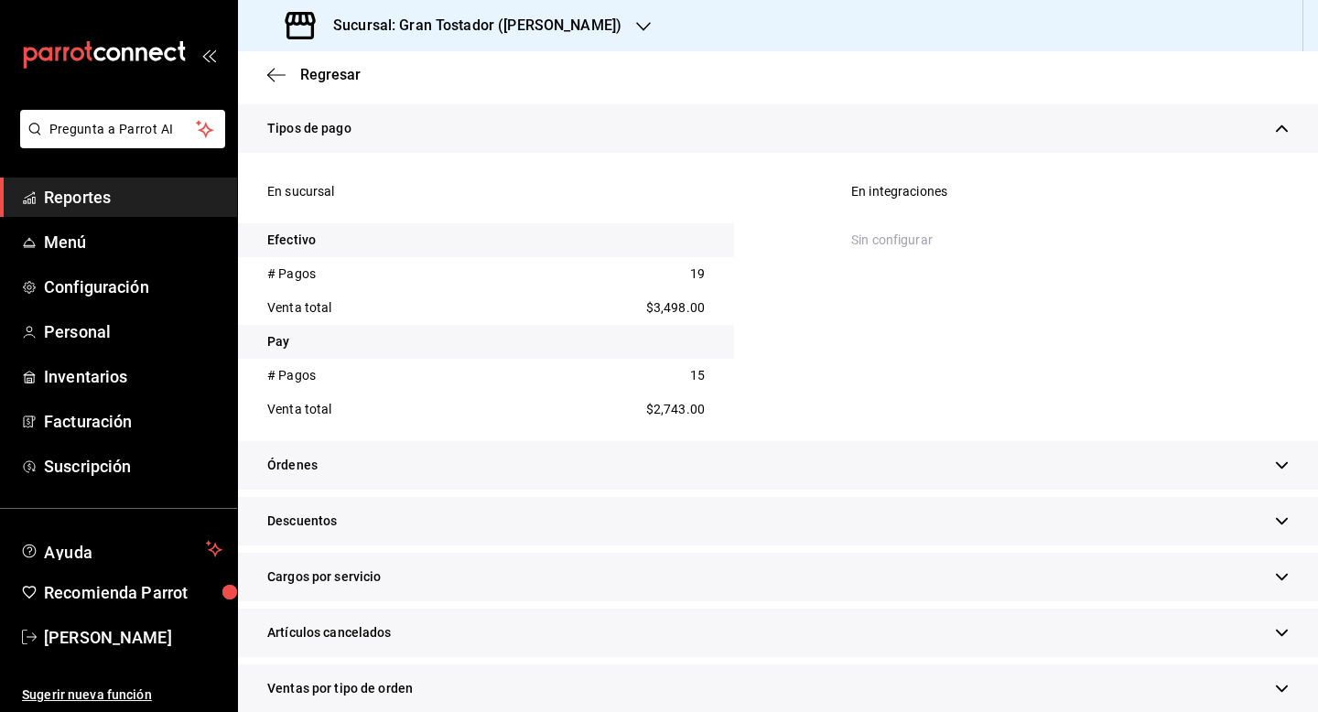
scroll to position [763, 0]
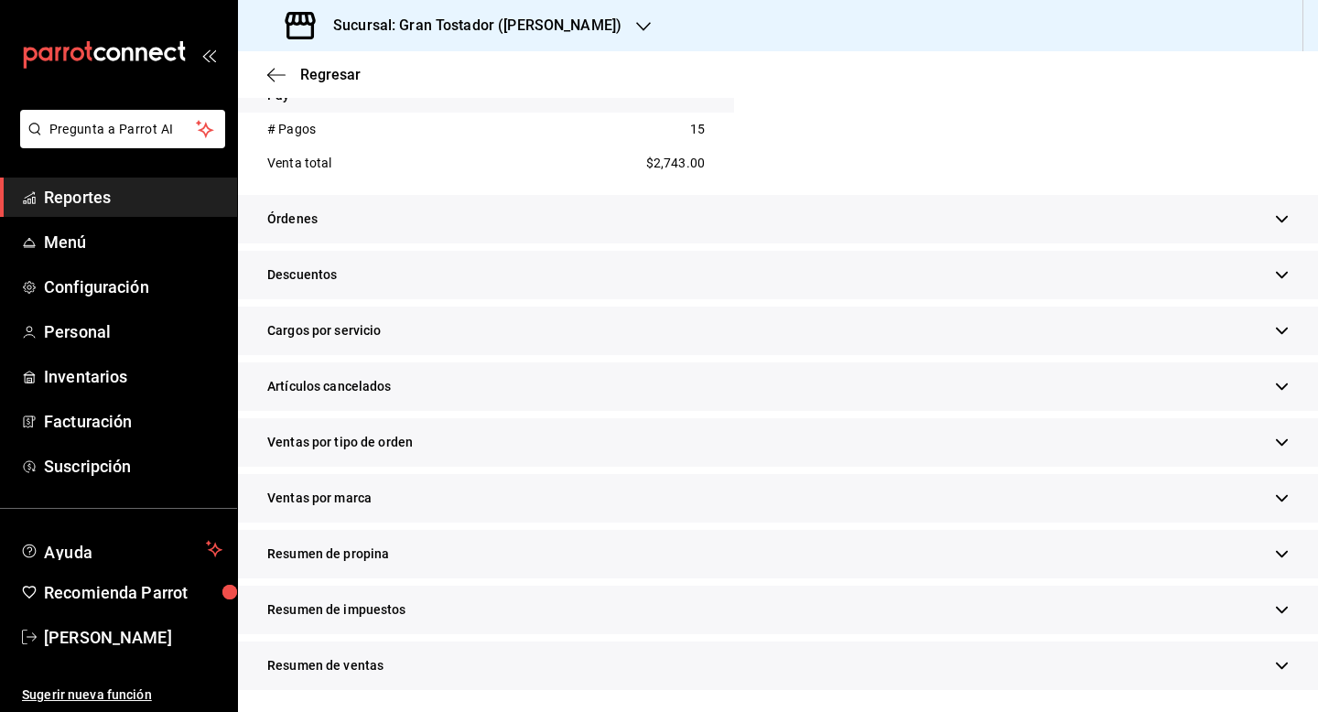
click at [381, 555] on span "Resumen de propina" at bounding box center [328, 554] width 122 height 19
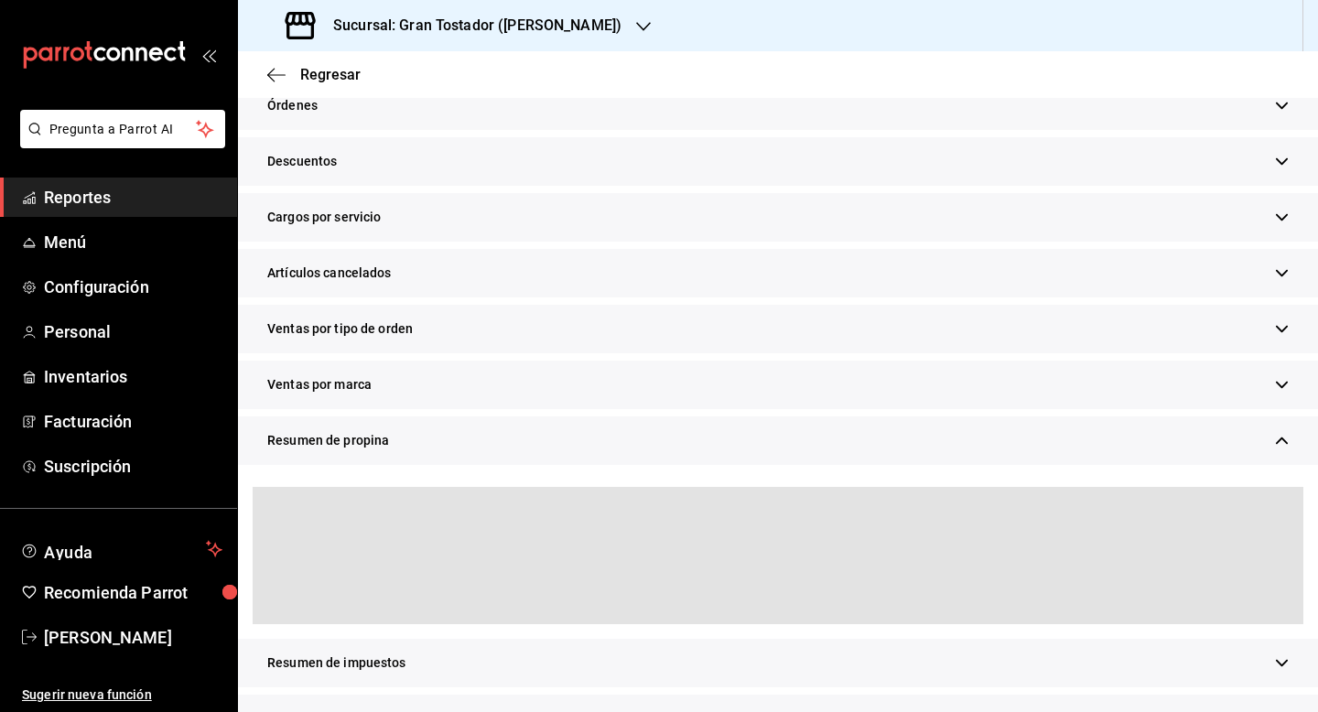
scroll to position [930, 0]
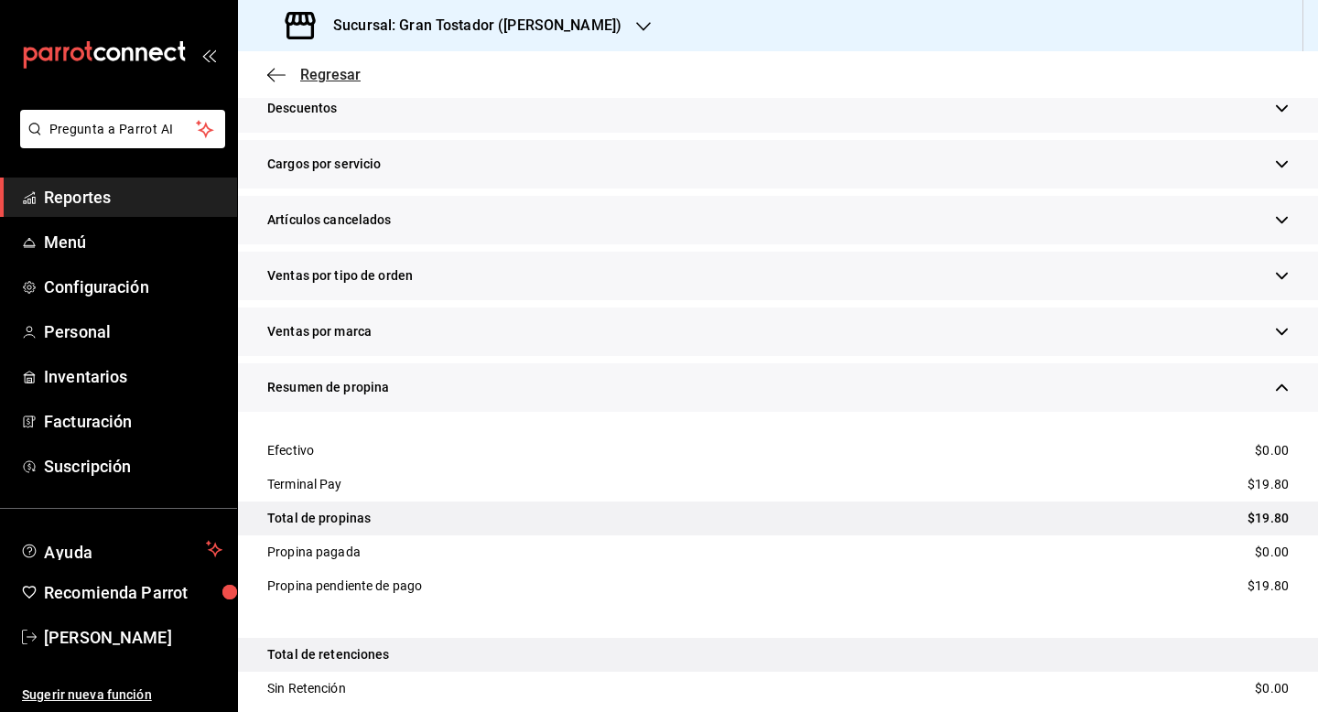
click at [336, 76] on span "Regresar" at bounding box center [330, 74] width 60 height 17
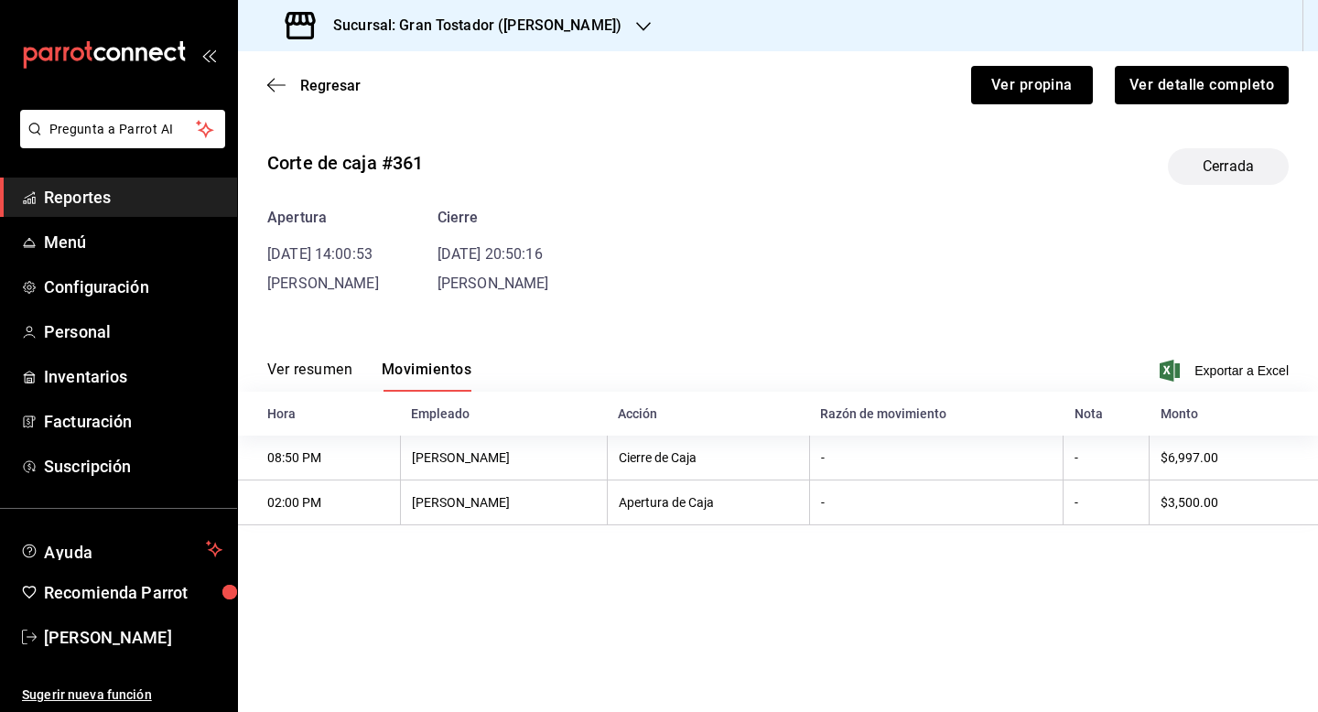
click at [336, 77] on span "Regresar" at bounding box center [330, 85] width 60 height 17
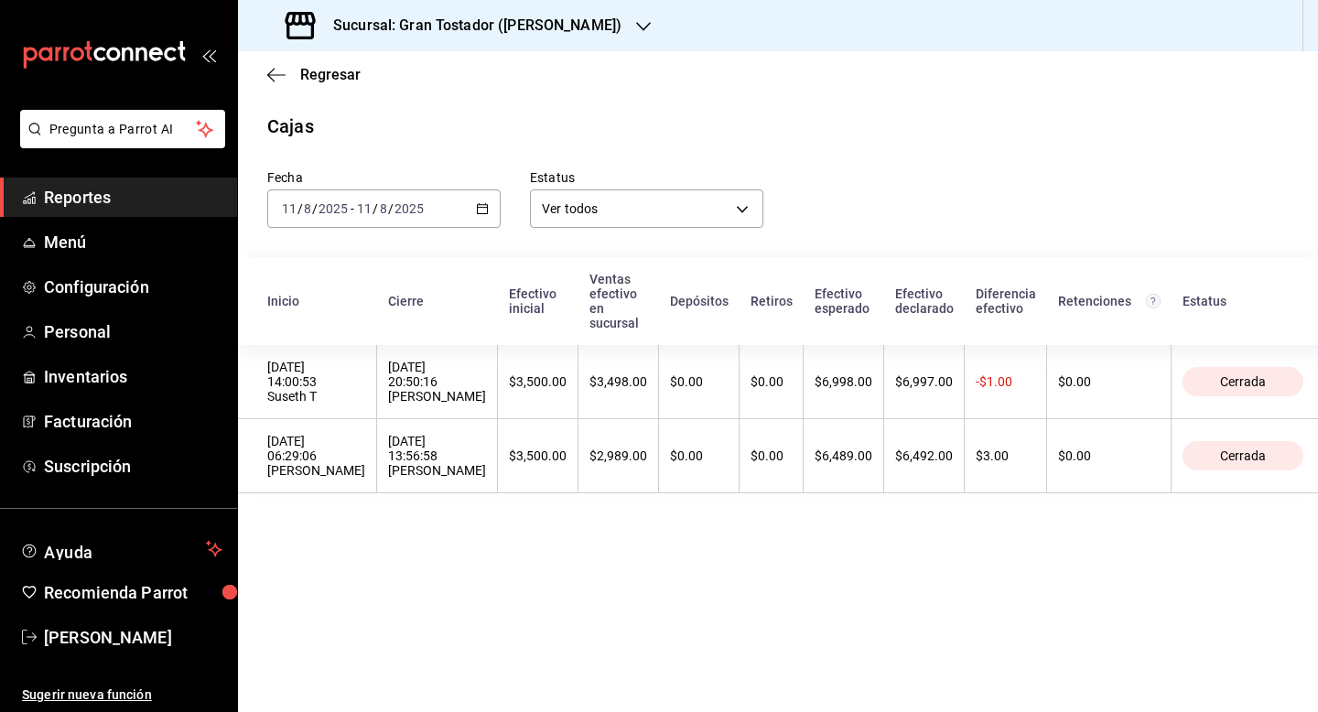
click at [488, 209] on icon "button" at bounding box center [482, 208] width 13 height 13
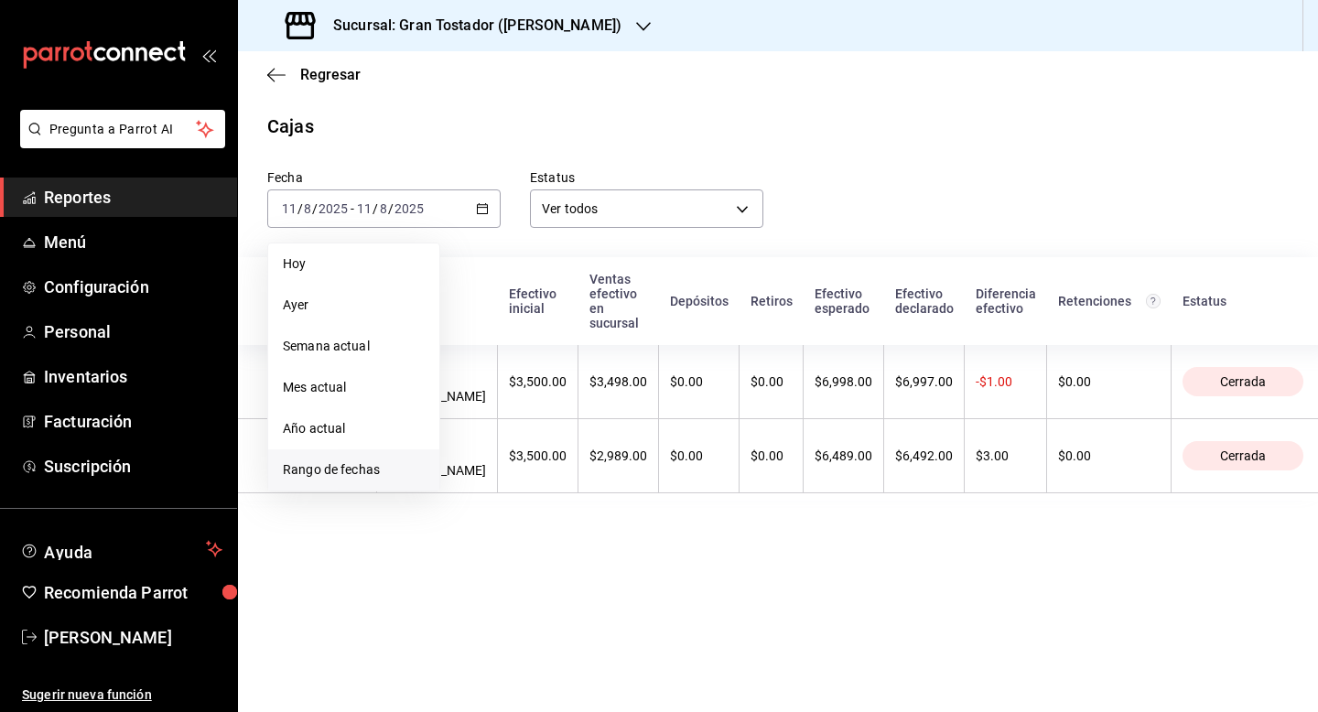
click at [346, 469] on span "Rango de fechas" at bounding box center [354, 469] width 142 height 19
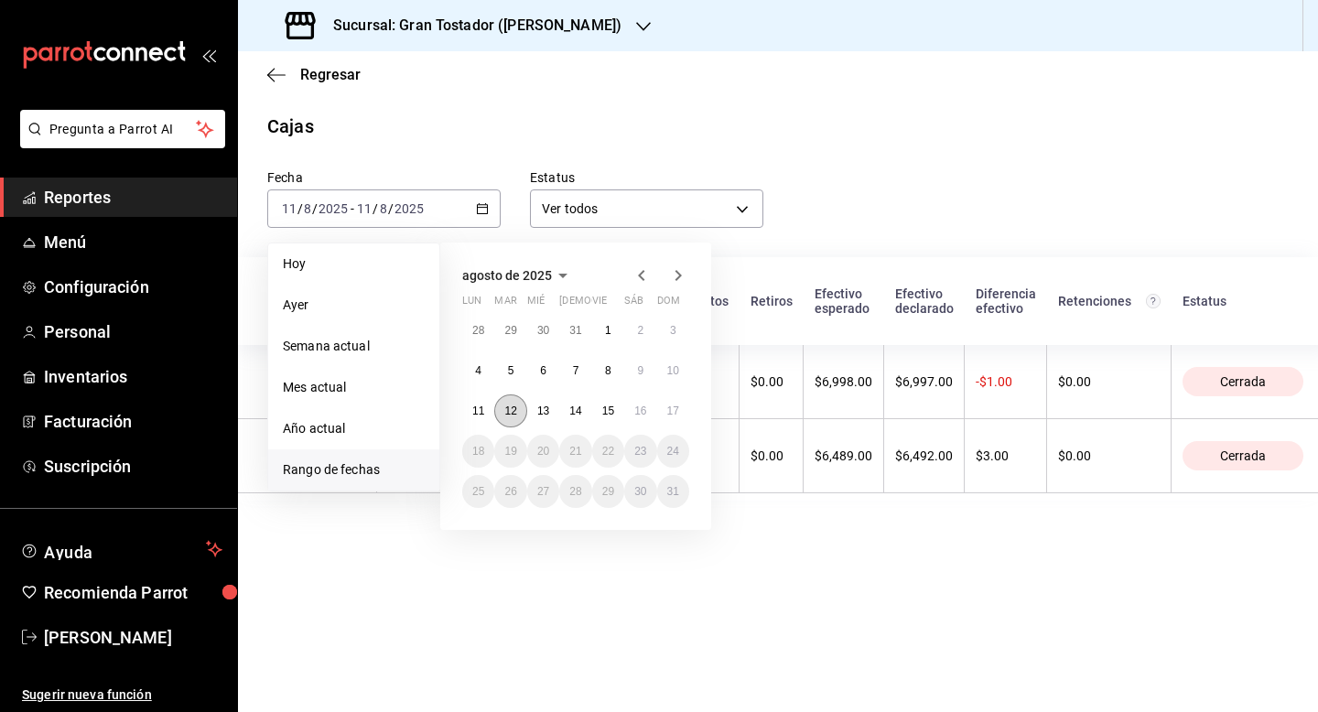
click at [518, 417] on button "12" at bounding box center [510, 410] width 32 height 33
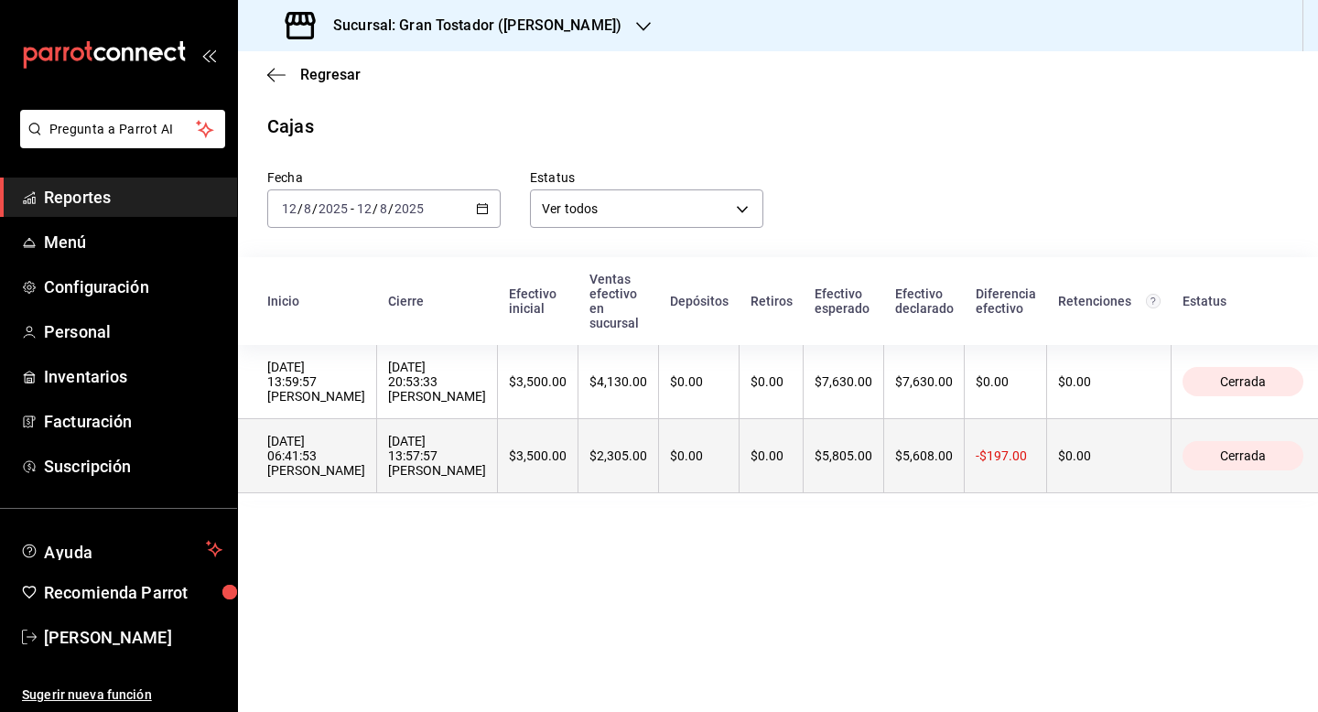
click at [686, 448] on div "$0.00" at bounding box center [699, 455] width 58 height 15
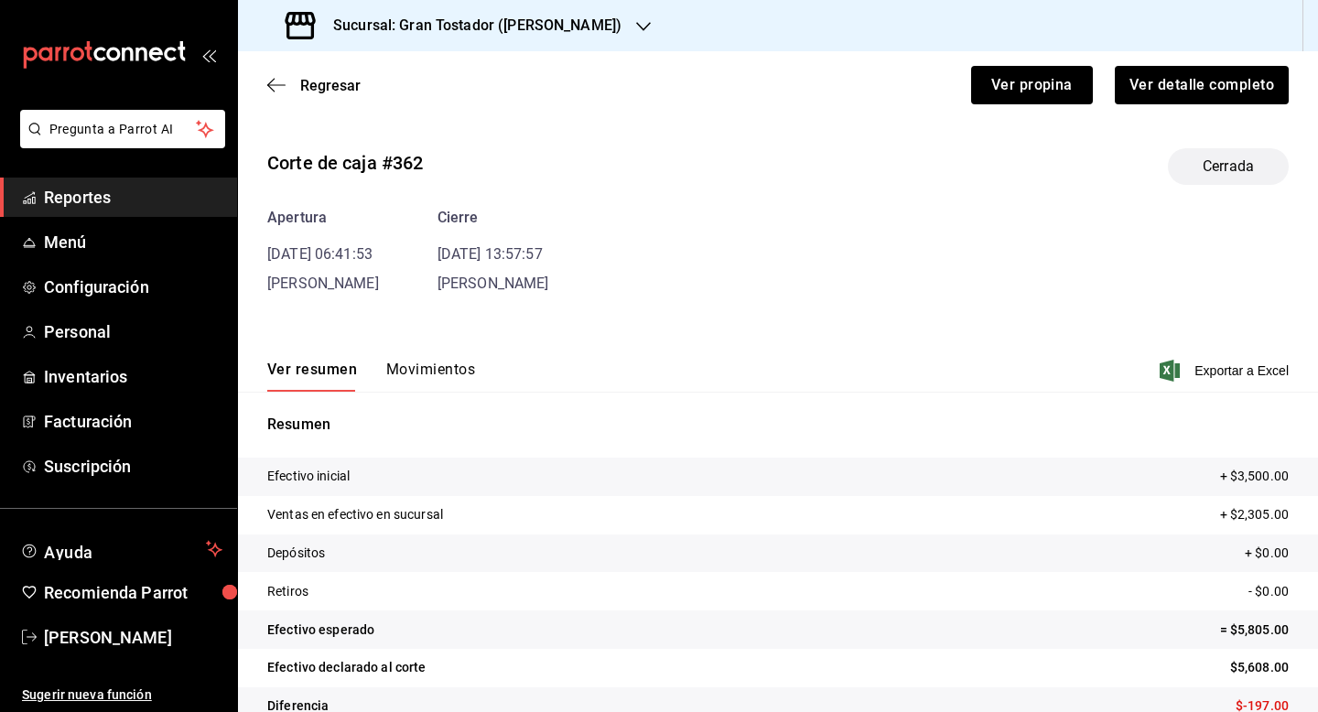
click at [458, 298] on div "Corte de caja #362 Cerrada Apertura [DATE] 06:41:53 [PERSON_NAME] T Cierre [DAT…" at bounding box center [778, 440] width 1080 height 613
click at [429, 362] on button "Movimientos" at bounding box center [430, 376] width 89 height 31
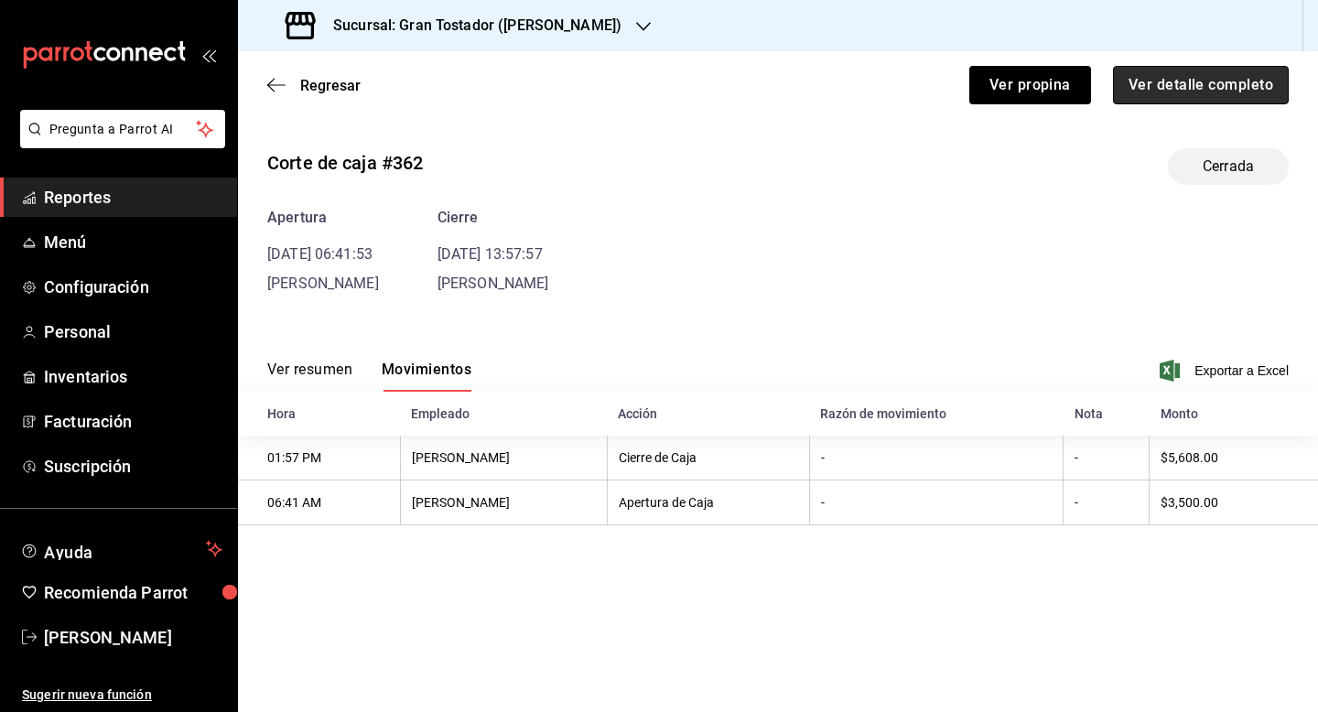
click at [1234, 88] on button "Ver detalle completo" at bounding box center [1201, 85] width 176 height 38
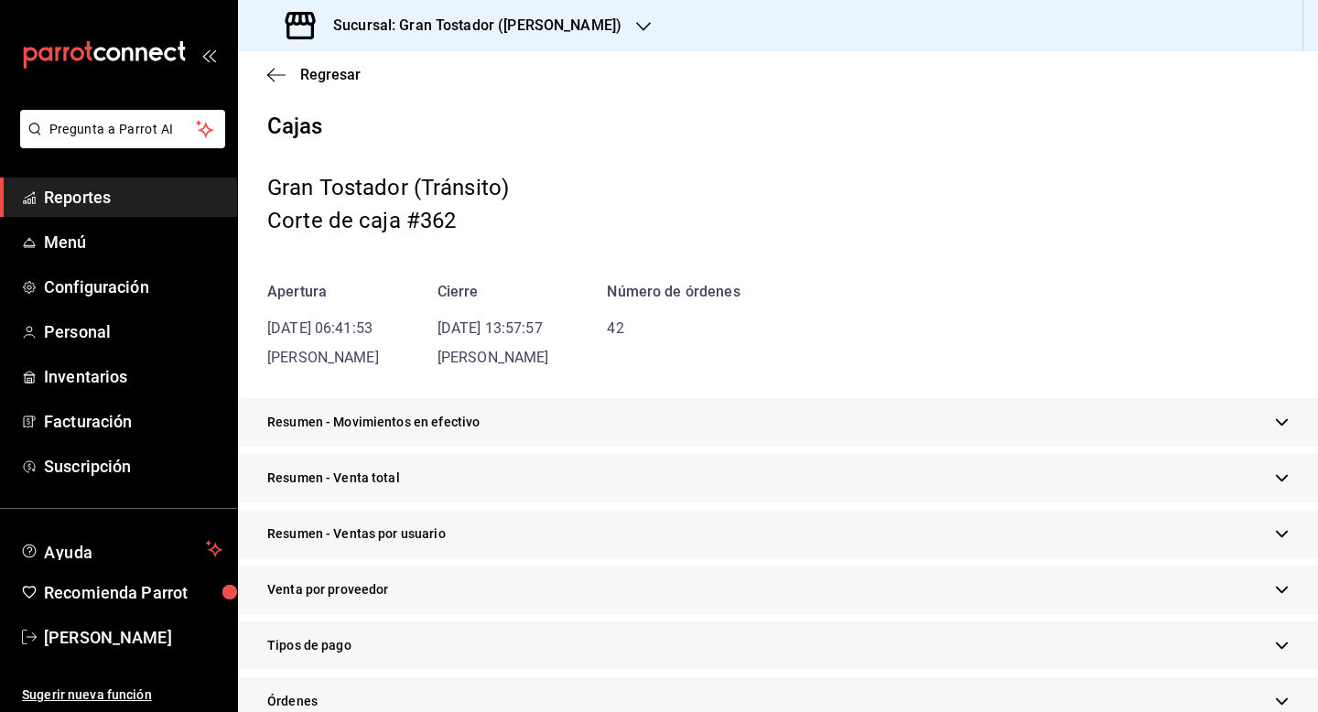
click at [1291, 642] on div "Tipos de pago" at bounding box center [778, 645] width 1080 height 49
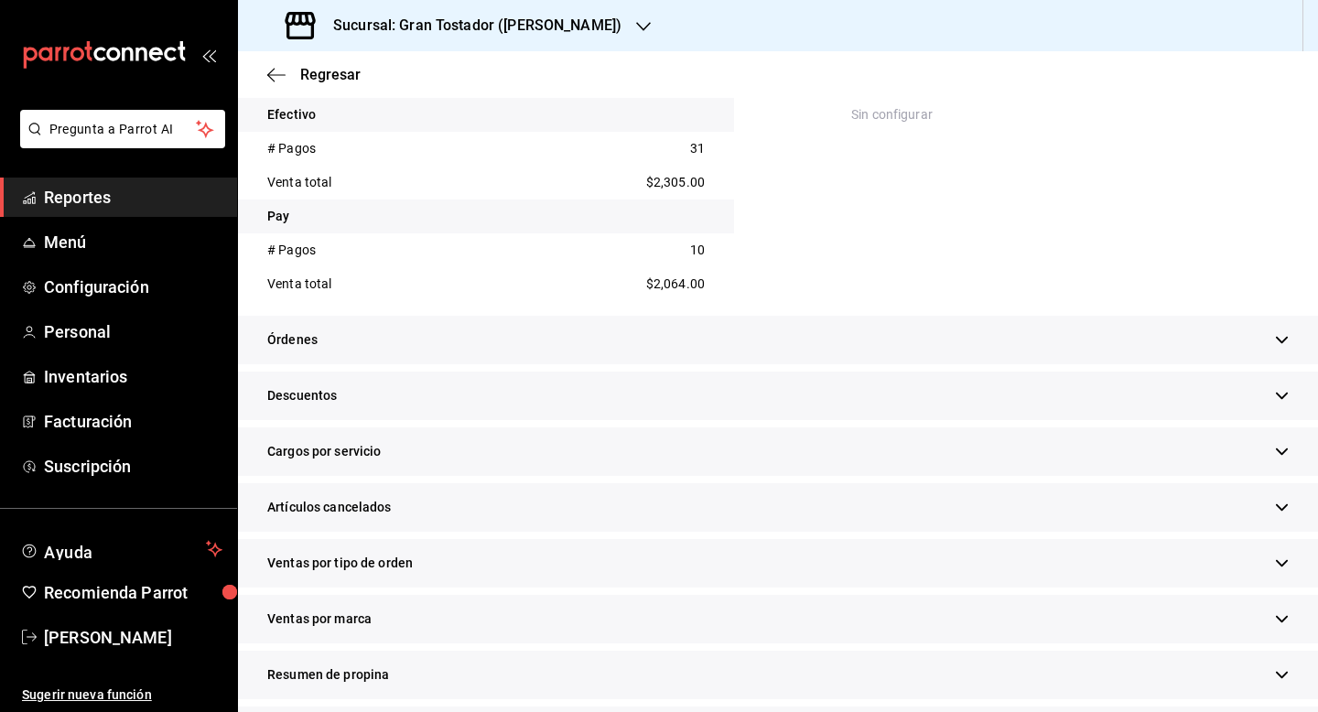
scroll to position [763, 0]
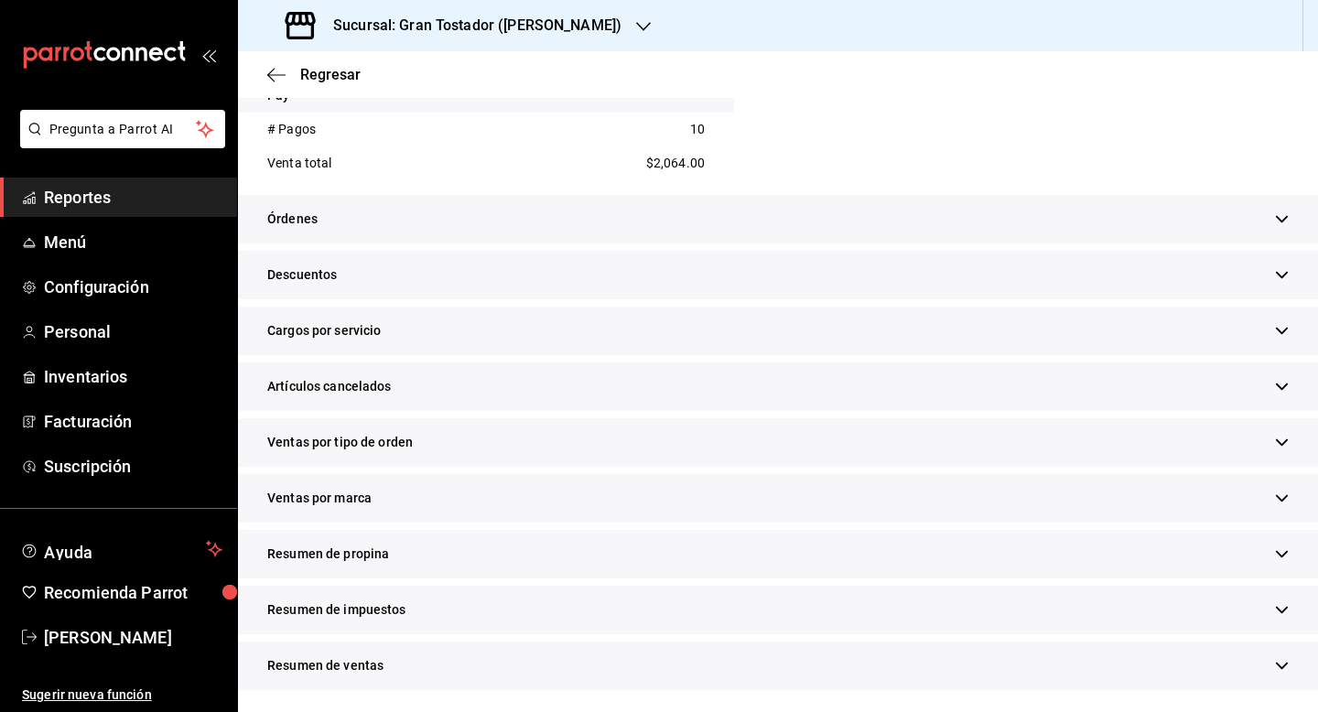
click at [414, 543] on div "Resumen de propina" at bounding box center [778, 554] width 1080 height 49
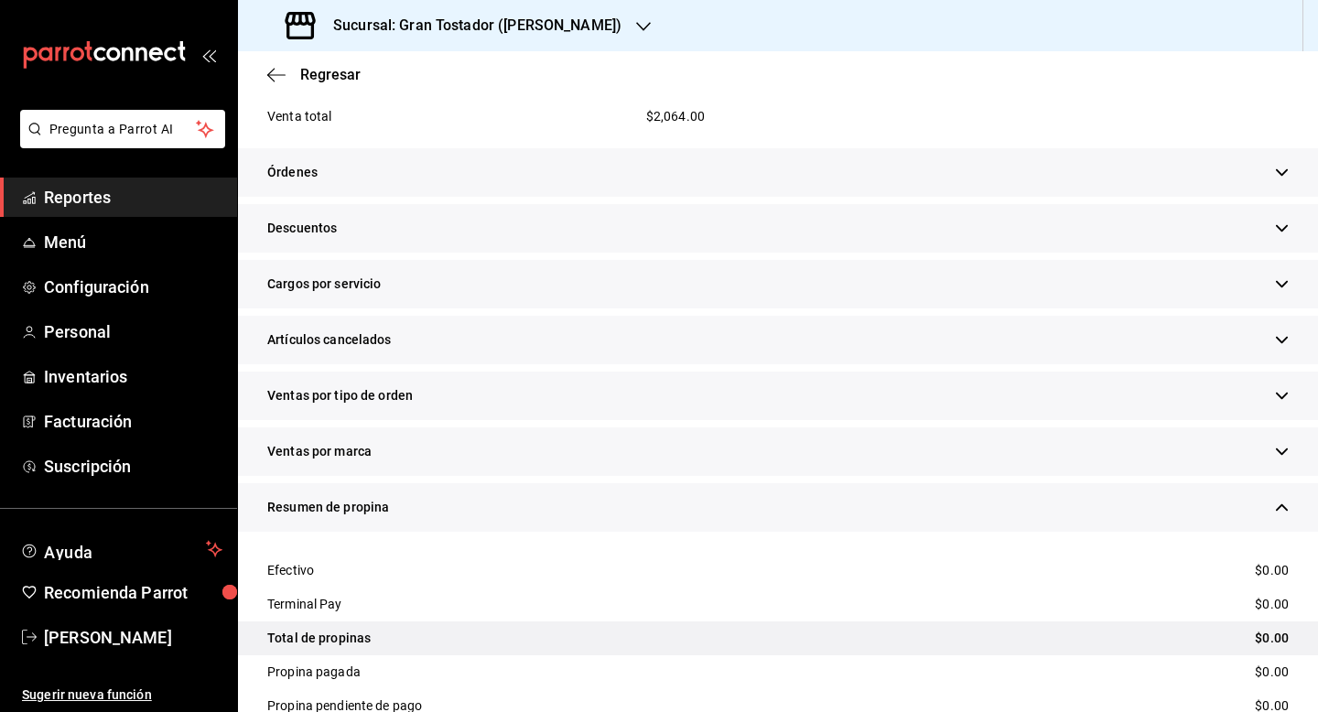
scroll to position [793, 0]
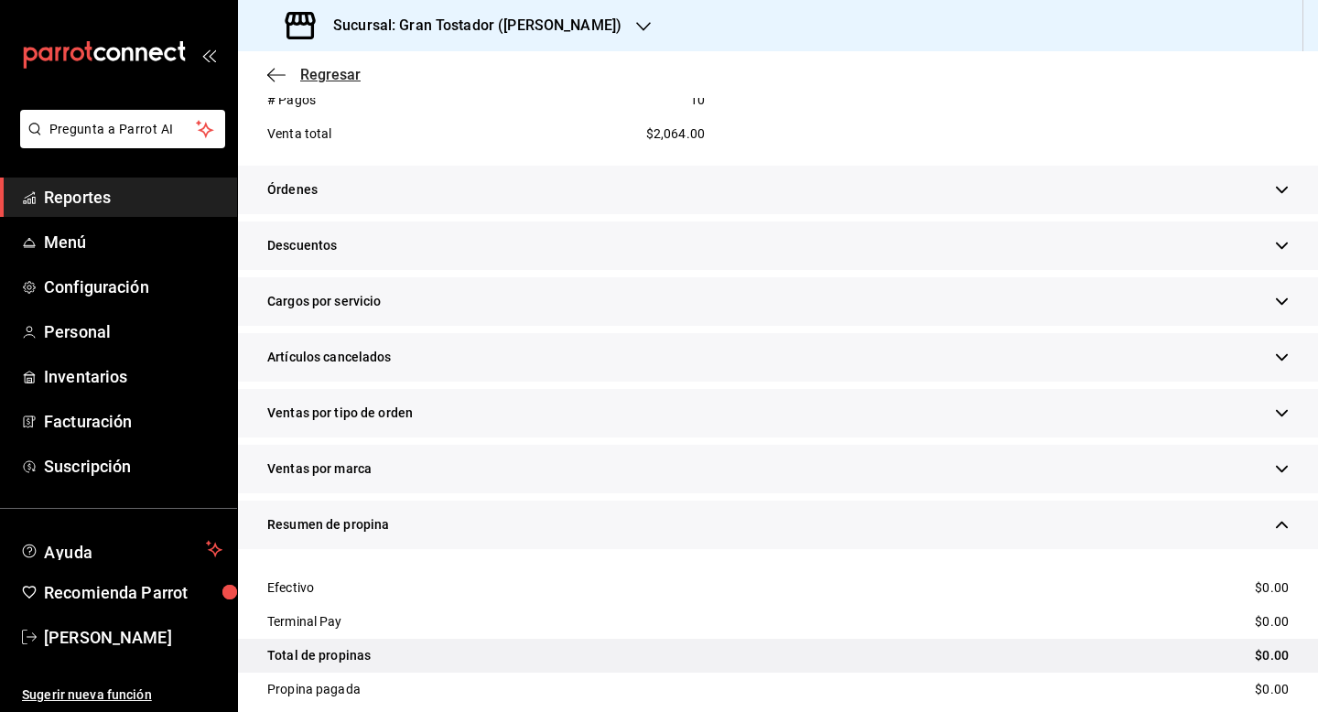
click at [329, 73] on span "Regresar" at bounding box center [330, 74] width 60 height 17
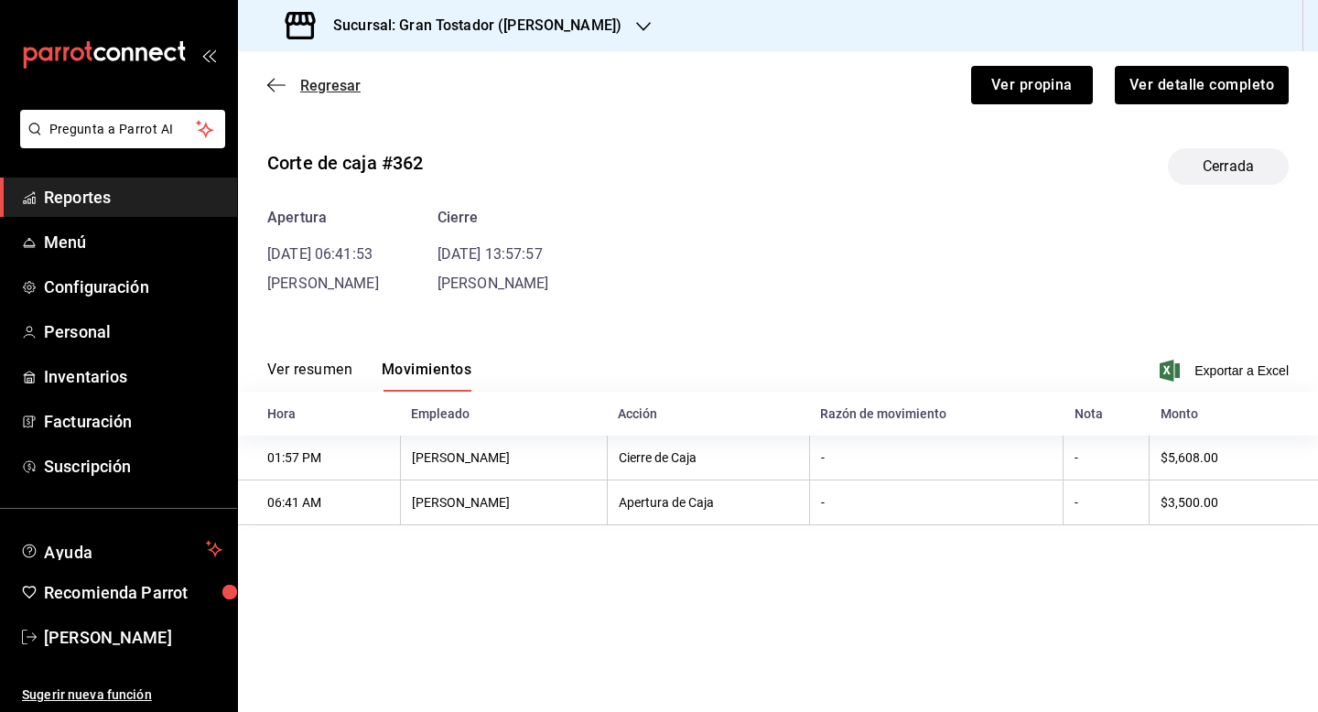
click at [330, 89] on span "Regresar" at bounding box center [330, 85] width 60 height 17
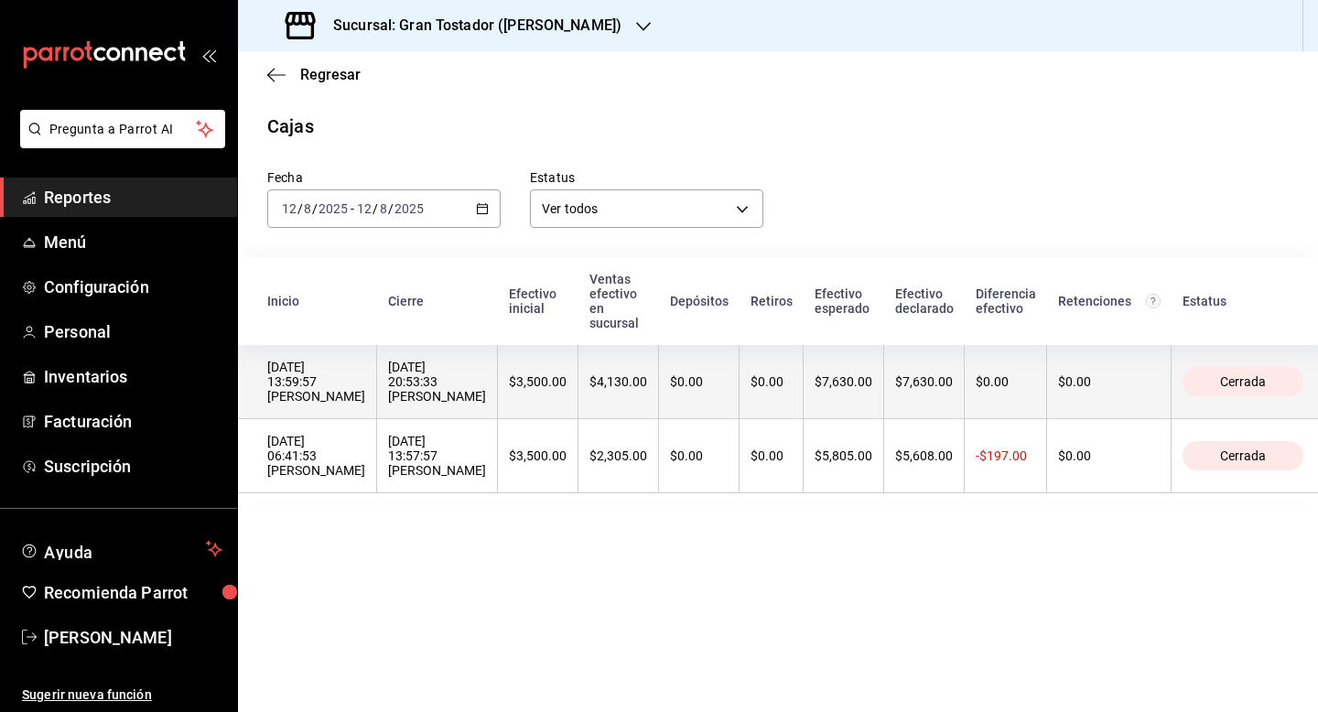
click at [589, 374] on div "$4,130.00" at bounding box center [618, 381] width 58 height 15
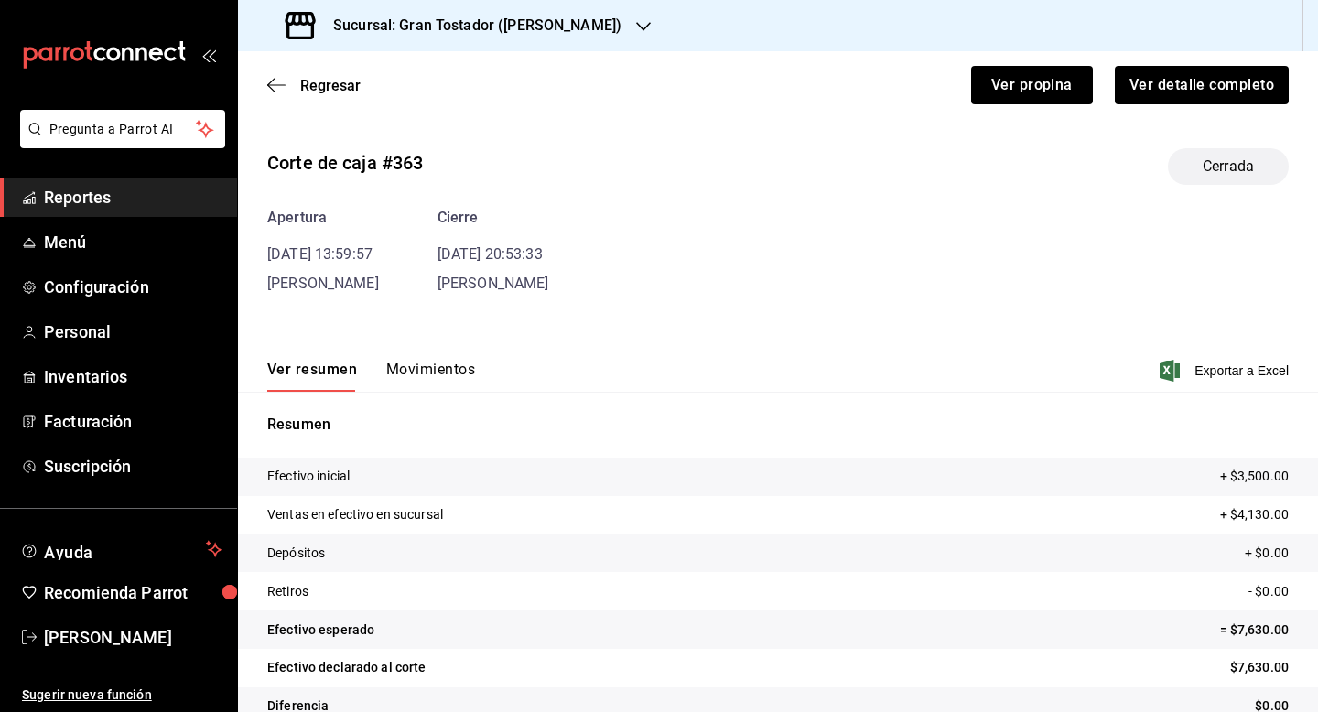
click at [454, 365] on button "Movimientos" at bounding box center [430, 376] width 89 height 31
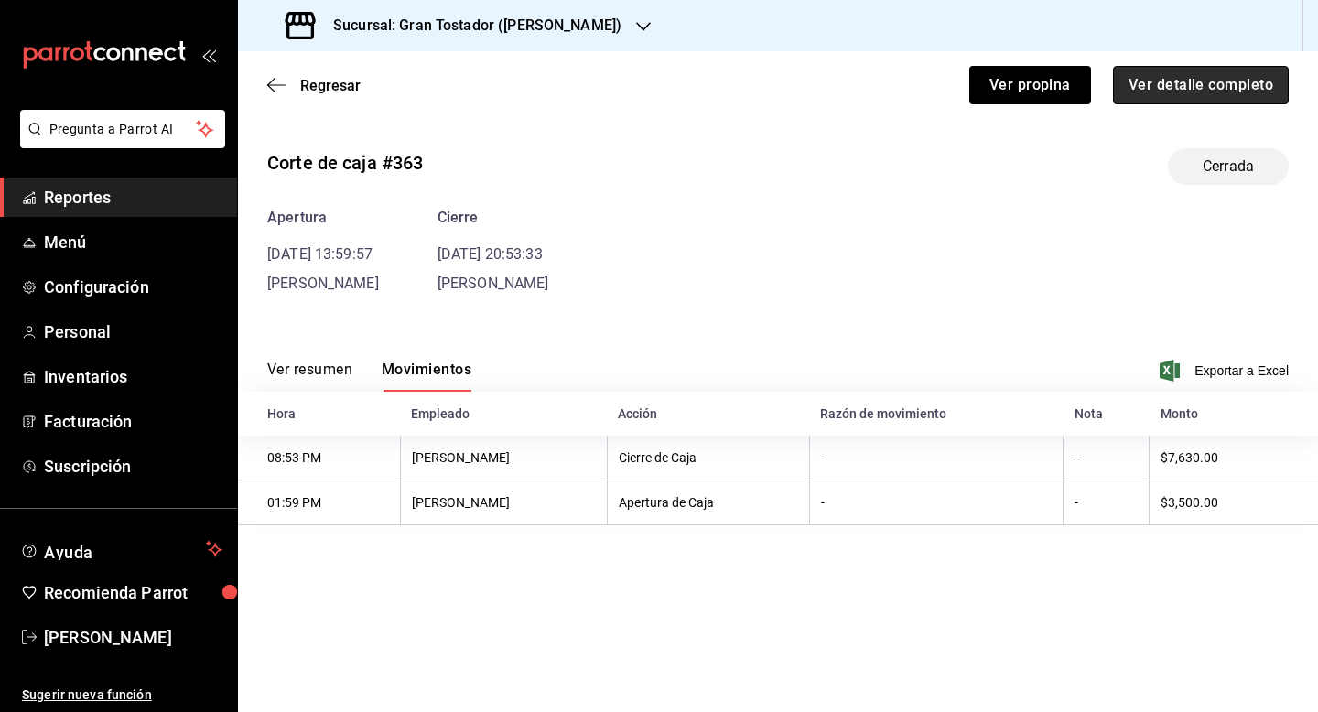
click at [1242, 81] on button "Ver detalle completo" at bounding box center [1201, 85] width 176 height 38
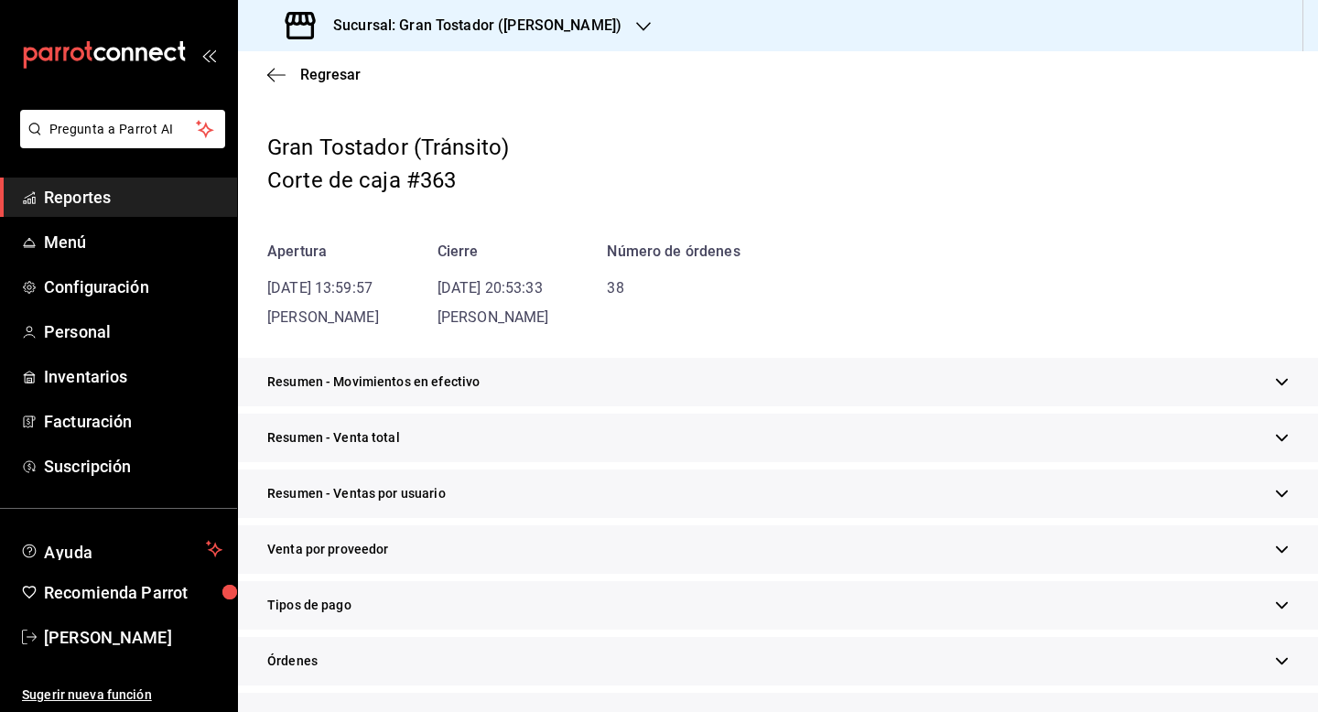
scroll to position [77, 0]
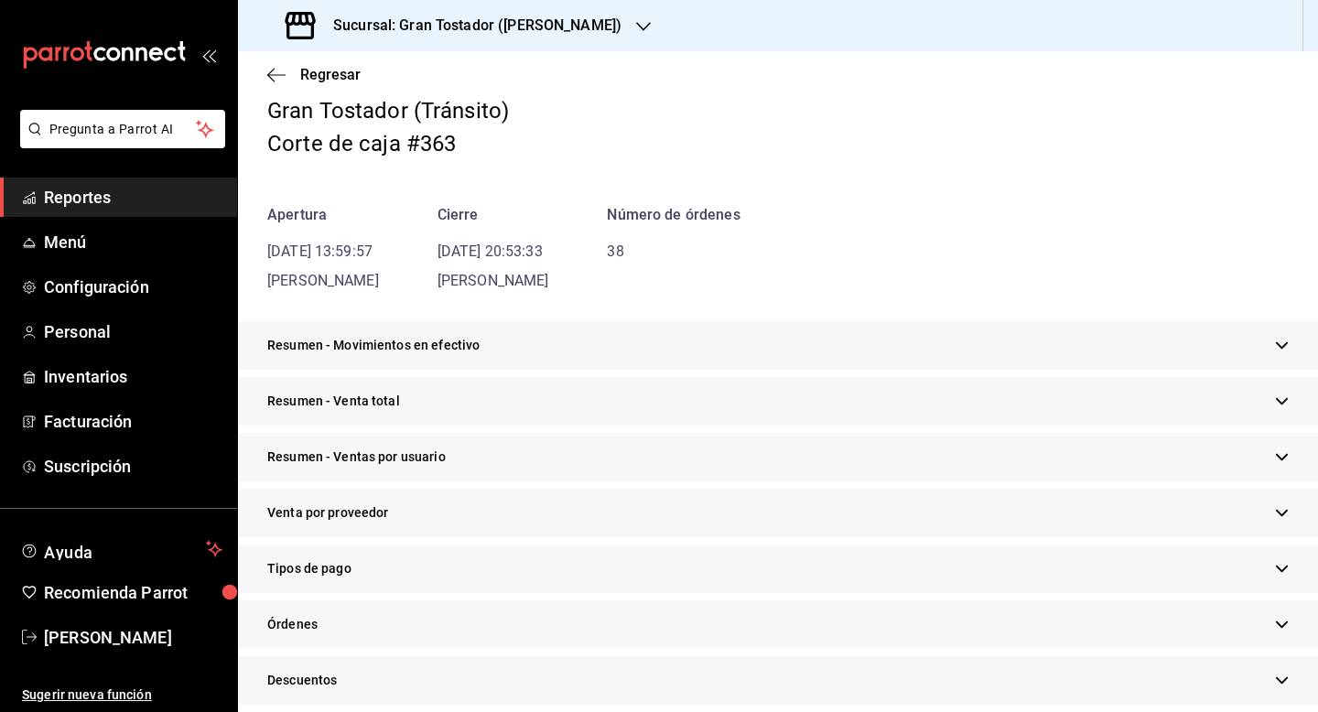
click at [413, 565] on div "Tipos de pago" at bounding box center [778, 569] width 1080 height 49
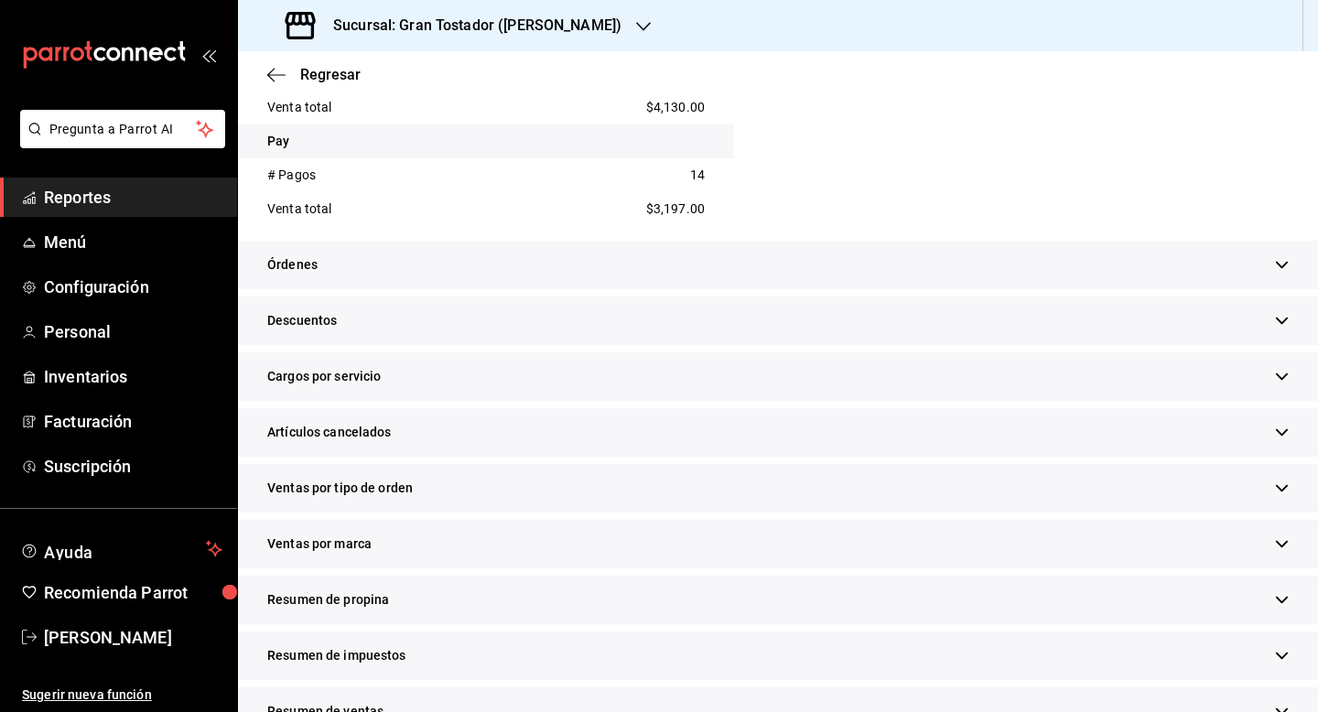
scroll to position [735, 0]
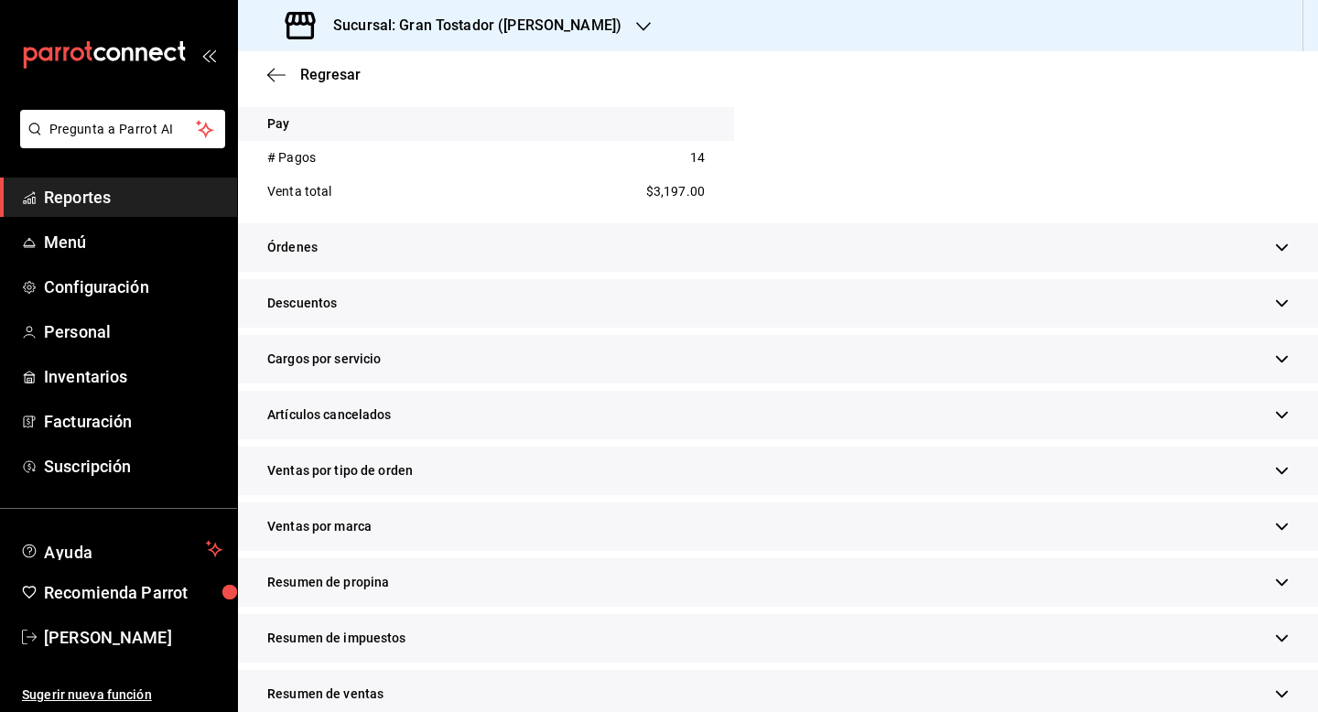
click at [361, 586] on span "Resumen de propina" at bounding box center [328, 582] width 122 height 19
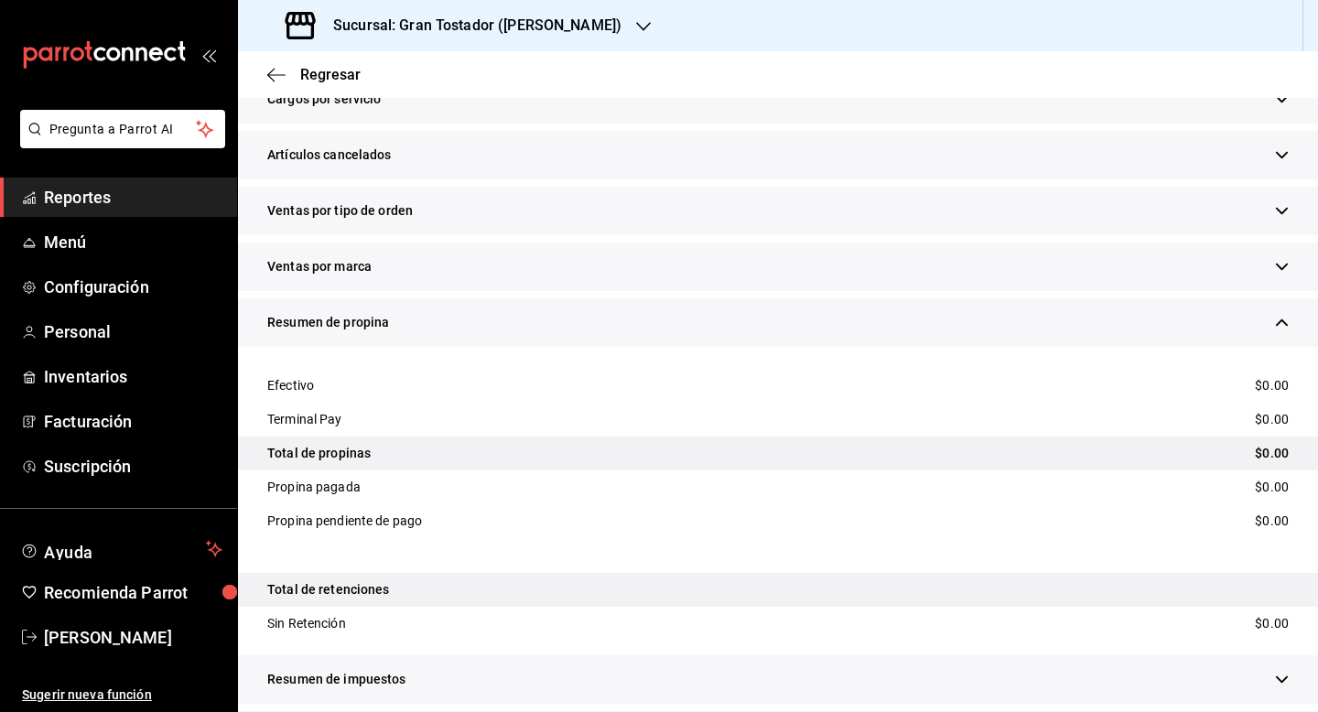
scroll to position [996, 0]
click at [330, 71] on span "Regresar" at bounding box center [330, 74] width 60 height 17
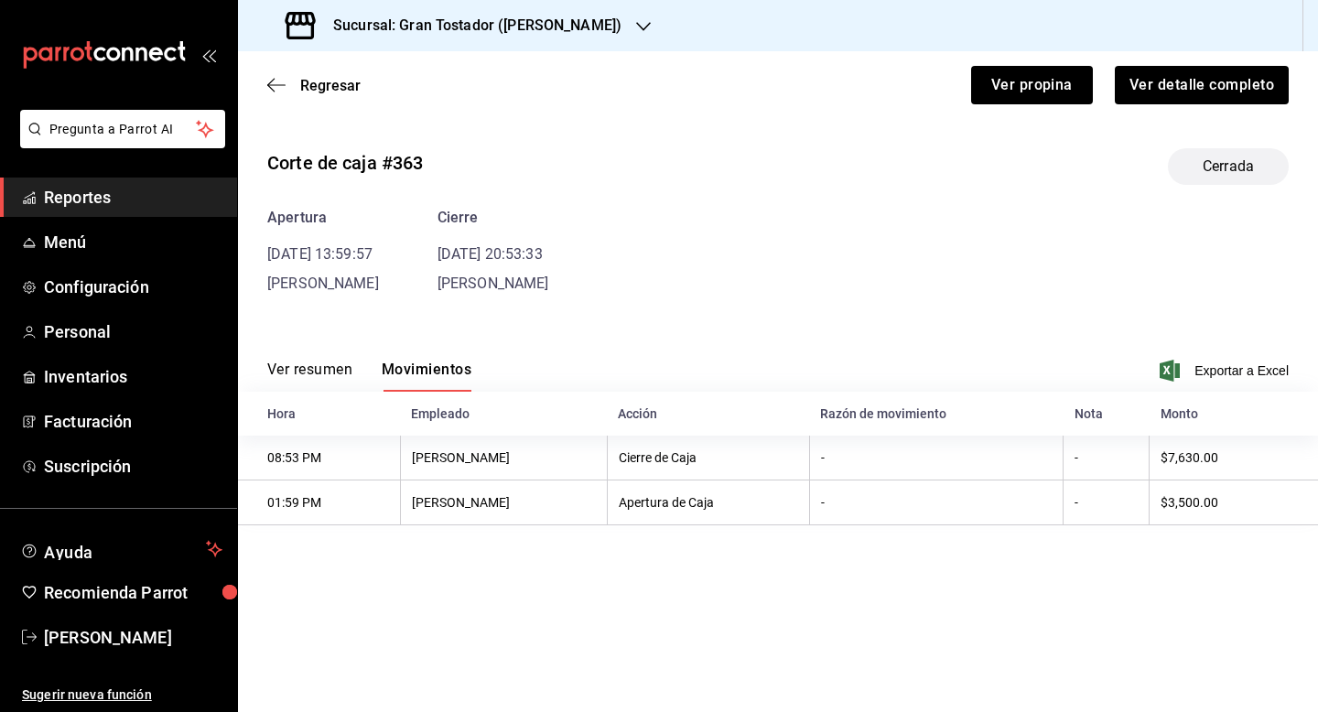
click at [344, 99] on div "Ver propina Ver detalle completo" at bounding box center [814, 74] width 950 height 60
click at [330, 81] on span "Regresar" at bounding box center [330, 85] width 60 height 17
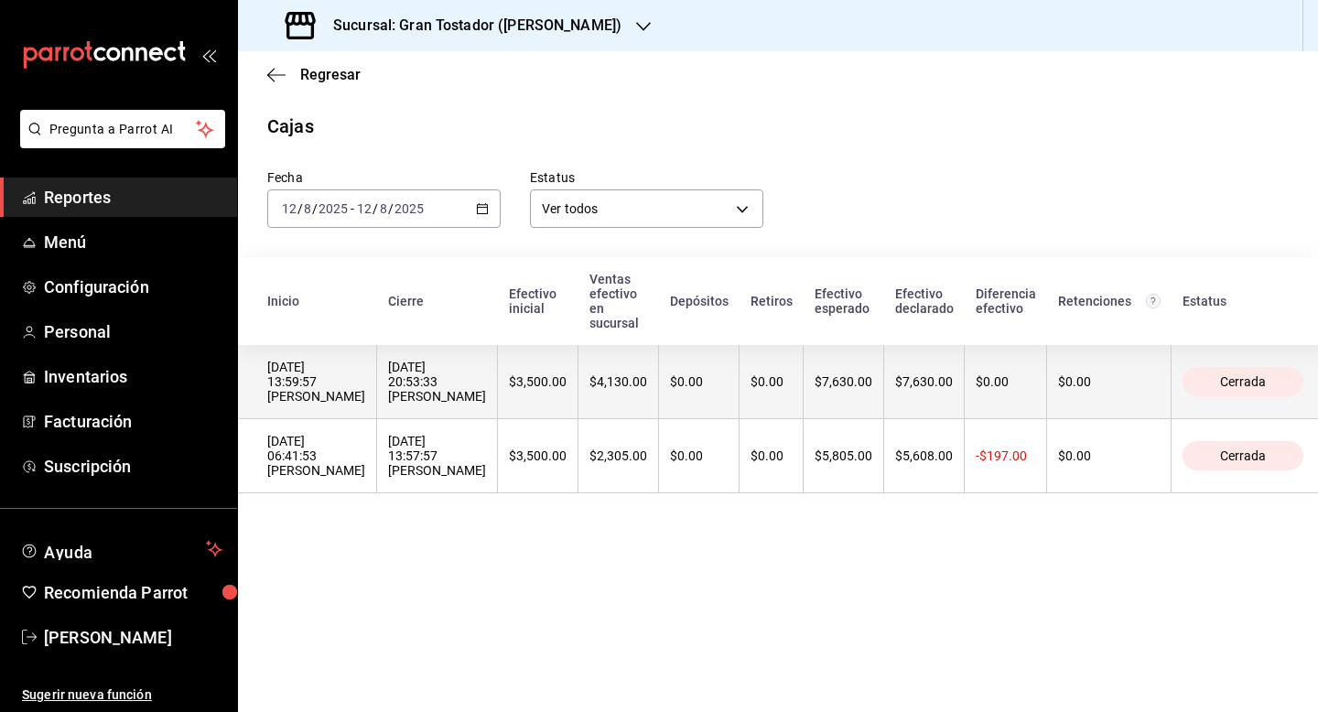
click at [578, 345] on th "$4,130.00" at bounding box center [618, 382] width 81 height 74
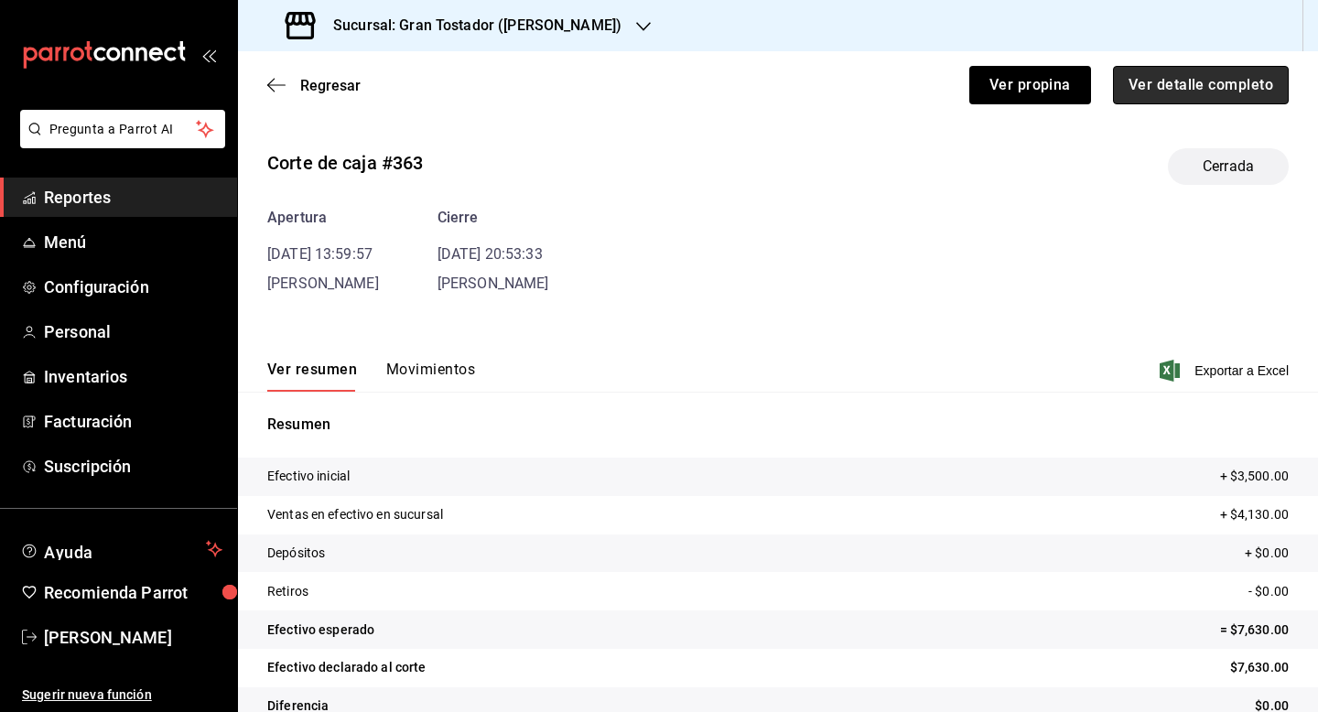
click at [1205, 81] on button "Ver detalle completo" at bounding box center [1201, 85] width 176 height 38
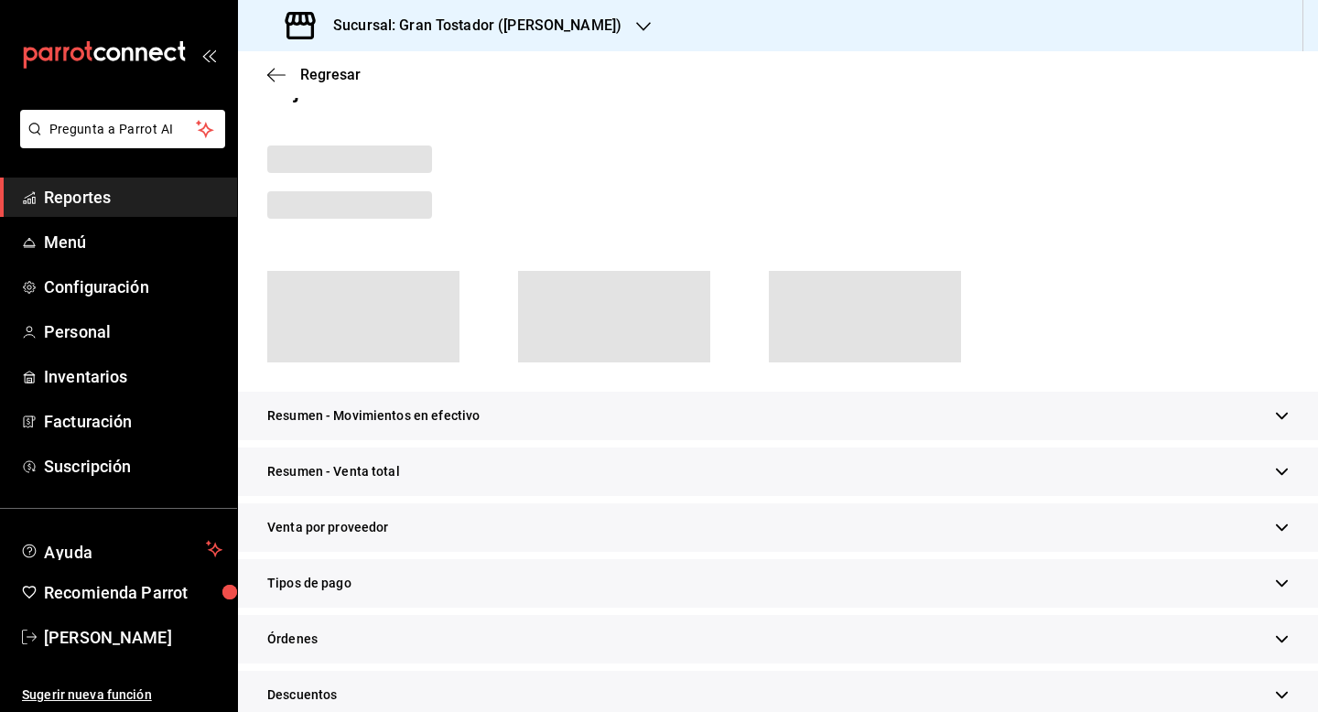
scroll to position [47, 0]
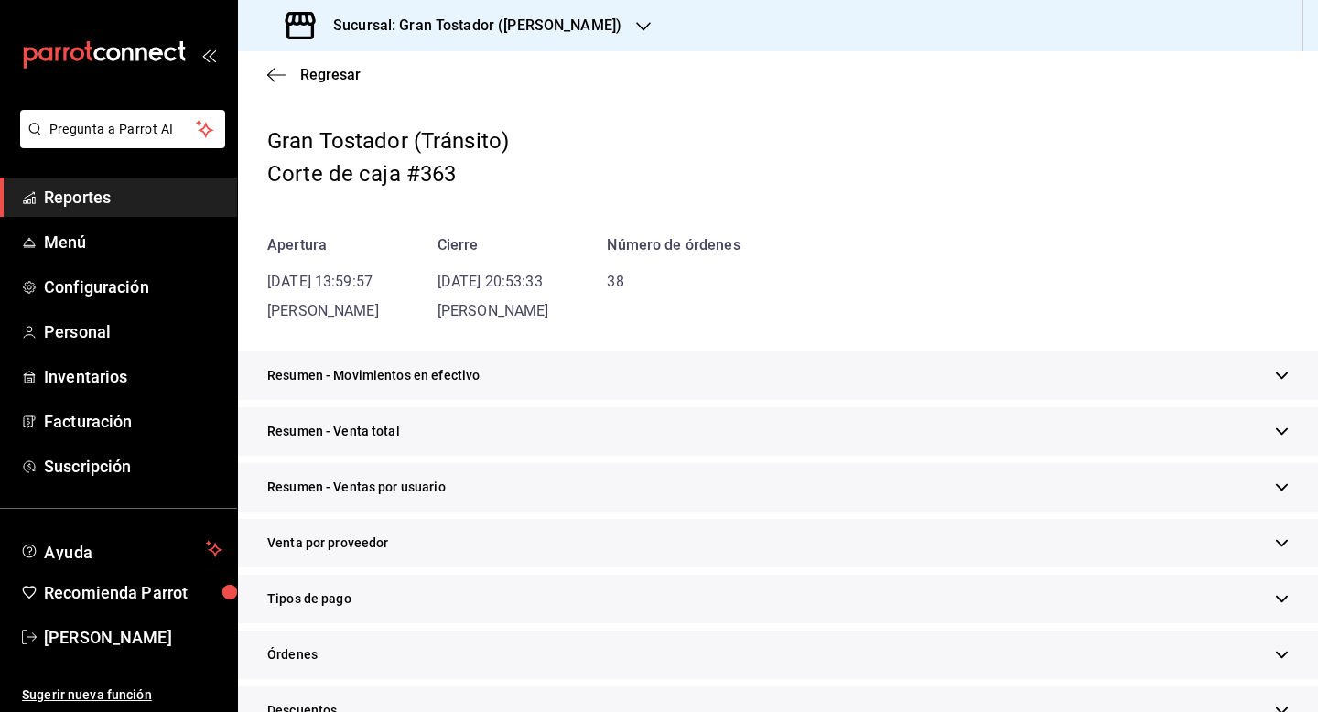
click at [357, 603] on div "Tipos de pago" at bounding box center [778, 599] width 1080 height 49
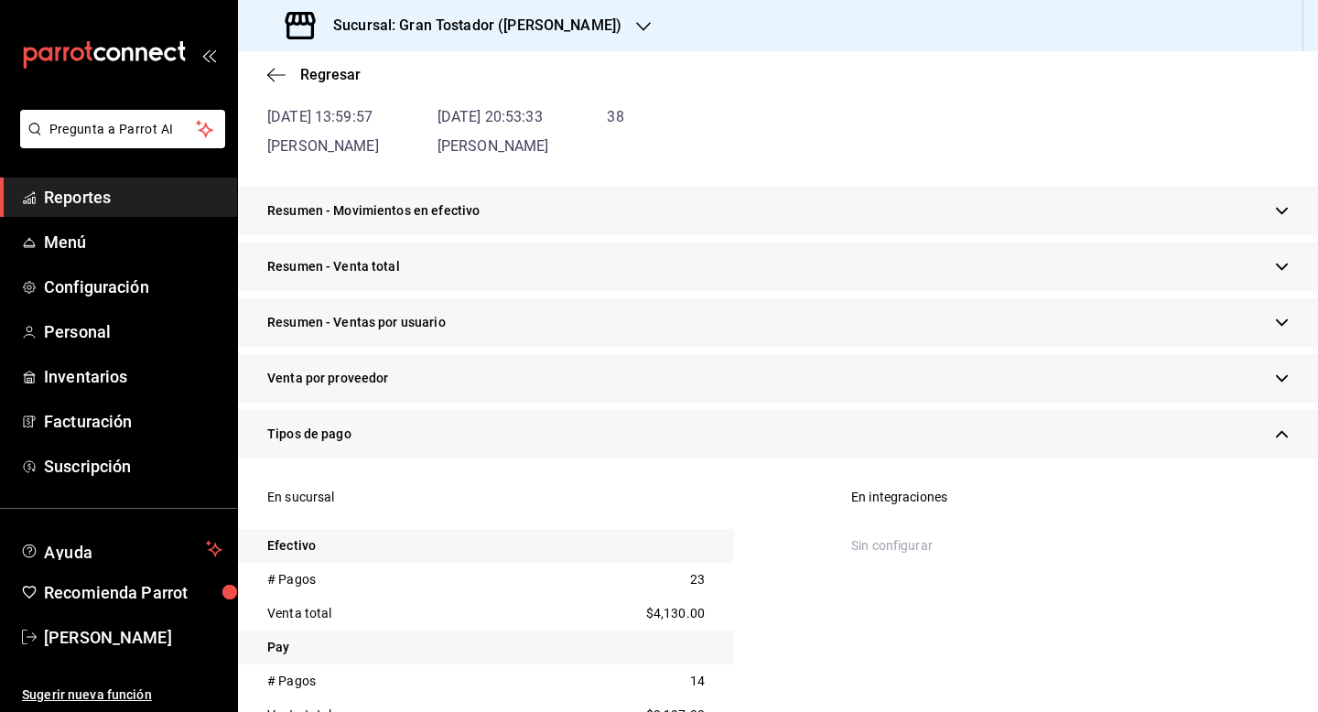
scroll to position [223, 0]
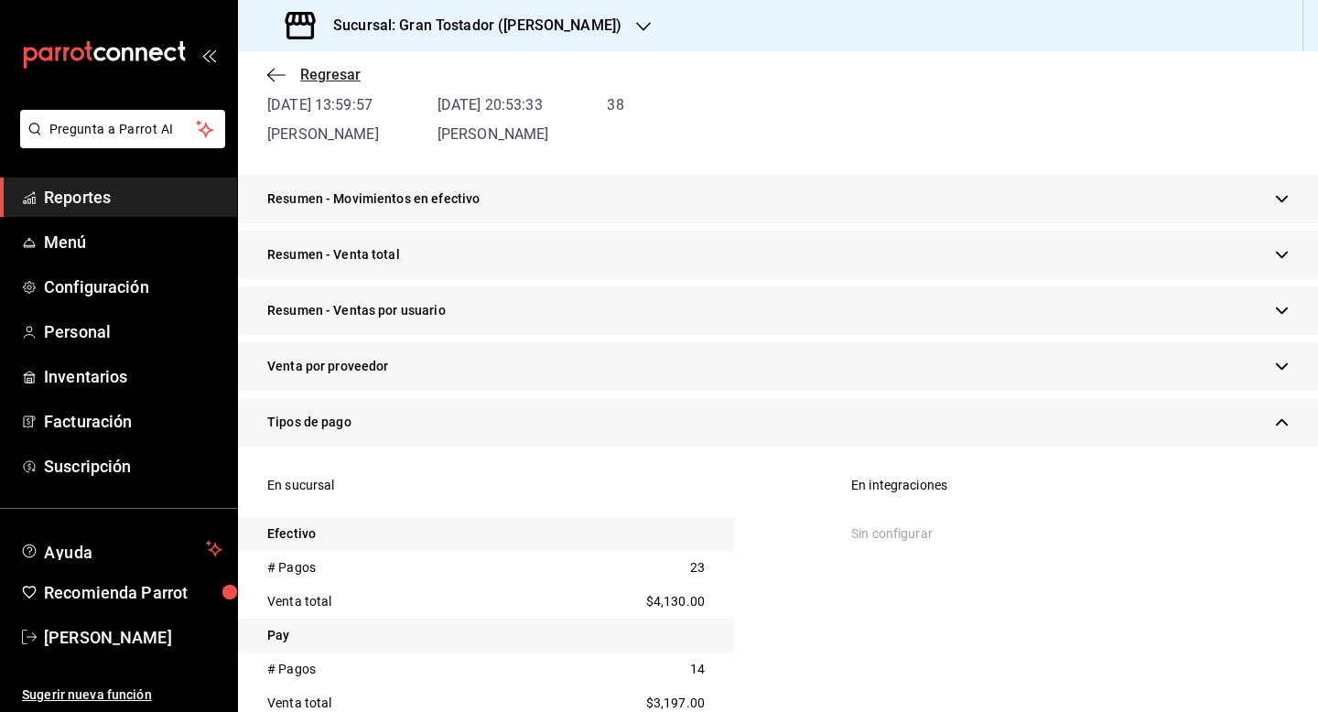
click at [336, 75] on span "Regresar" at bounding box center [330, 74] width 60 height 17
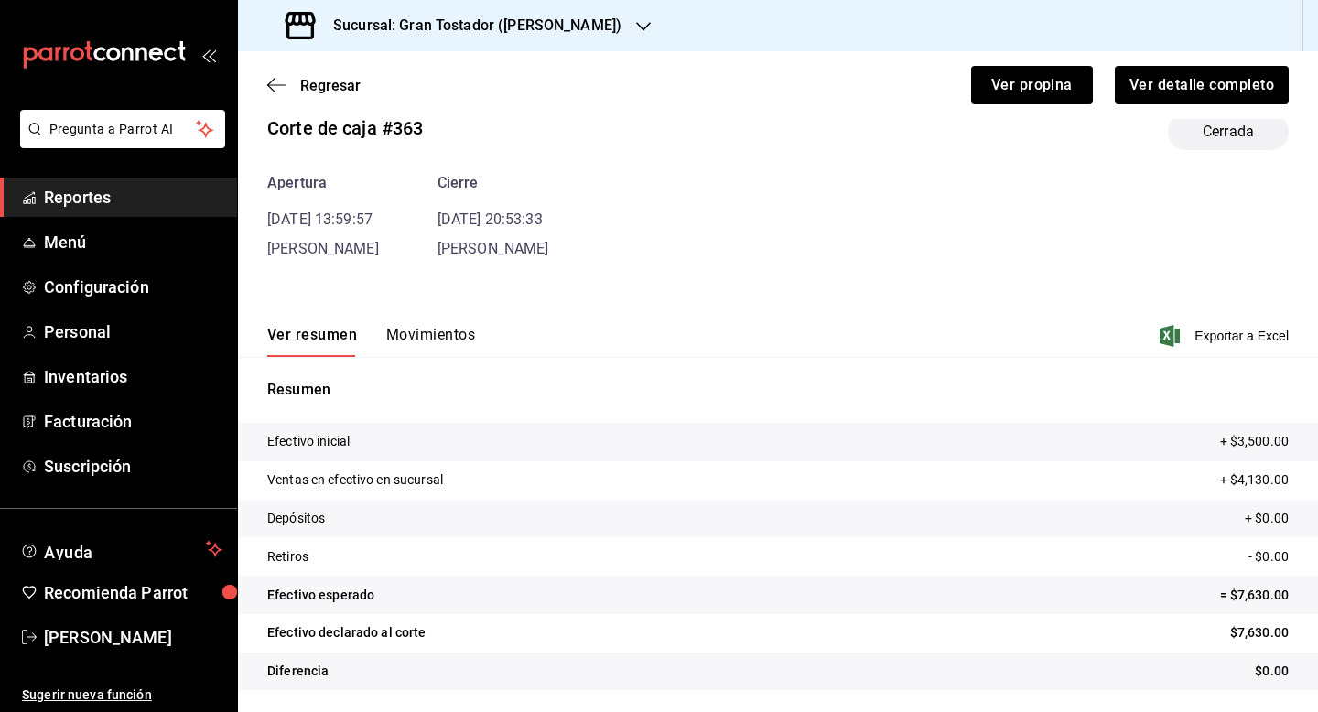
scroll to position [35, 0]
click at [316, 82] on span "Regresar" at bounding box center [330, 85] width 60 height 17
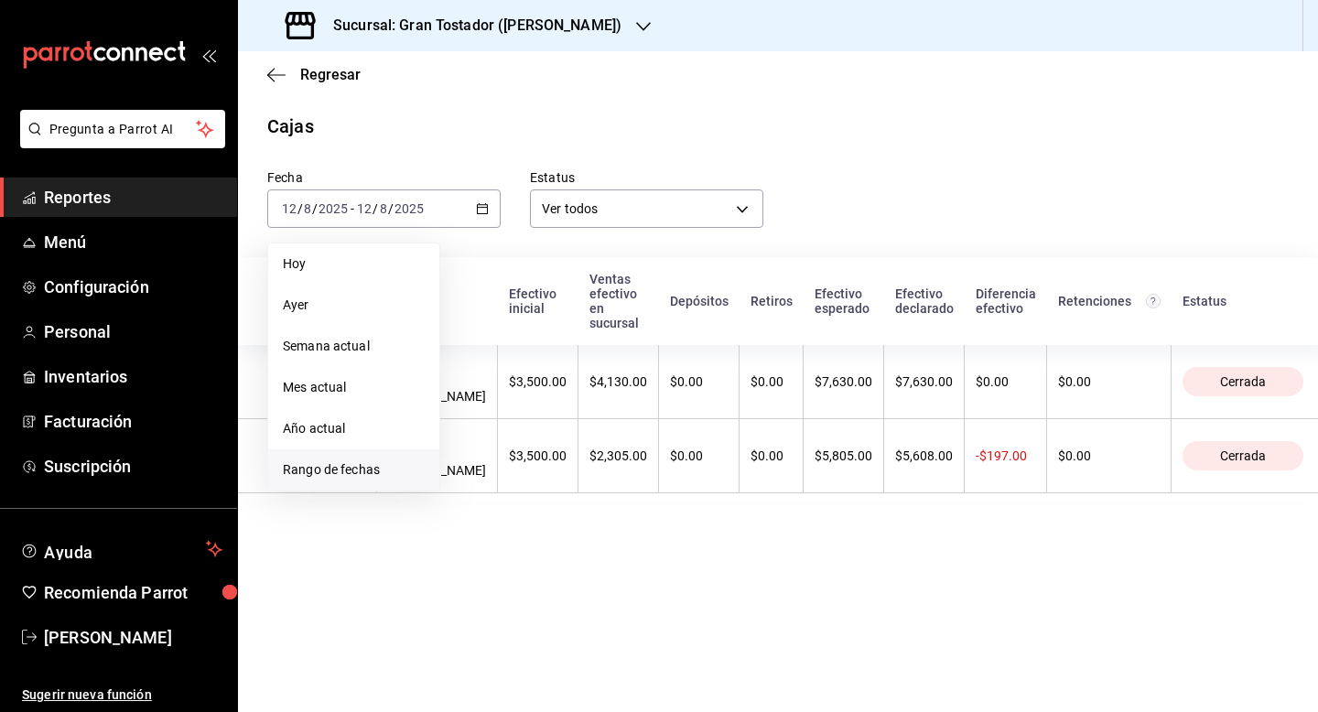
click at [323, 471] on span "Rango de fechas" at bounding box center [354, 469] width 142 height 19
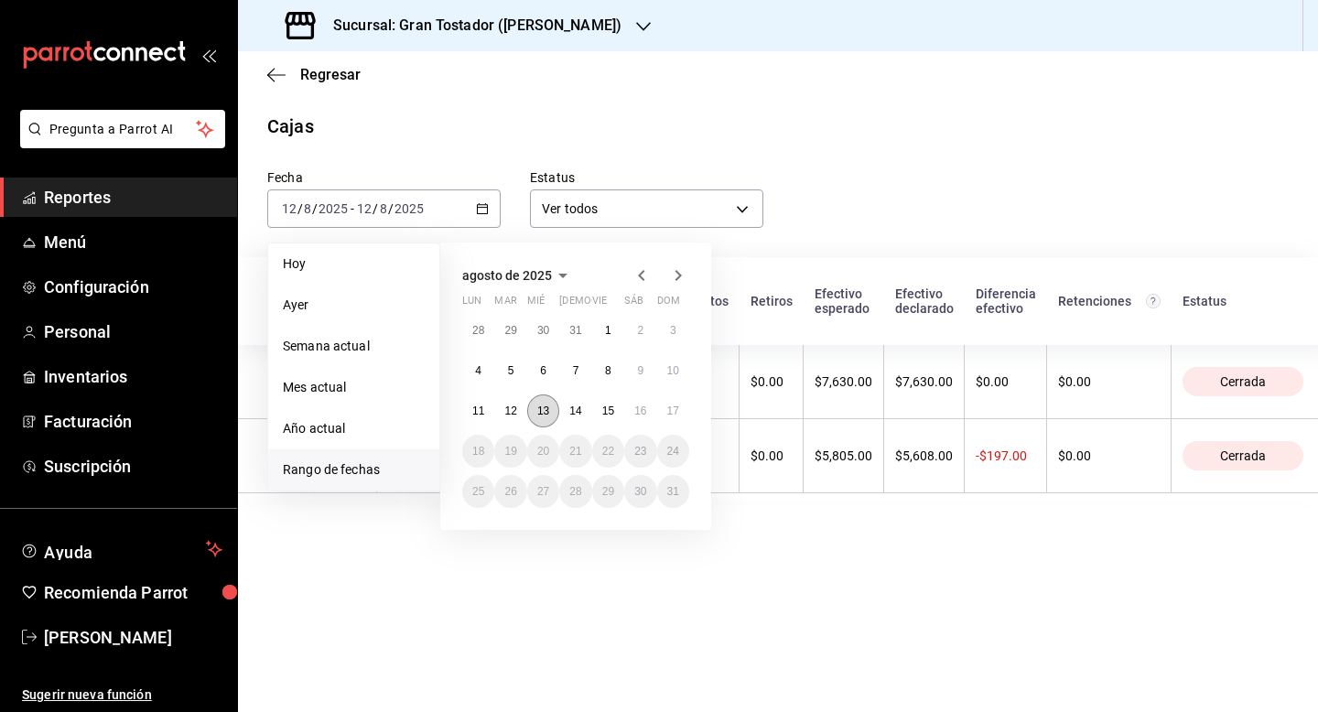
click at [542, 415] on abbr "13" at bounding box center [543, 410] width 12 height 13
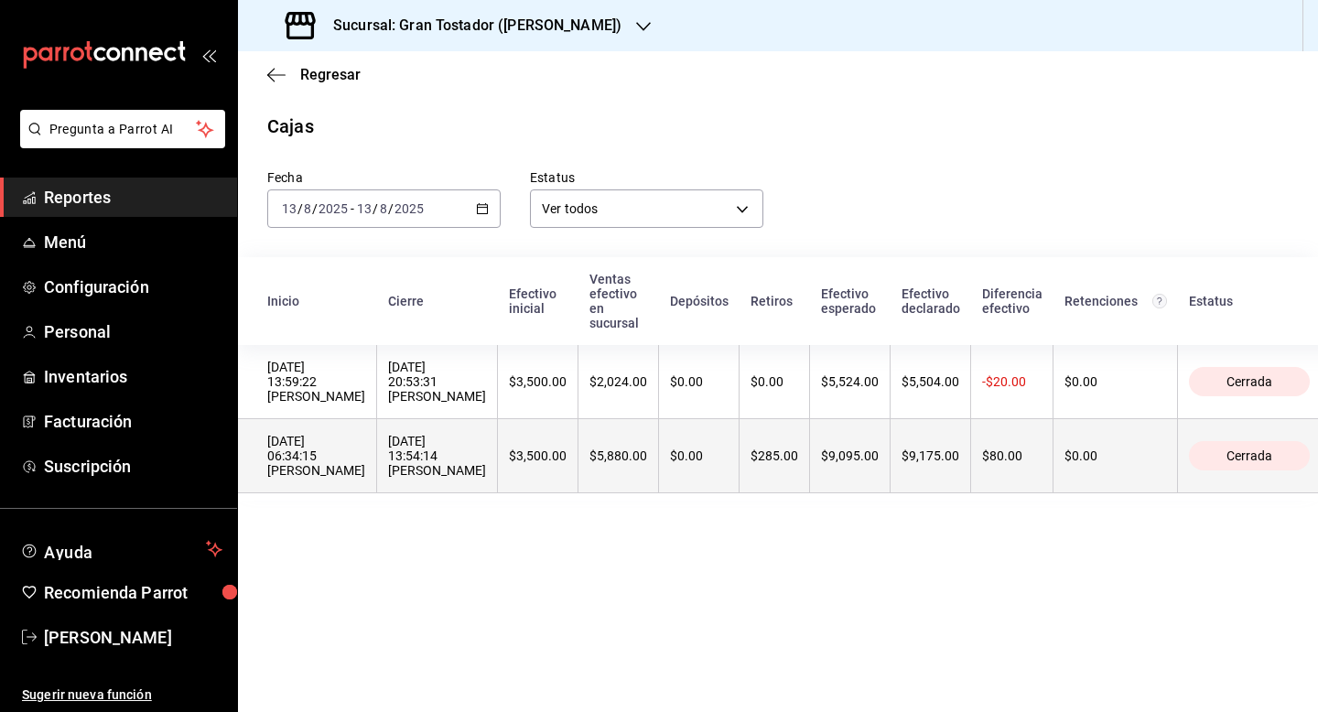
click at [589, 450] on div "$5,880.00" at bounding box center [618, 455] width 58 height 15
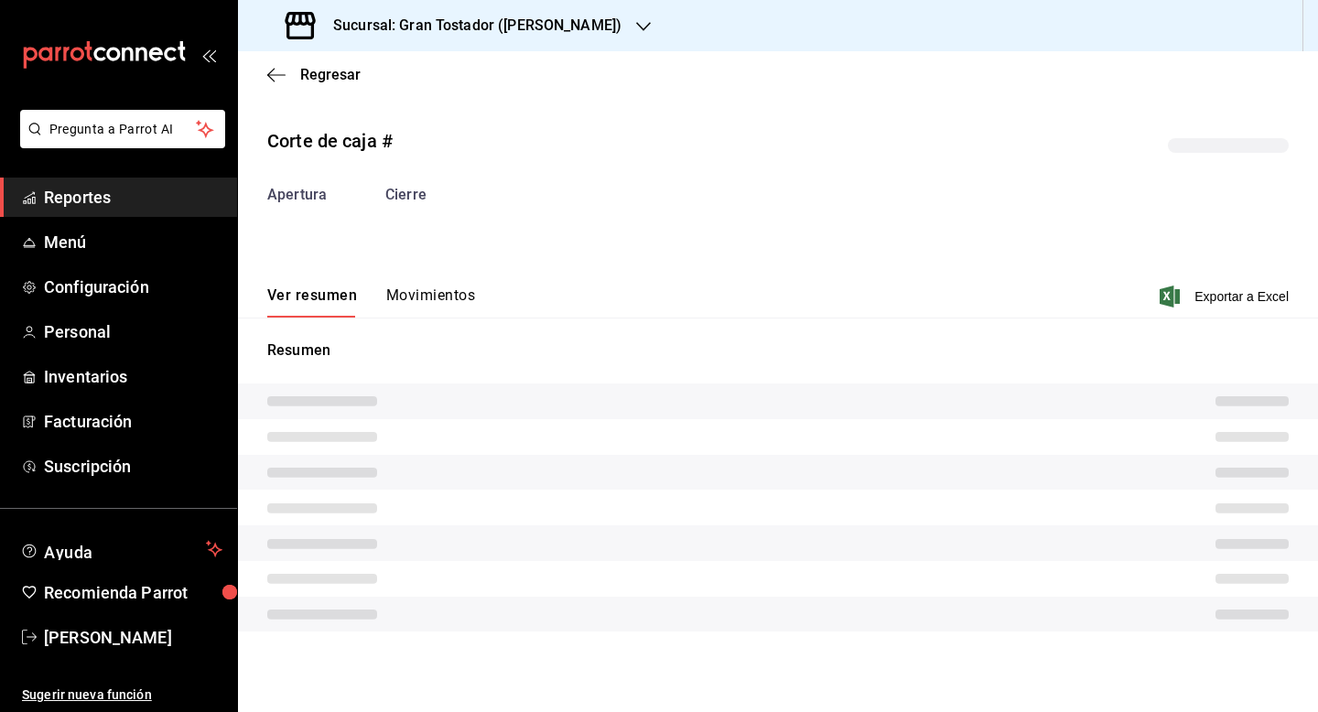
click at [442, 296] on button "Movimientos" at bounding box center [430, 301] width 89 height 31
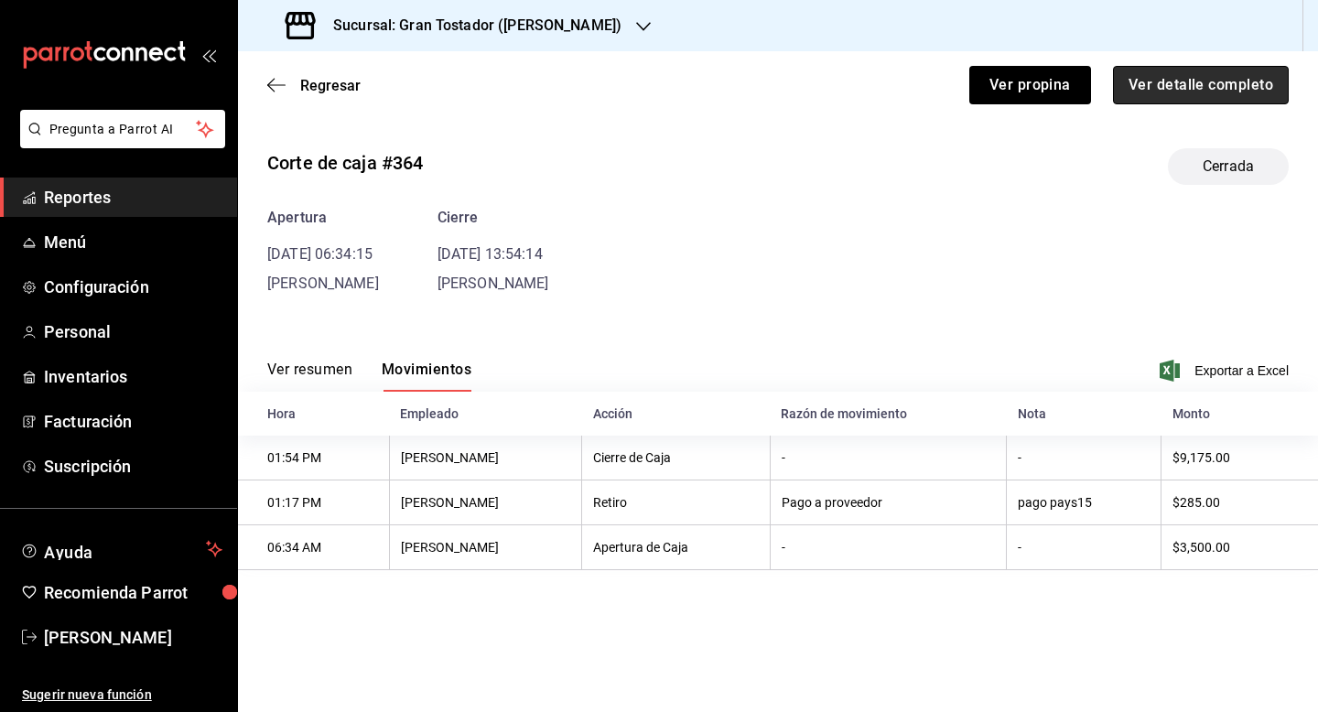
click at [1156, 92] on button "Ver detalle completo" at bounding box center [1201, 85] width 176 height 38
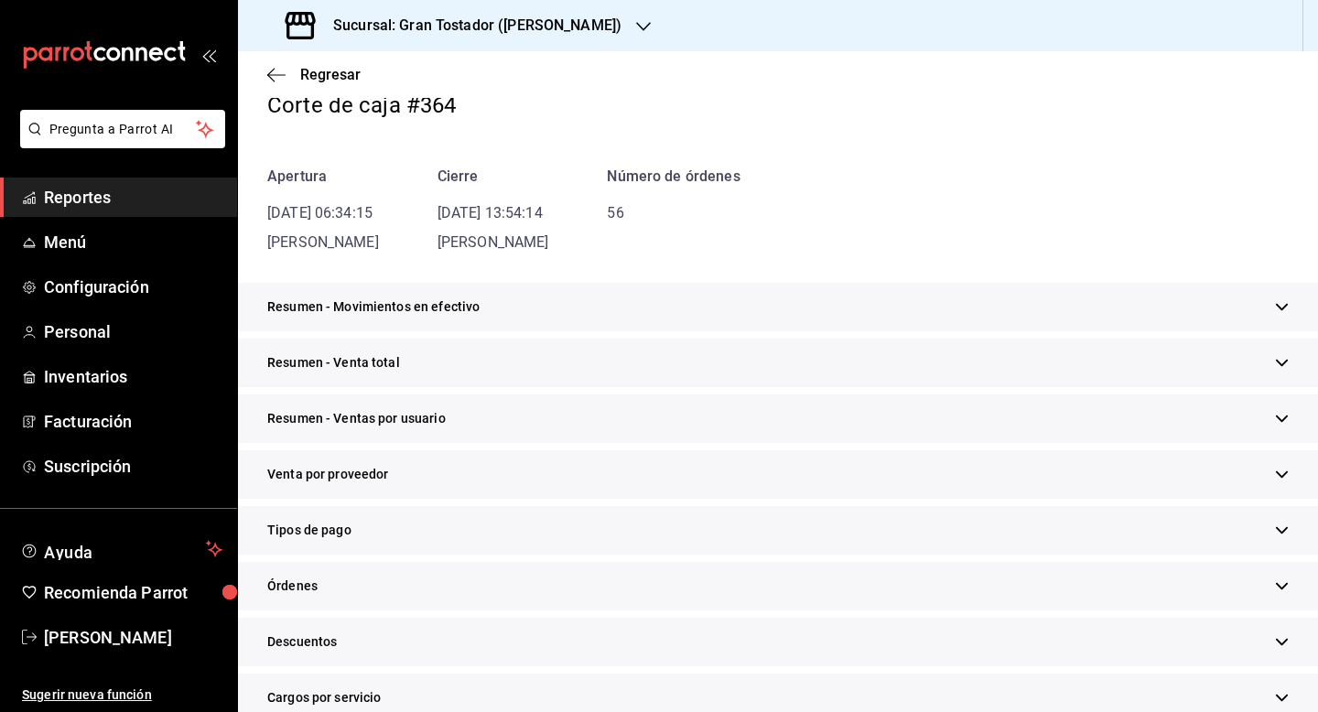
scroll to position [119, 0]
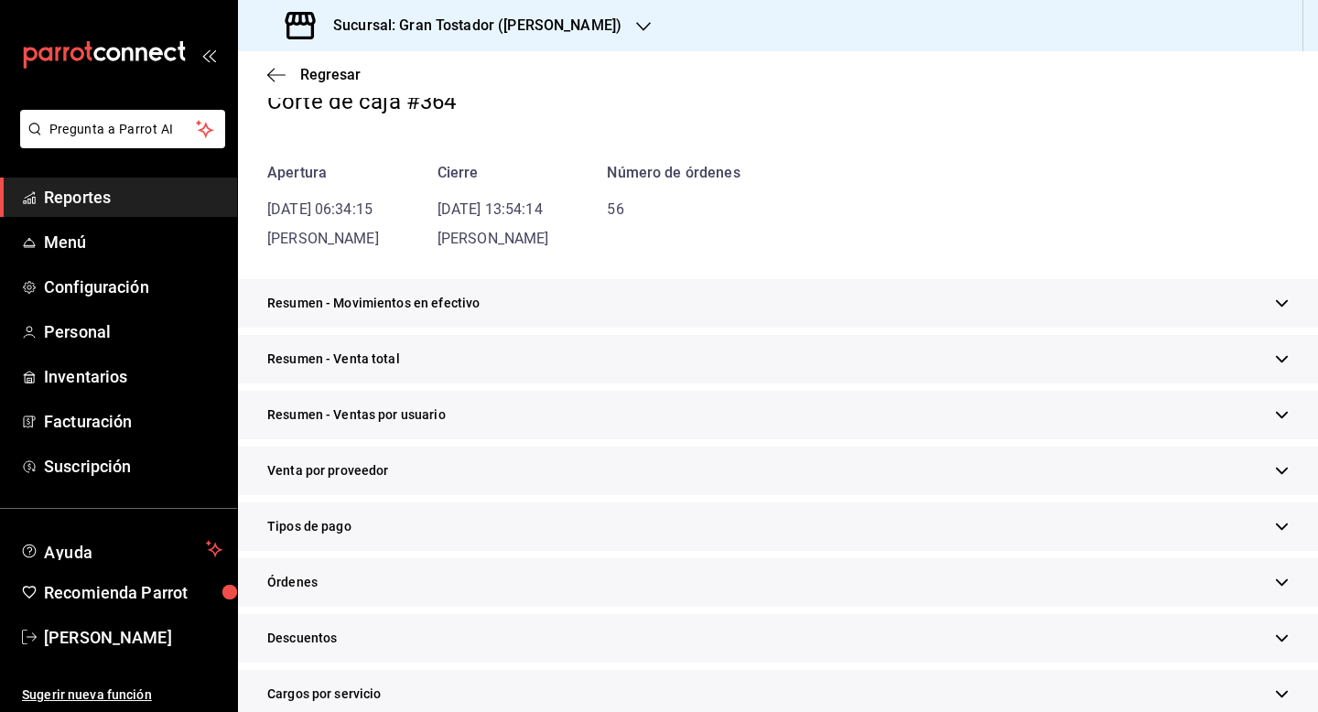
click at [502, 524] on div "Tipos de pago" at bounding box center [778, 526] width 1080 height 49
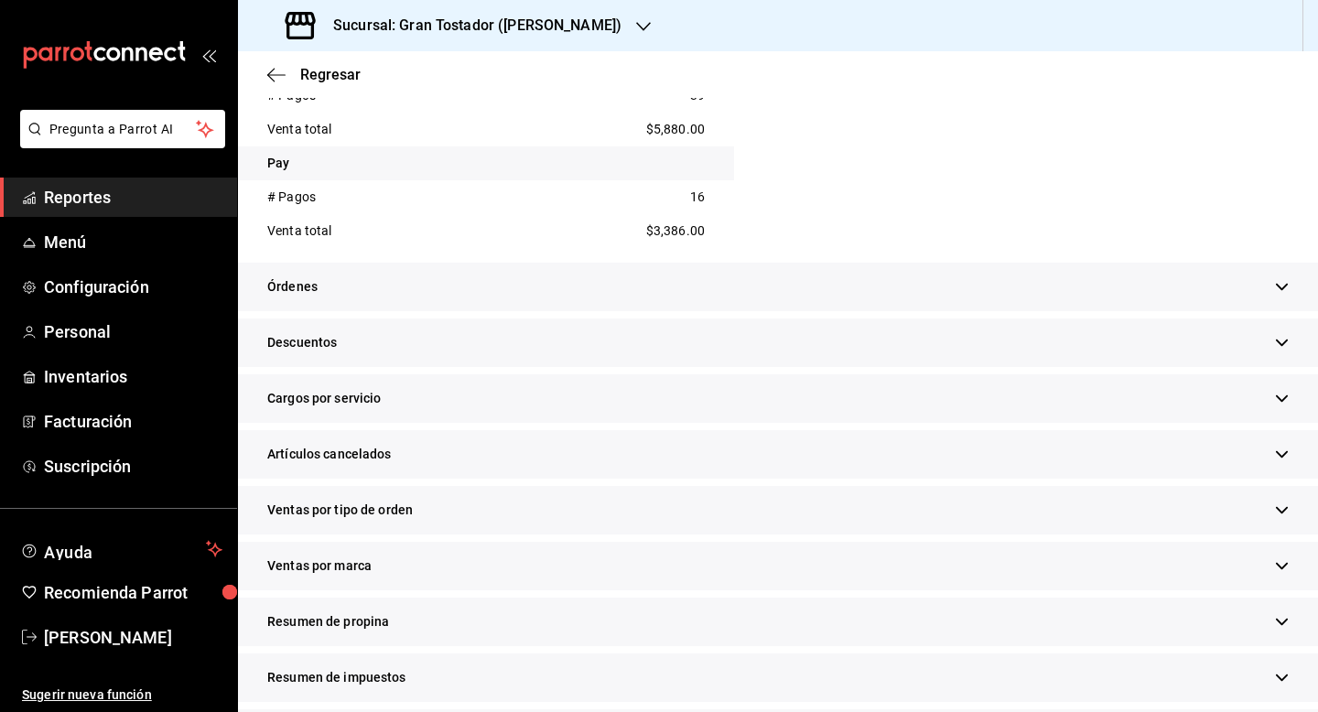
scroll to position [763, 0]
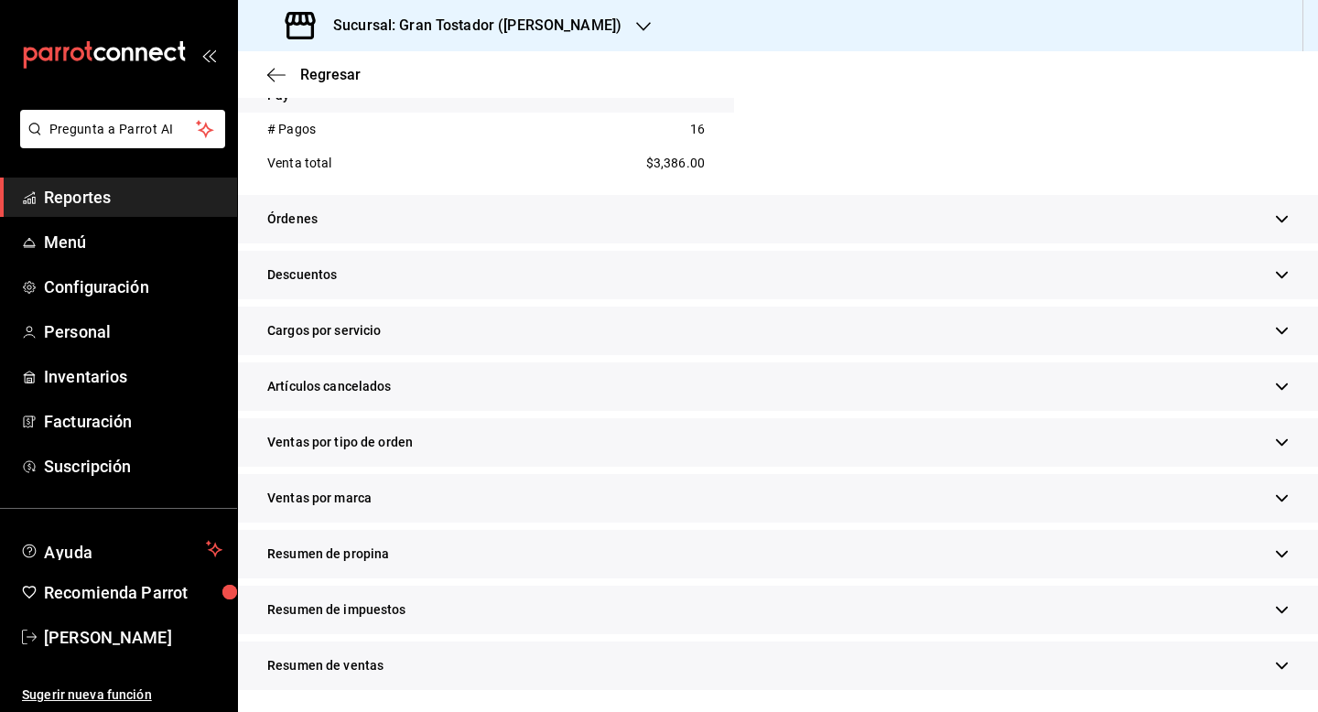
click at [402, 556] on div "Resumen de propina" at bounding box center [778, 554] width 1080 height 49
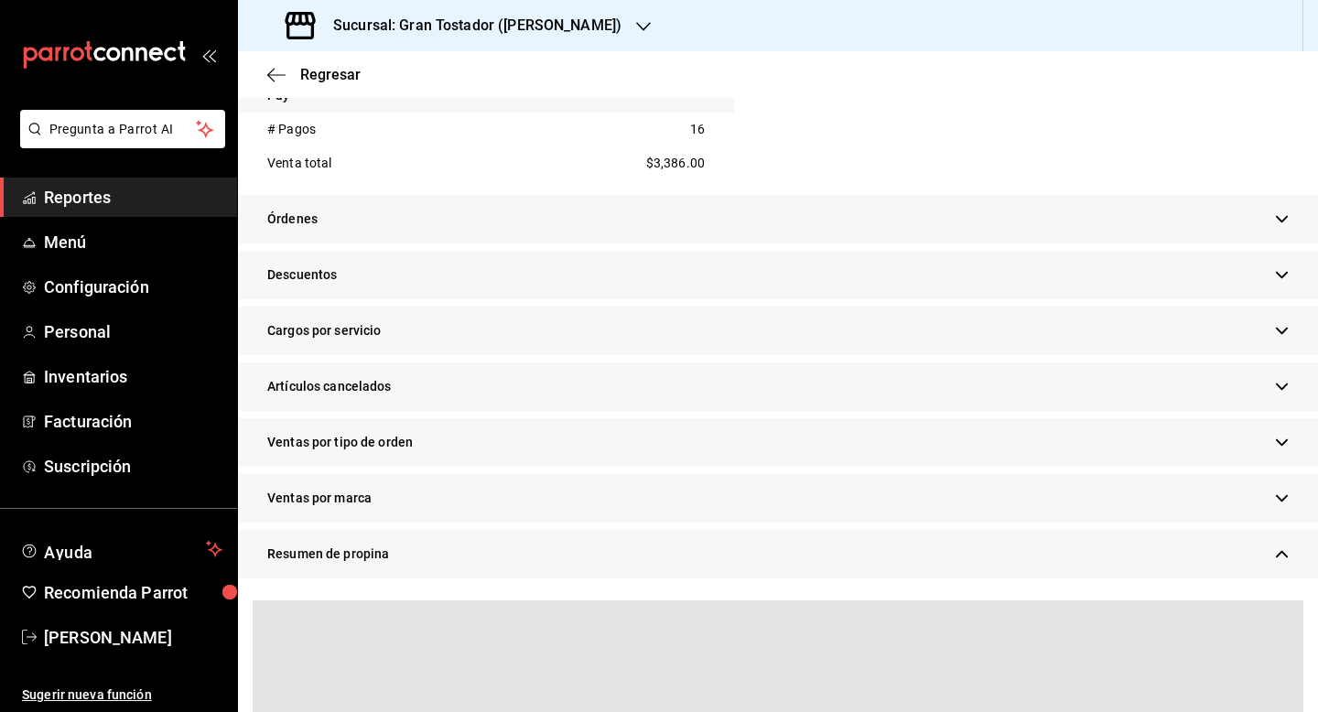
scroll to position [930, 0]
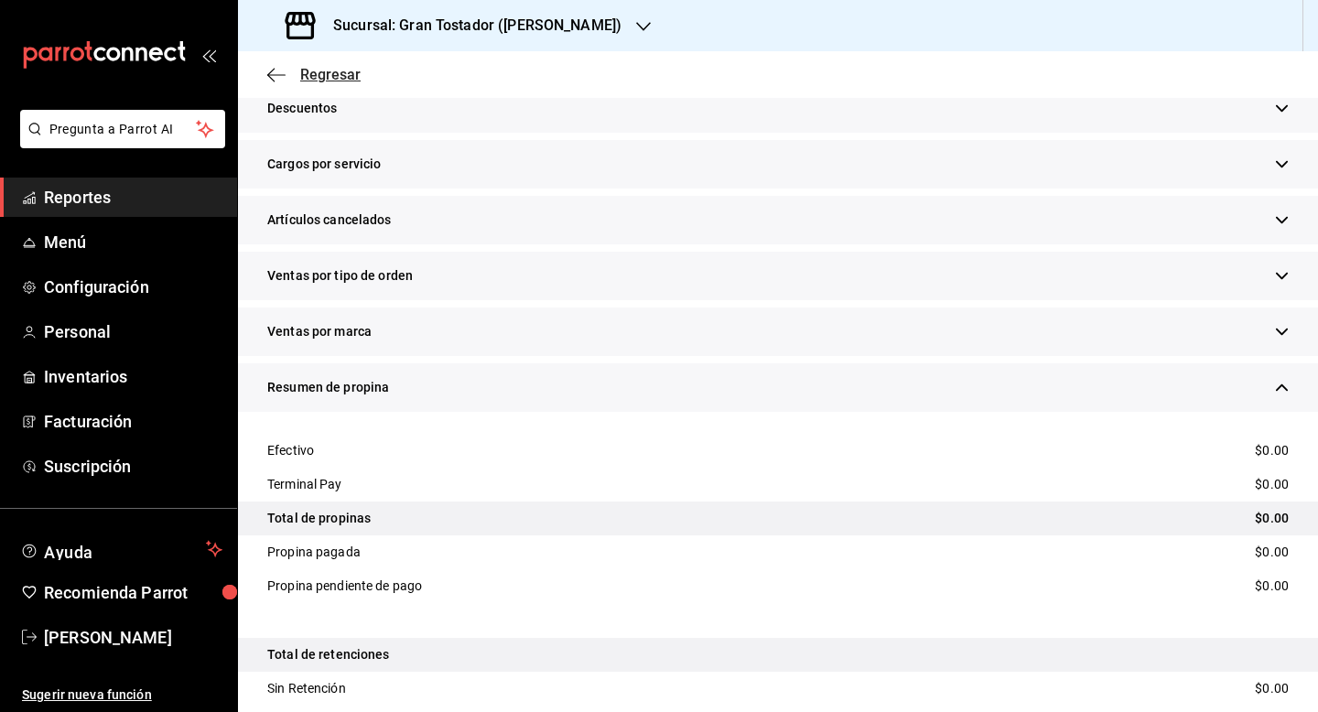
click at [332, 70] on span "Regresar" at bounding box center [330, 74] width 60 height 17
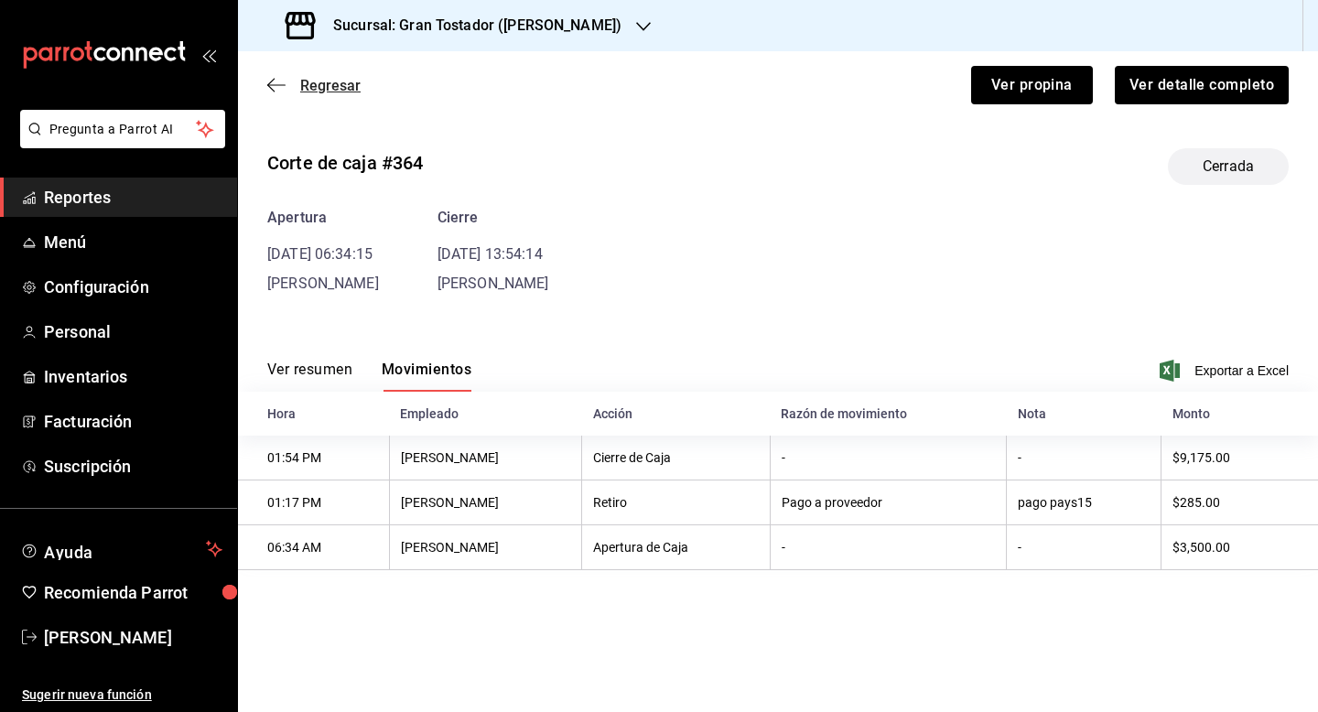
click at [329, 92] on span "Regresar" at bounding box center [330, 85] width 60 height 17
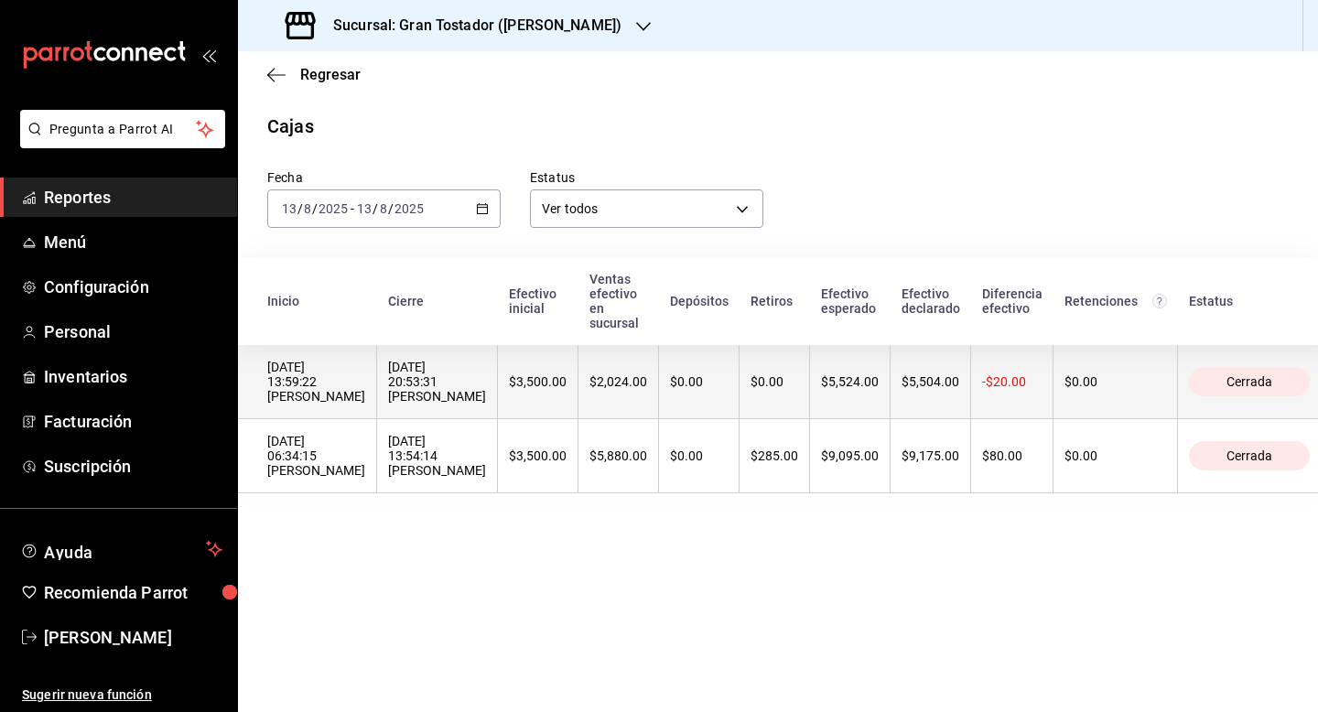
click at [739, 394] on th "$0.00" at bounding box center [774, 382] width 70 height 74
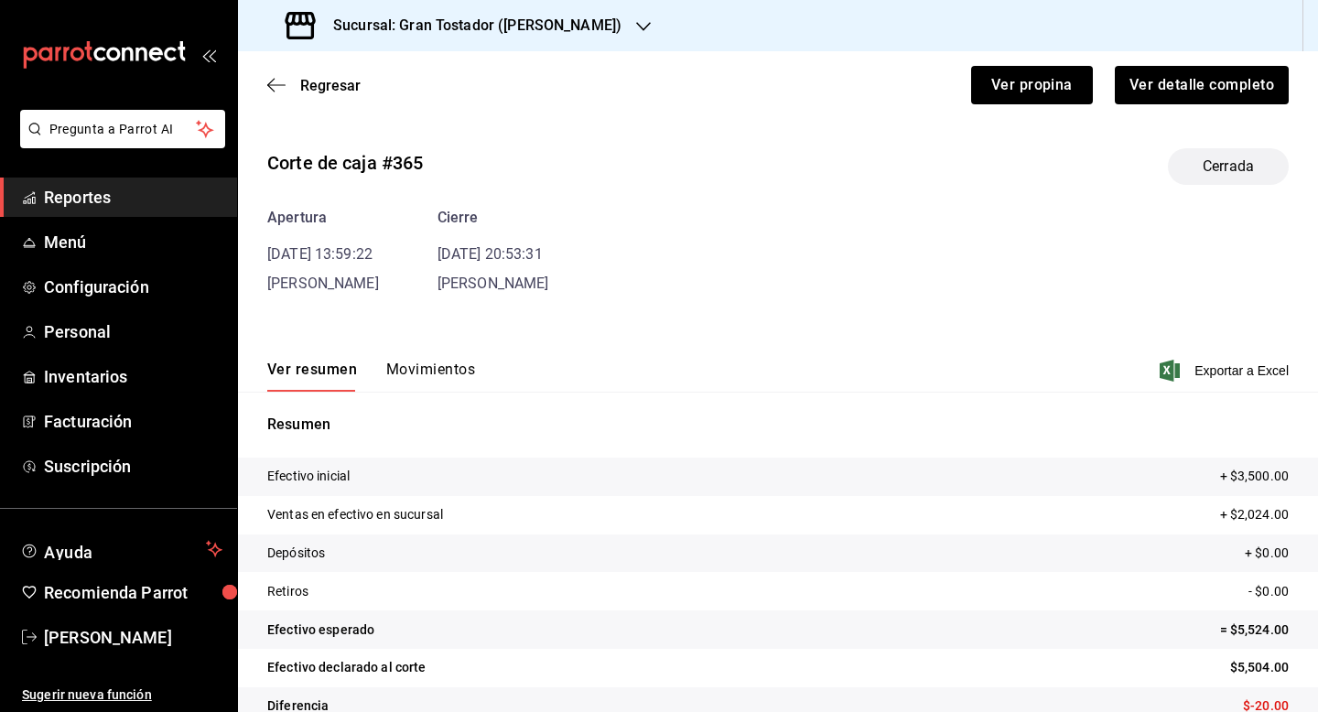
click at [403, 361] on button "Movimientos" at bounding box center [430, 376] width 89 height 31
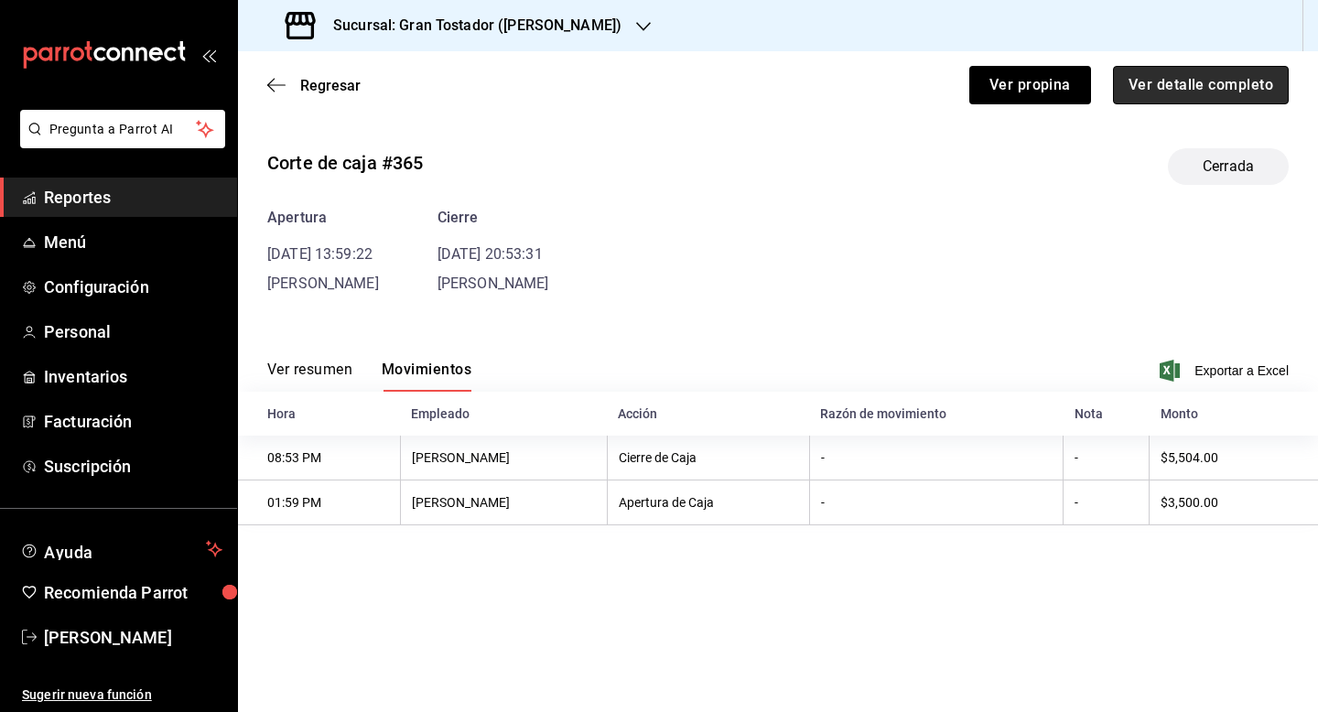
click at [1173, 81] on button "Ver detalle completo" at bounding box center [1201, 85] width 176 height 38
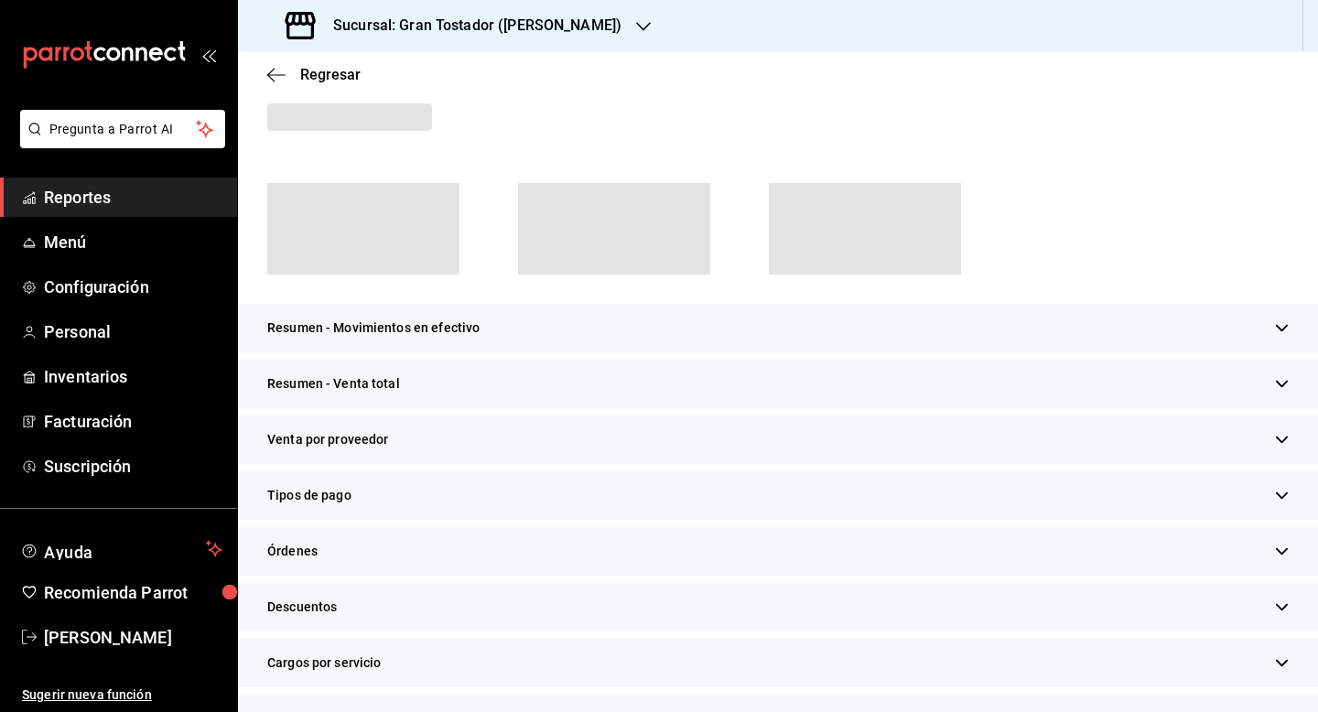
scroll to position [125, 0]
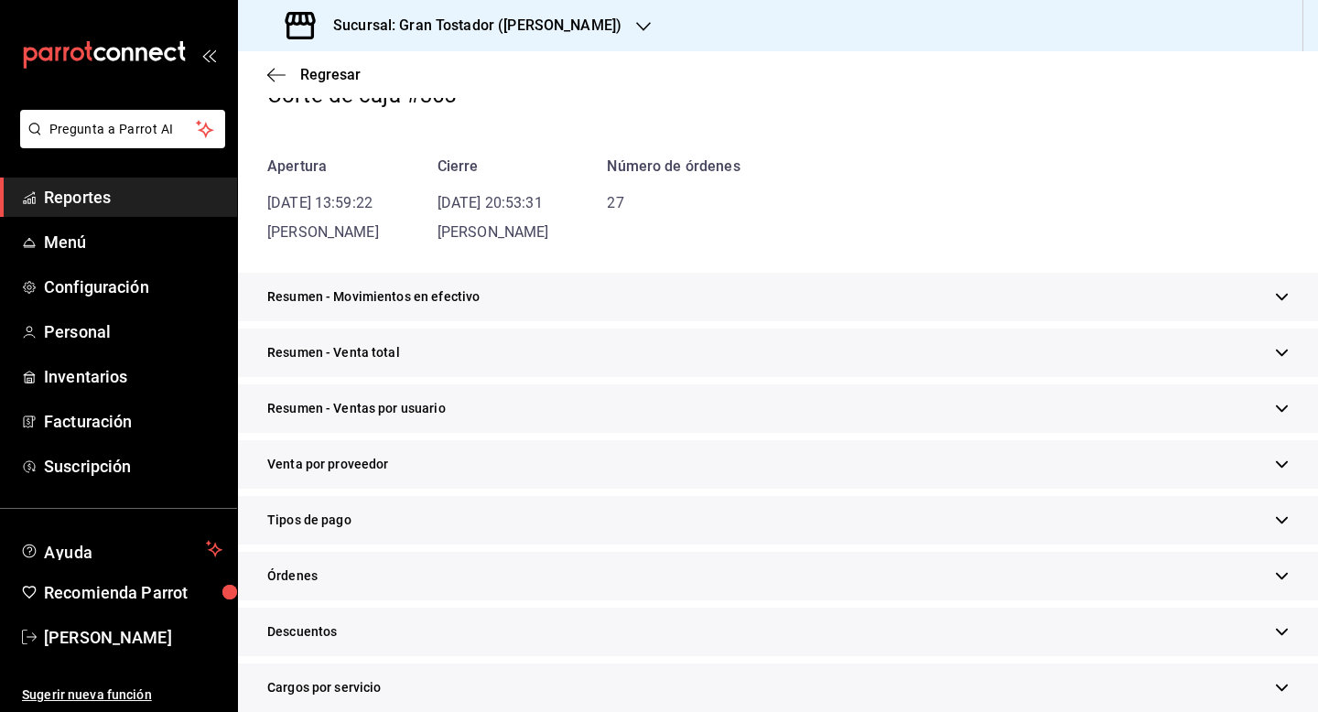
click at [439, 521] on div "Tipos de pago" at bounding box center [778, 520] width 1080 height 49
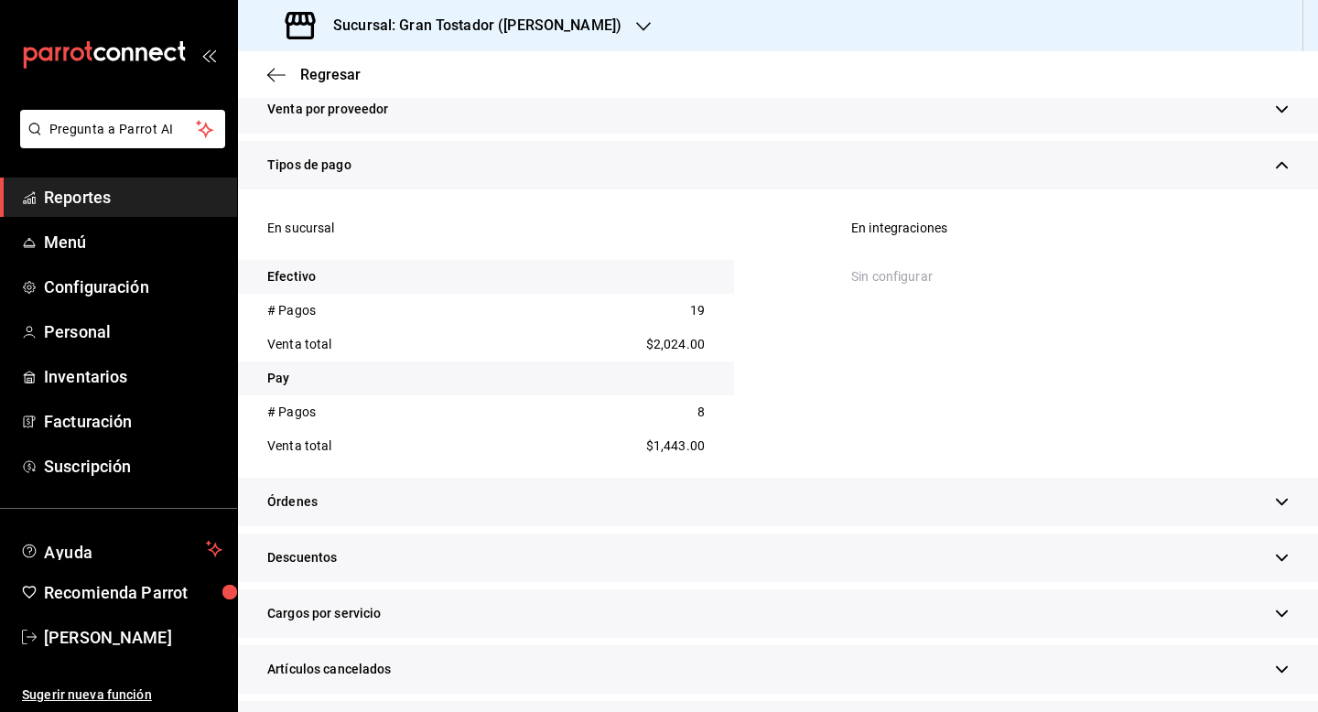
scroll to position [763, 0]
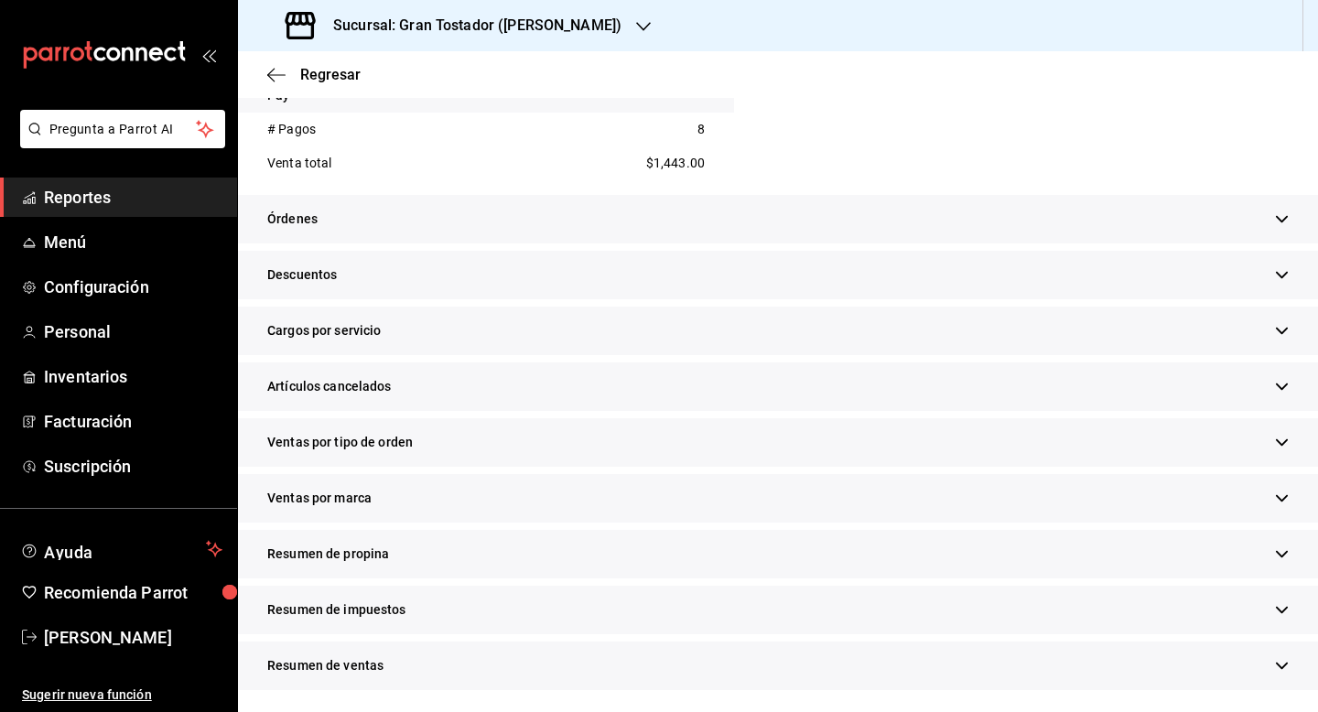
click at [383, 557] on span "Resumen de propina" at bounding box center [328, 554] width 122 height 19
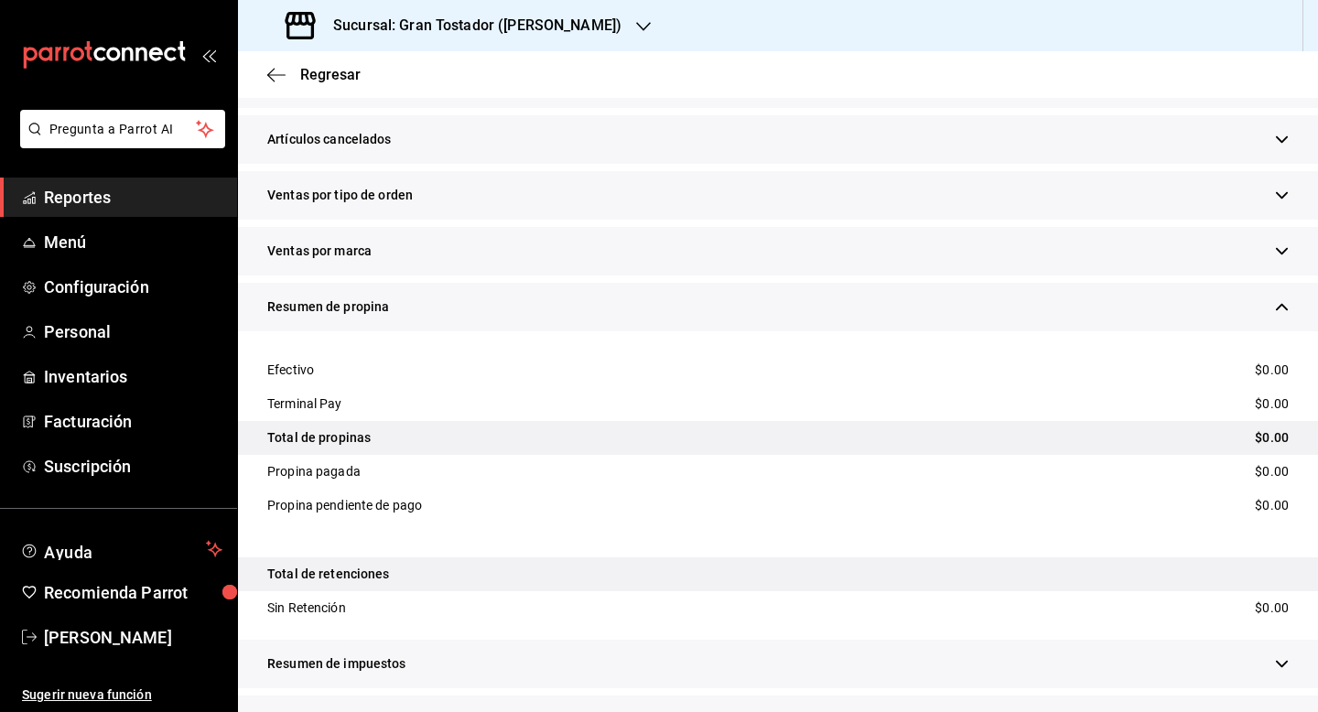
scroll to position [1064, 0]
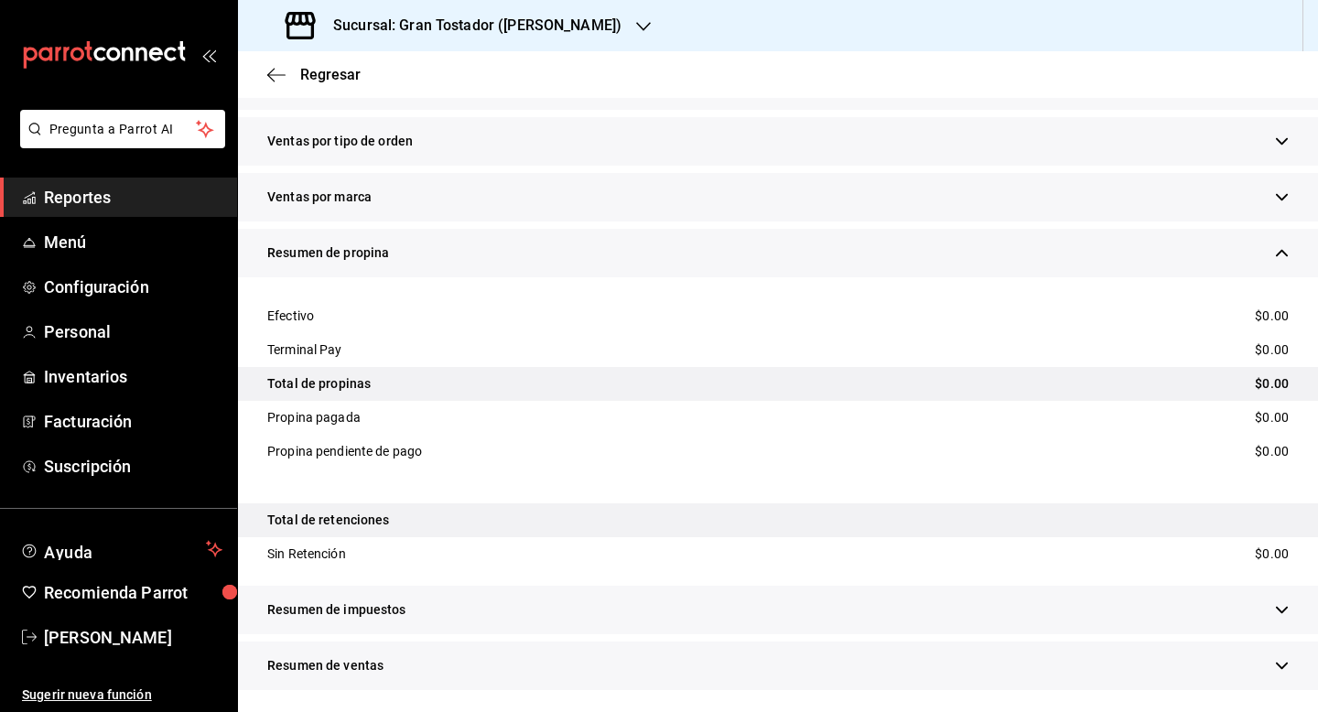
click at [332, 62] on div "Regresar" at bounding box center [778, 74] width 1080 height 47
click at [325, 92] on div "Regresar" at bounding box center [778, 74] width 1080 height 47
click at [318, 72] on span "Regresar" at bounding box center [330, 74] width 60 height 17
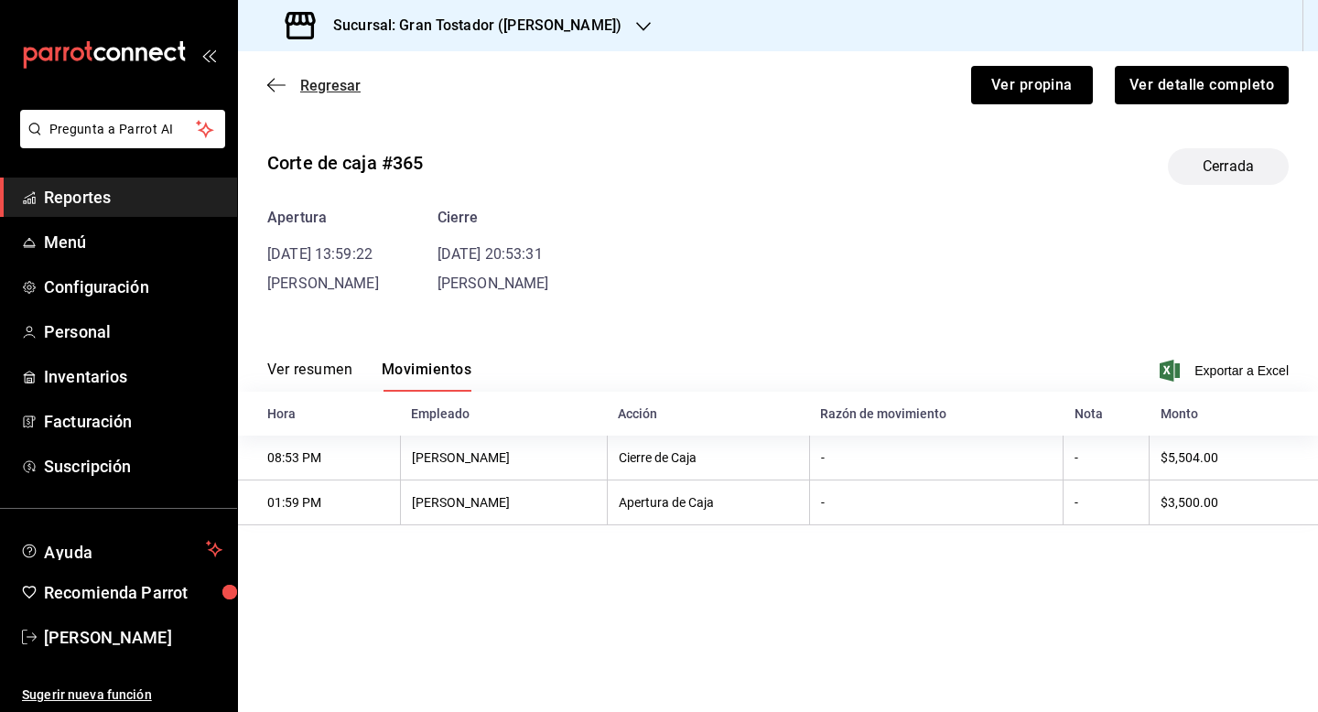
click at [332, 85] on span "Regresar" at bounding box center [330, 85] width 60 height 17
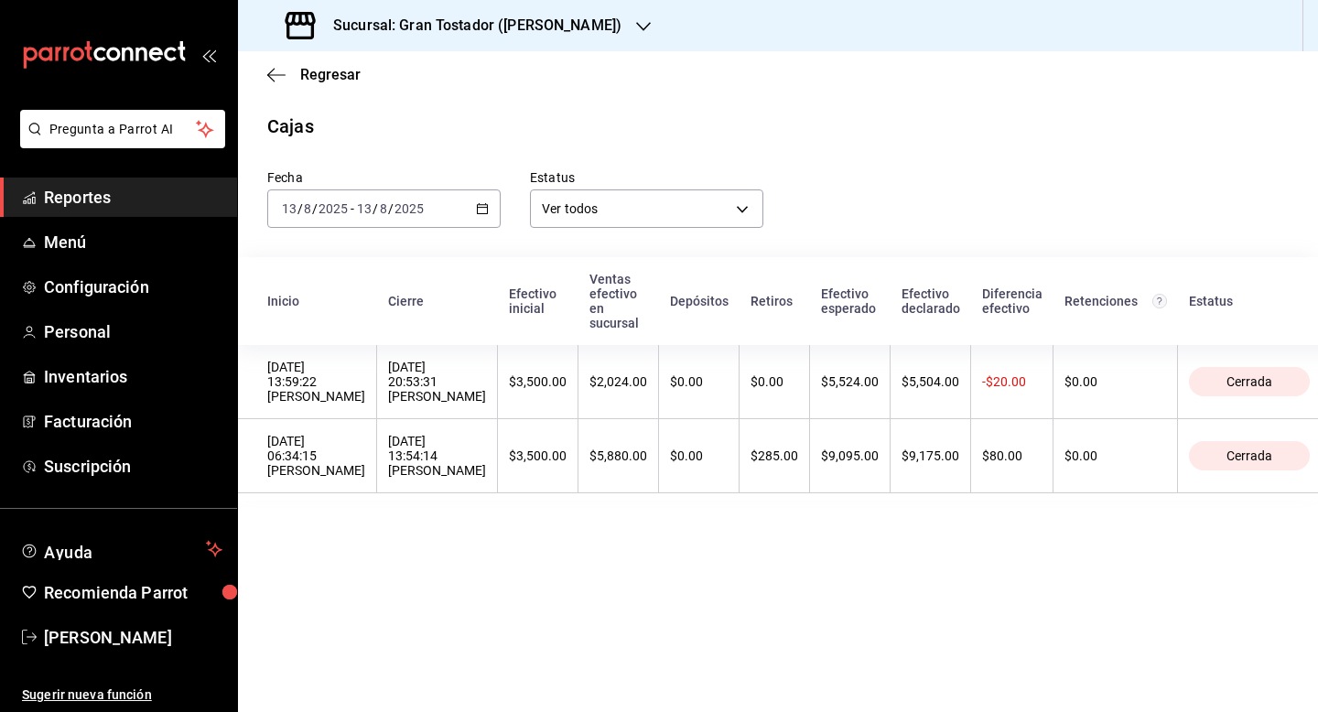
click at [478, 212] on icon "button" at bounding box center [482, 208] width 13 height 13
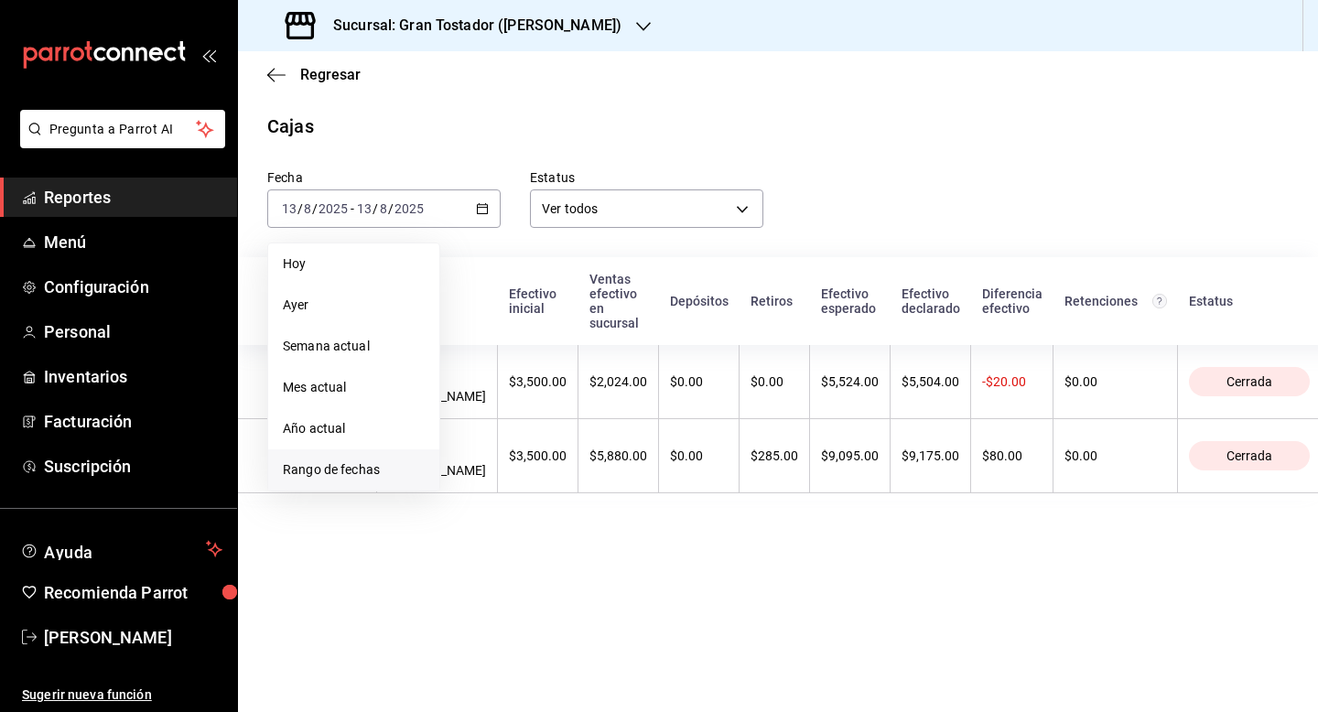
click at [343, 473] on span "Rango de fechas" at bounding box center [354, 469] width 142 height 19
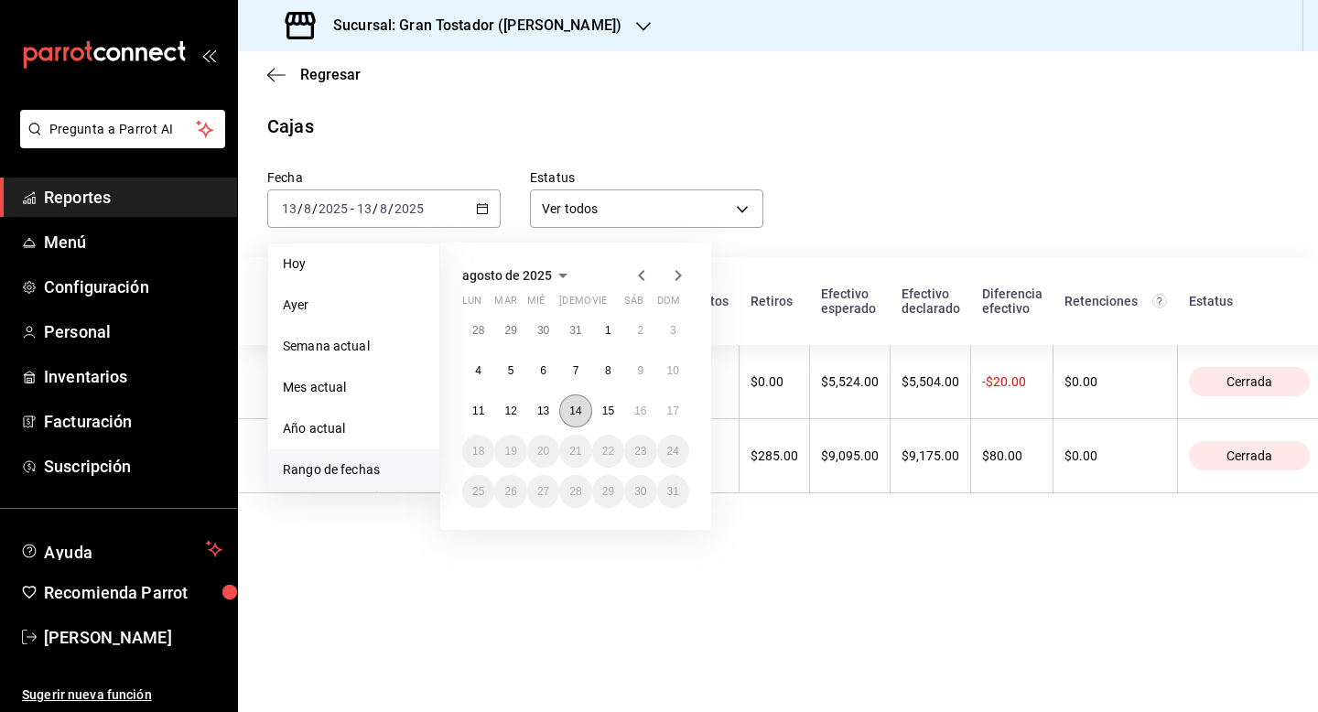
click at [575, 405] on abbr "14" at bounding box center [575, 410] width 12 height 13
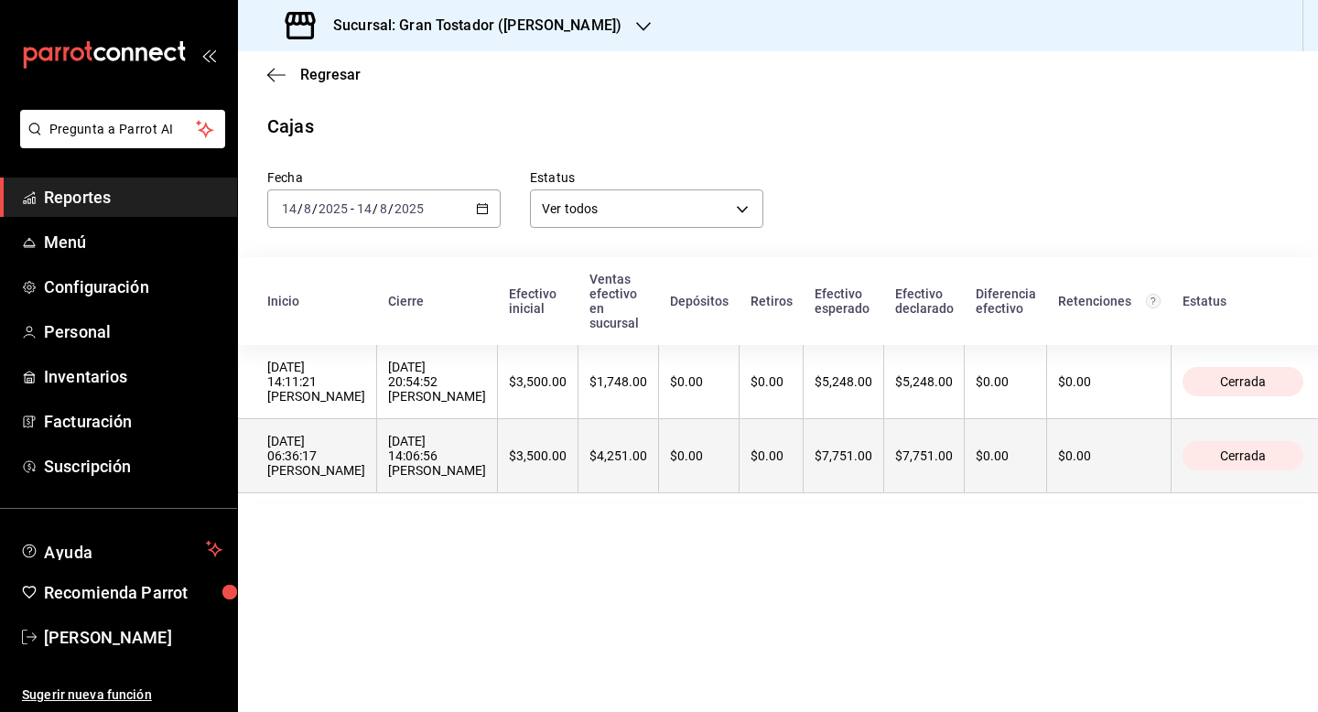
click at [579, 437] on th "$4,251.00" at bounding box center [618, 456] width 81 height 74
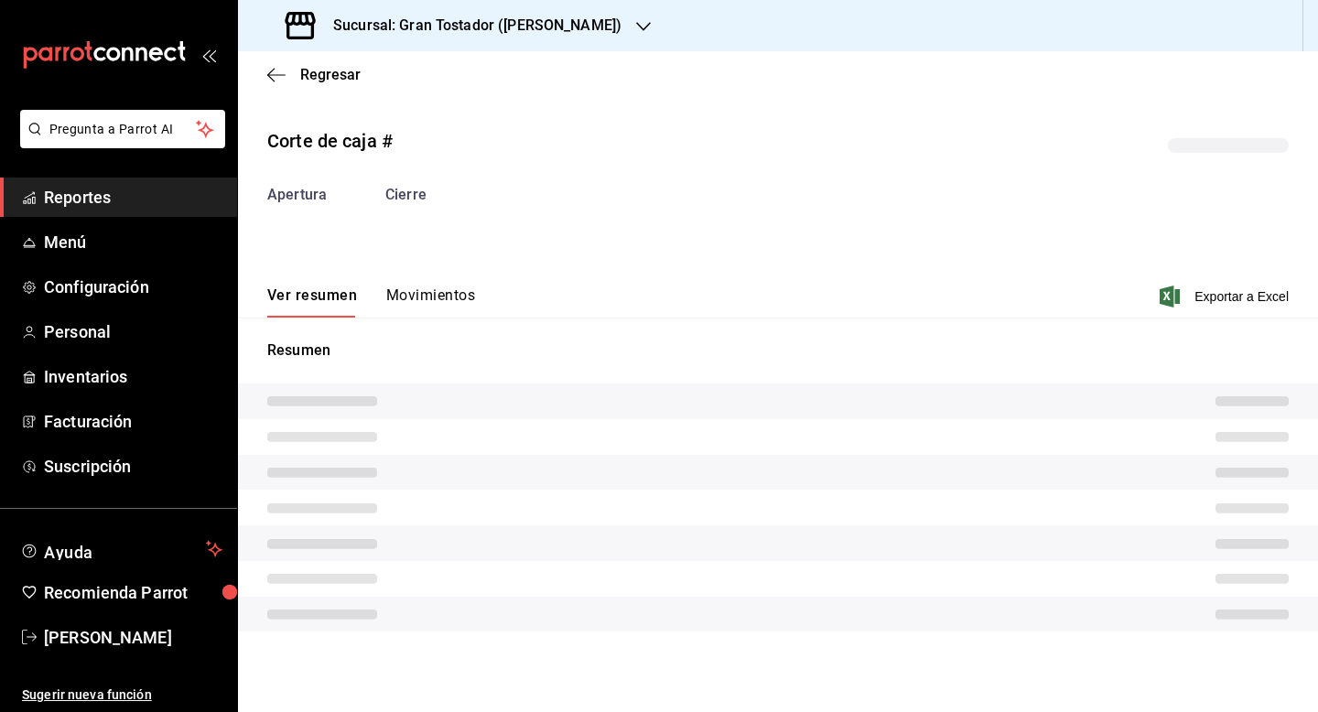
click at [448, 294] on button "Movimientos" at bounding box center [430, 301] width 89 height 31
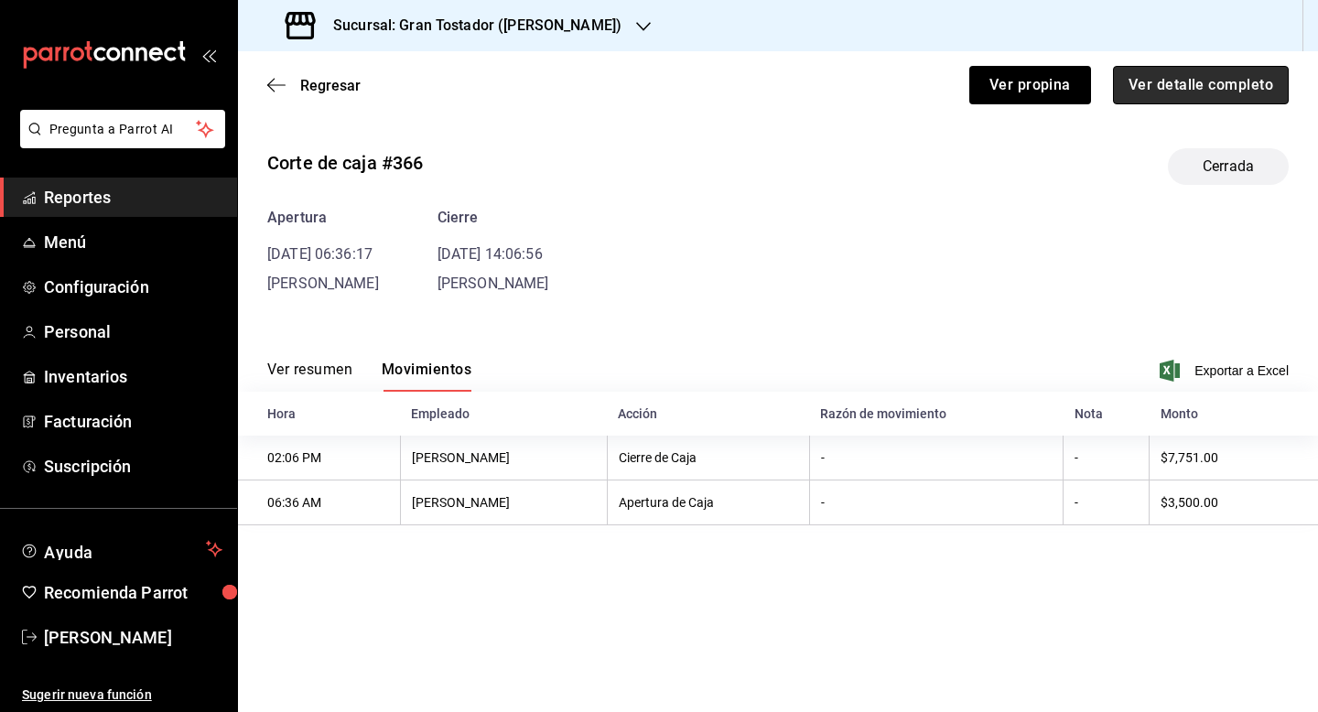
click at [1176, 89] on button "Ver detalle completo" at bounding box center [1201, 85] width 176 height 38
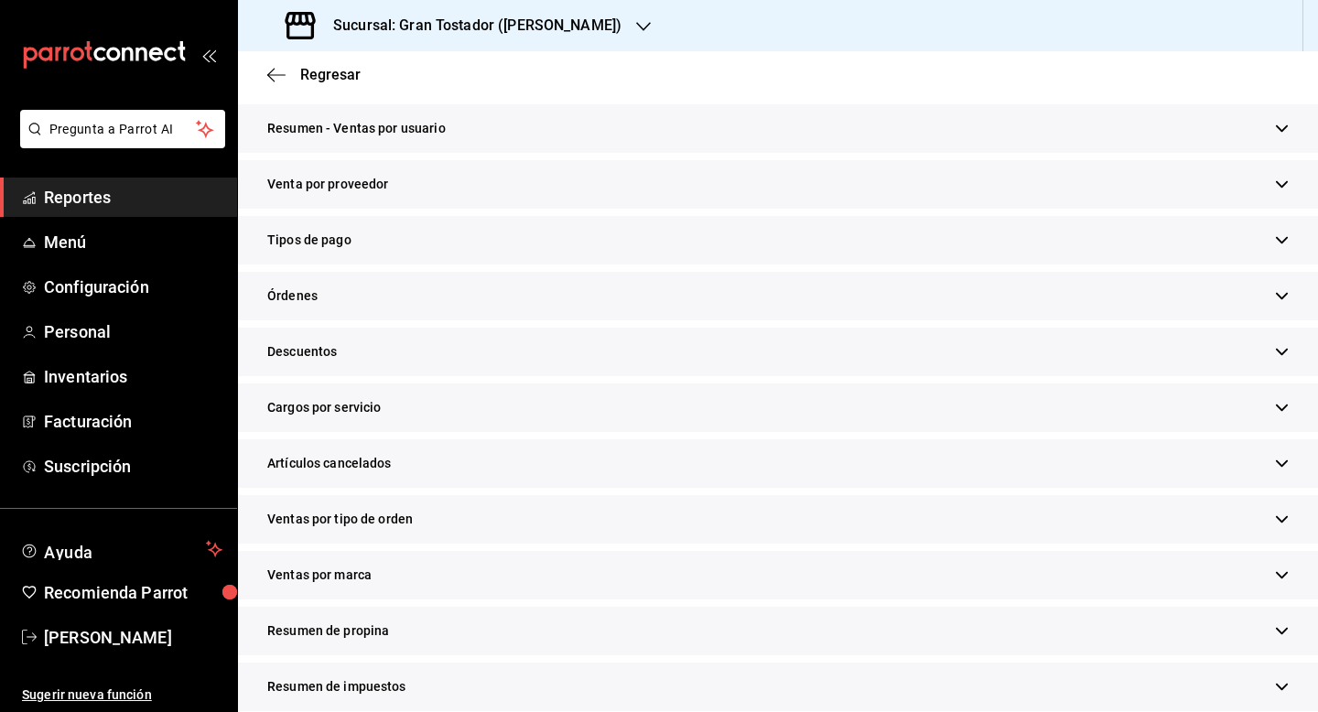
scroll to position [391, 0]
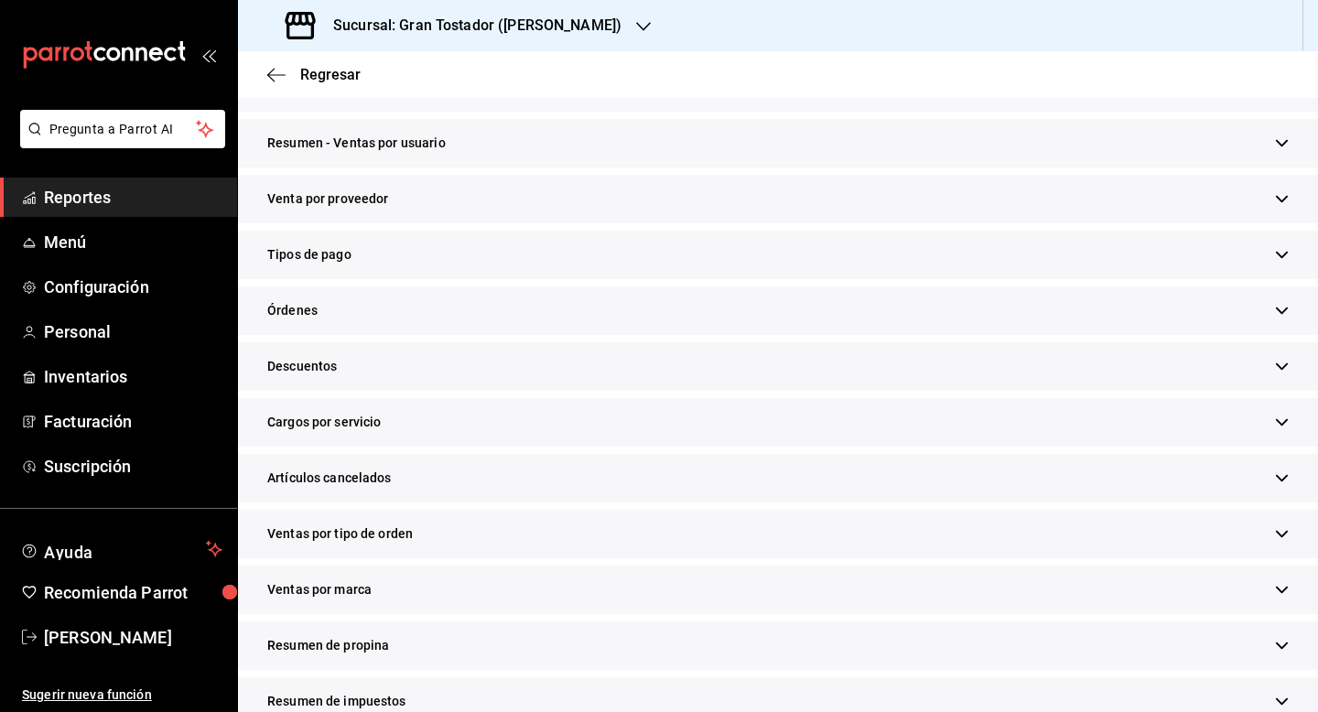
click at [456, 237] on div "Tipos de pago" at bounding box center [778, 255] width 1080 height 49
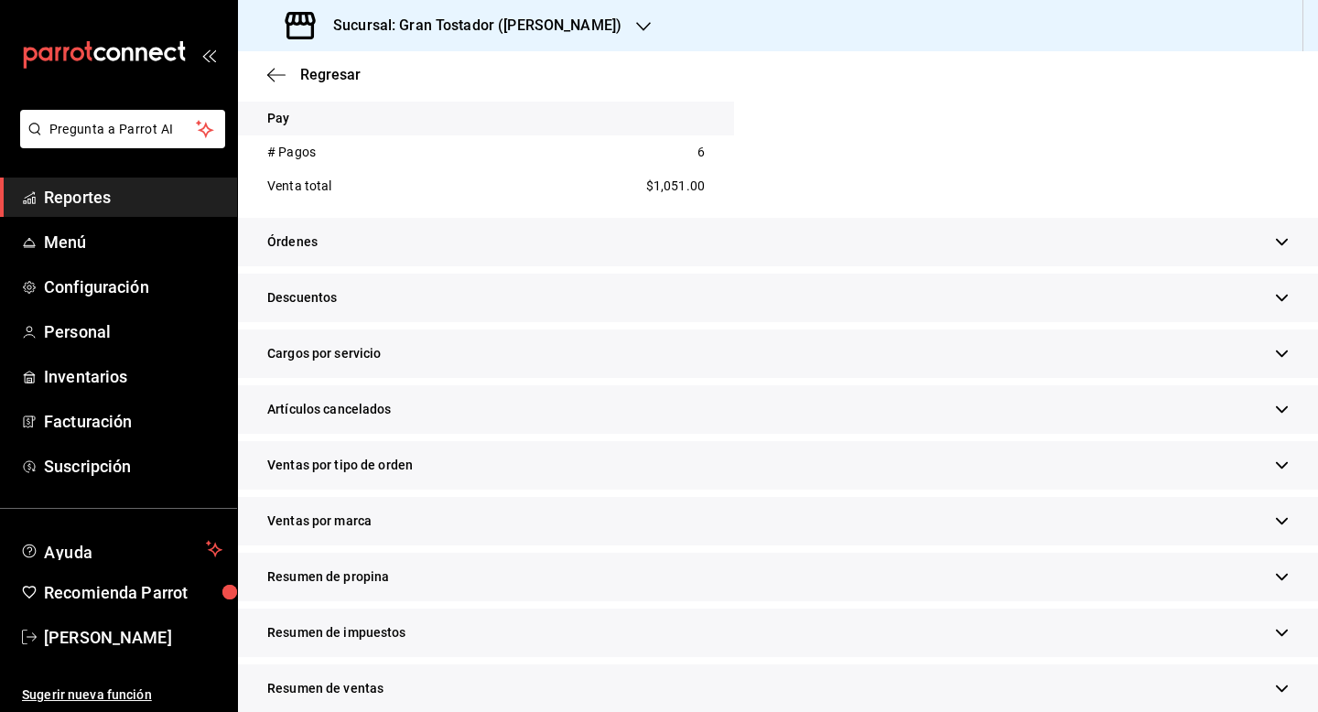
scroll to position [763, 0]
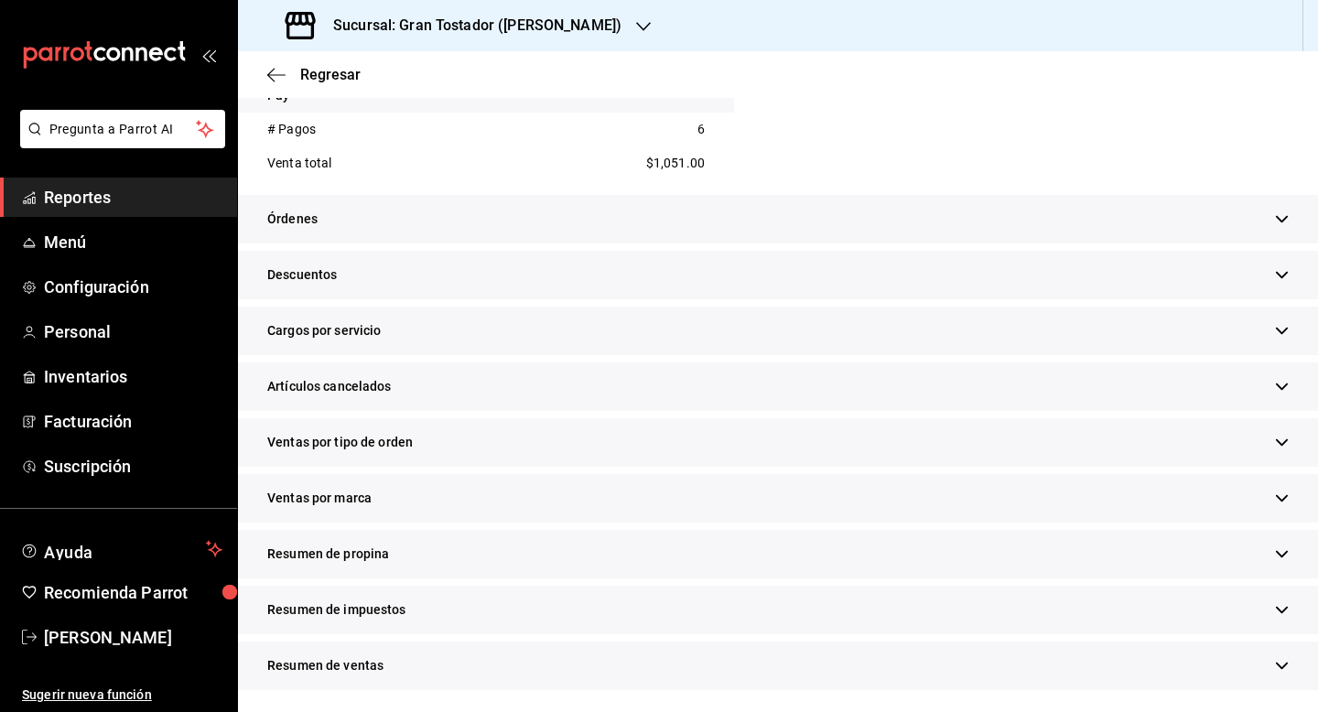
click at [454, 556] on div "Resumen de propina" at bounding box center [778, 554] width 1080 height 49
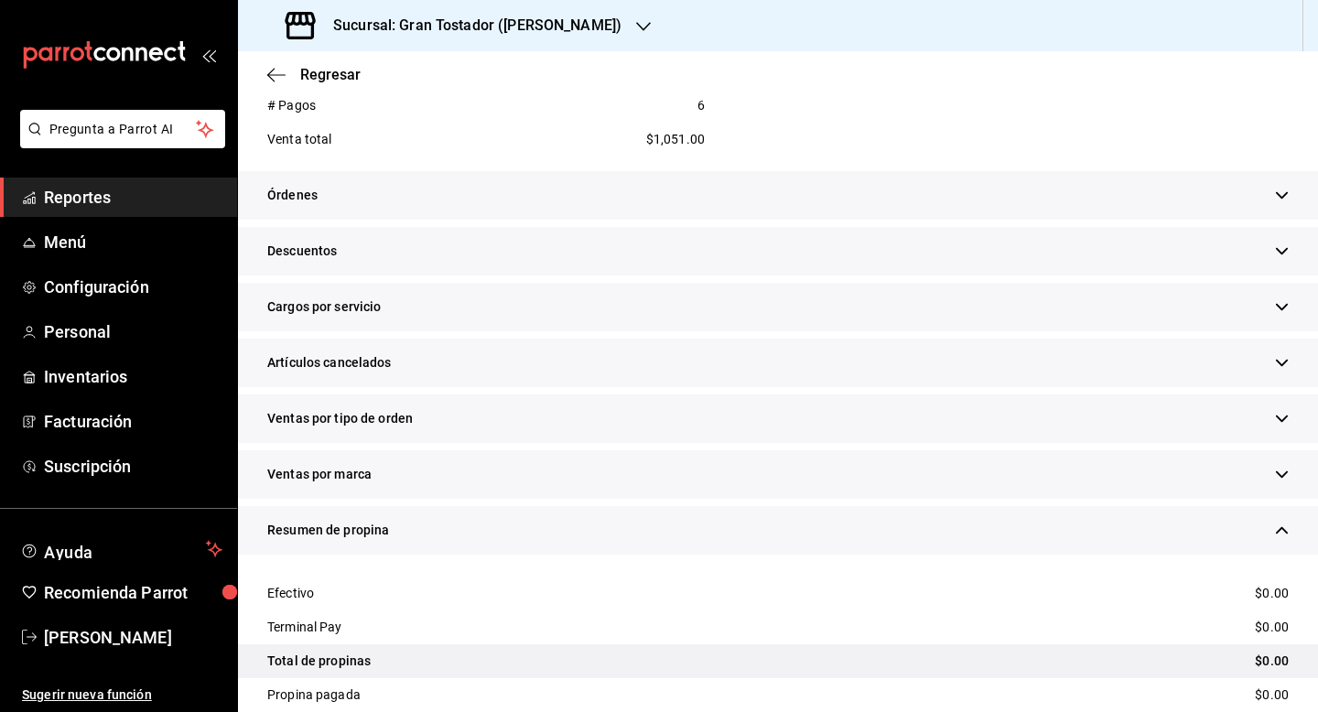
scroll to position [535, 0]
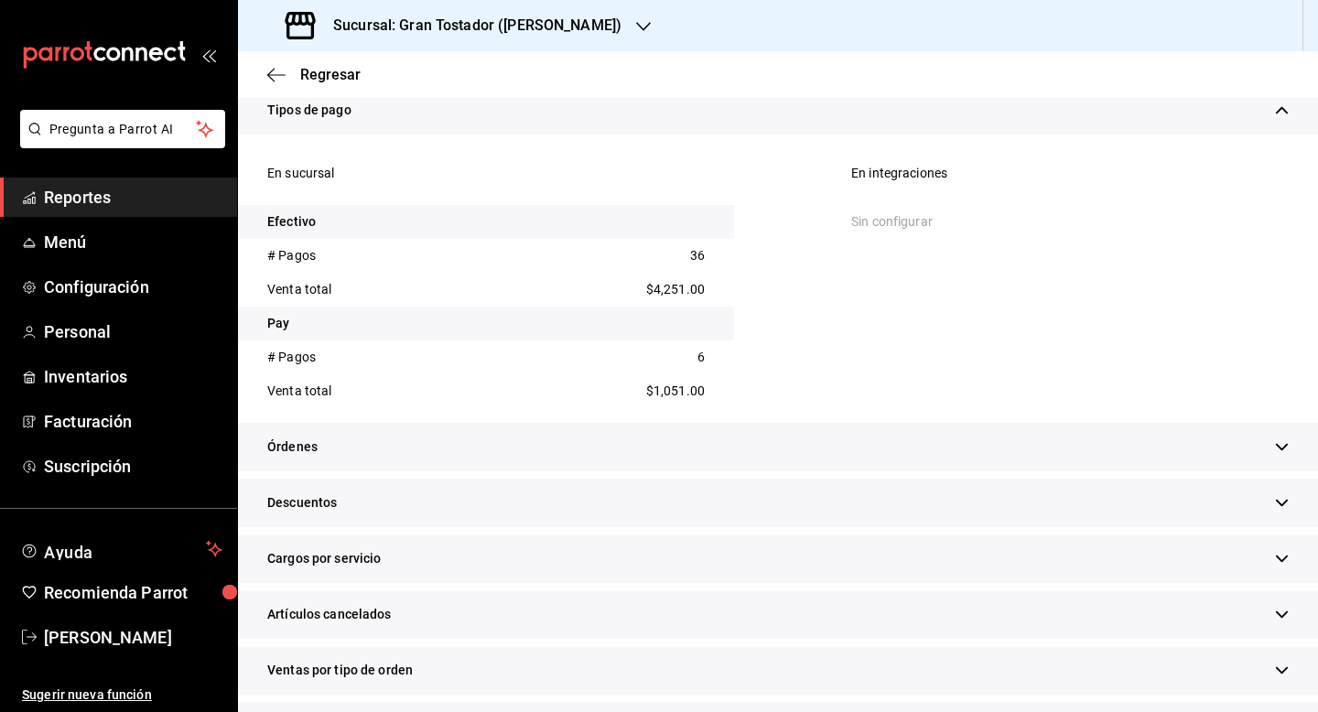
click at [334, 63] on div "Regresar" at bounding box center [778, 74] width 1080 height 47
click at [321, 72] on span "Regresar" at bounding box center [330, 74] width 60 height 17
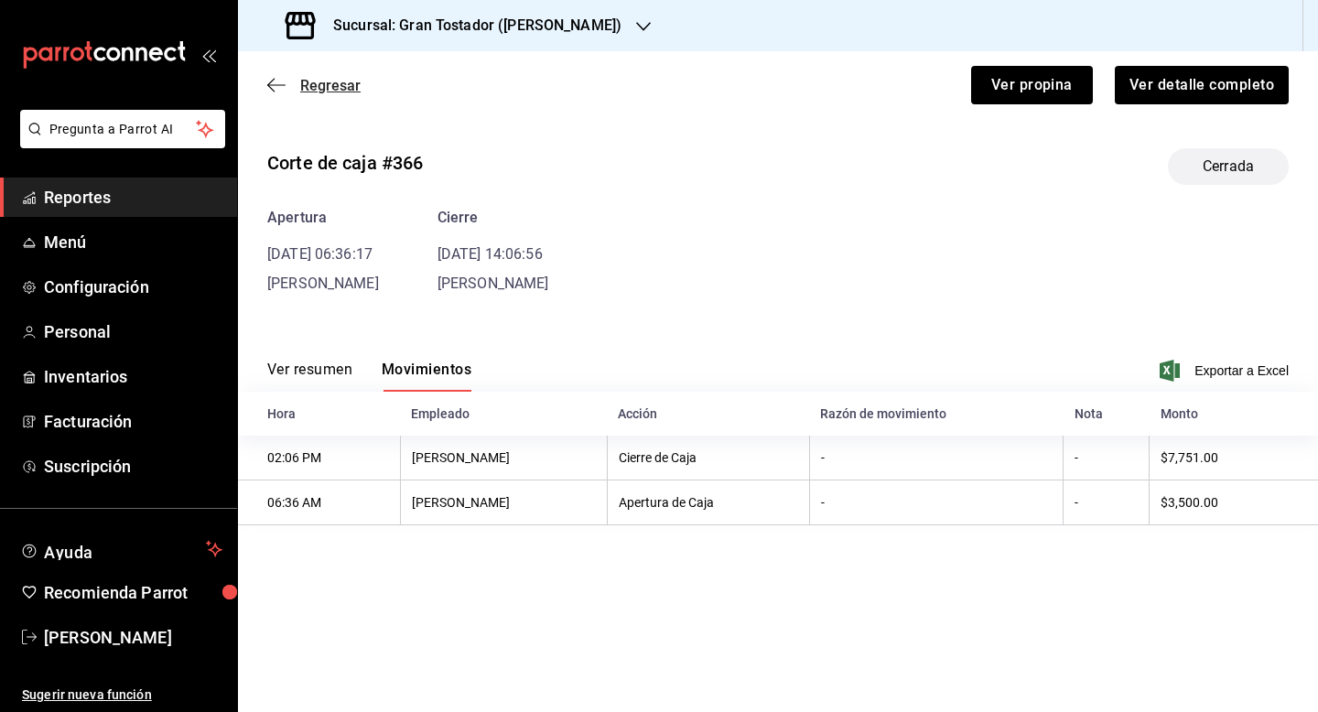
click at [325, 85] on span "Regresar" at bounding box center [330, 85] width 60 height 17
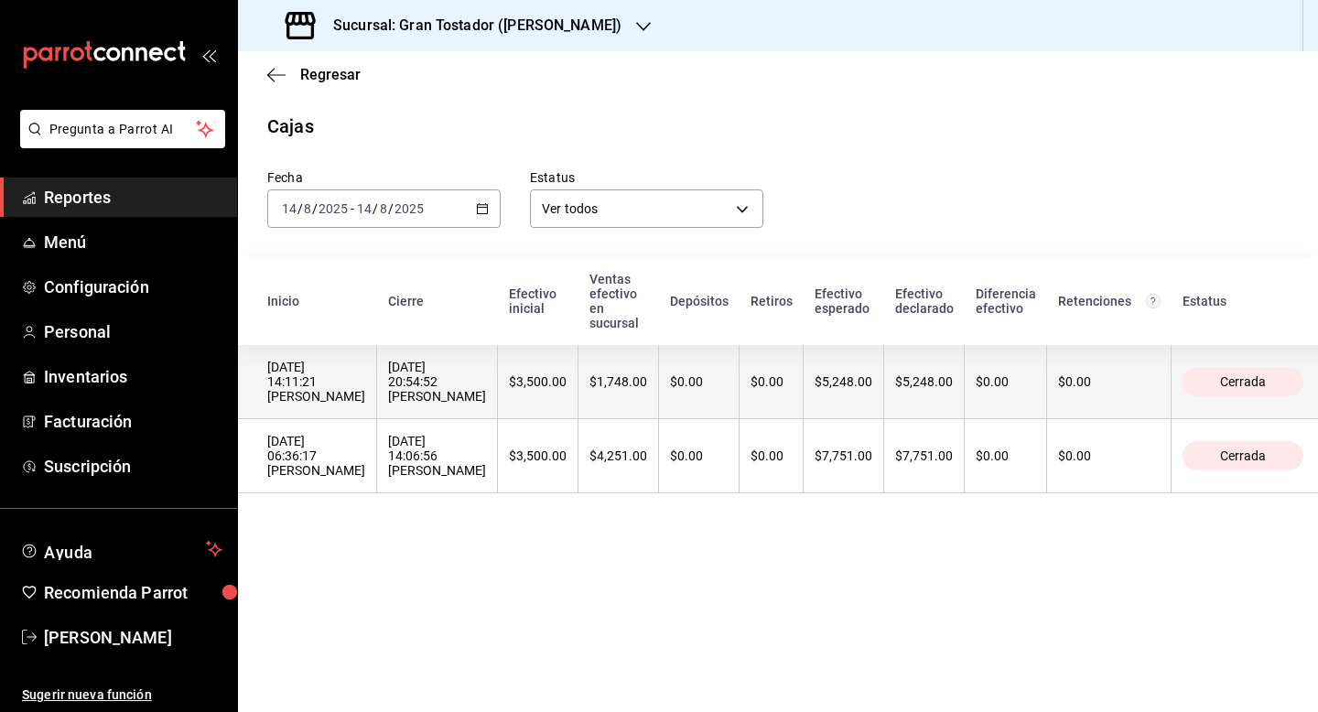
click at [659, 387] on th "$0.00" at bounding box center [699, 382] width 81 height 74
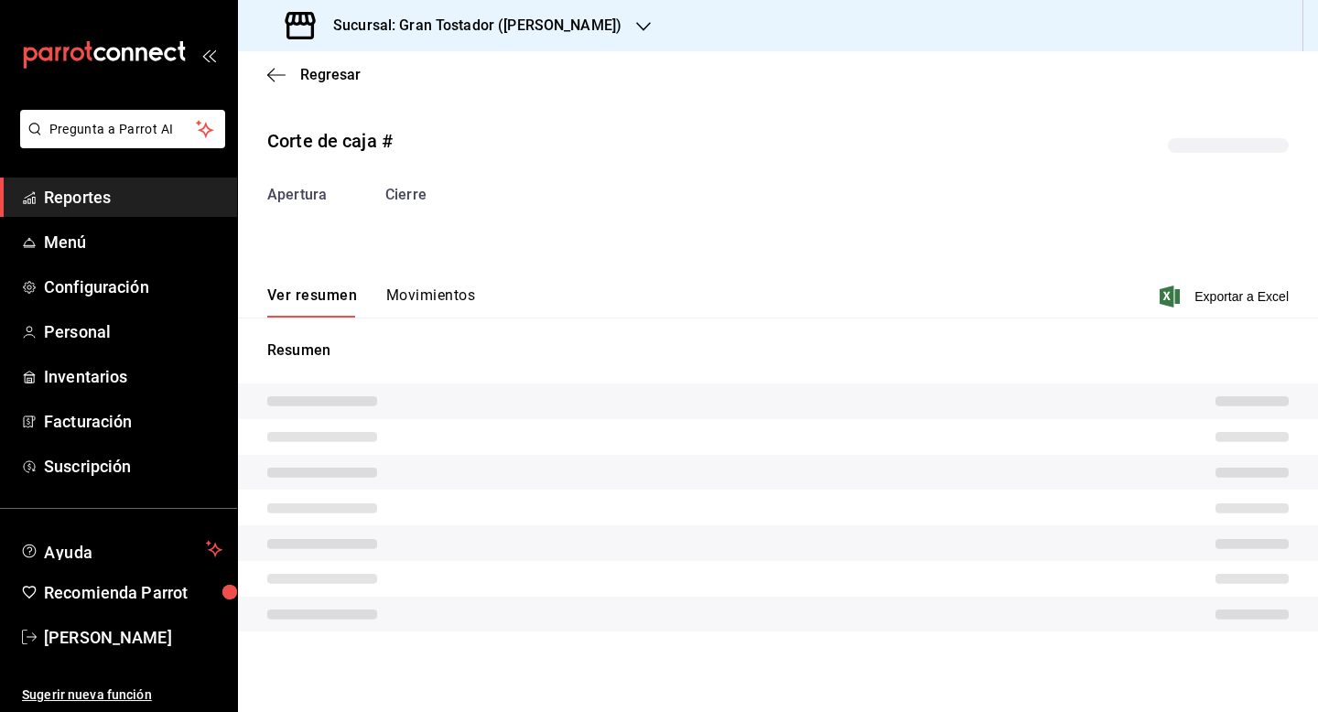
click at [420, 291] on button "Movimientos" at bounding box center [430, 301] width 89 height 31
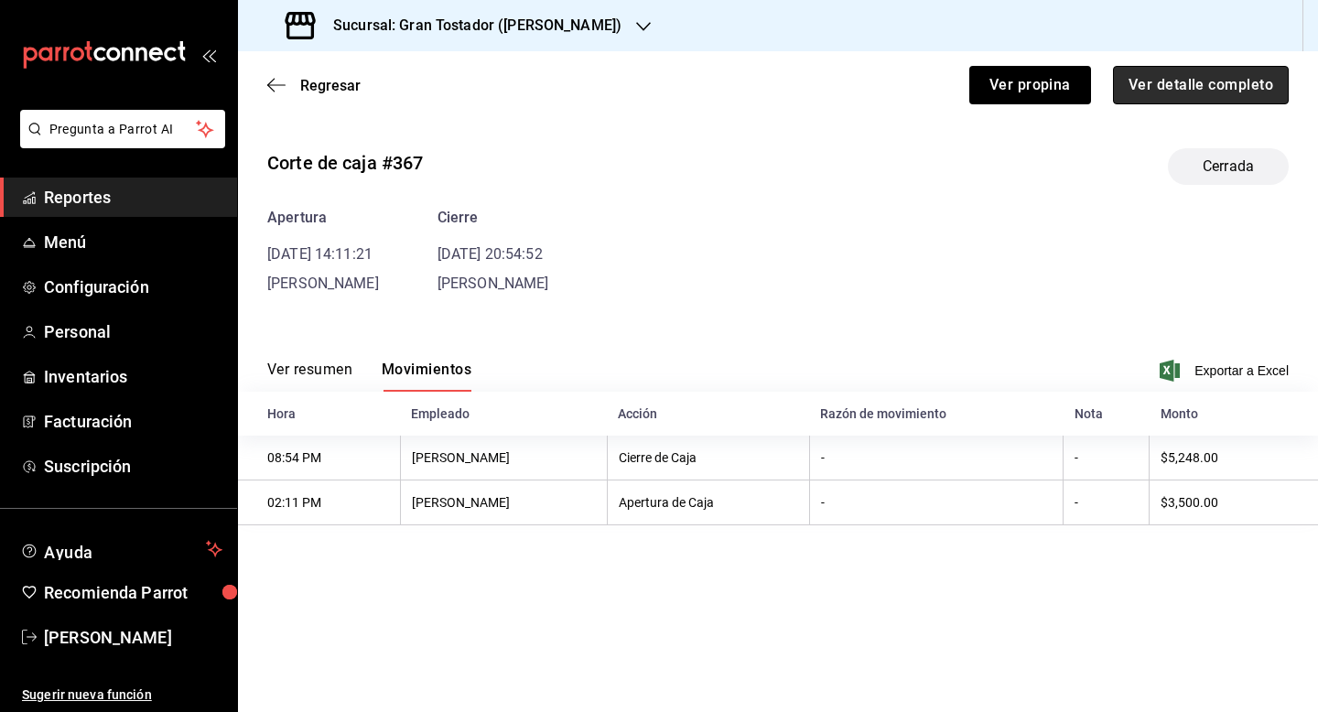
click at [1174, 80] on button "Ver detalle completo" at bounding box center [1201, 85] width 176 height 38
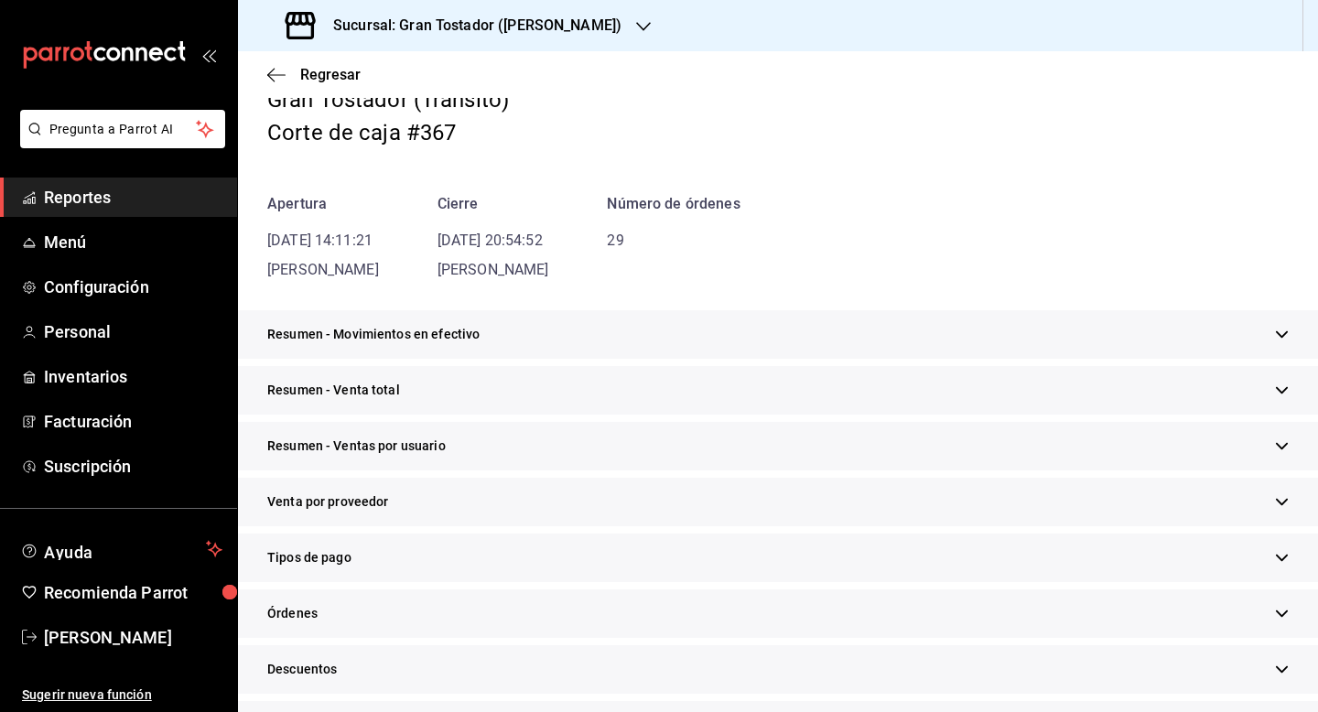
scroll to position [133, 0]
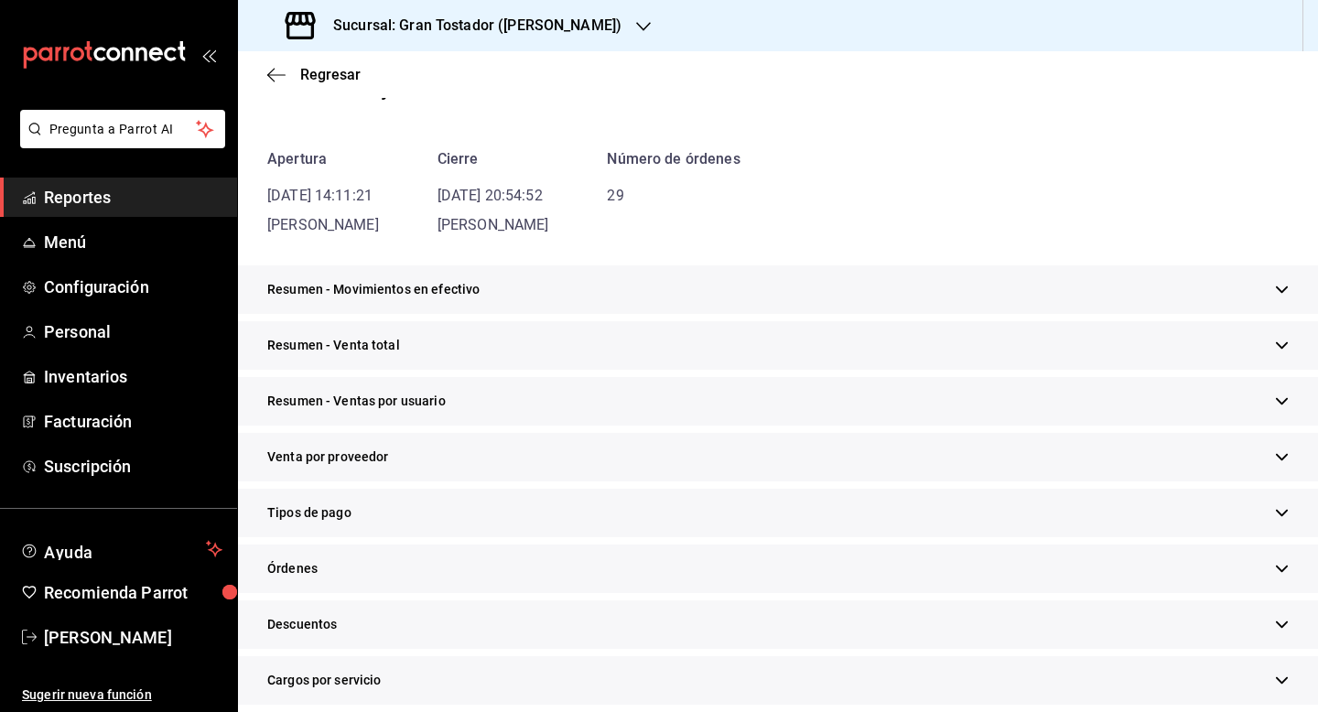
click at [404, 513] on div "Tipos de pago" at bounding box center [778, 513] width 1080 height 49
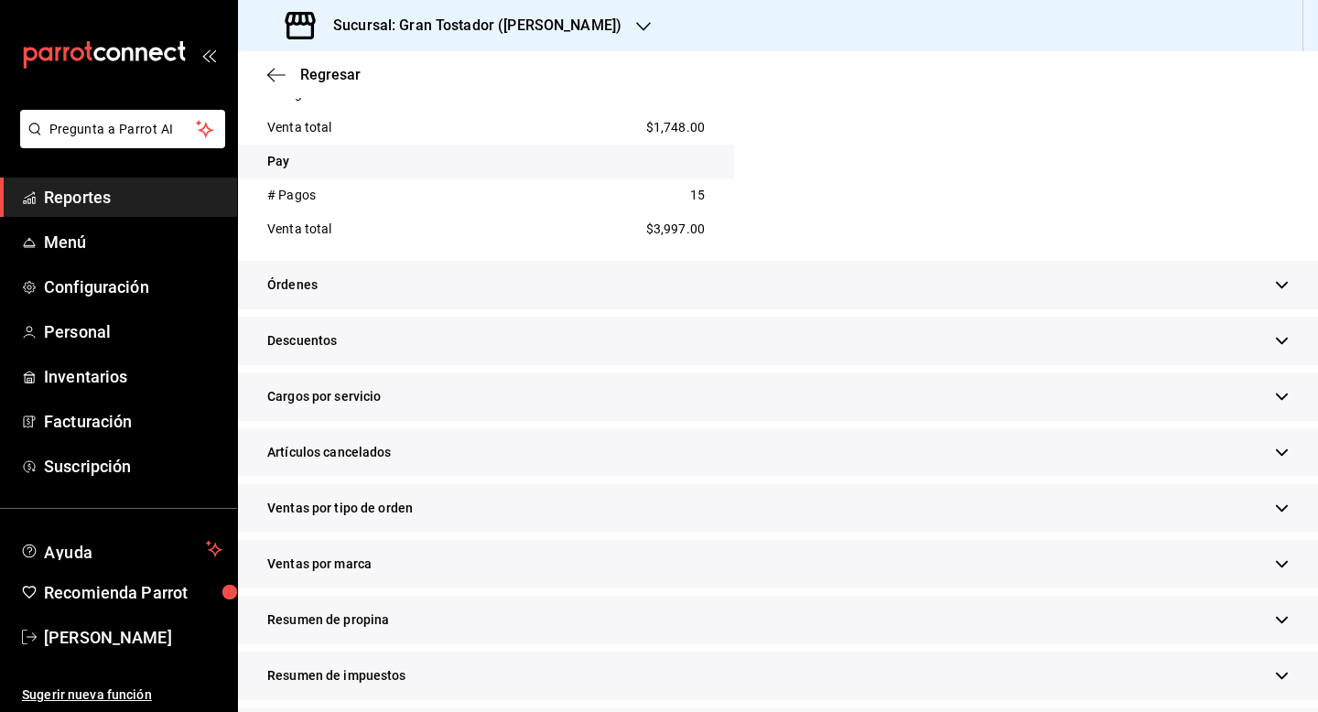
scroll to position [763, 0]
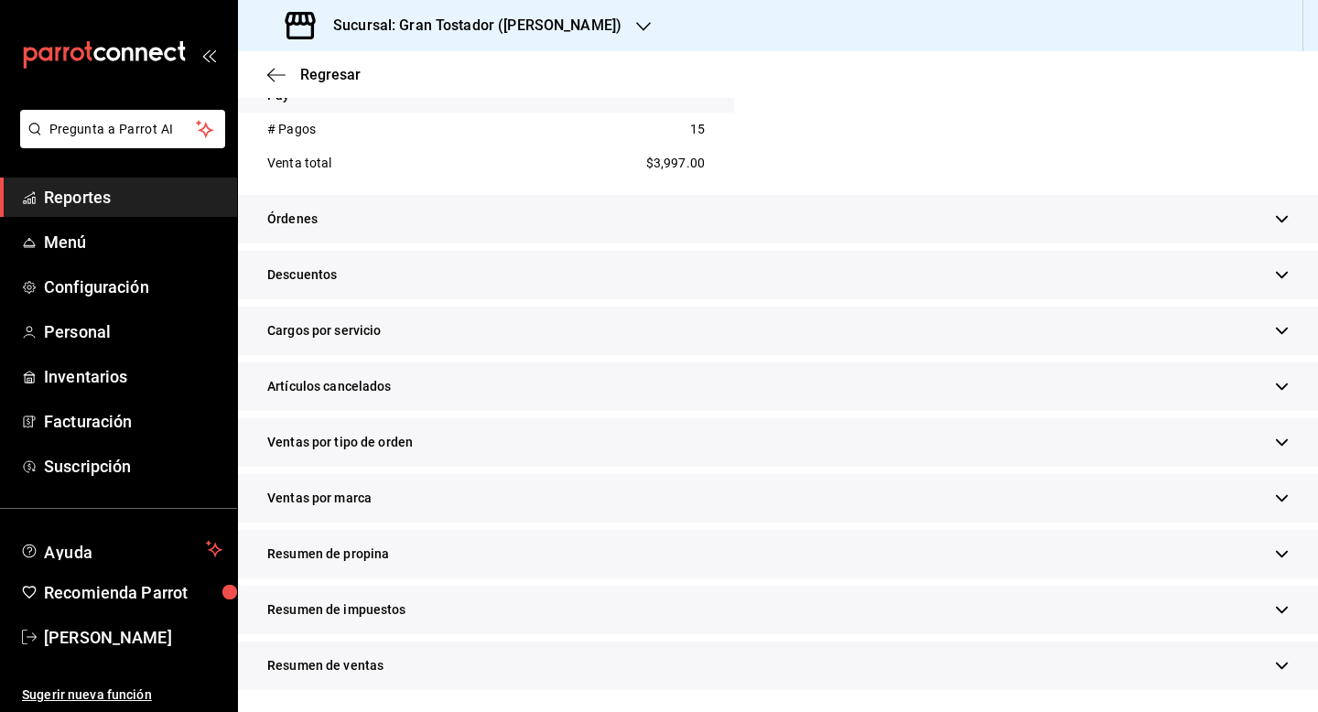
click at [415, 546] on div "Resumen de propina" at bounding box center [778, 554] width 1080 height 49
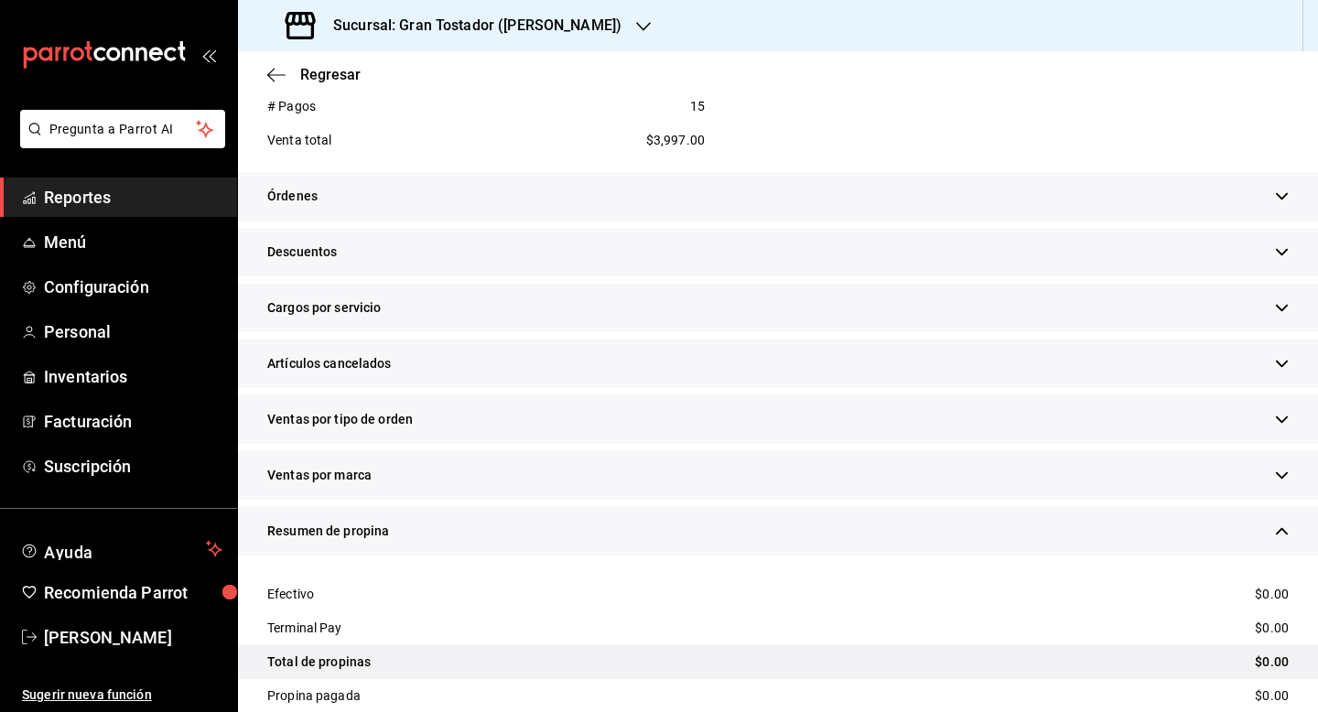
scroll to position [535, 0]
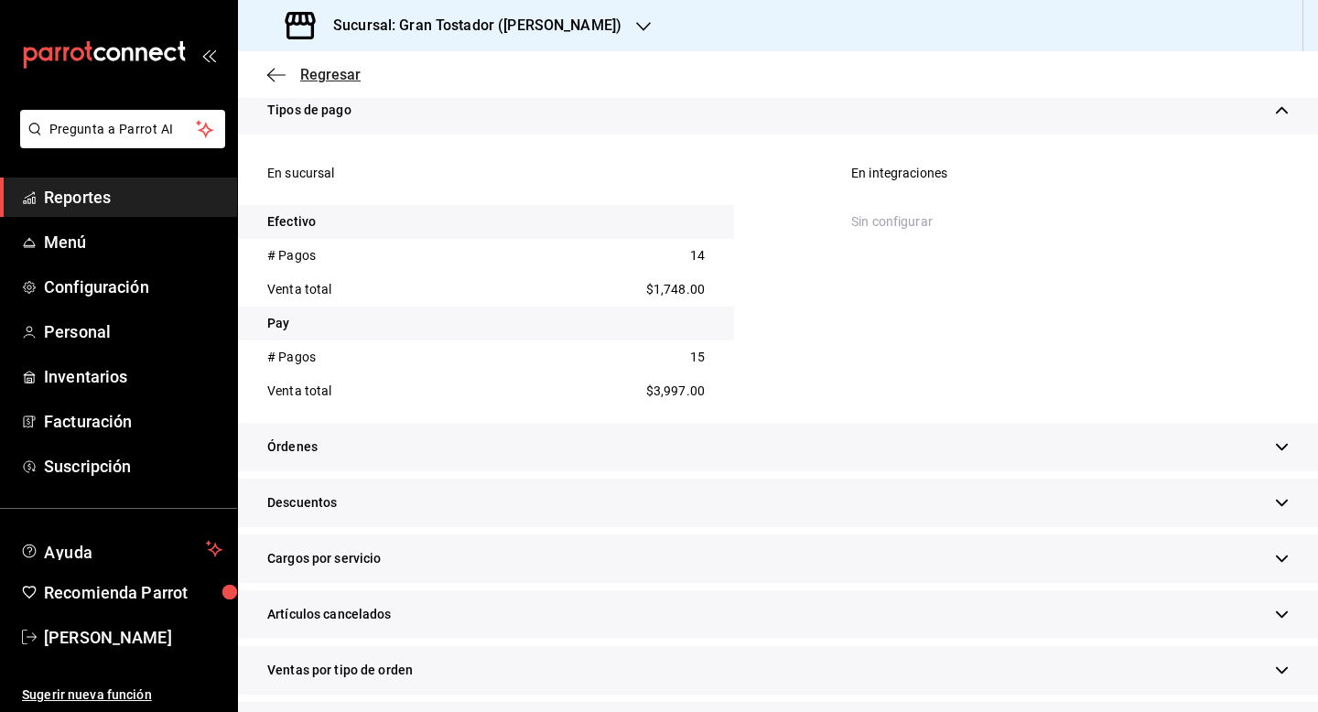
click at [341, 79] on span "Regresar" at bounding box center [330, 74] width 60 height 17
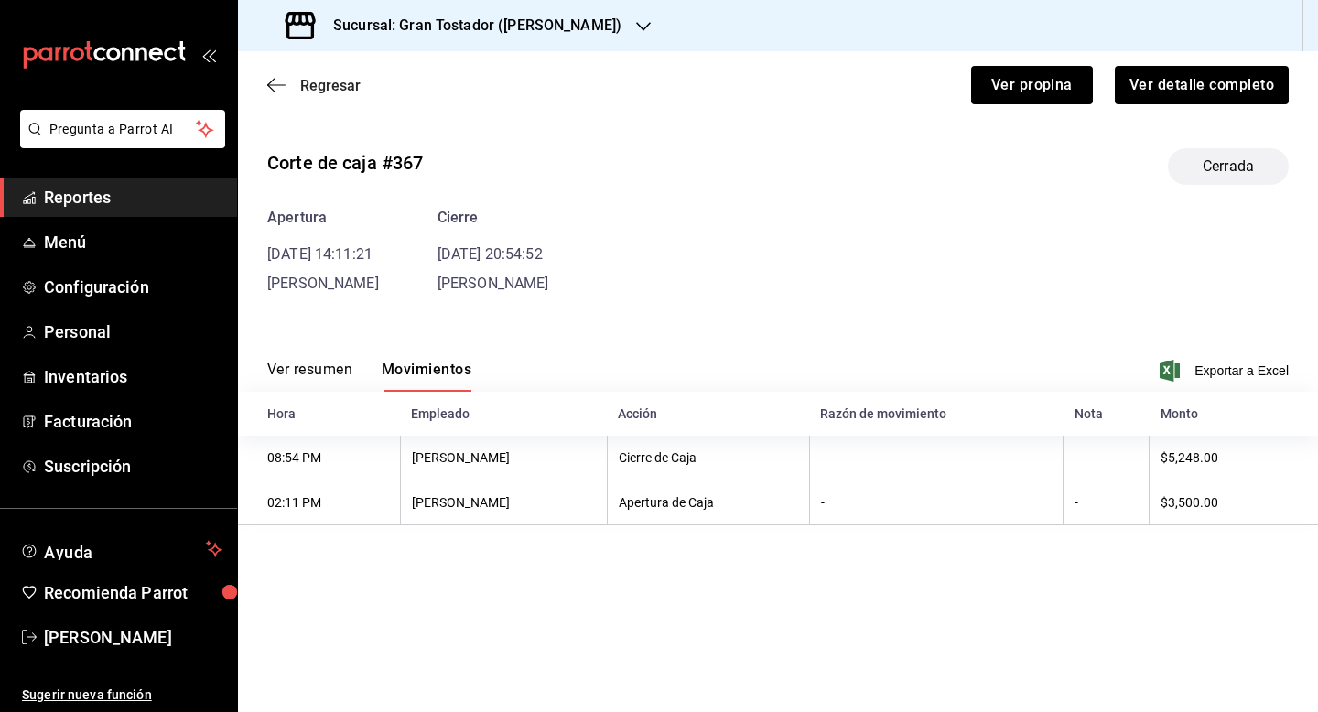
click at [331, 79] on span "Regresar" at bounding box center [330, 85] width 60 height 17
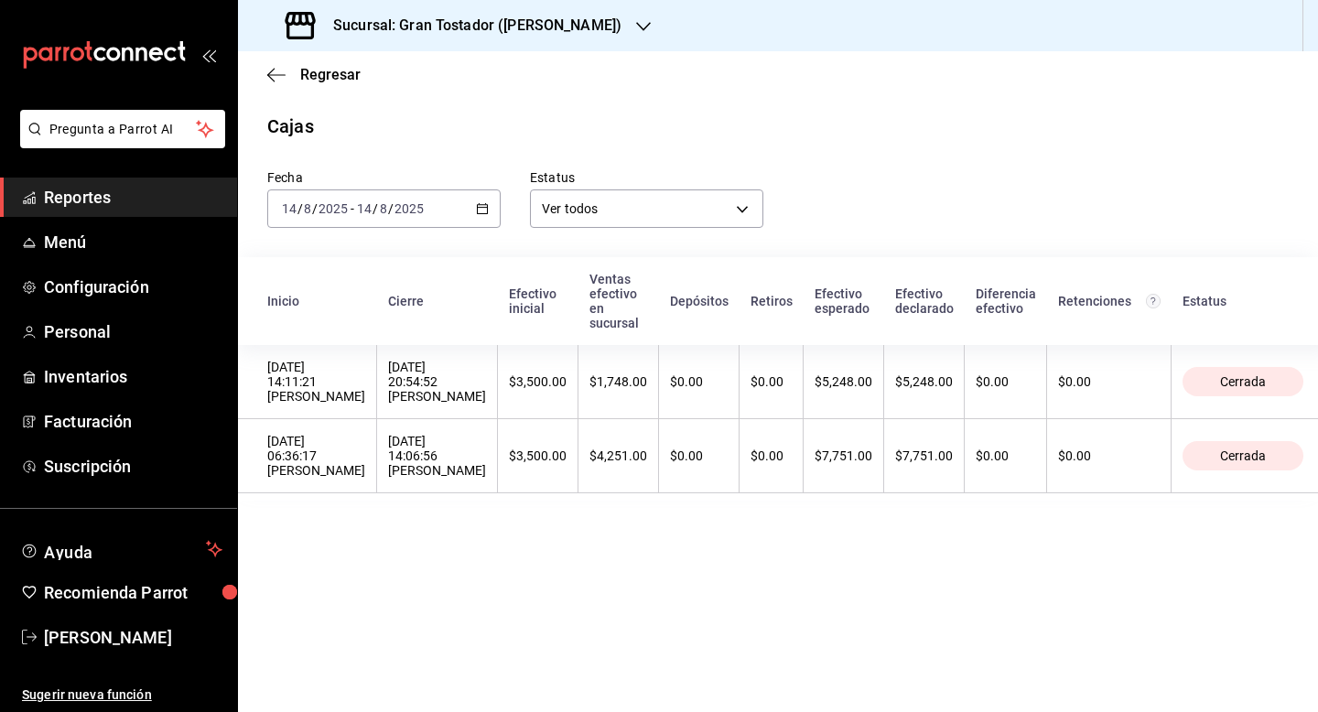
click at [483, 206] on icon "button" at bounding box center [482, 208] width 13 height 13
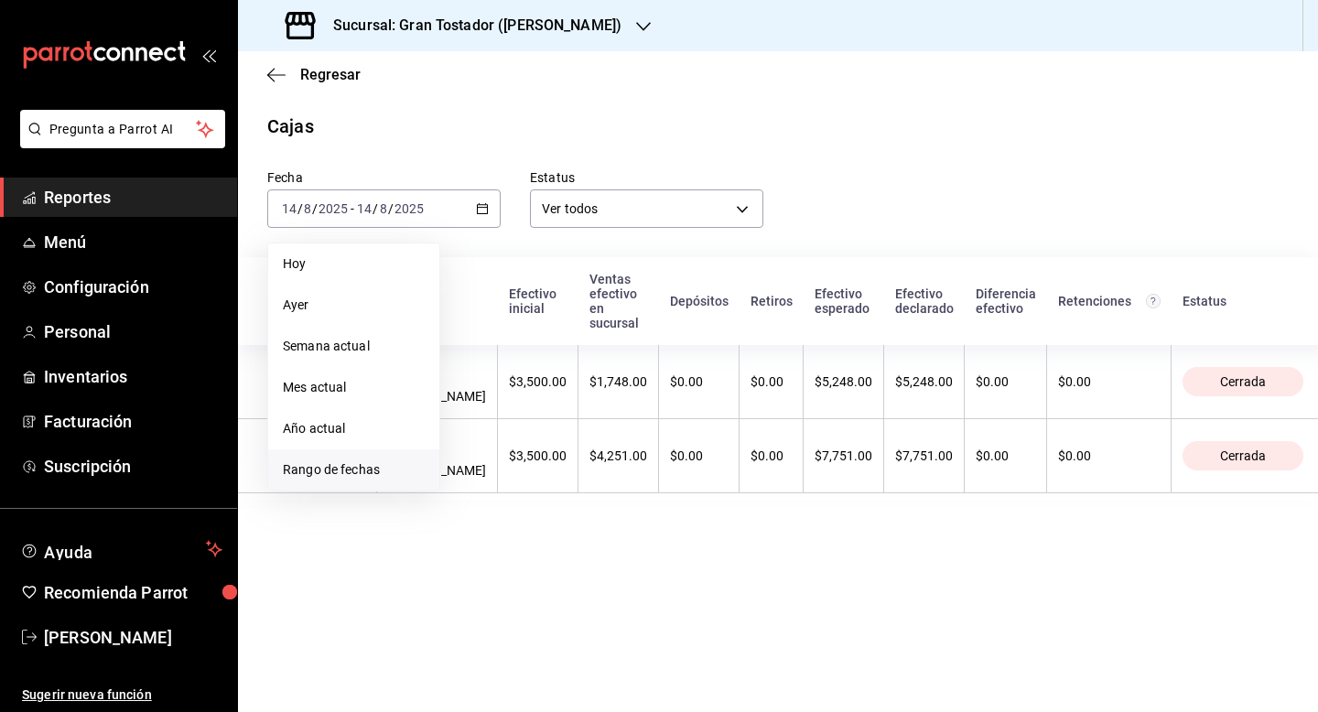
click at [335, 469] on span "Rango de fechas" at bounding box center [354, 469] width 142 height 19
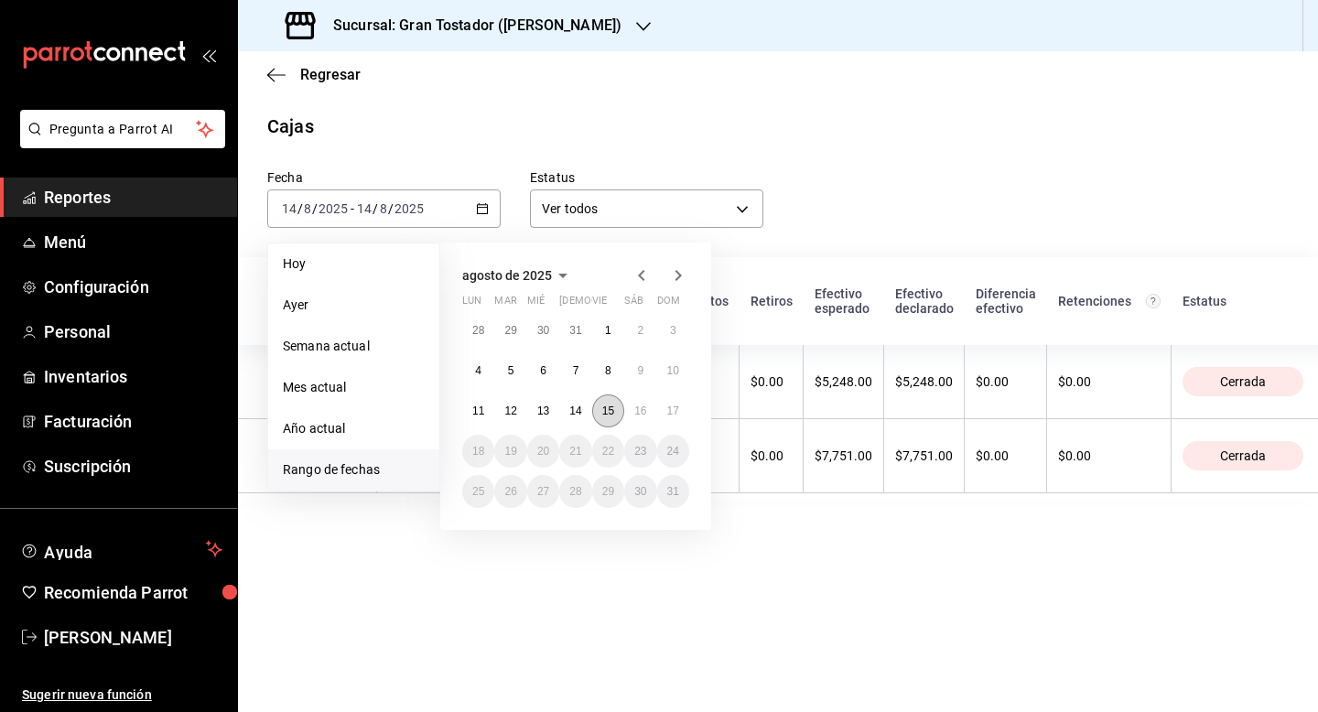
click at [599, 407] on button "15" at bounding box center [608, 410] width 32 height 33
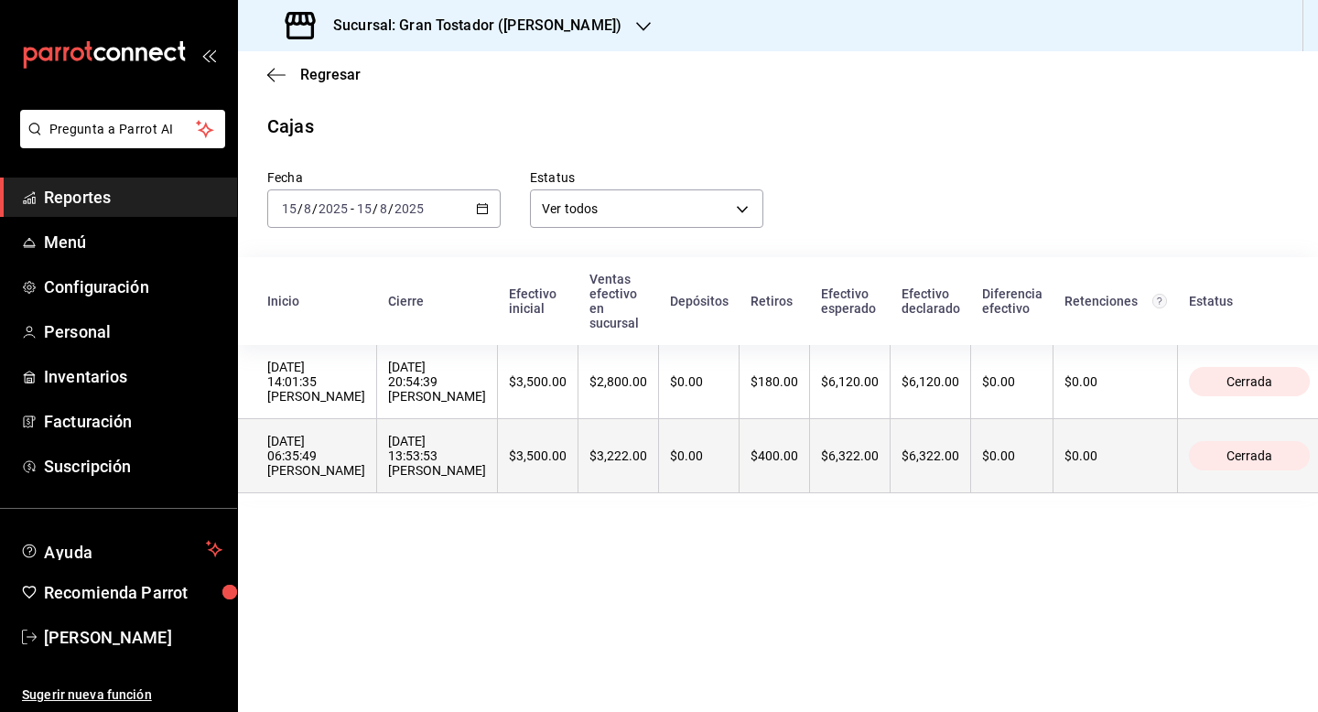
click at [750, 448] on div "$400.00" at bounding box center [774, 455] width 48 height 15
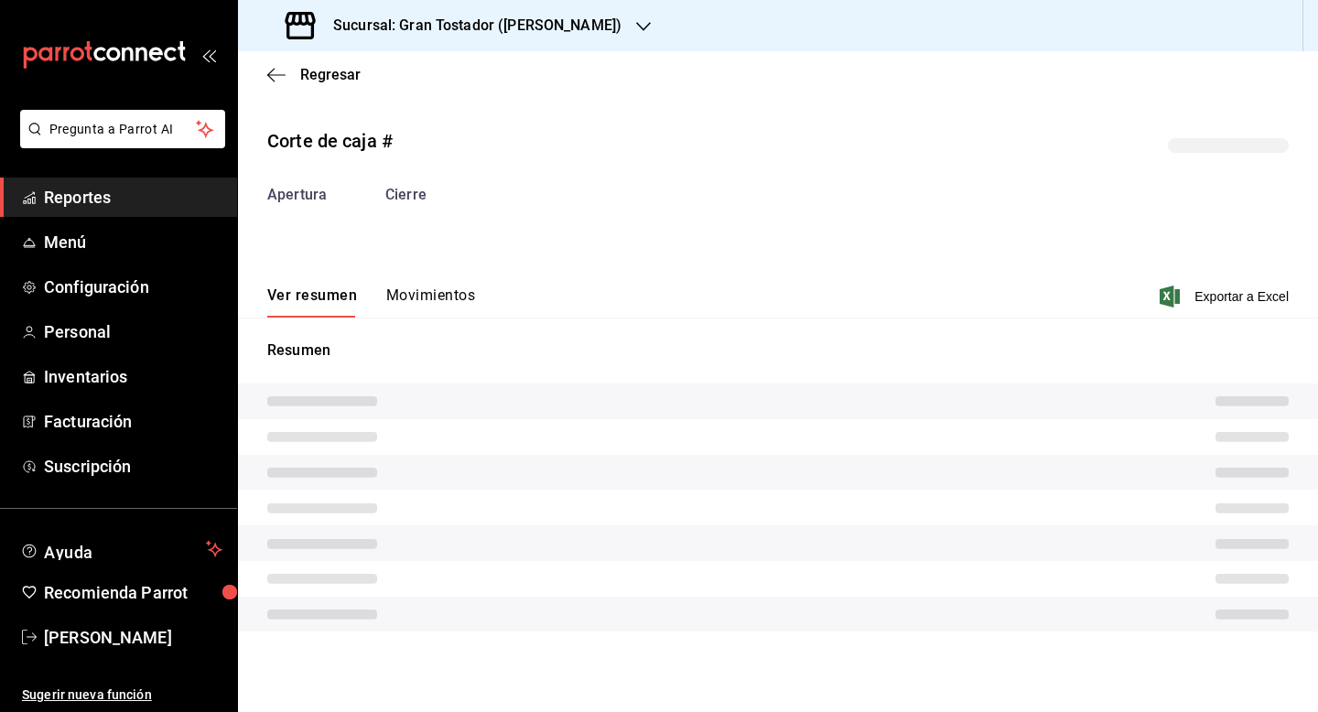
click at [424, 299] on button "Movimientos" at bounding box center [430, 301] width 89 height 31
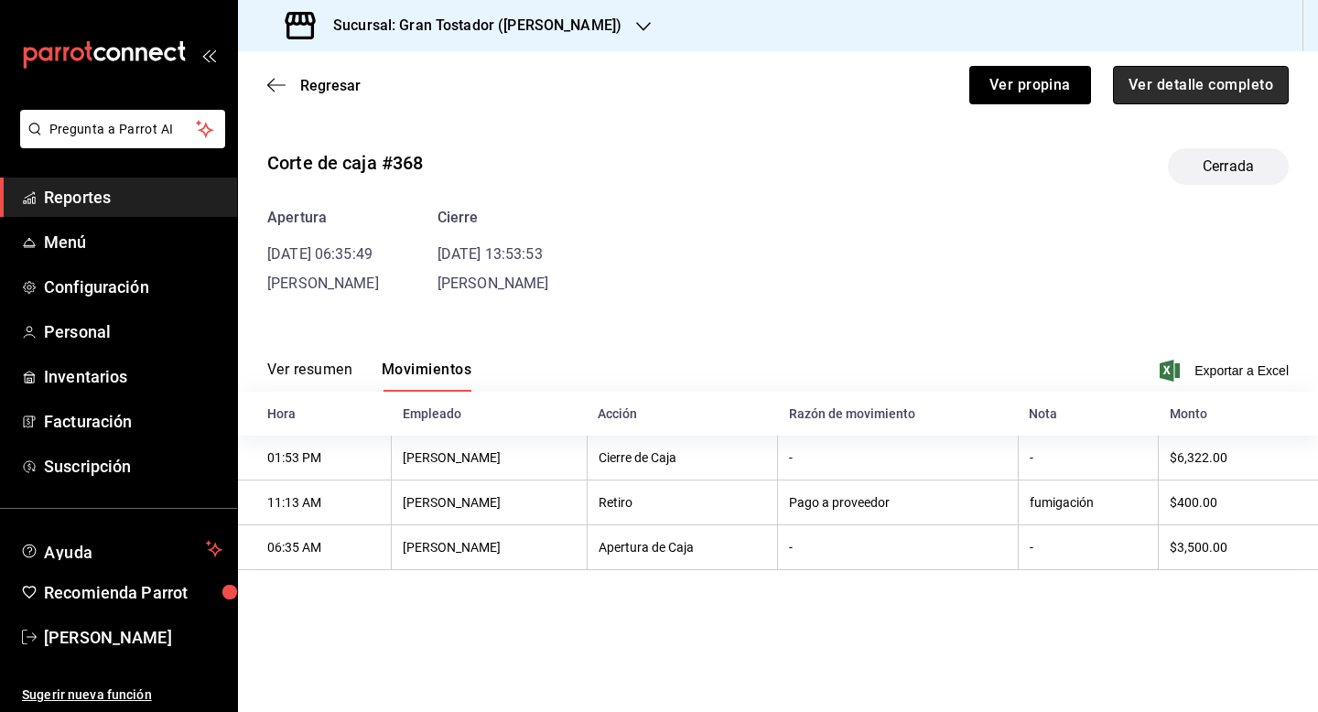
click at [1175, 92] on button "Ver detalle completo" at bounding box center [1201, 85] width 176 height 38
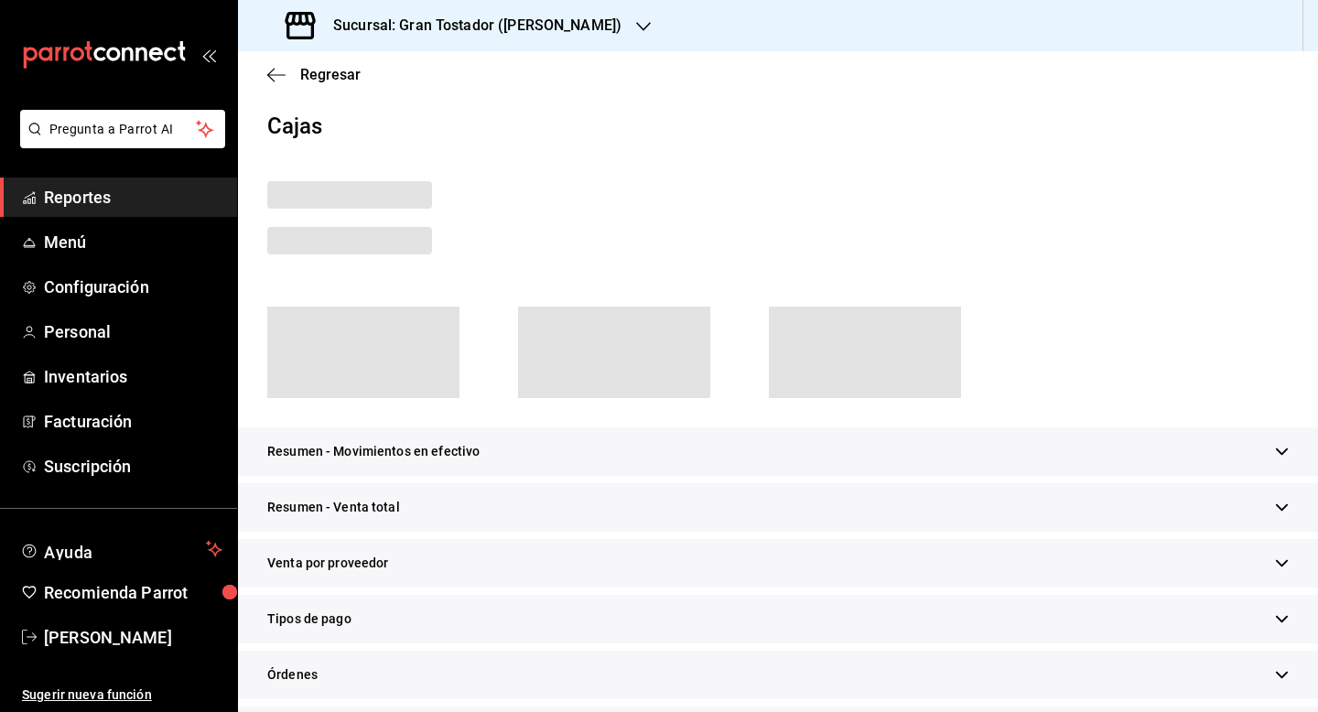
scroll to position [107, 0]
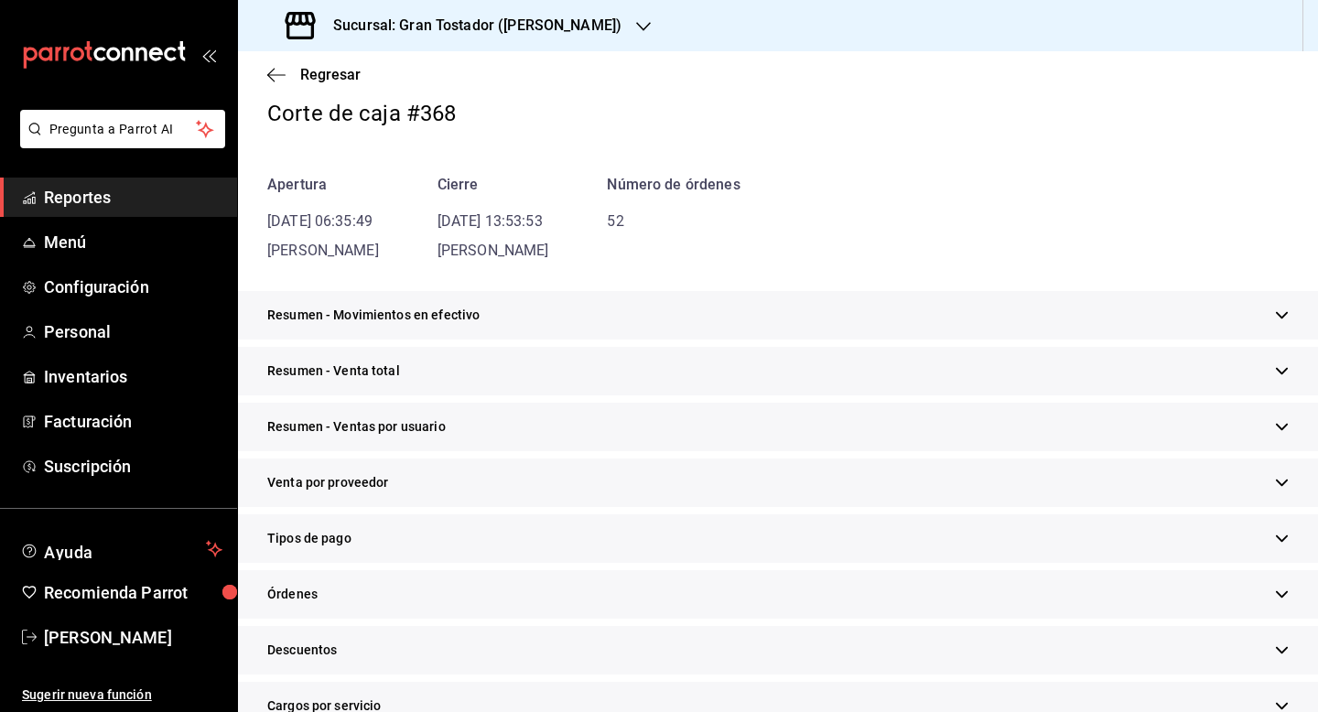
click at [378, 534] on div "Tipos de pago" at bounding box center [778, 538] width 1080 height 49
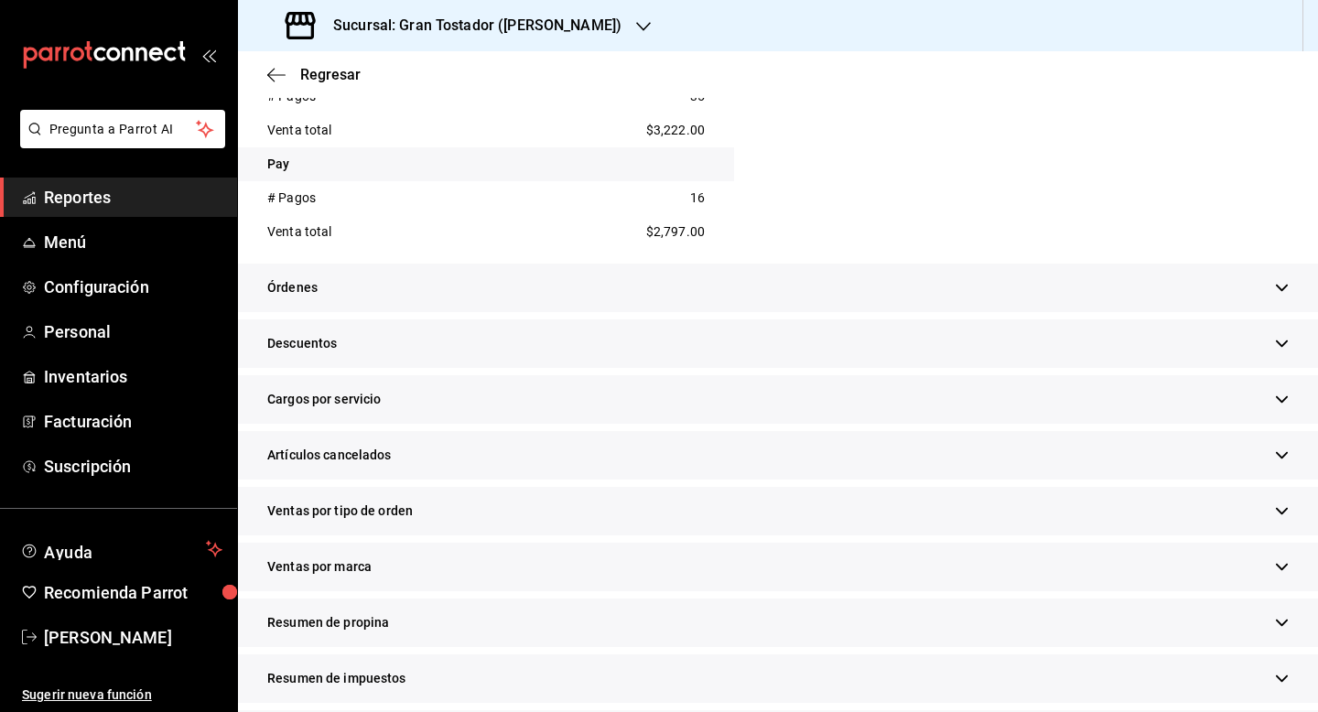
scroll to position [763, 0]
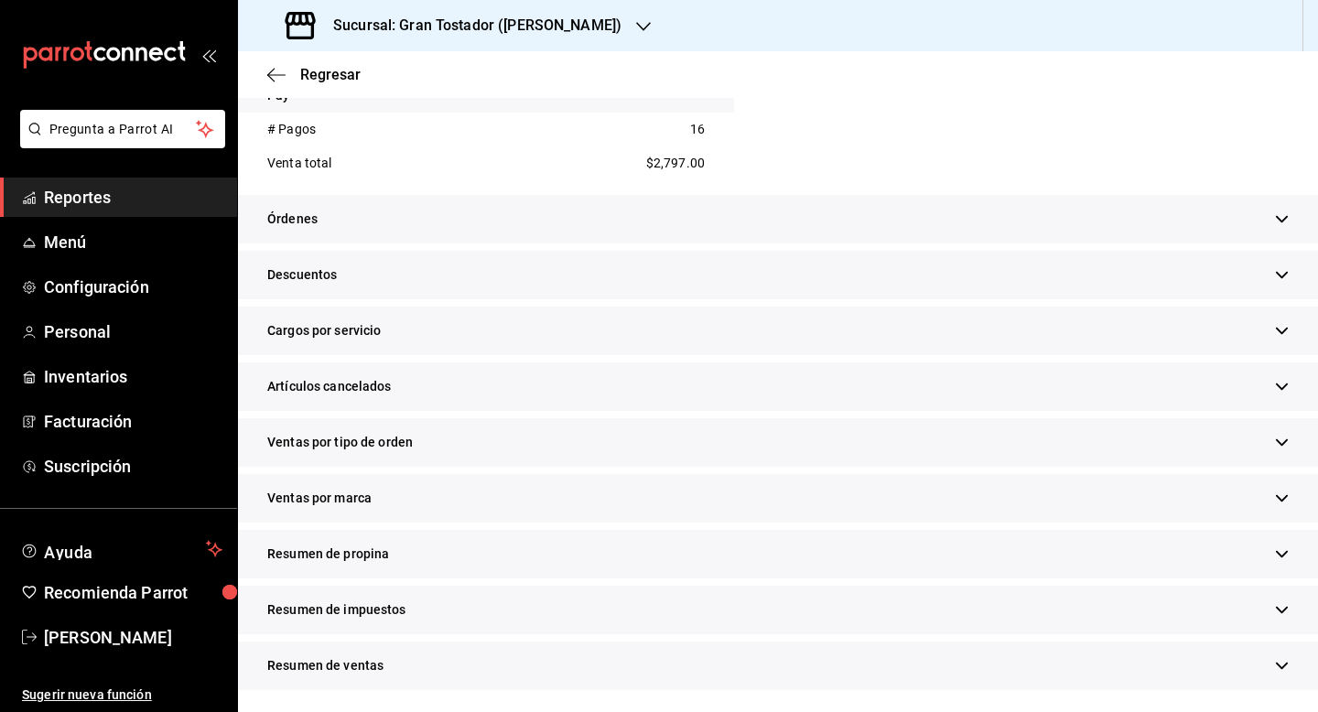
click at [418, 551] on div "Resumen de propina" at bounding box center [778, 554] width 1080 height 49
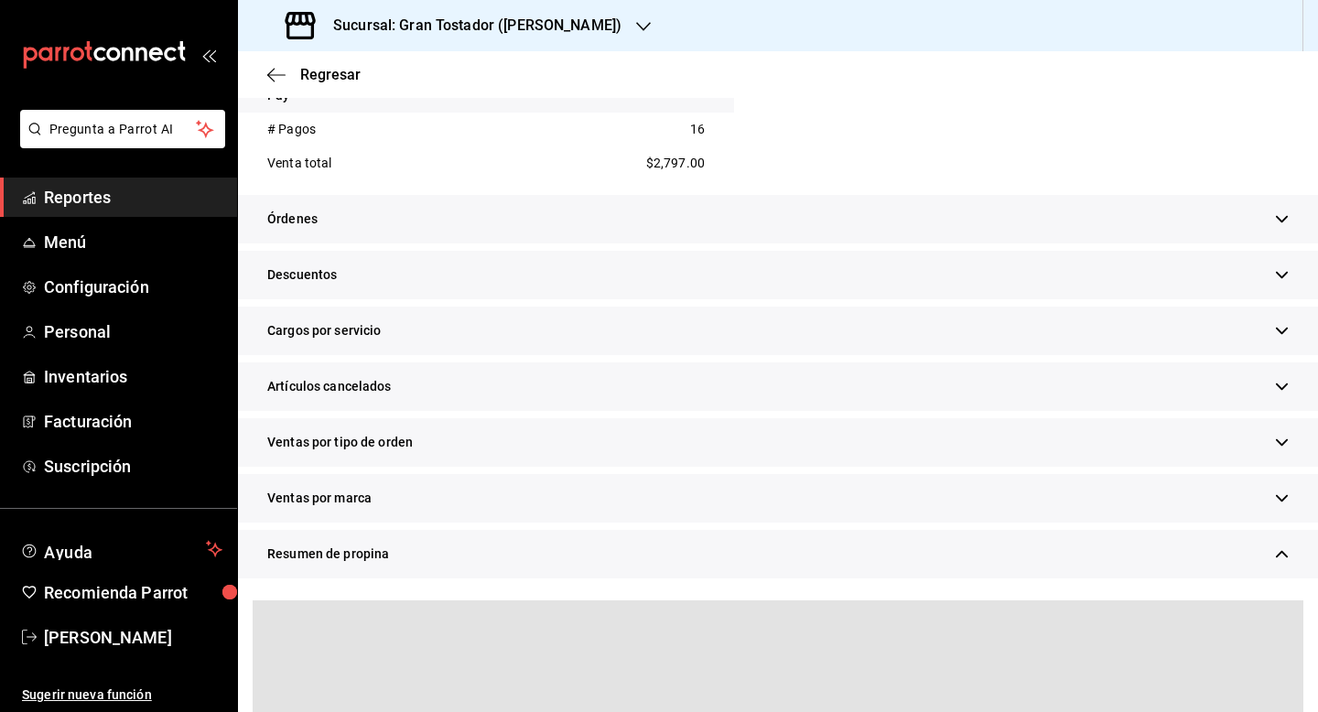
scroll to position [930, 0]
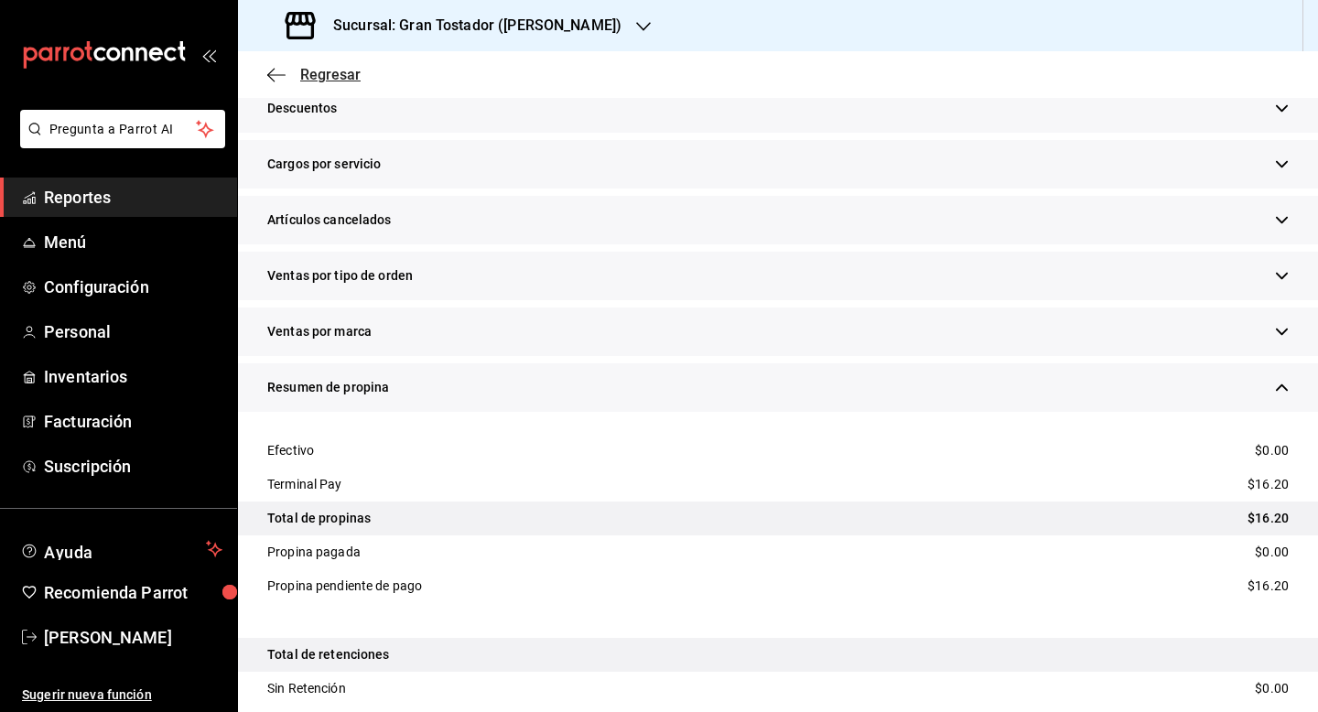
click at [347, 75] on span "Regresar" at bounding box center [330, 74] width 60 height 17
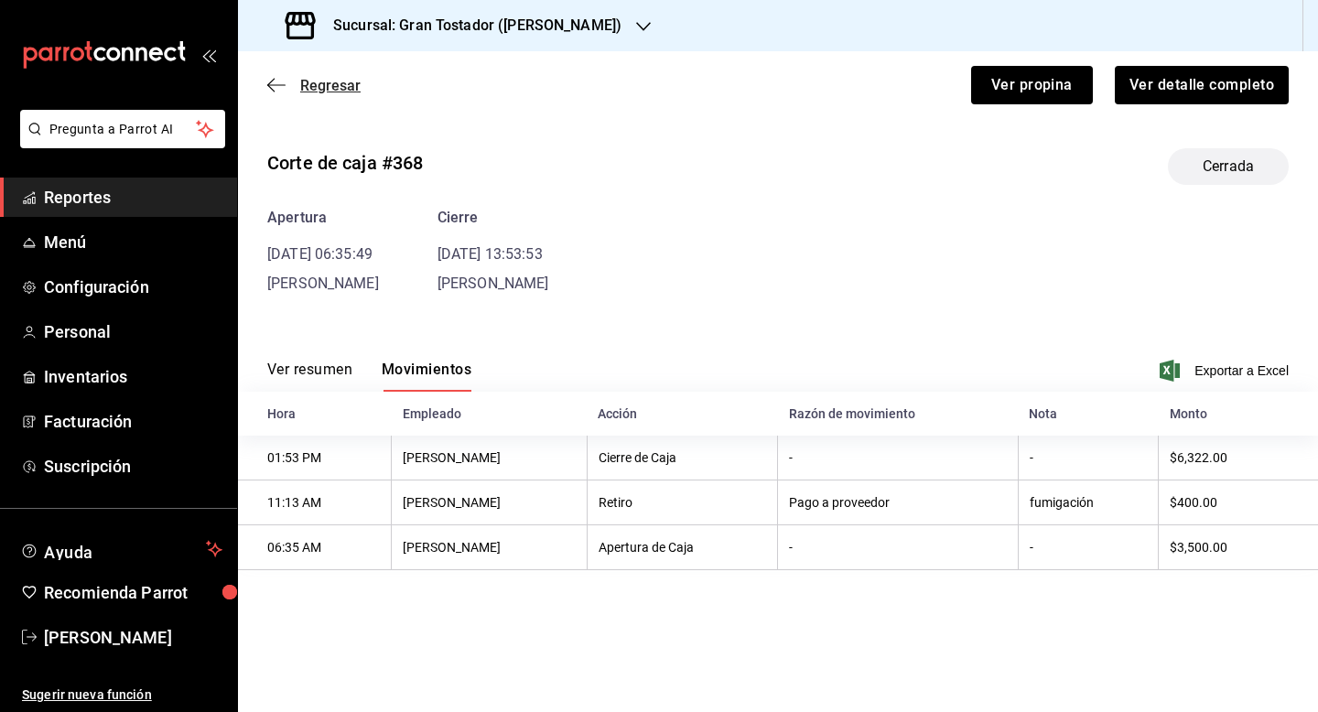
click at [342, 92] on span "Regresar" at bounding box center [330, 85] width 60 height 17
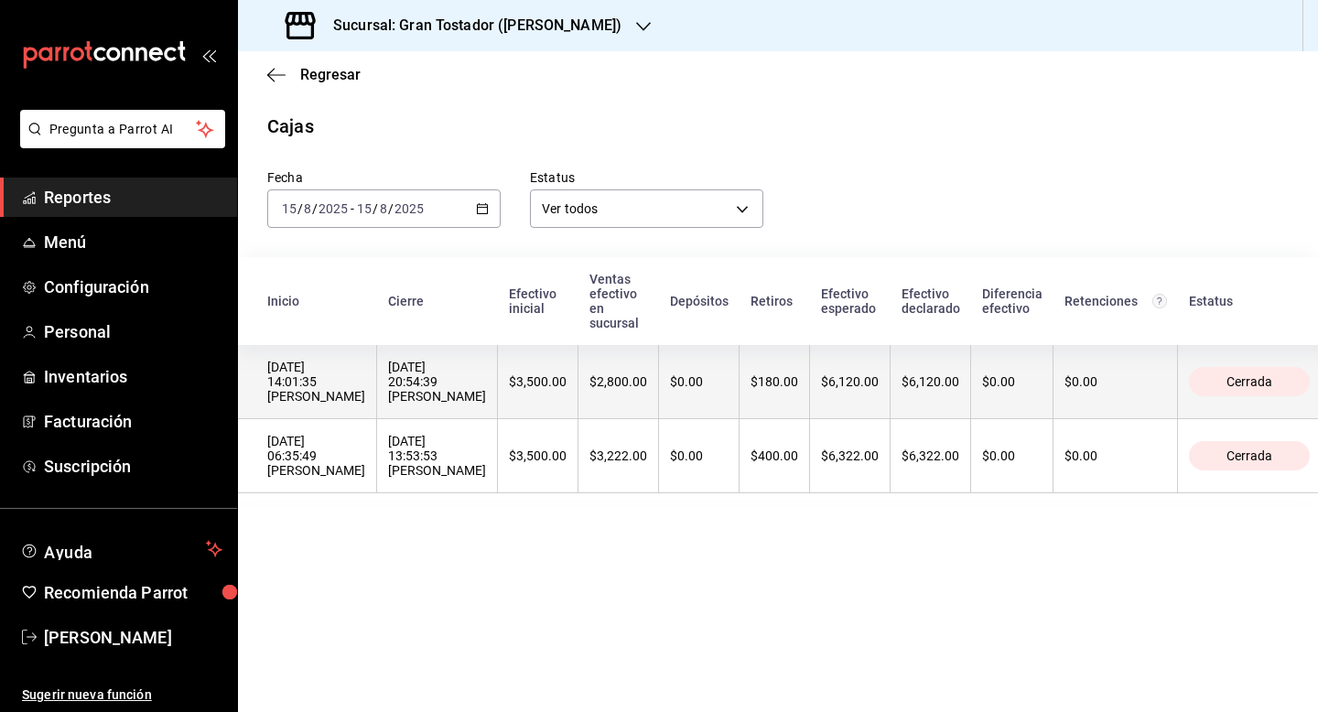
click at [520, 355] on th "$3,500.00" at bounding box center [538, 382] width 81 height 74
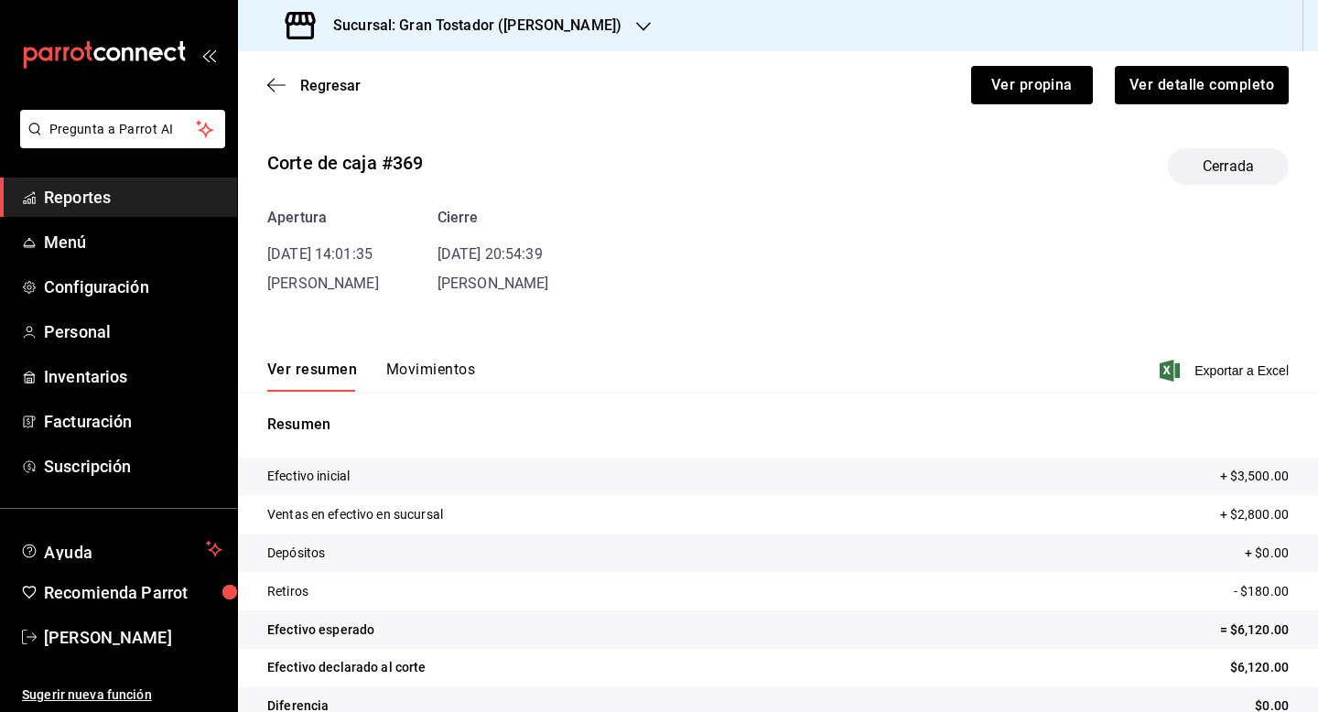
click at [446, 359] on div "Ver resumen Movimientos Exportar a Excel" at bounding box center [778, 365] width 1080 height 53
click at [434, 362] on button "Movimientos" at bounding box center [430, 376] width 89 height 31
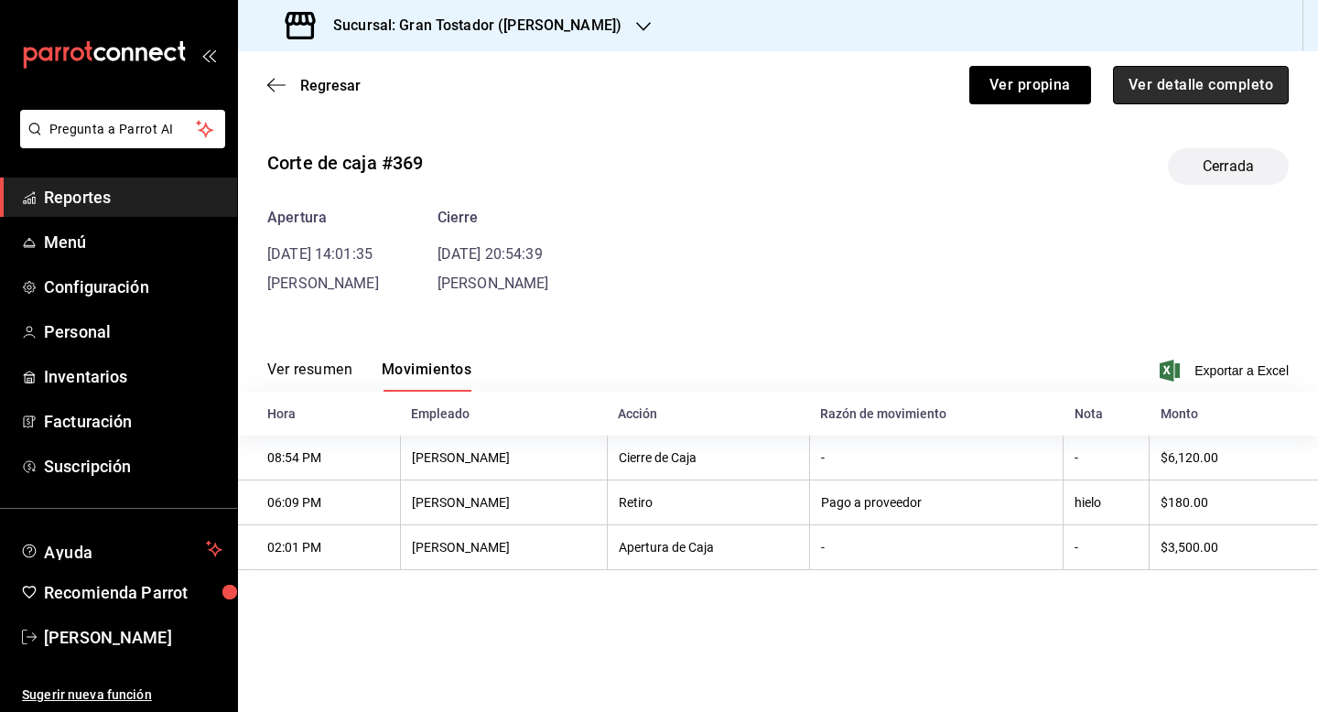
click at [1155, 94] on button "Ver detalle completo" at bounding box center [1201, 85] width 176 height 38
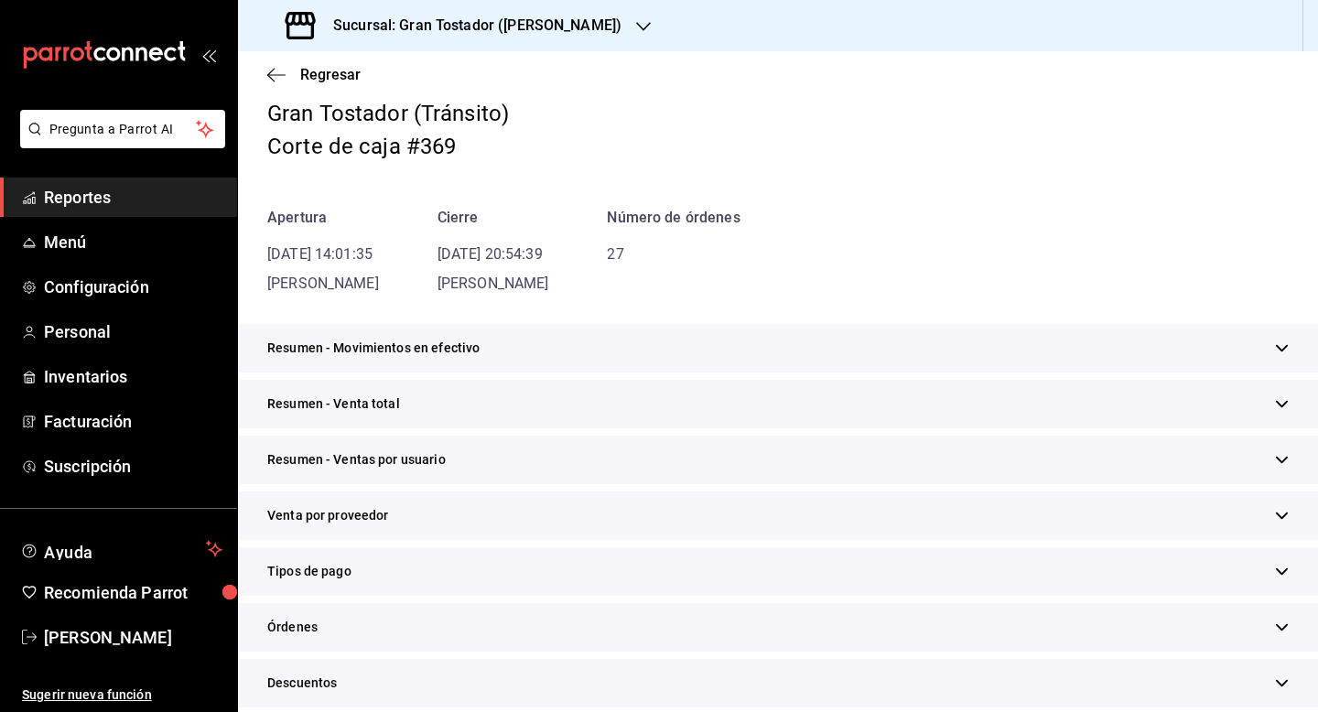
scroll to position [75, 0]
click at [461, 555] on div "Tipos de pago" at bounding box center [778, 570] width 1080 height 49
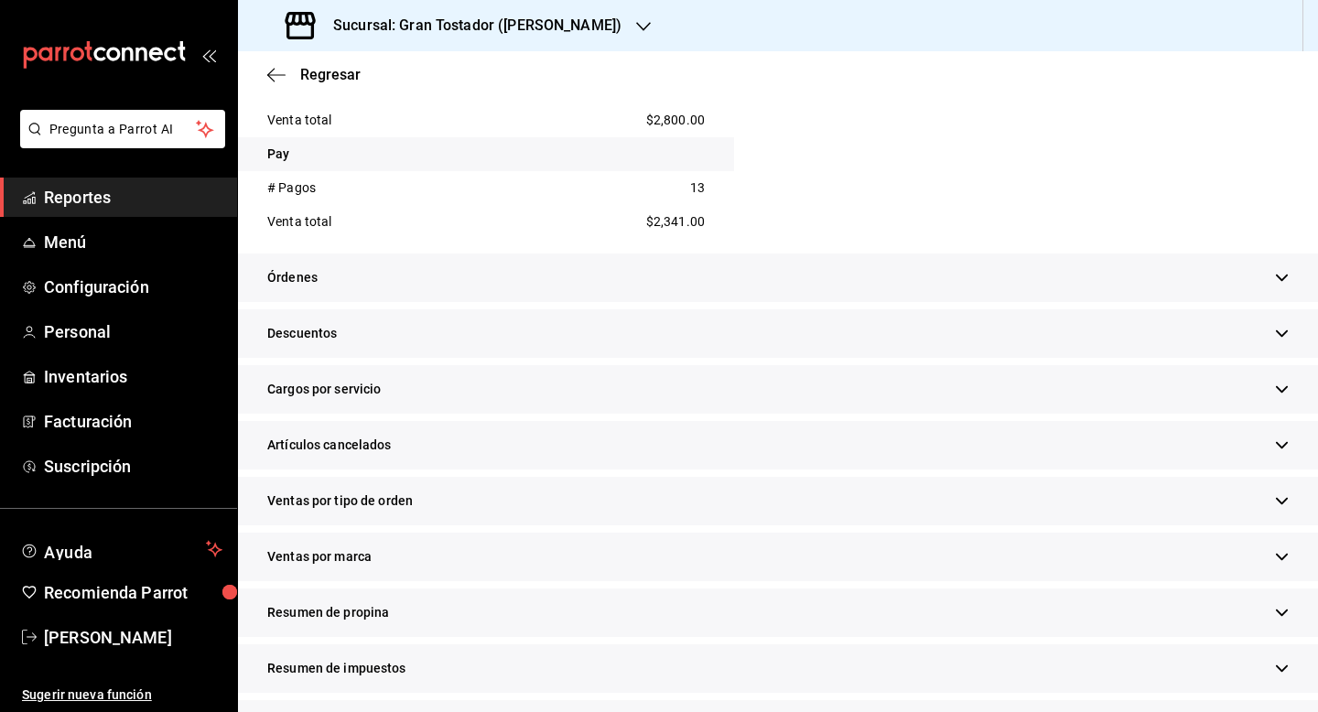
scroll to position [720, 0]
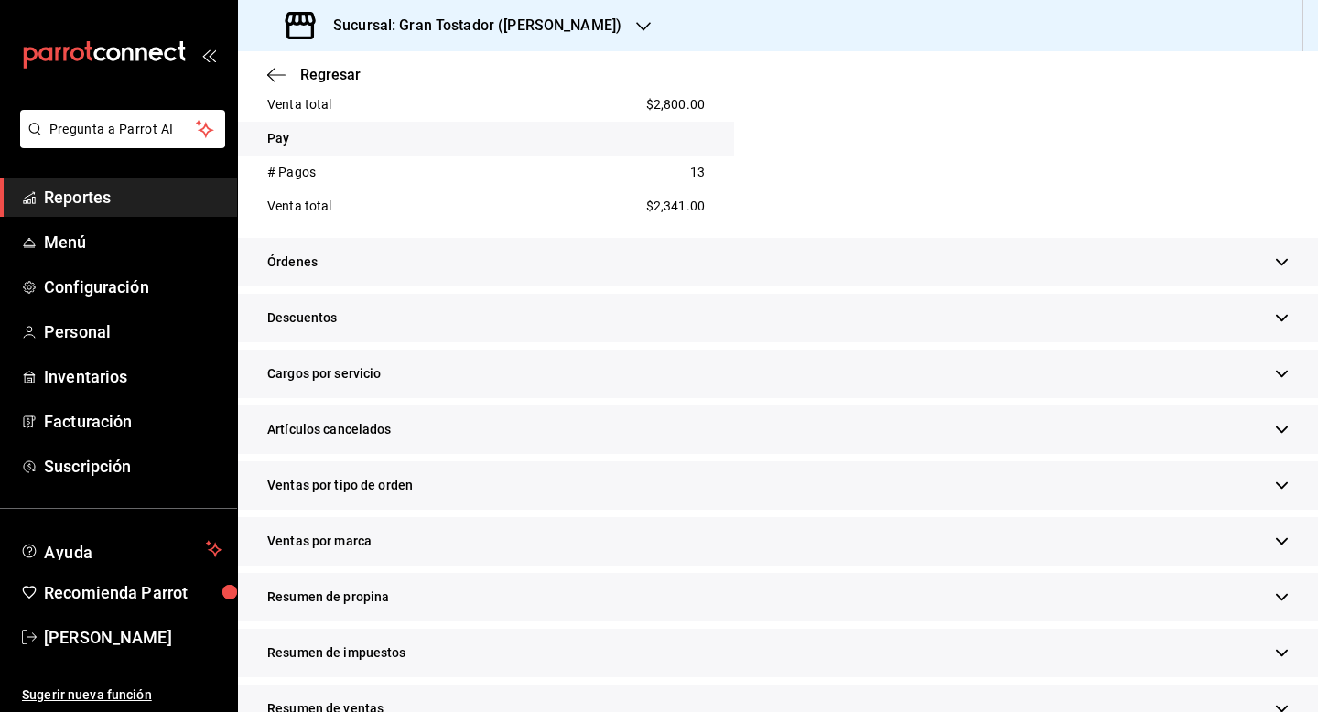
click at [417, 595] on div "Resumen de propina" at bounding box center [778, 597] width 1080 height 49
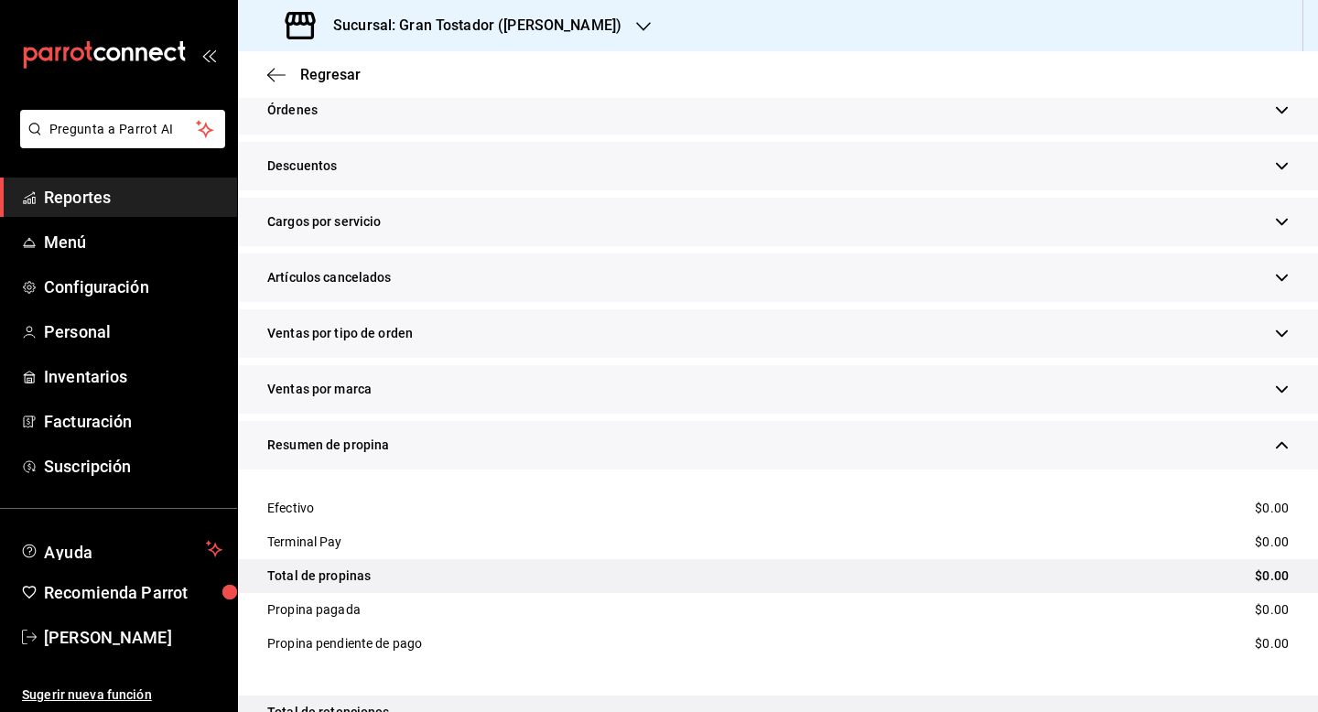
scroll to position [878, 0]
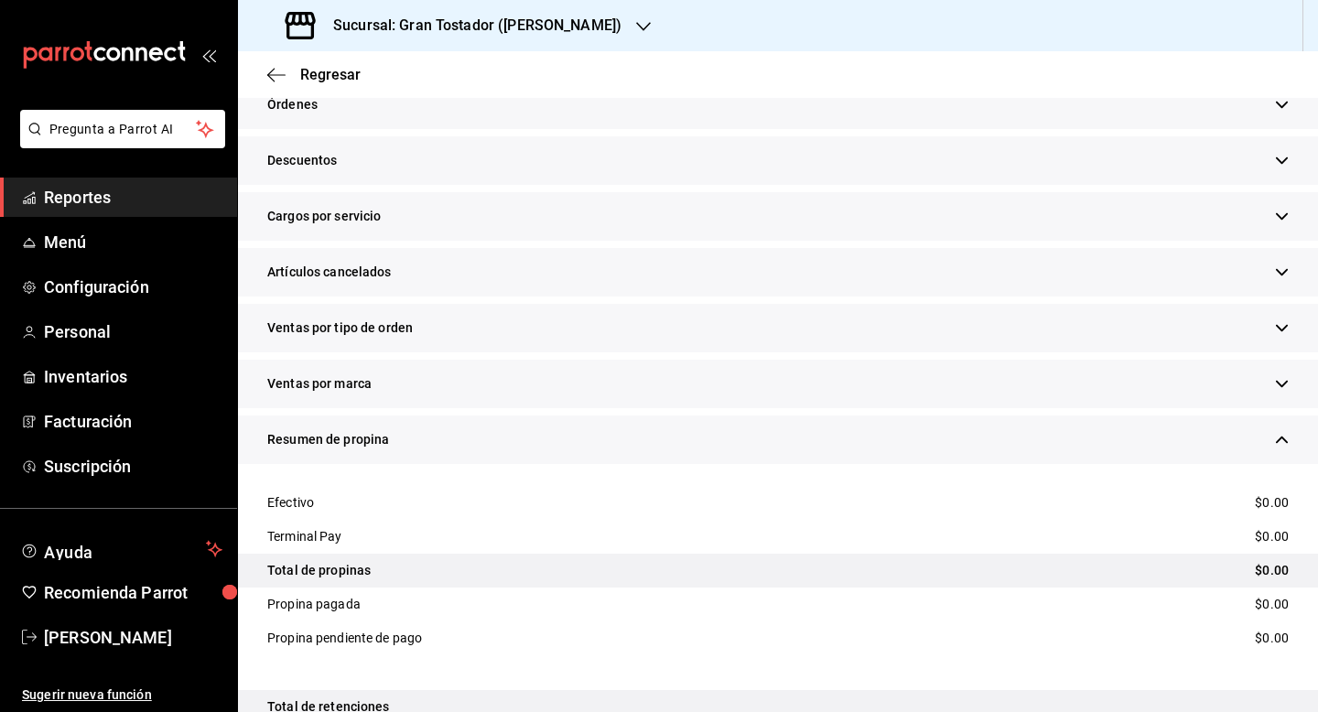
click at [636, 22] on icon "button" at bounding box center [643, 26] width 15 height 15
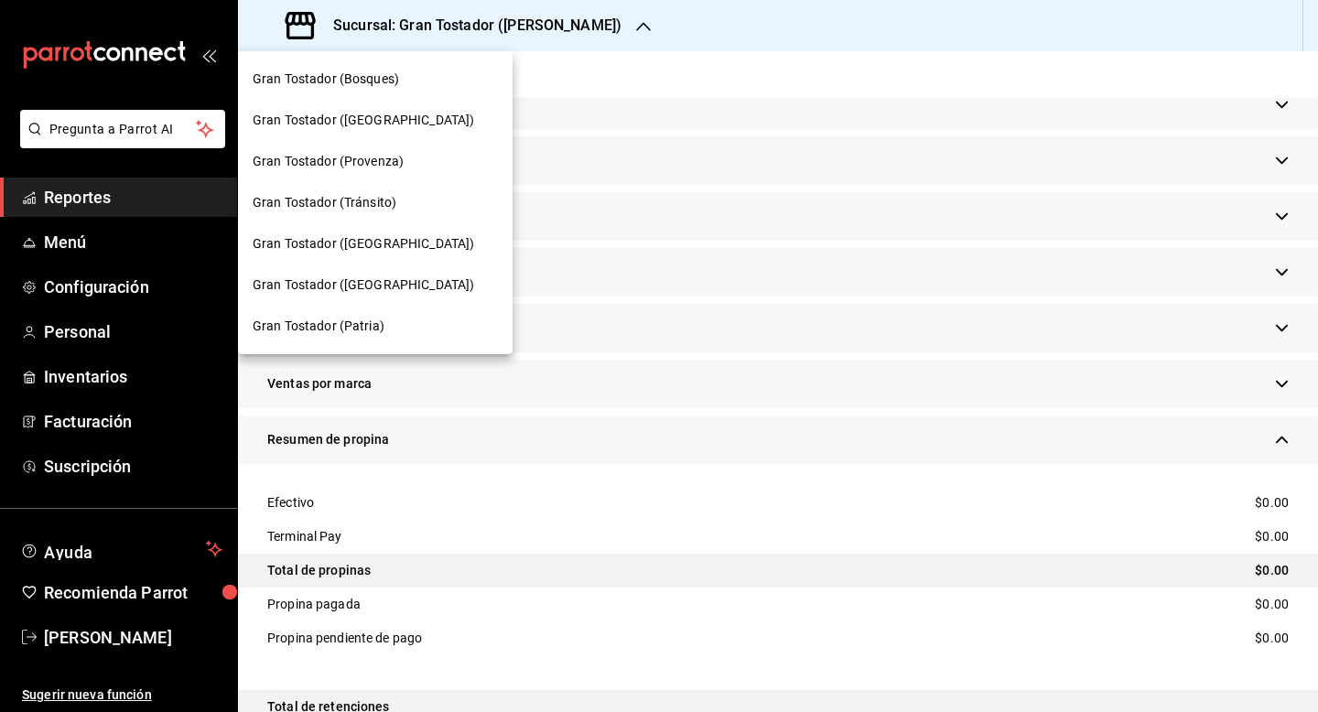
click at [405, 73] on div "Gran Tostador (Bosques)" at bounding box center [375, 79] width 245 height 19
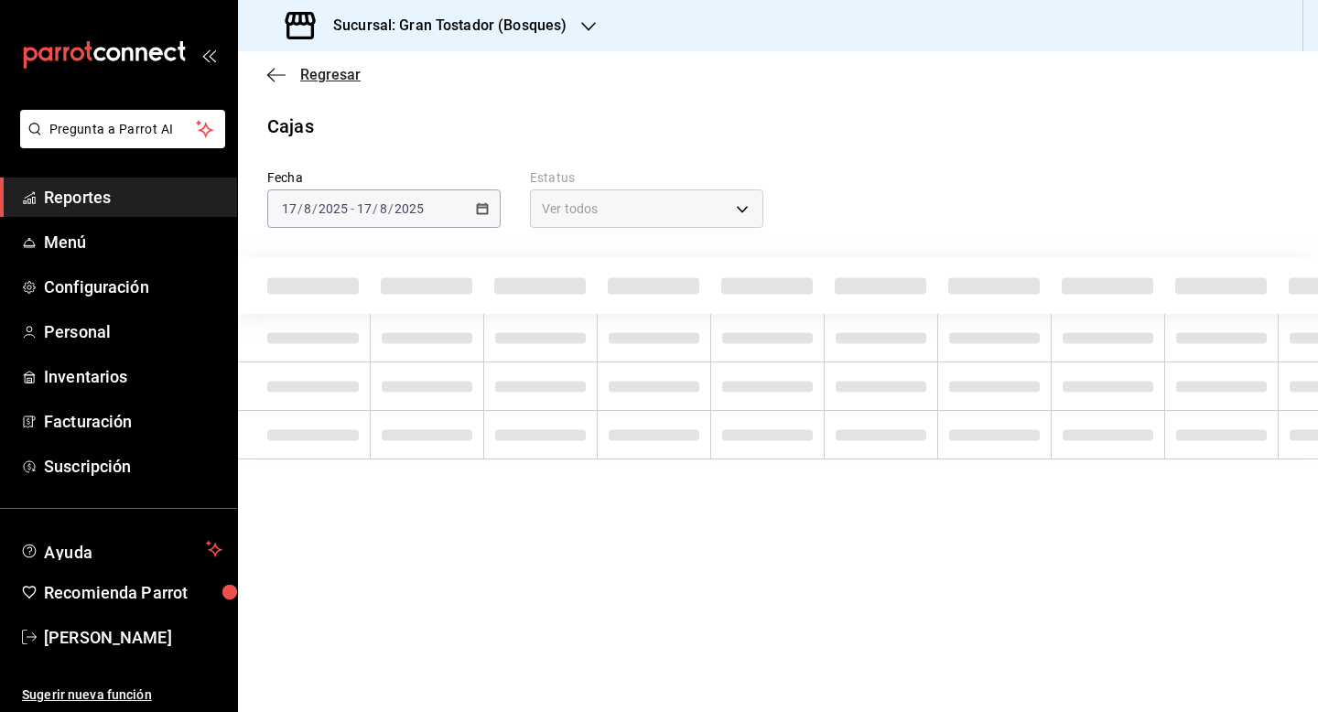
click at [329, 73] on span "Regresar" at bounding box center [330, 74] width 60 height 17
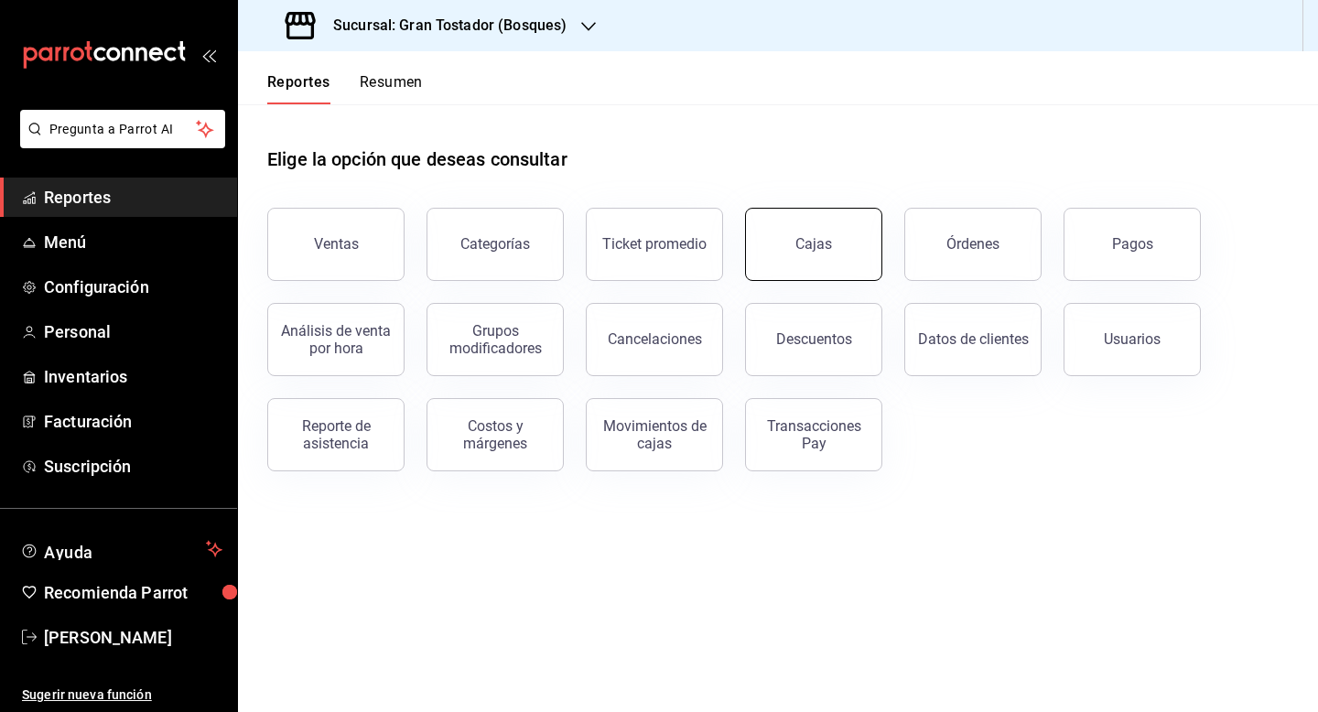
click at [771, 272] on button "Cajas" at bounding box center [813, 244] width 137 height 73
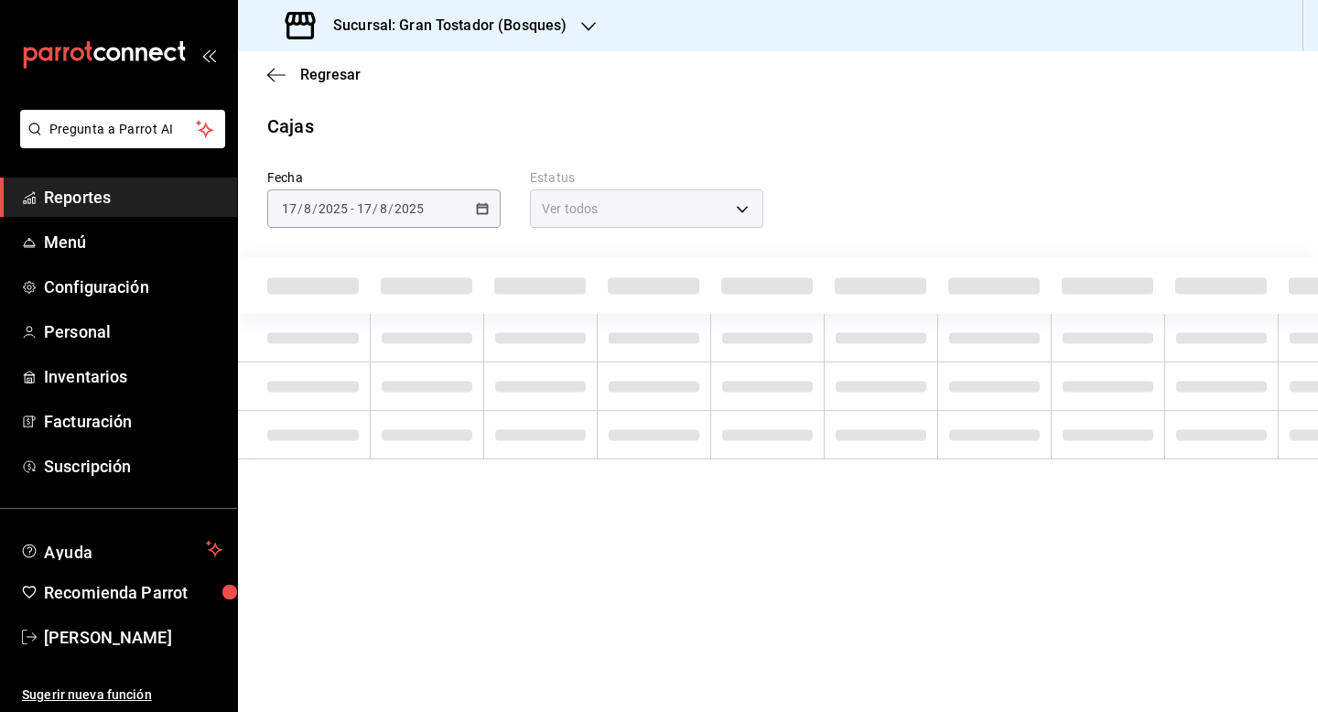
click at [481, 215] on div "[DATE] [DATE] - [DATE] [DATE]" at bounding box center [383, 208] width 233 height 38
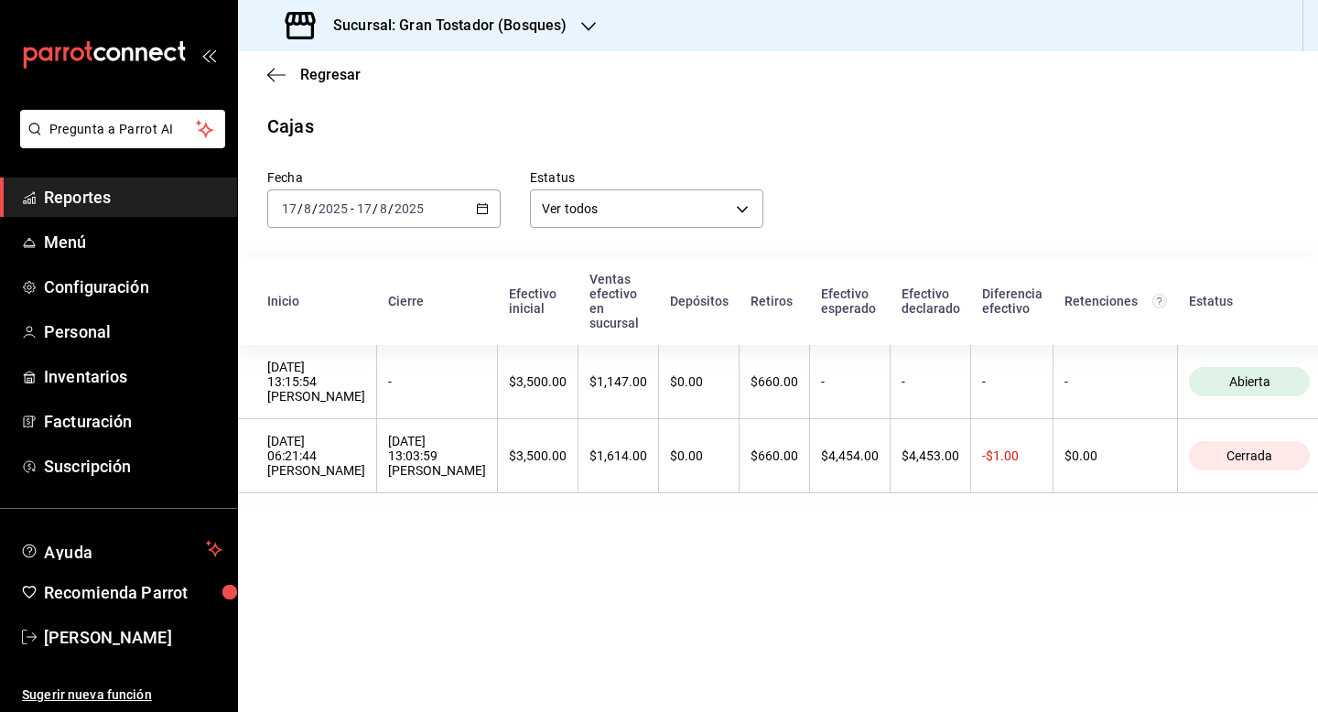
click at [480, 210] on icon "button" at bounding box center [482, 208] width 13 height 13
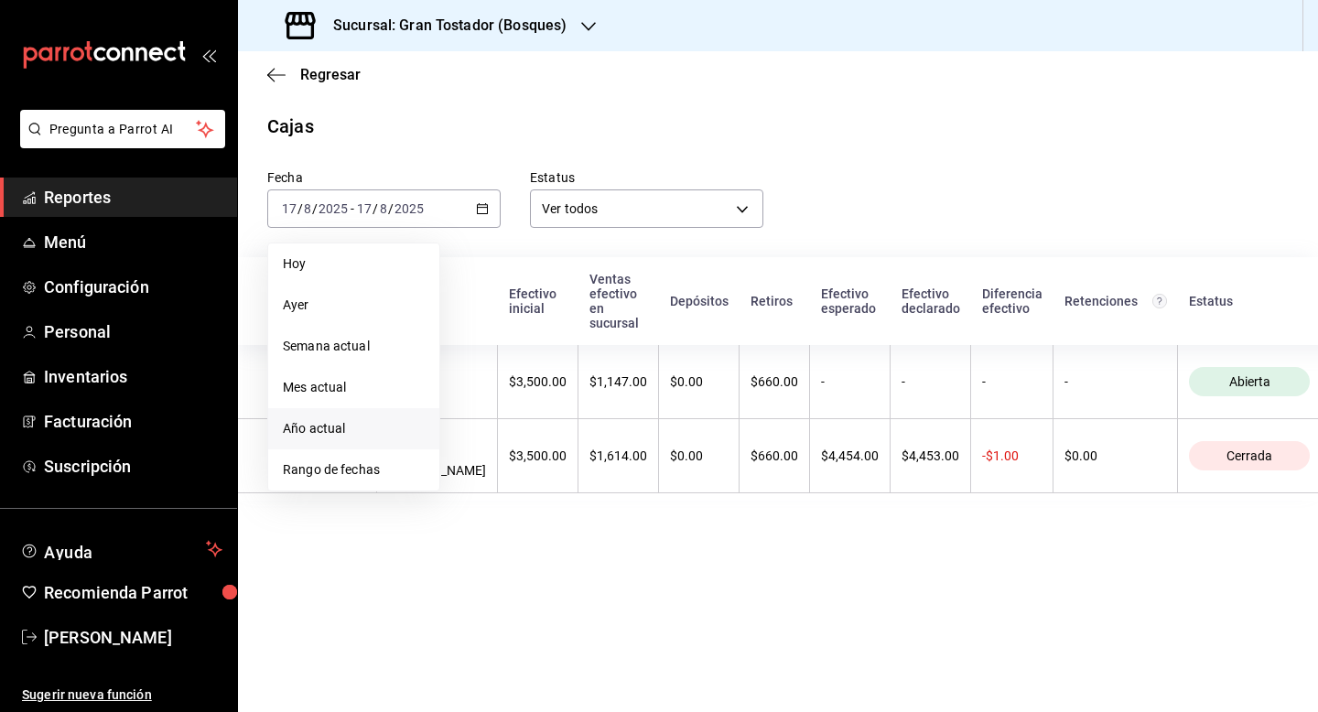
click at [343, 424] on span "Año actual" at bounding box center [354, 428] width 142 height 19
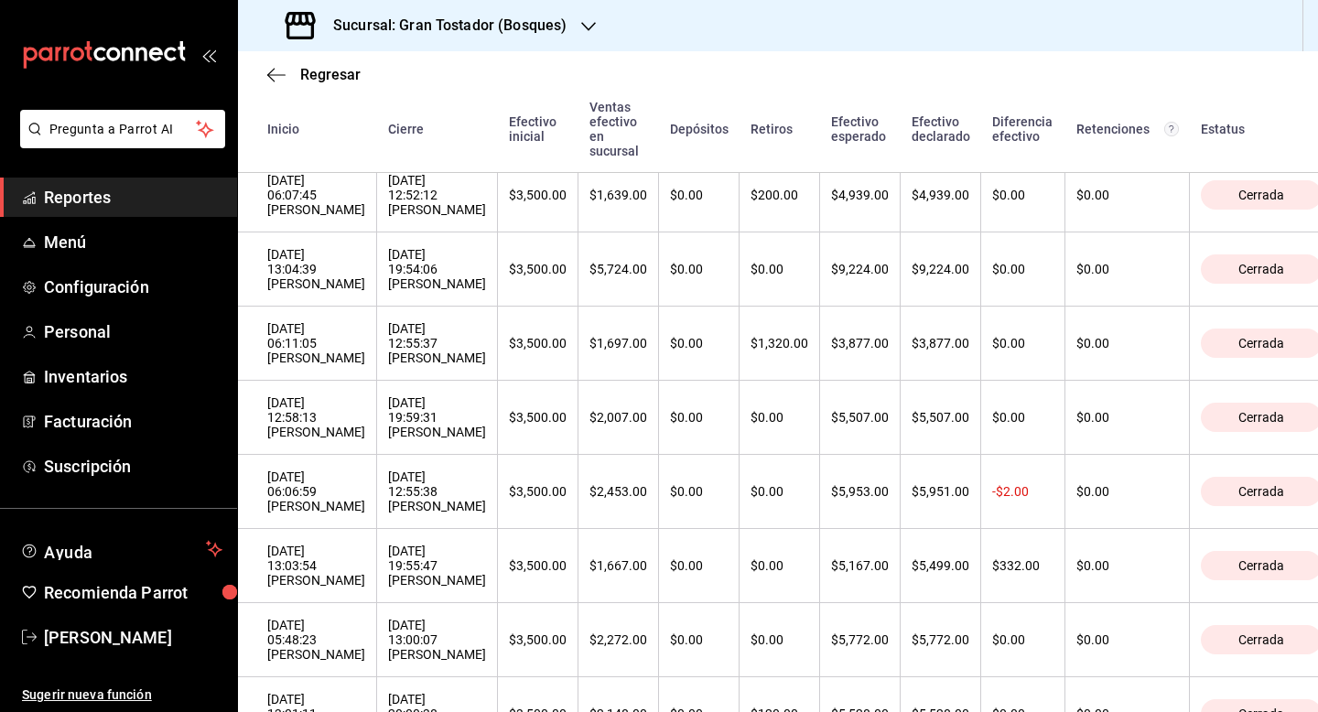
scroll to position [6133, 0]
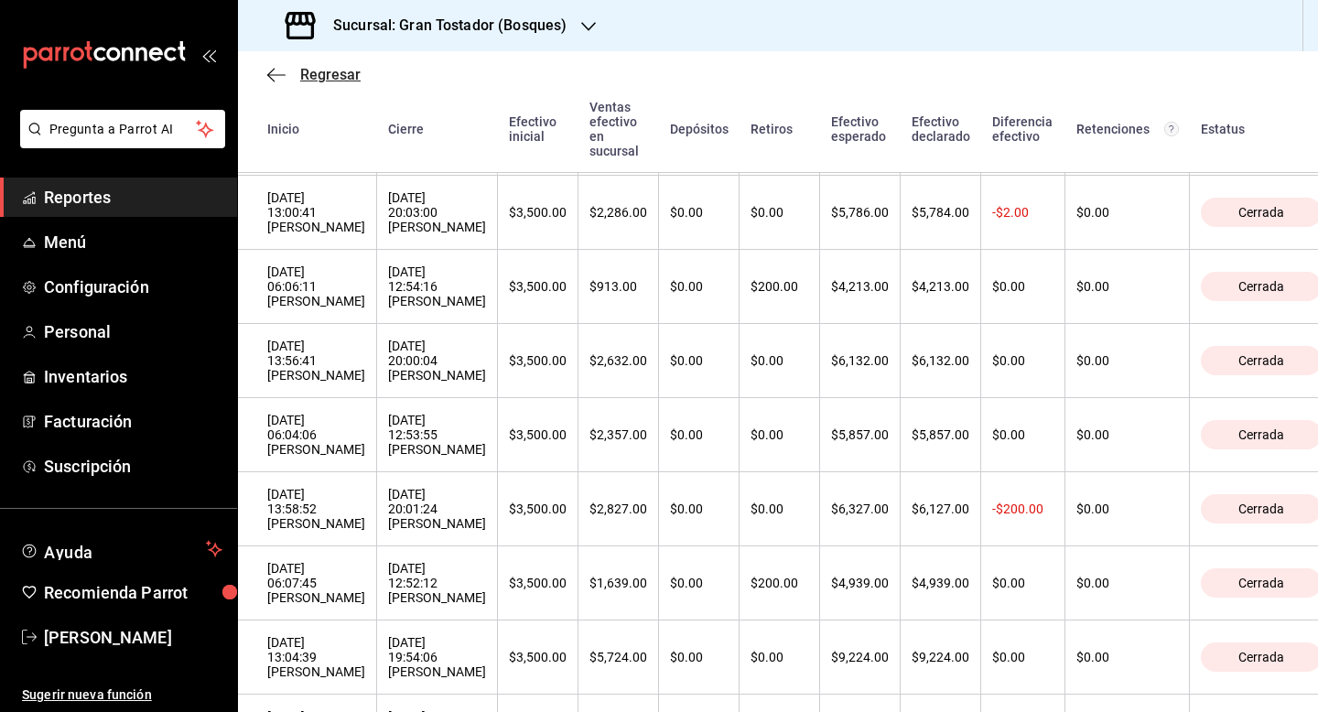
click at [329, 76] on span "Regresar" at bounding box center [330, 74] width 60 height 17
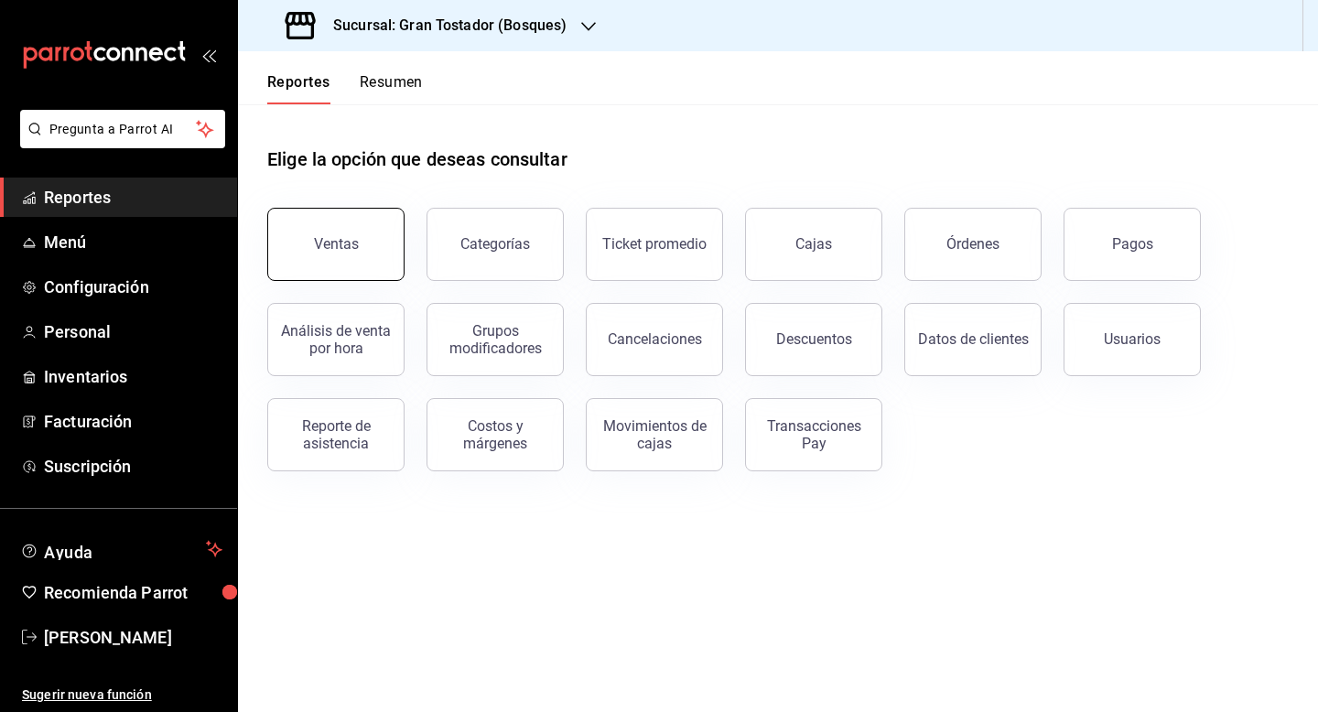
click at [358, 250] on button "Ventas" at bounding box center [335, 244] width 137 height 73
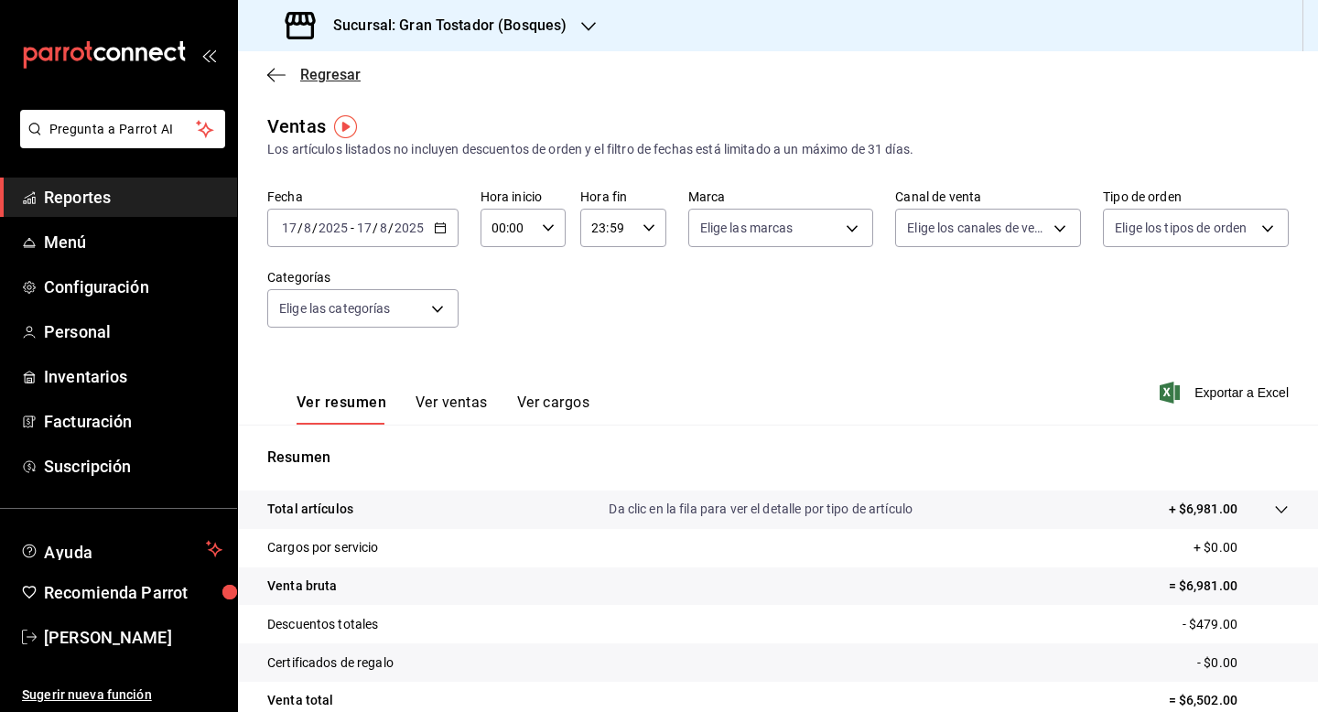
click at [295, 73] on span "Regresar" at bounding box center [313, 74] width 93 height 17
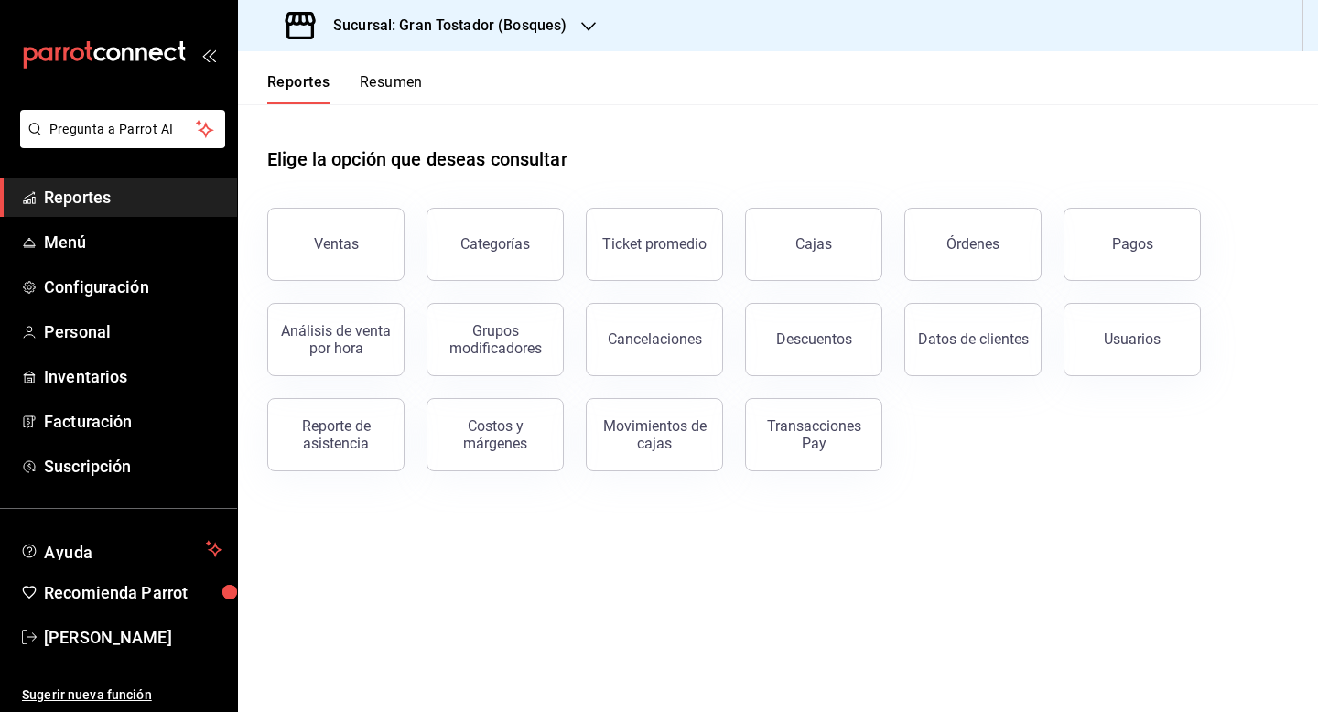
click at [582, 27] on icon "button" at bounding box center [588, 26] width 15 height 15
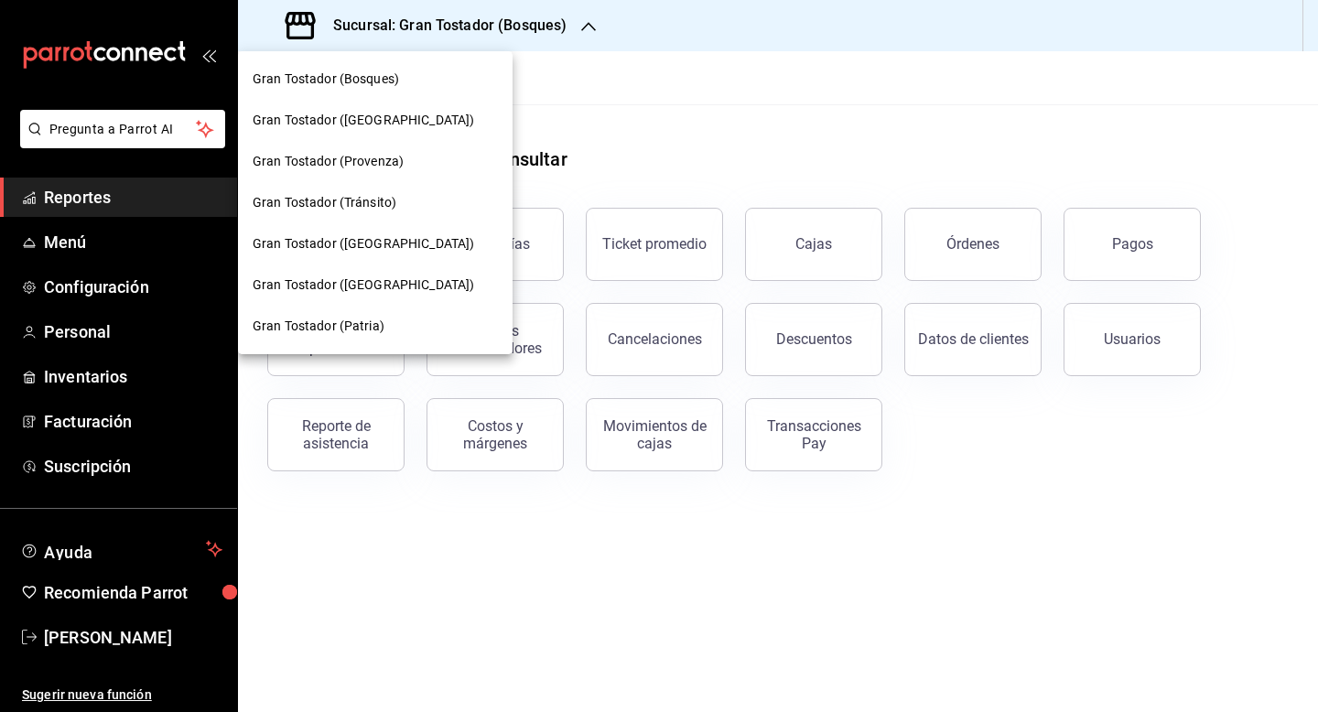
click at [437, 115] on div "Gran Tostador ([GEOGRAPHIC_DATA])" at bounding box center [375, 120] width 245 height 19
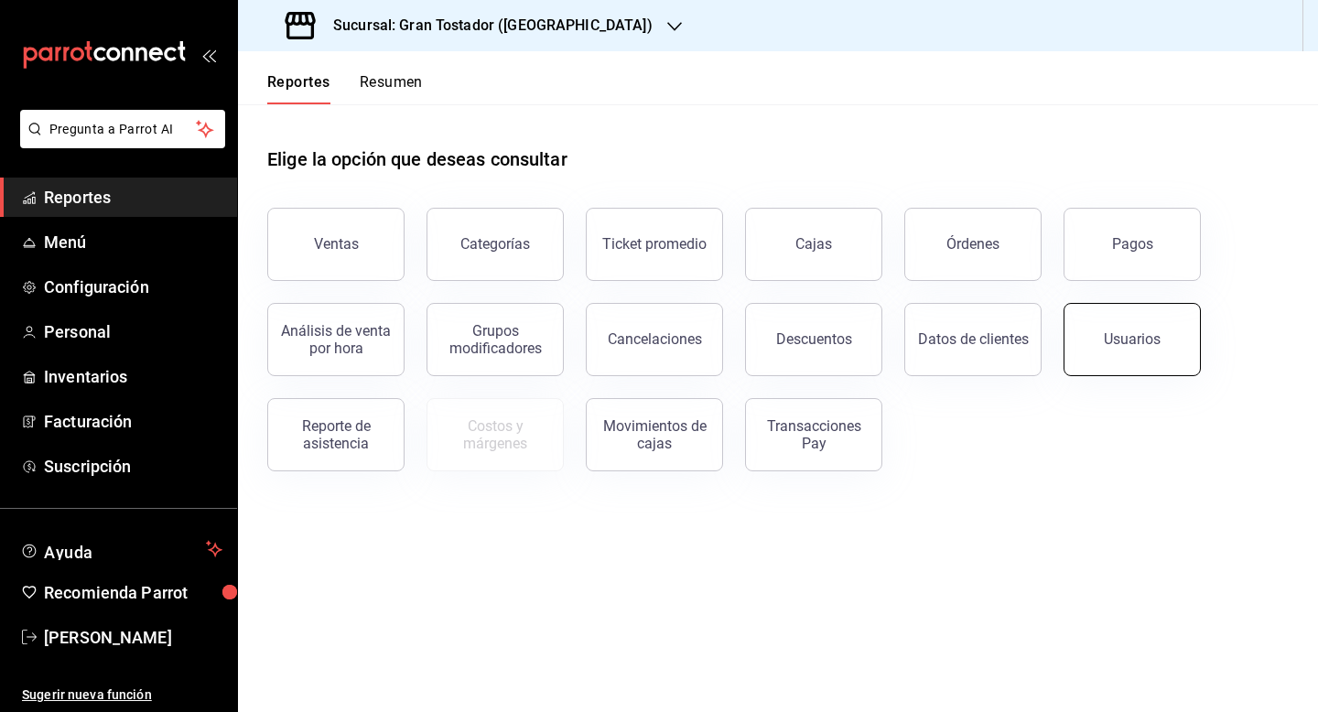
click at [1096, 350] on button "Usuarios" at bounding box center [1131, 339] width 137 height 73
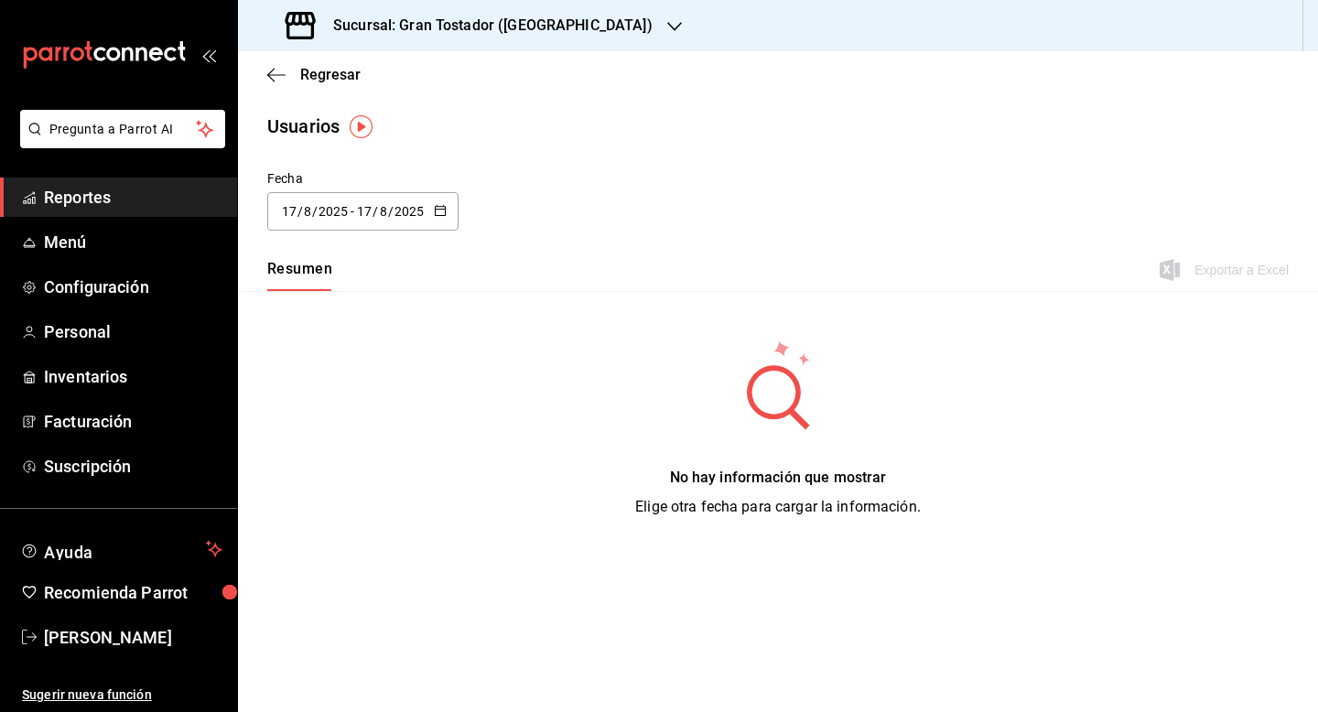
click at [441, 210] on icon "button" at bounding box center [440, 210] width 13 height 13
click at [338, 281] on li "Hoy" at bounding box center [353, 269] width 173 height 41
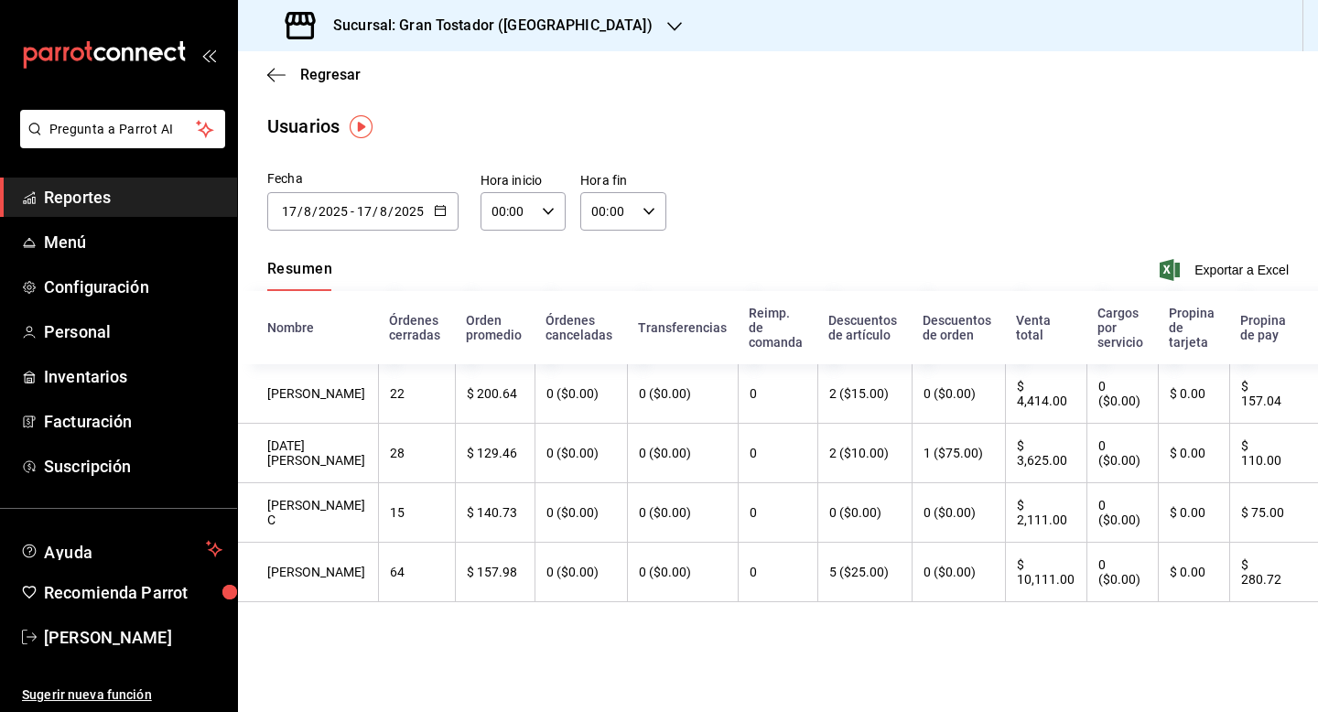
click at [358, 121] on img "button" at bounding box center [361, 126] width 23 height 23
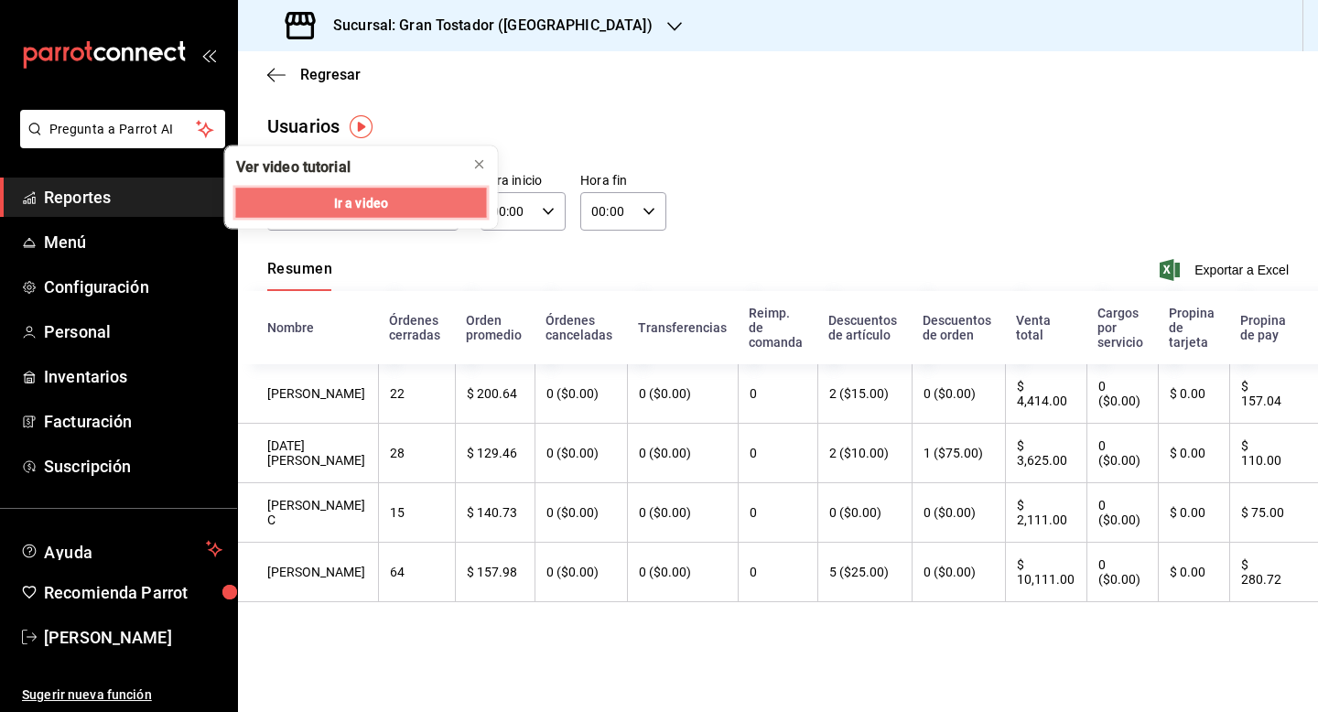
click at [359, 200] on span "Ir a video" at bounding box center [361, 202] width 54 height 19
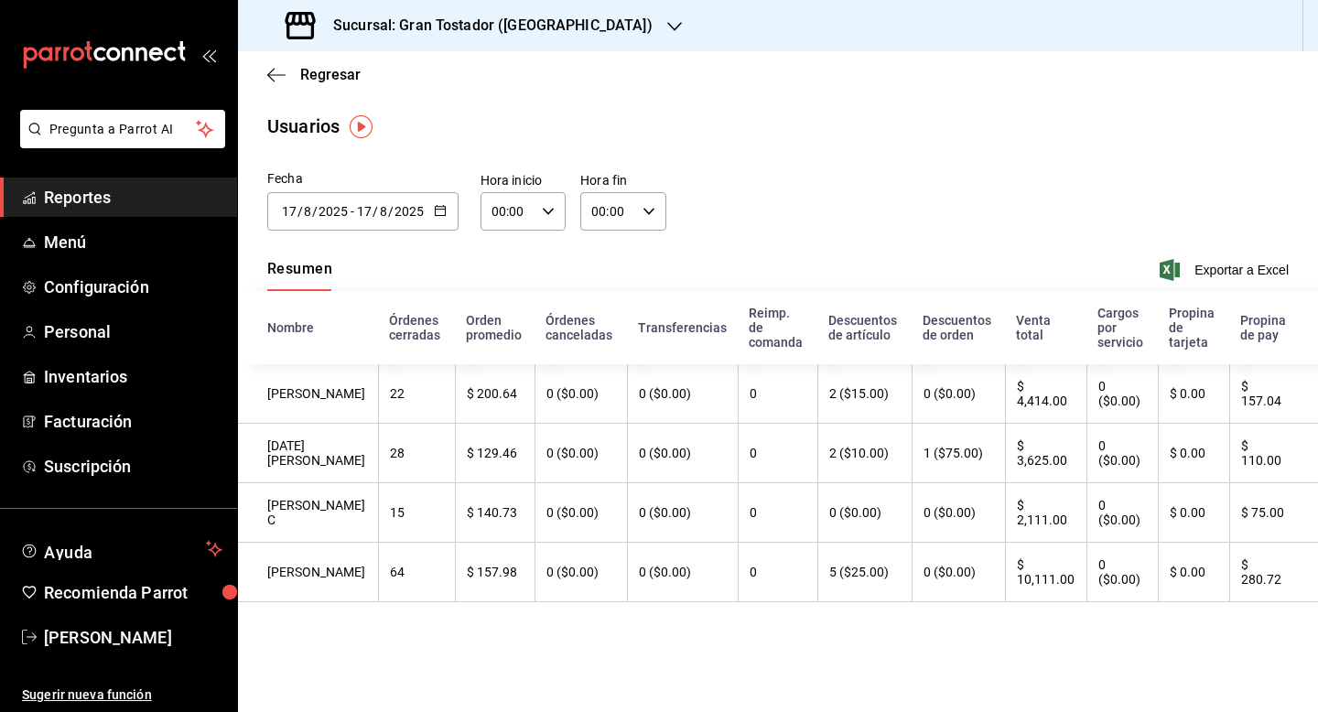
click at [321, 85] on div "Regresar" at bounding box center [778, 74] width 1080 height 47
click at [317, 75] on span "Regresar" at bounding box center [330, 74] width 60 height 17
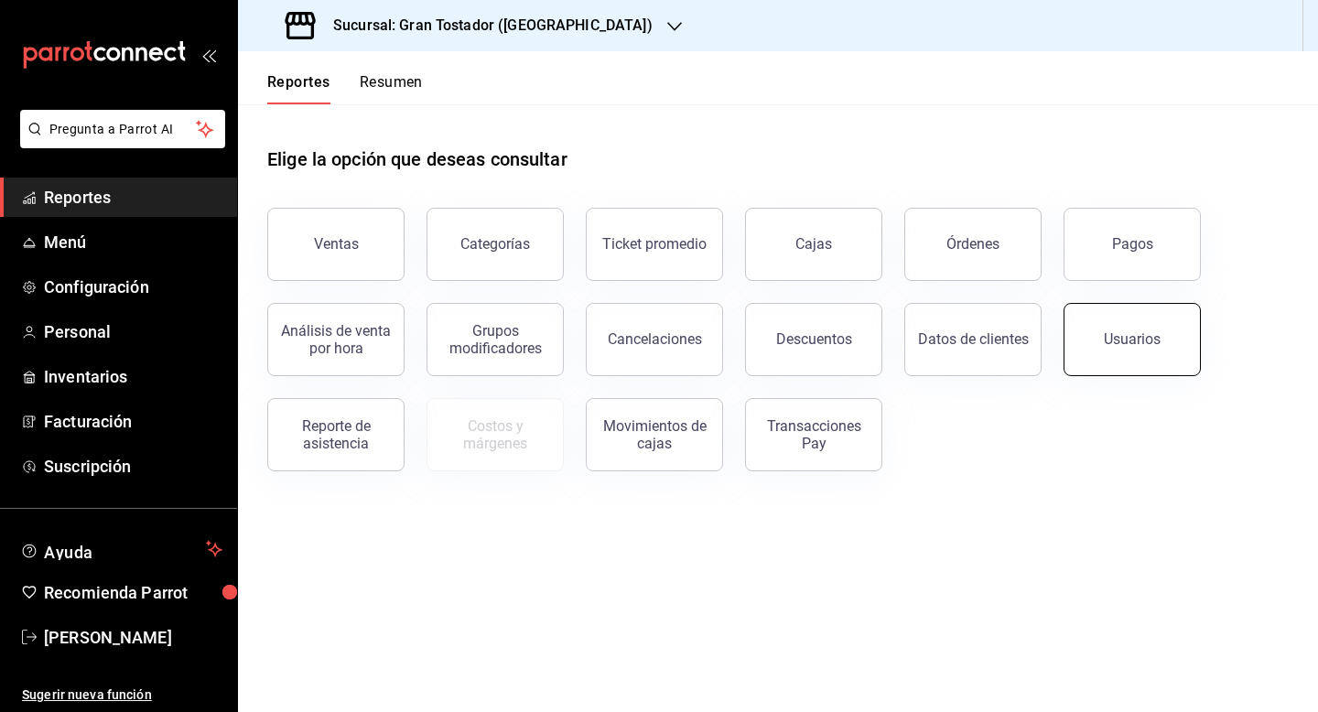
click at [1121, 338] on div "Usuarios" at bounding box center [1132, 338] width 57 height 17
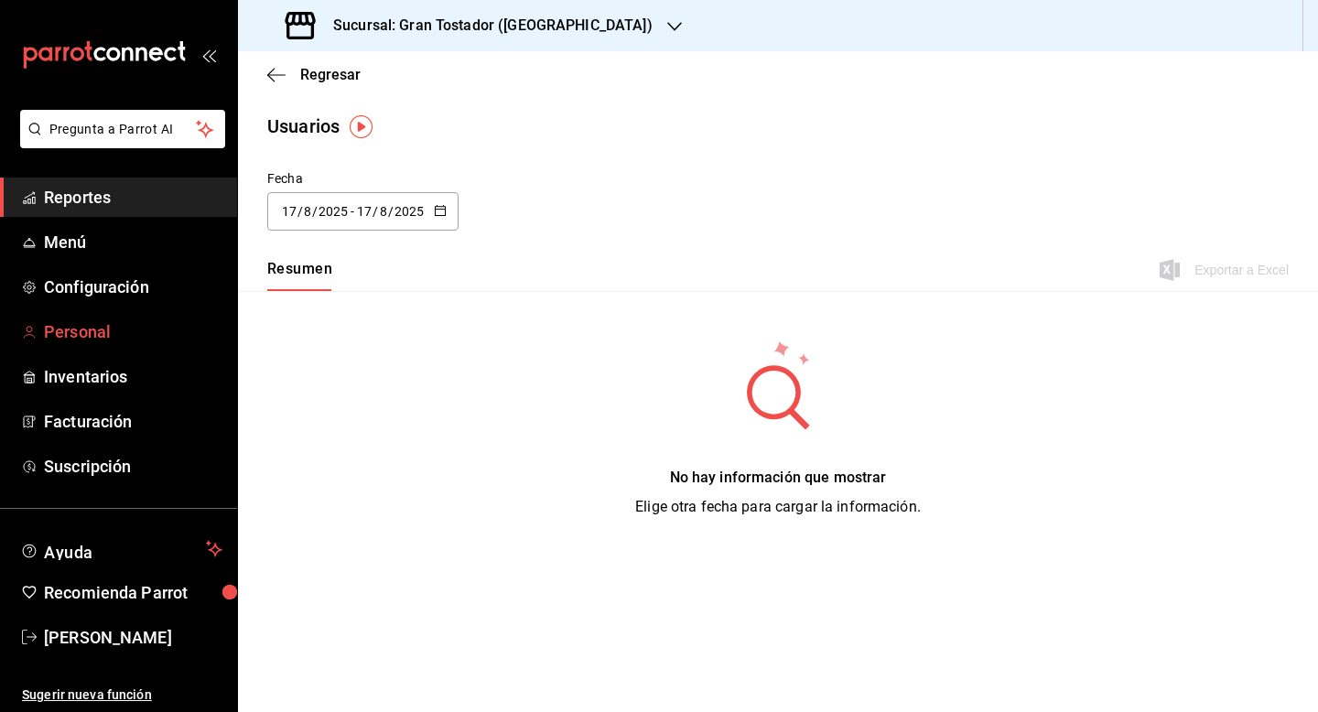
click at [81, 327] on span "Personal" at bounding box center [133, 331] width 178 height 25
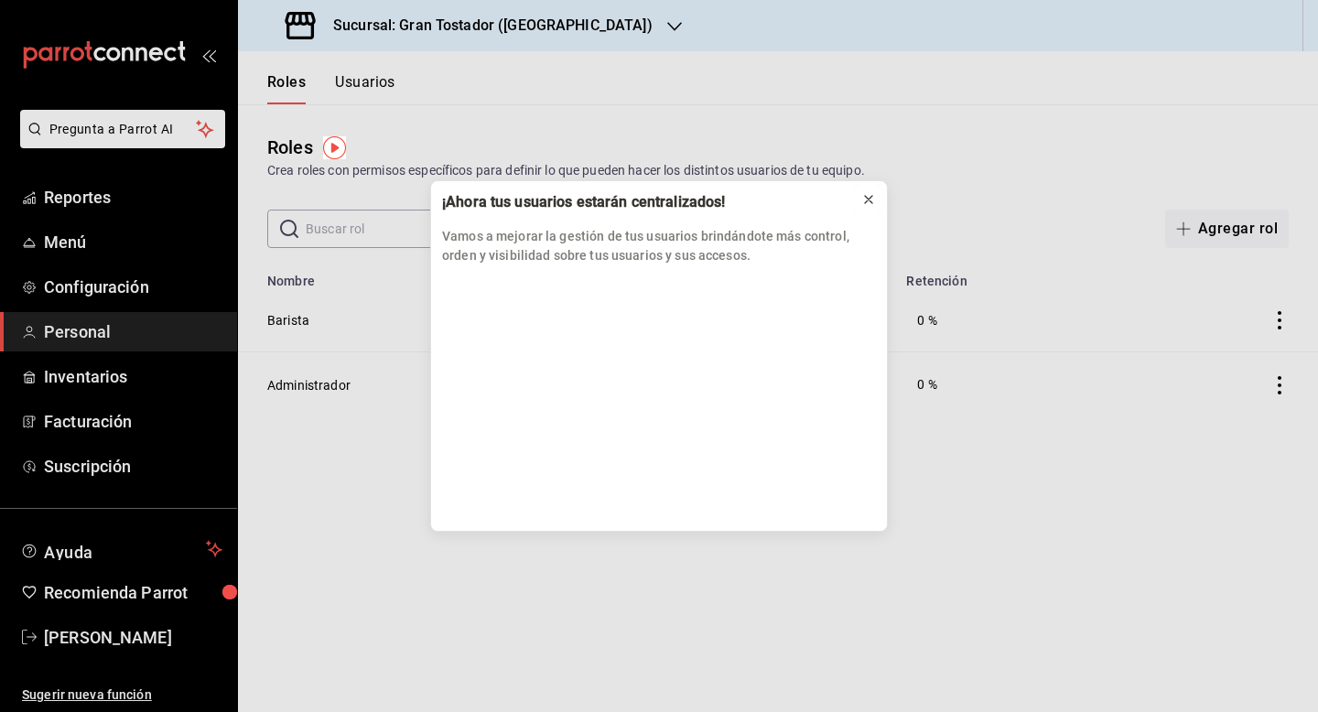
click at [861, 202] on icon at bounding box center [868, 199] width 15 height 15
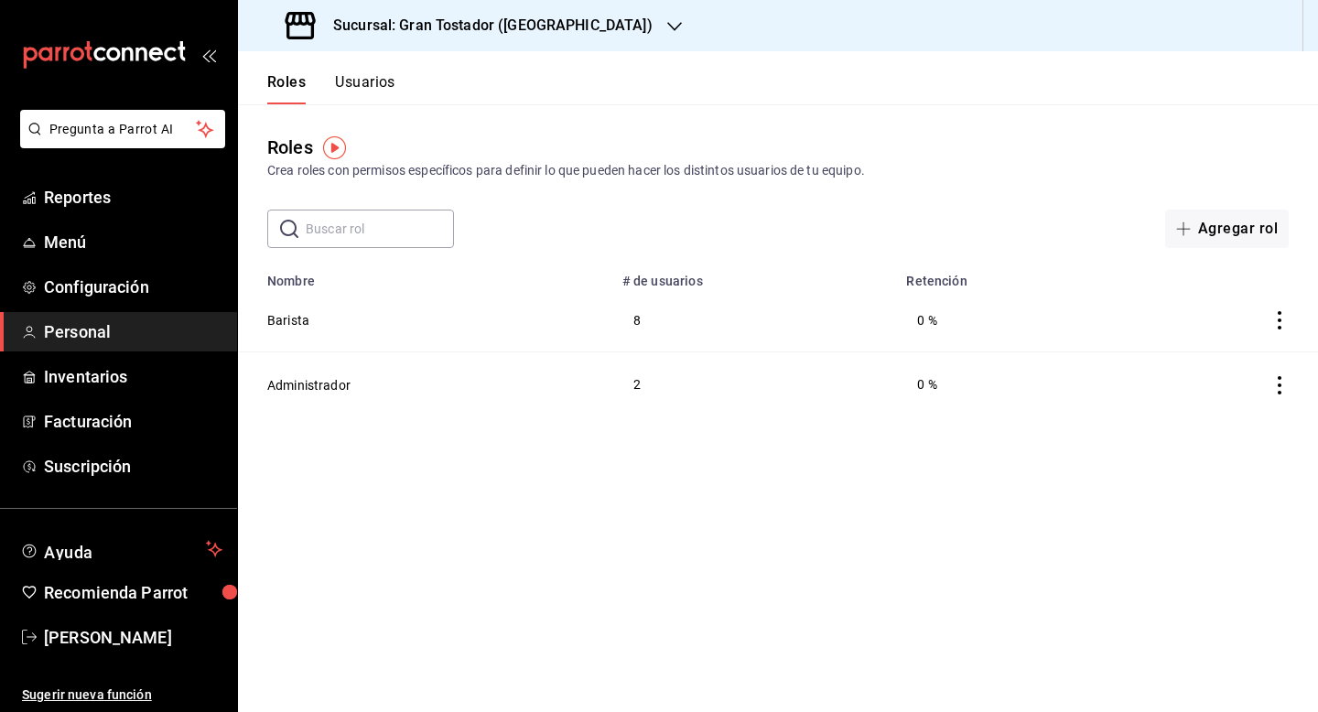
click at [1272, 382] on icon "actions" at bounding box center [1279, 385] width 18 height 18
click at [939, 499] on div at bounding box center [659, 356] width 1318 height 712
click at [1084, 313] on td "0 %" at bounding box center [1010, 320] width 230 height 64
click at [286, 318] on button "Barista" at bounding box center [288, 320] width 42 height 18
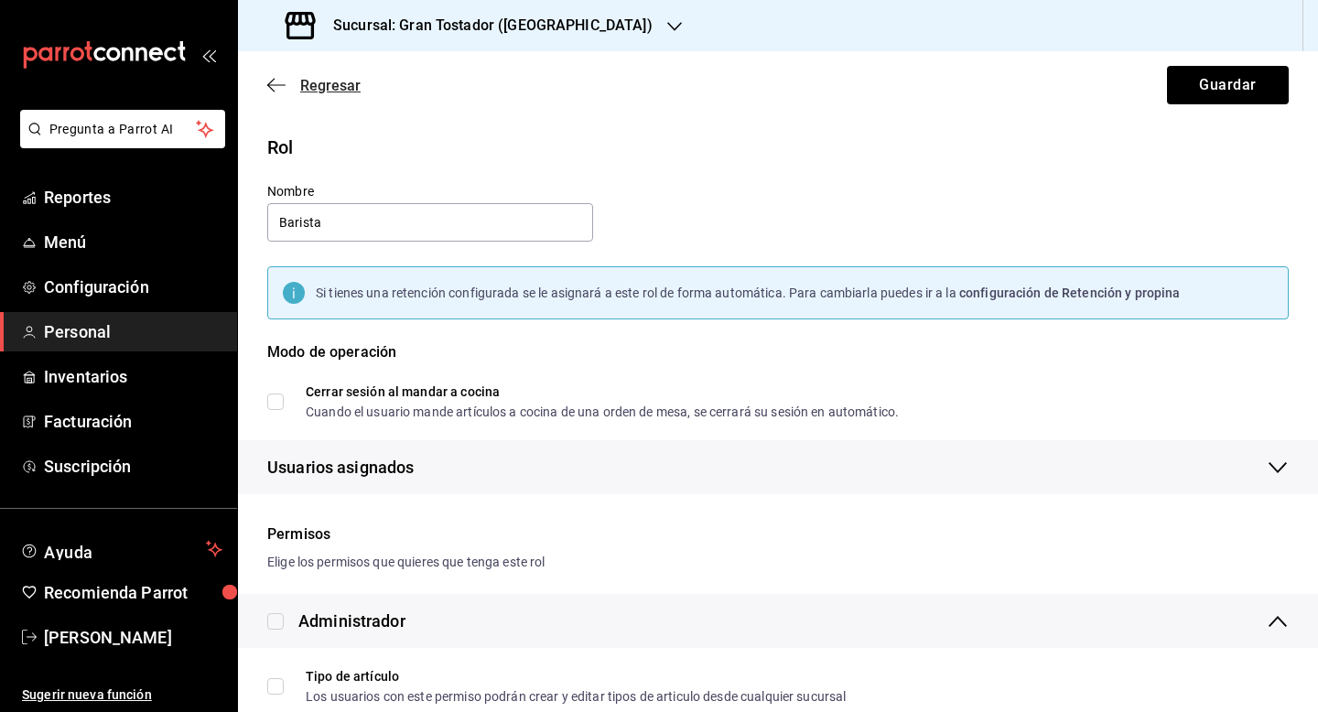
click at [295, 82] on span "Regresar" at bounding box center [313, 85] width 93 height 17
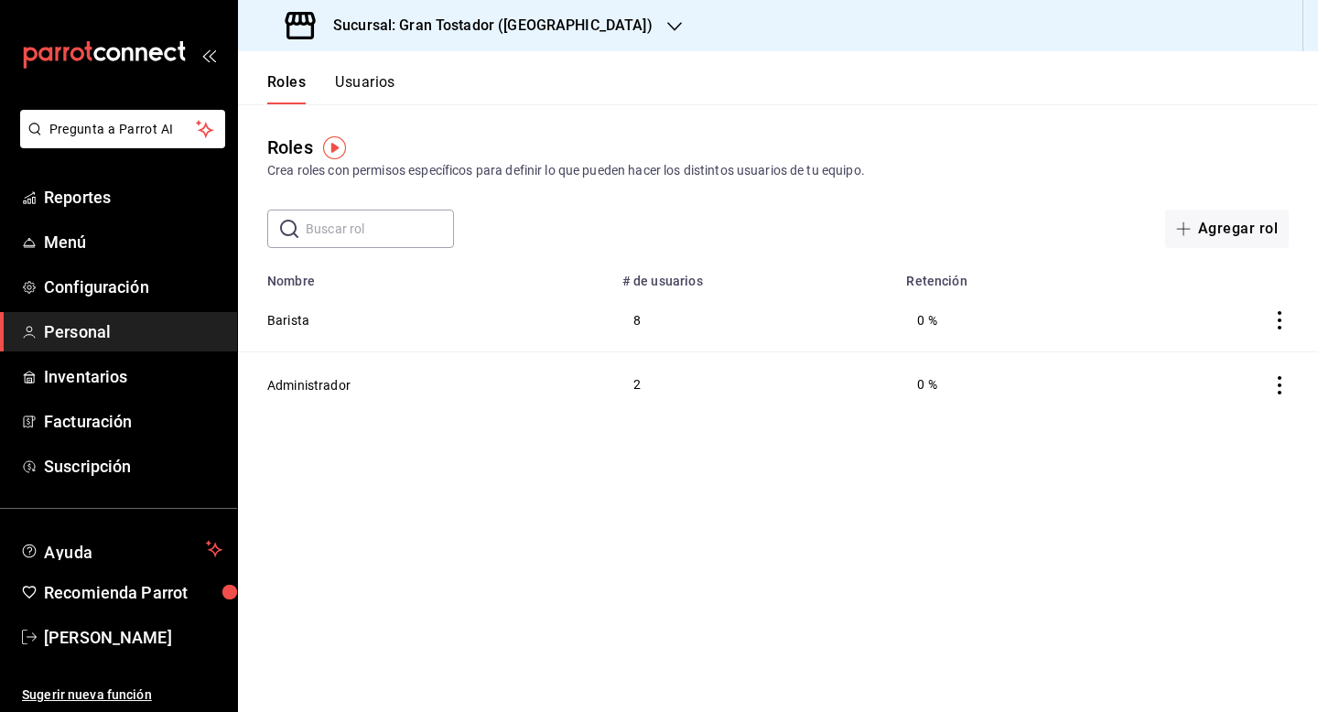
click at [364, 93] on button "Usuarios" at bounding box center [365, 88] width 60 height 31
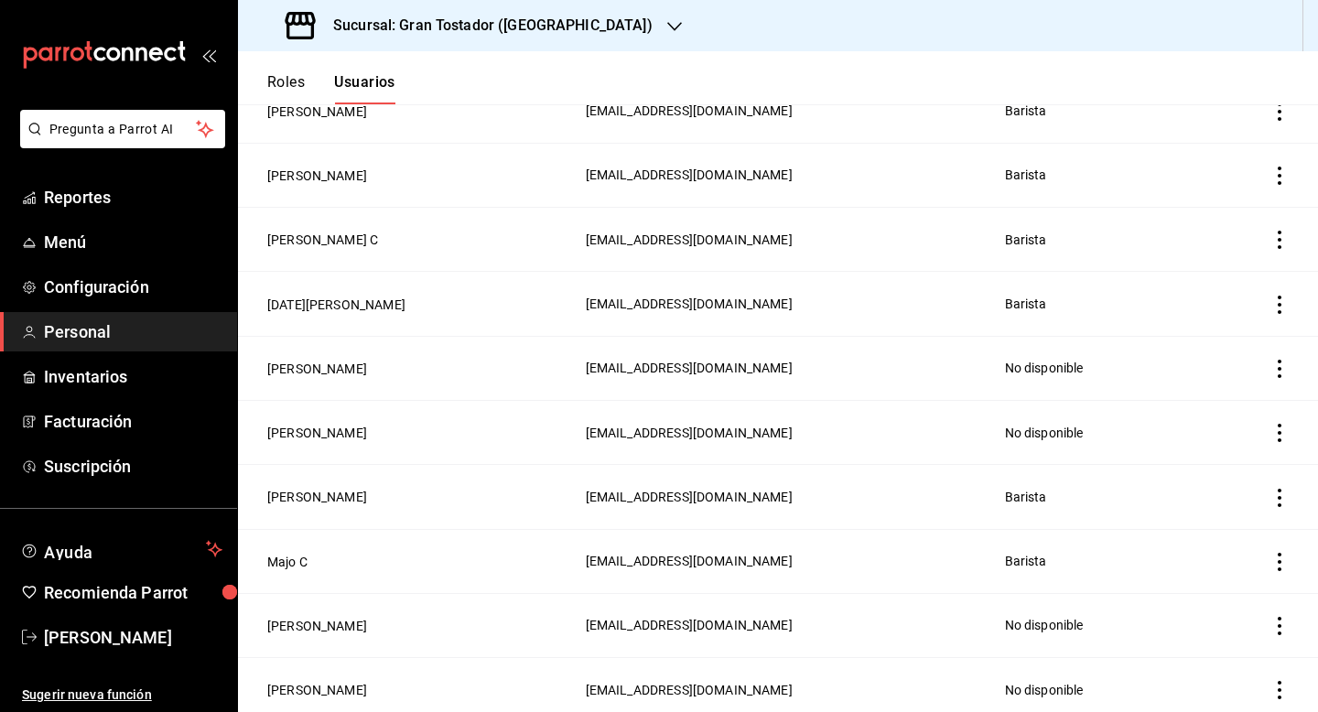
scroll to position [1817, 0]
click at [1280, 232] on icon "actions" at bounding box center [1279, 241] width 18 height 18
click at [923, 227] on div at bounding box center [659, 356] width 1318 height 712
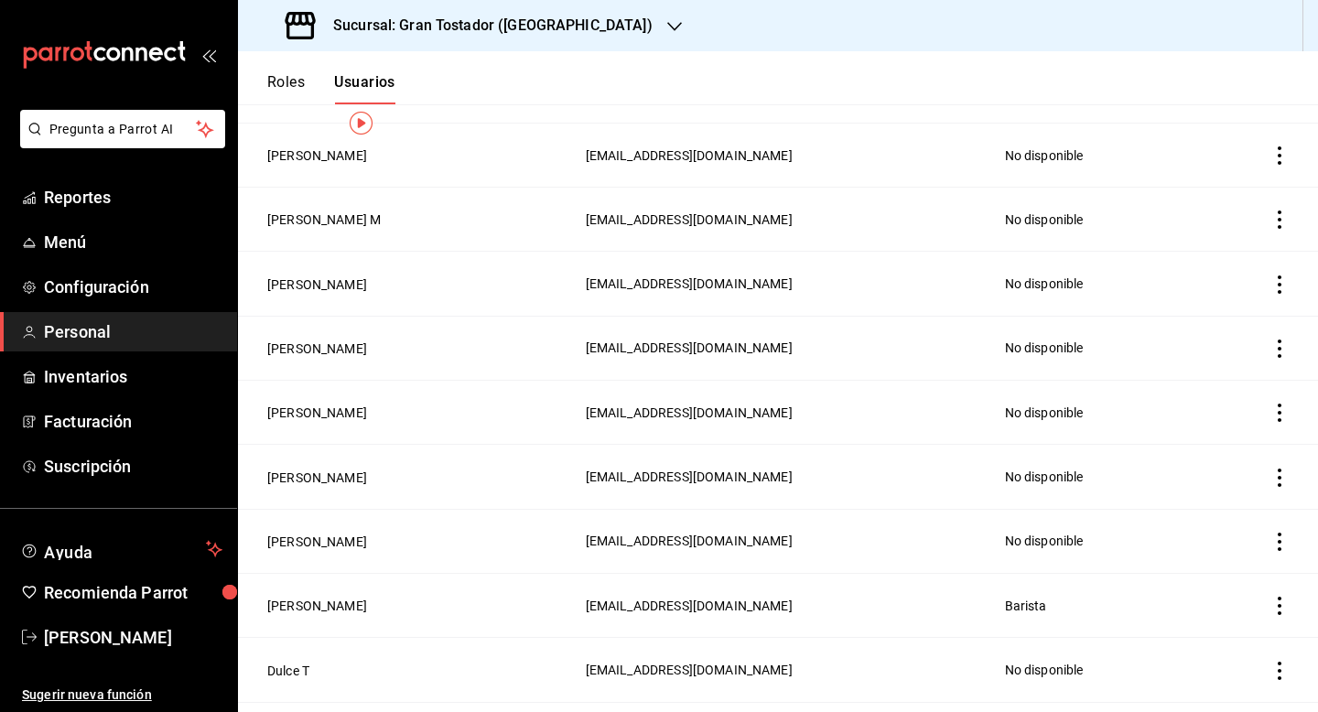
scroll to position [0, 0]
